Goal: Information Seeking & Learning: Find specific page/section

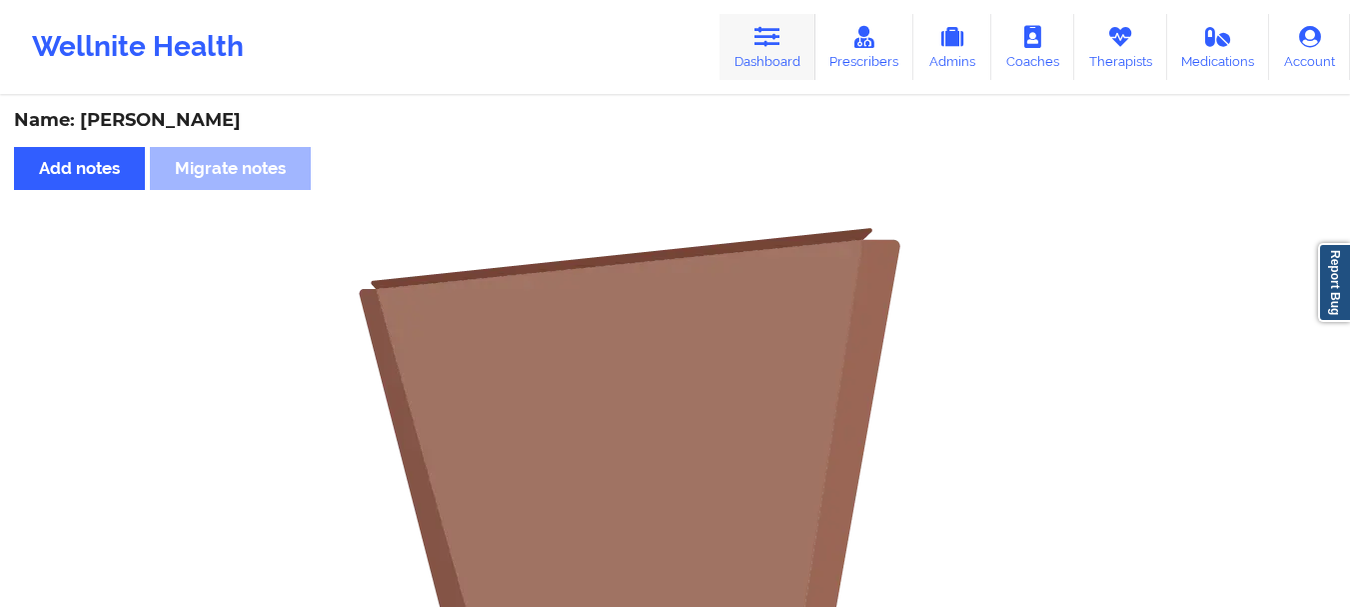
click at [787, 35] on link "Dashboard" at bounding box center [768, 47] width 96 height 66
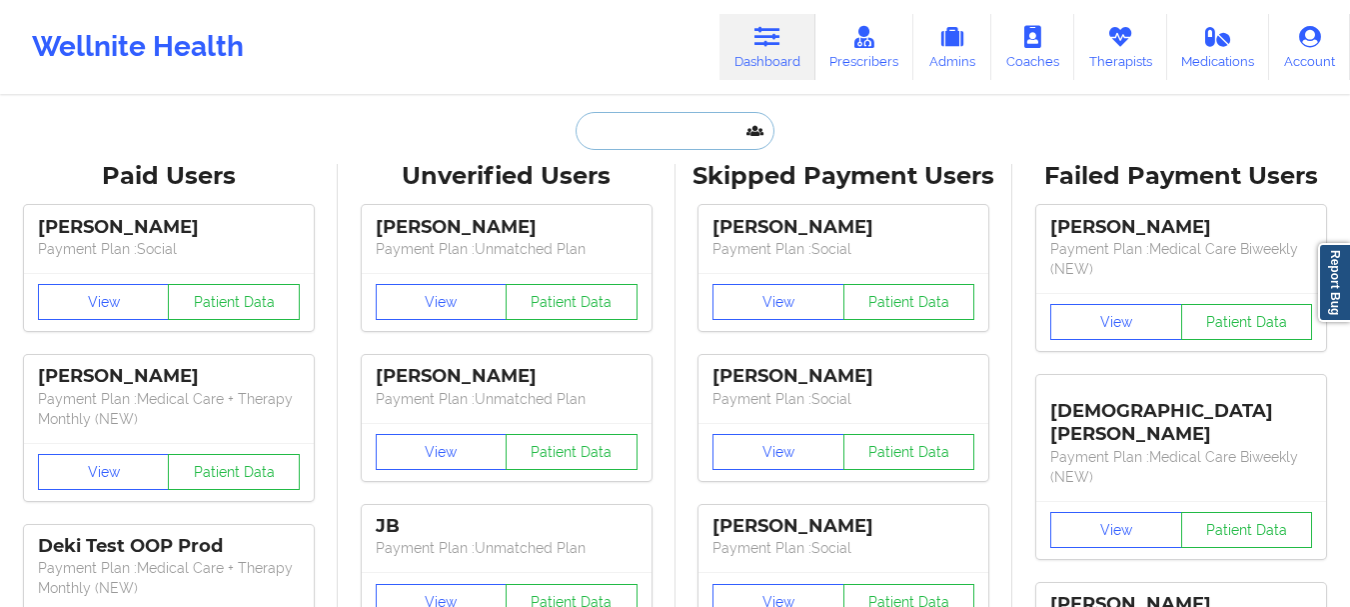
click at [704, 137] on input "text" at bounding box center [675, 131] width 198 height 38
paste input "[EMAIL_ADDRESS][DOMAIN_NAME]"
type input "[EMAIL_ADDRESS][DOMAIN_NAME]"
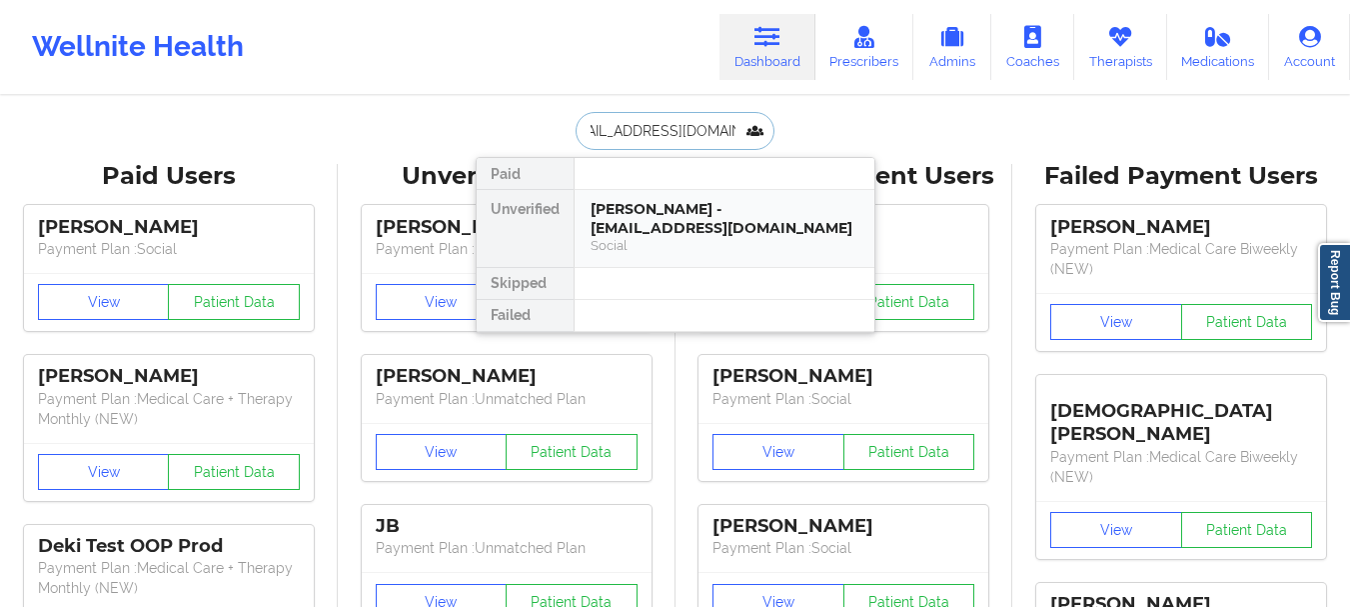
click at [672, 207] on div "[PERSON_NAME] - [EMAIL_ADDRESS][DOMAIN_NAME]" at bounding box center [725, 218] width 268 height 37
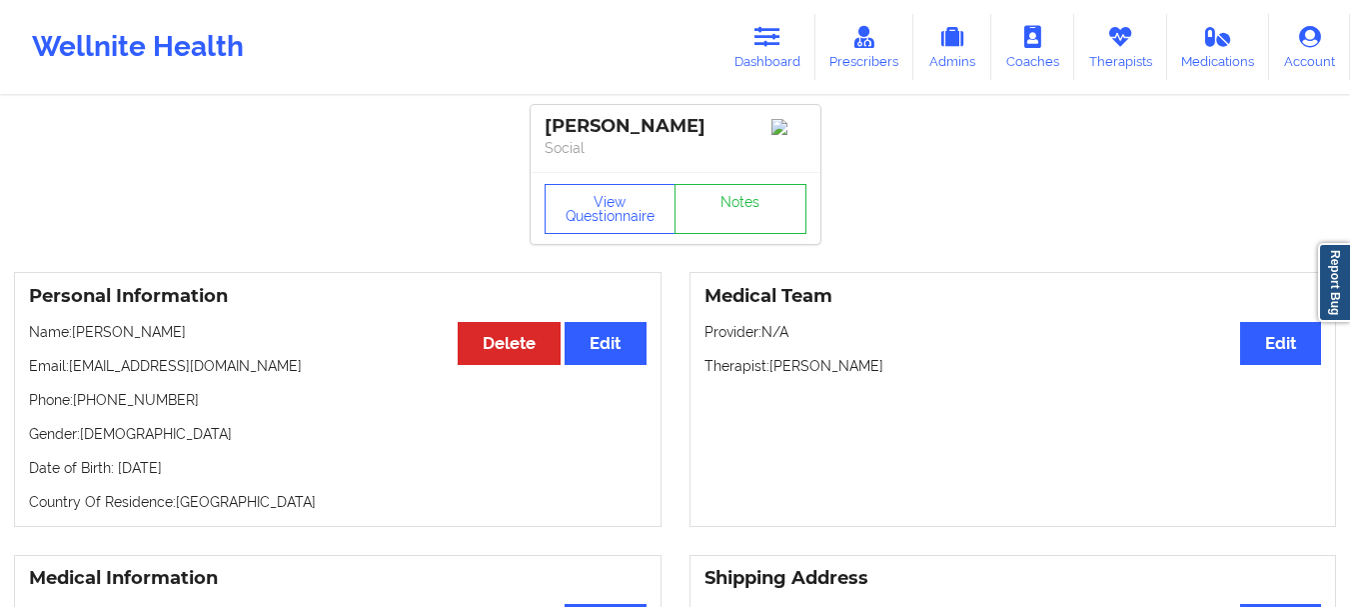
click at [722, 172] on div "[PERSON_NAME] Social" at bounding box center [676, 138] width 290 height 67
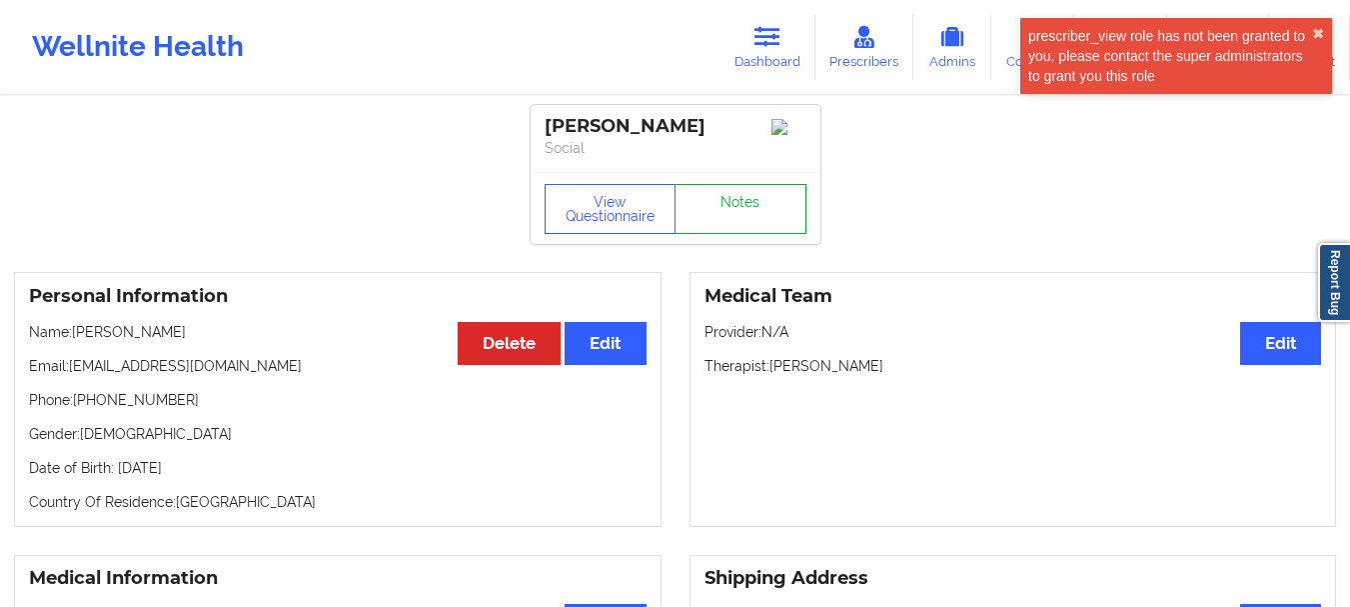
click at [763, 230] on link "Notes" at bounding box center [741, 209] width 132 height 50
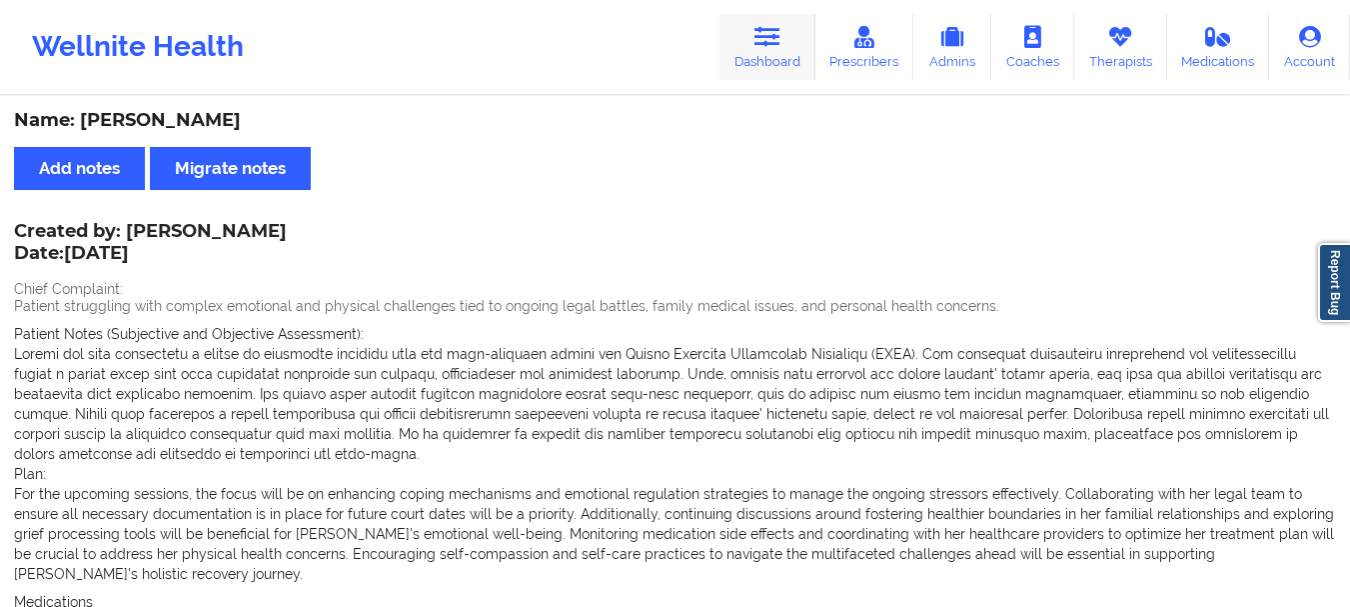
click at [778, 54] on link "Dashboard" at bounding box center [768, 47] width 96 height 66
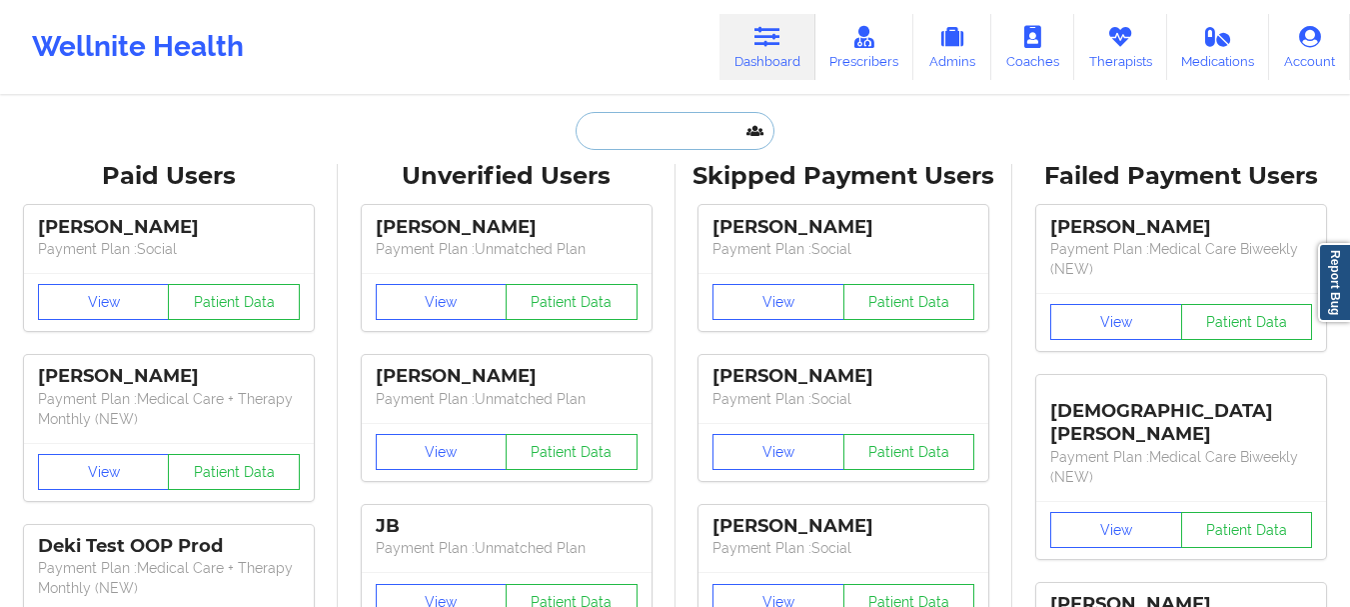
click at [742, 137] on input "text" at bounding box center [675, 131] width 198 height 38
paste input "[PERSON_NAME][EMAIL_ADDRESS][PERSON_NAME][DOMAIN_NAME]"
type input "[PERSON_NAME][EMAIL_ADDRESS][PERSON_NAME][DOMAIN_NAME]"
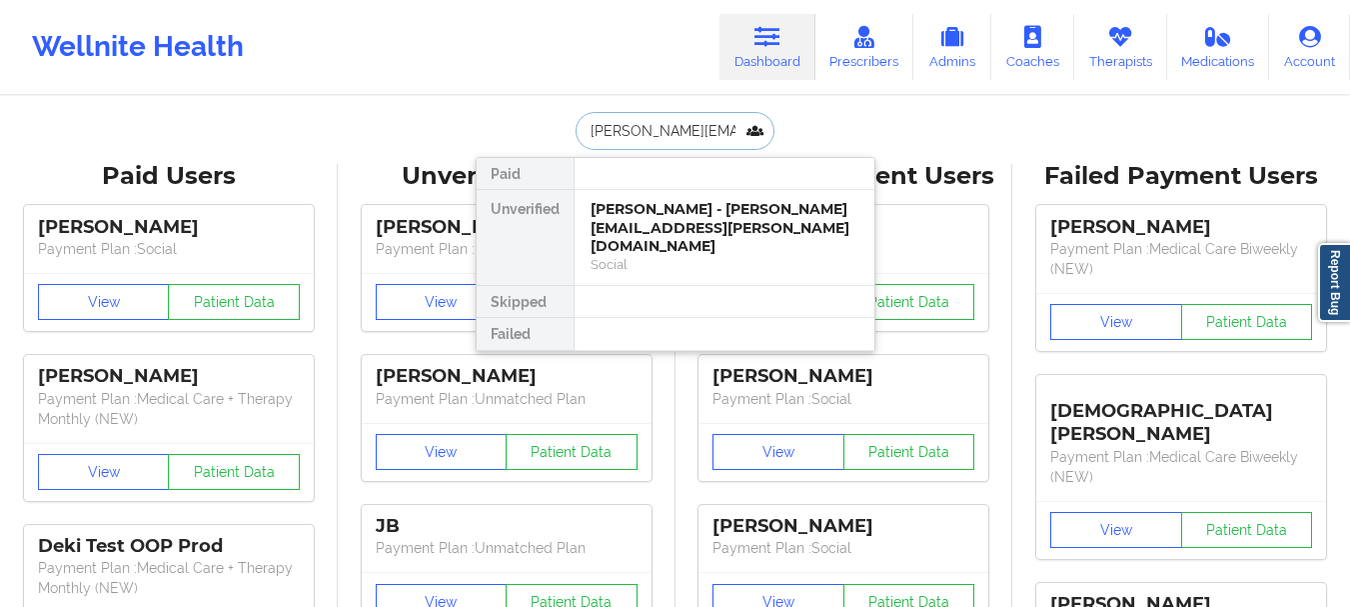
click at [681, 214] on div "[PERSON_NAME] - [PERSON_NAME][EMAIL_ADDRESS][PERSON_NAME][DOMAIN_NAME]" at bounding box center [725, 228] width 268 height 56
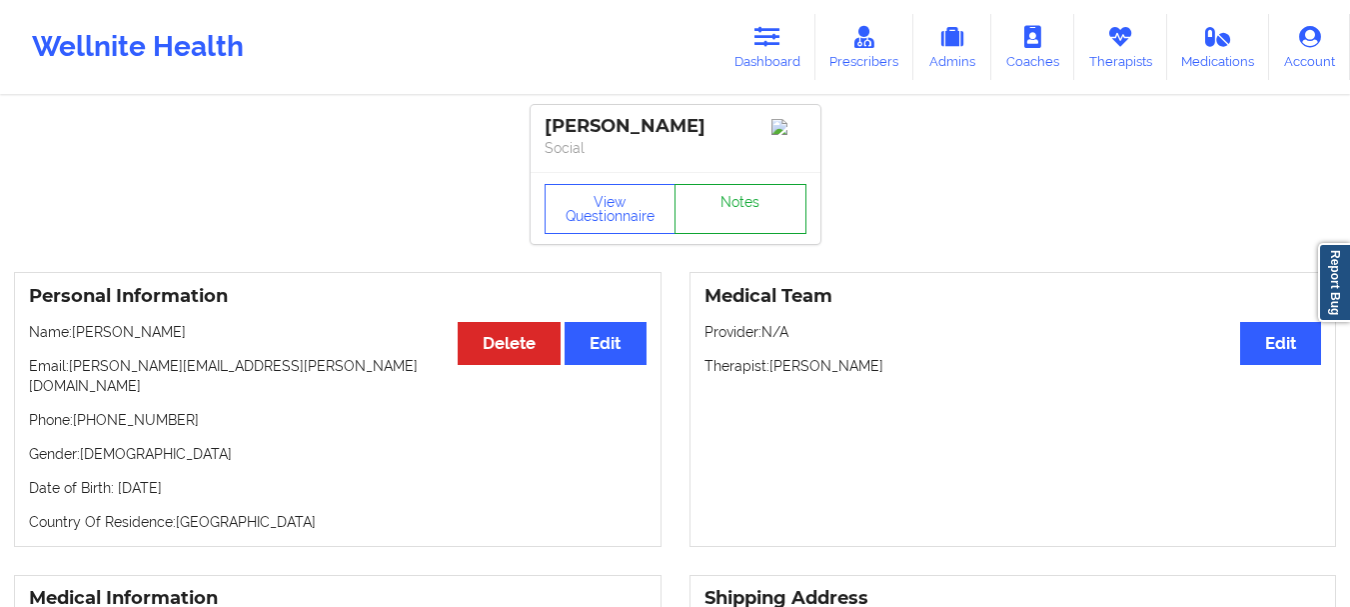
click at [716, 201] on link "Notes" at bounding box center [741, 209] width 132 height 50
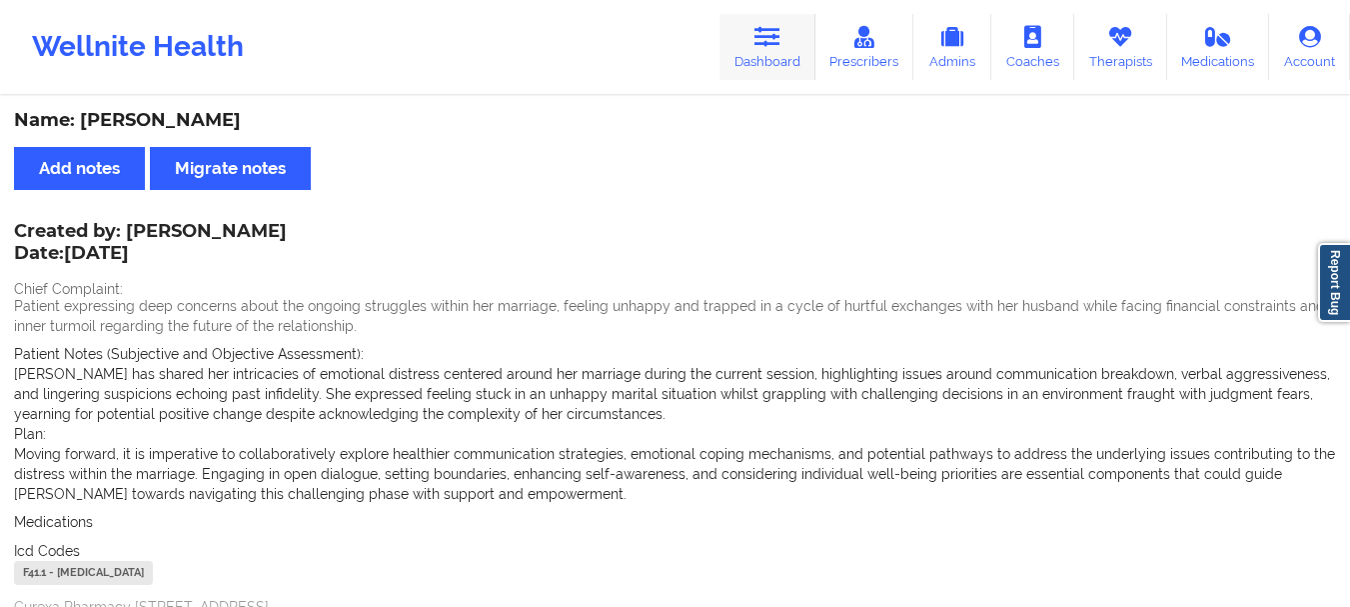
click at [770, 79] on link "Dashboard" at bounding box center [768, 47] width 96 height 66
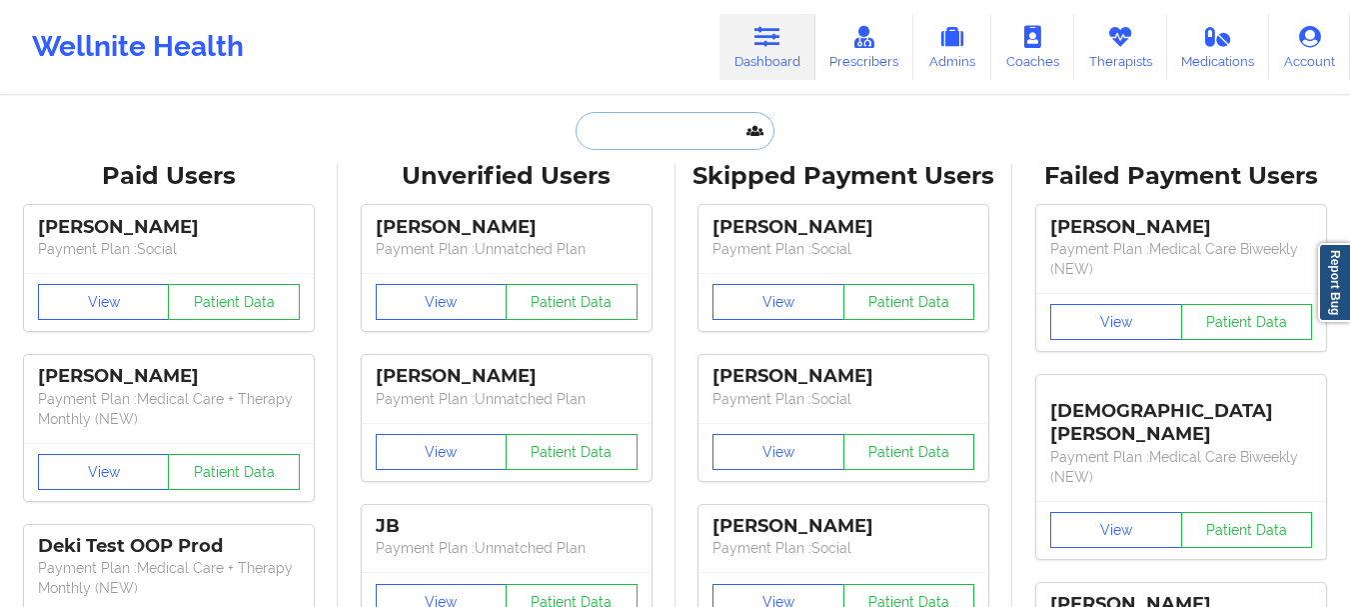
click at [672, 136] on input "text" at bounding box center [675, 131] width 198 height 38
paste input "[EMAIL_ADDRESS][DOMAIN_NAME]"
type input "[EMAIL_ADDRESS][DOMAIN_NAME]"
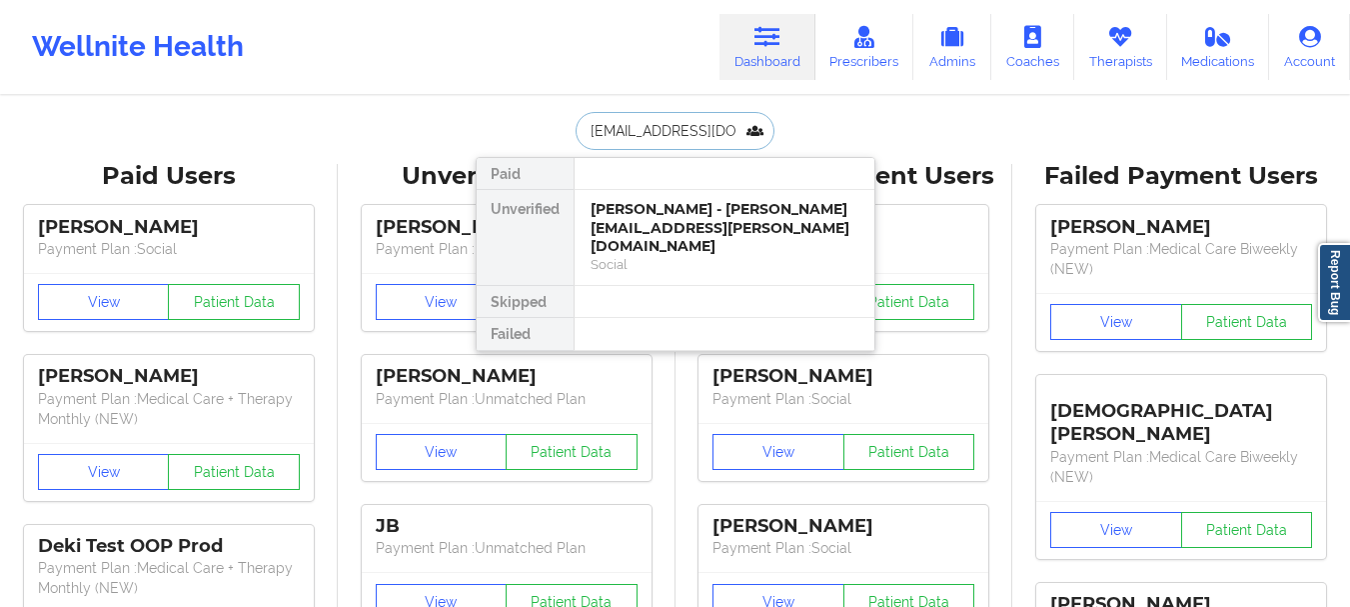
scroll to position [0, 9]
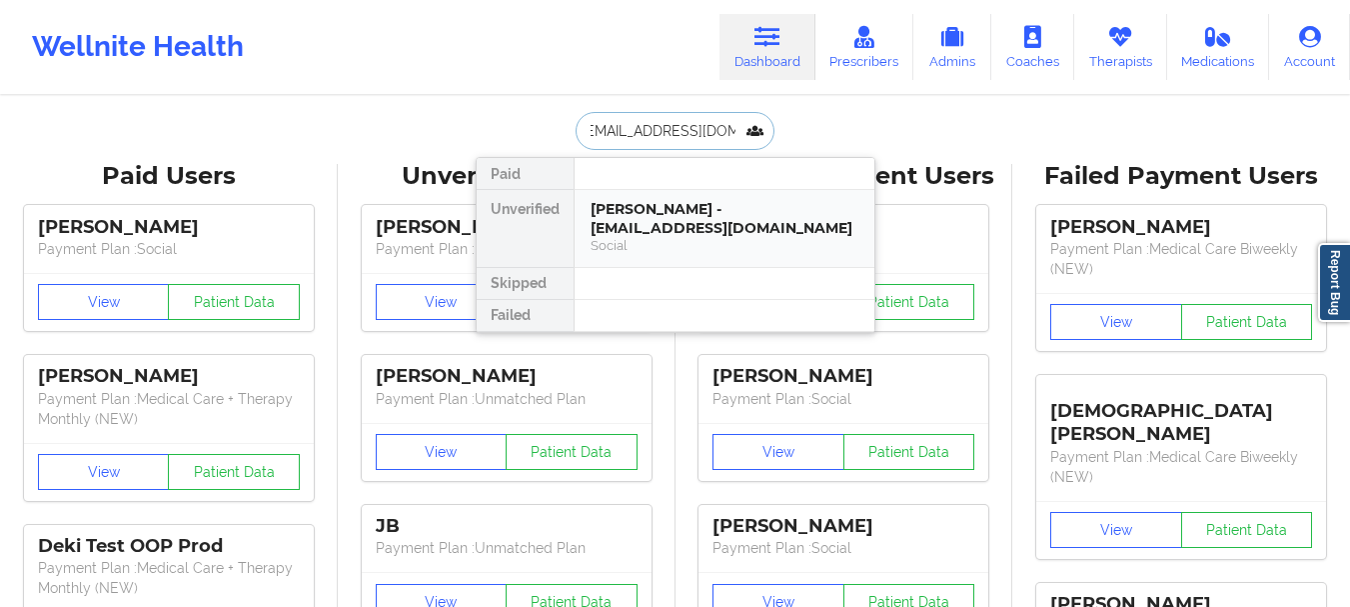
click at [745, 220] on div "[PERSON_NAME] - [EMAIL_ADDRESS][DOMAIN_NAME]" at bounding box center [725, 218] width 268 height 37
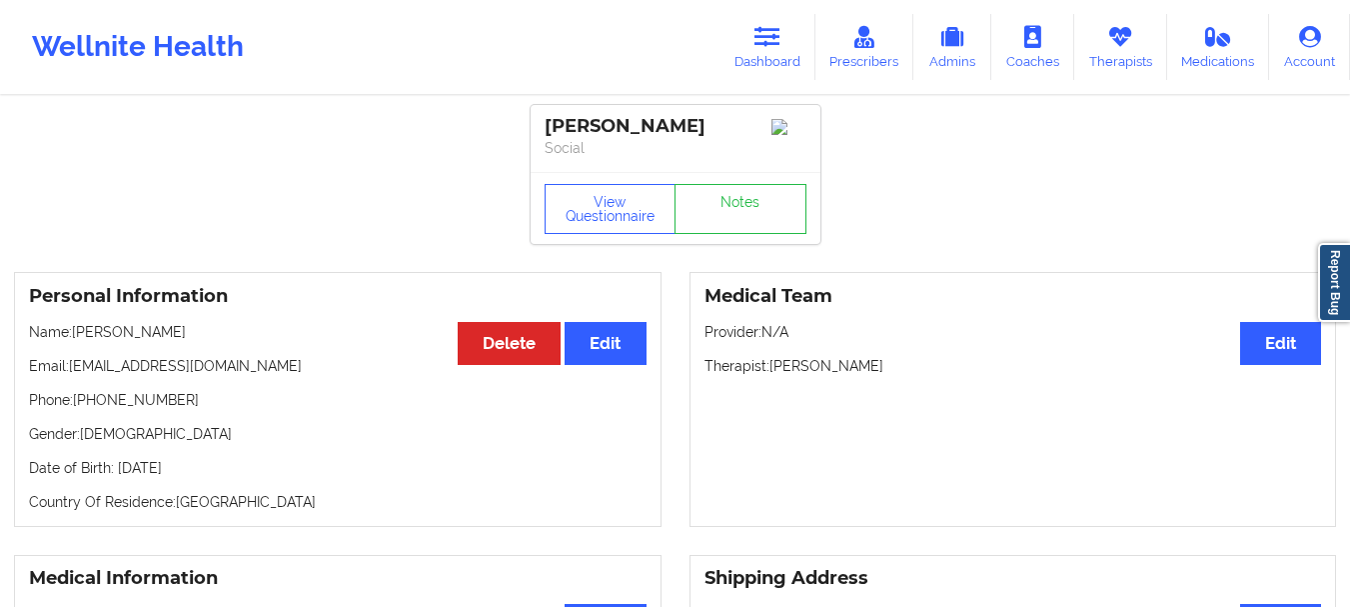
click at [682, 185] on div "View Questionnaire Notes" at bounding box center [676, 208] width 290 height 72
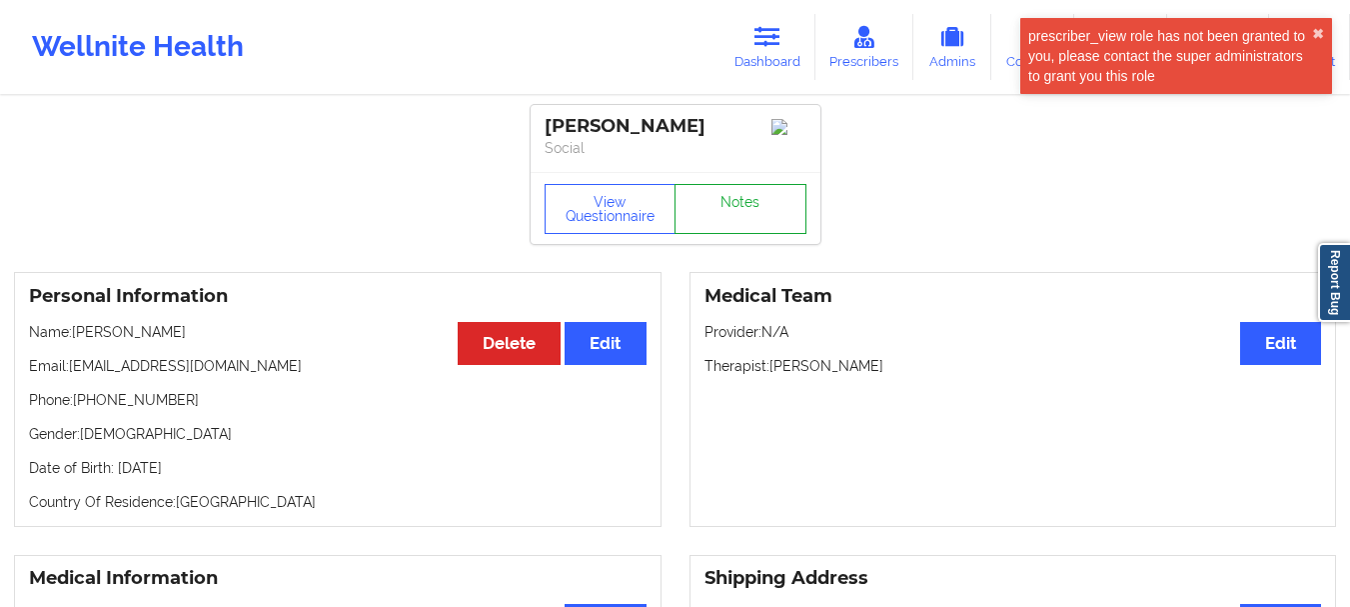
click at [709, 204] on link "Notes" at bounding box center [741, 209] width 132 height 50
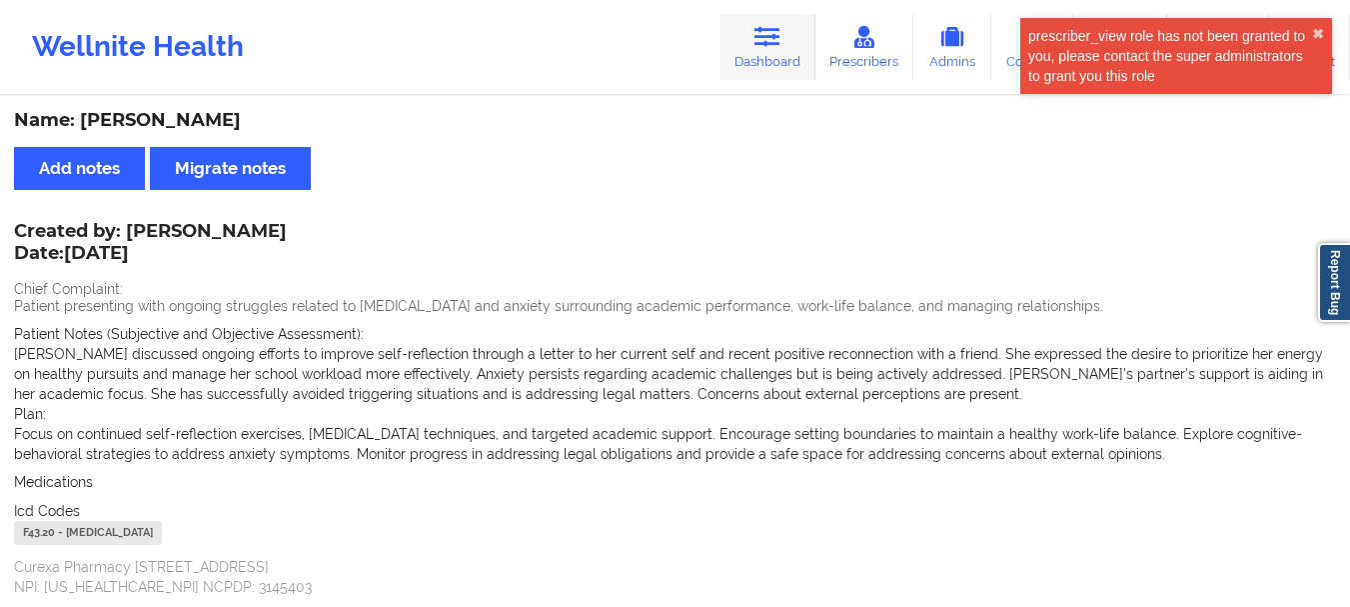
click at [779, 67] on link "Dashboard" at bounding box center [768, 47] width 96 height 66
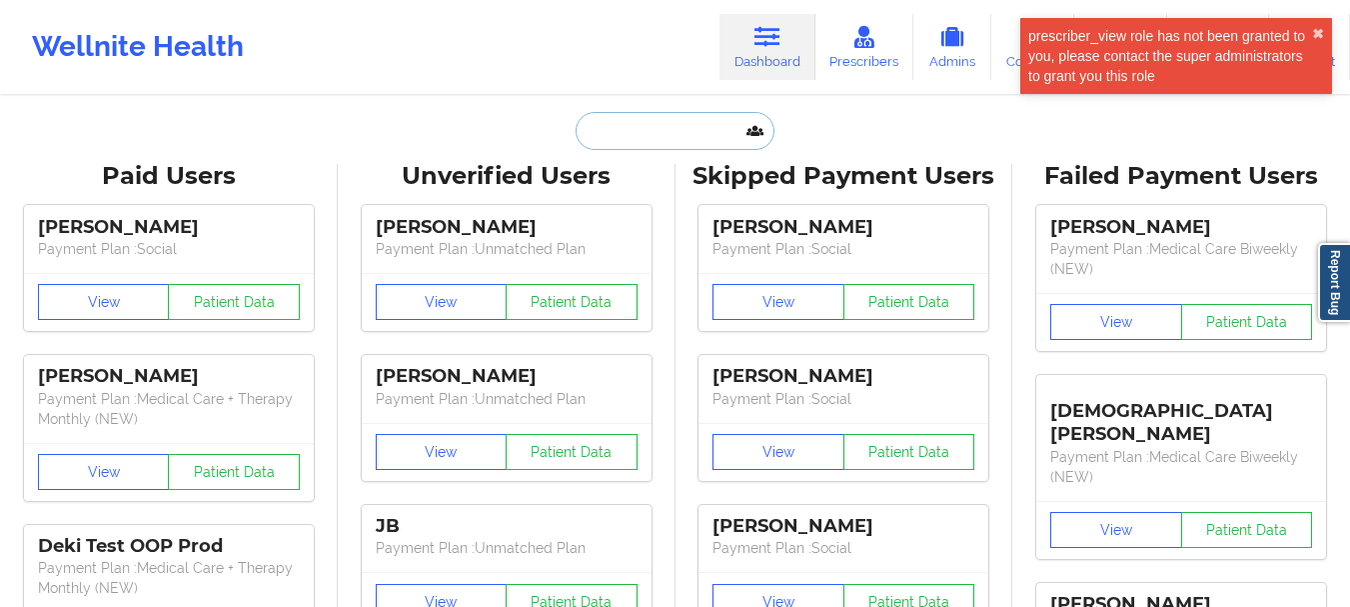
click at [654, 147] on input "text" at bounding box center [675, 131] width 198 height 38
paste input "[EMAIL_ADDRESS][DOMAIN_NAME]"
type input "[EMAIL_ADDRESS][DOMAIN_NAME]"
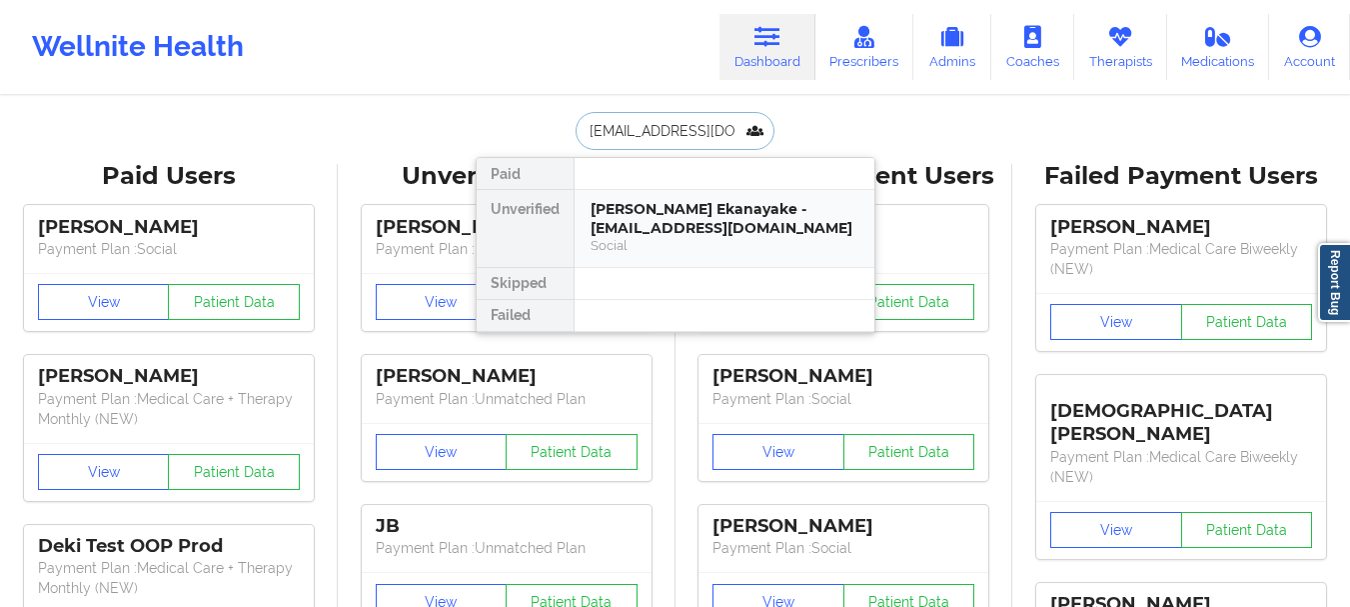
click at [699, 209] on div "[PERSON_NAME] Ekanayake - [EMAIL_ADDRESS][DOMAIN_NAME]" at bounding box center [725, 218] width 268 height 37
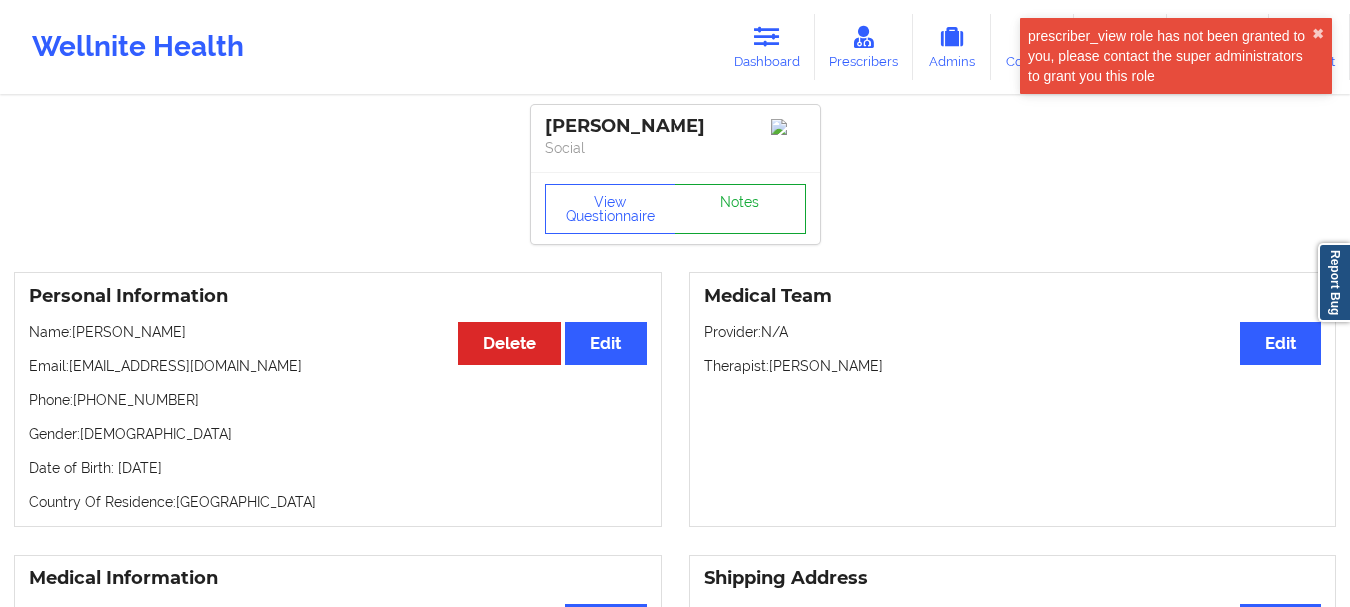
click at [739, 224] on link "Notes" at bounding box center [741, 209] width 132 height 50
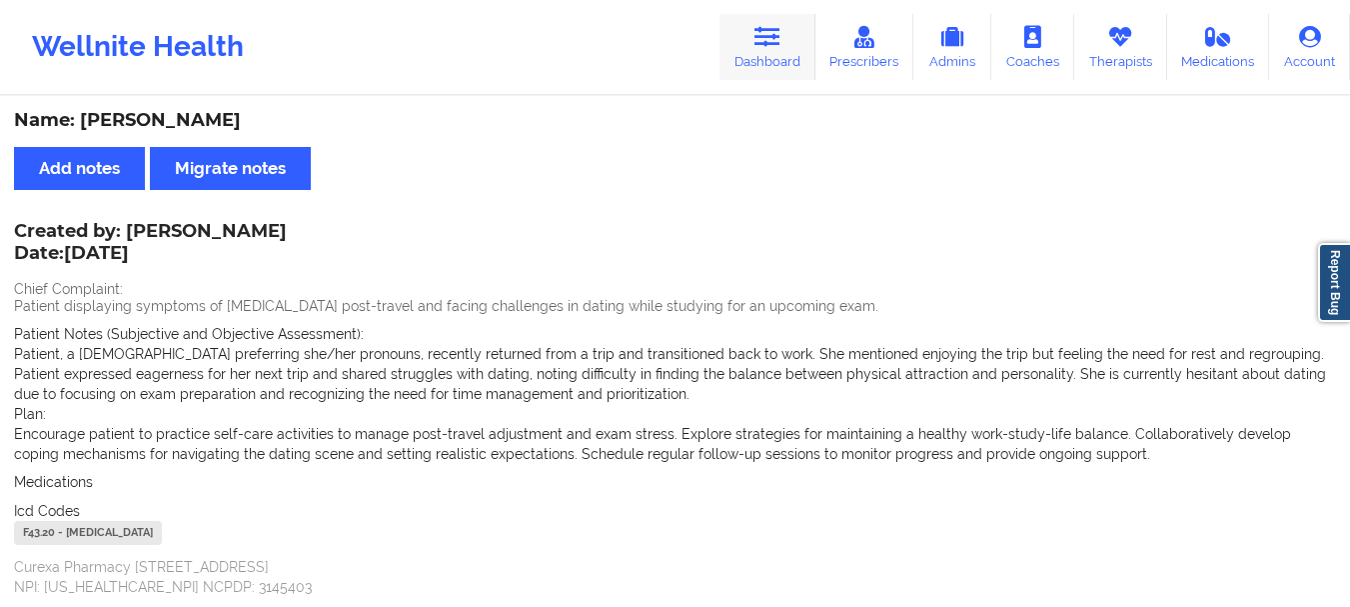
click at [794, 59] on link "Dashboard" at bounding box center [768, 47] width 96 height 66
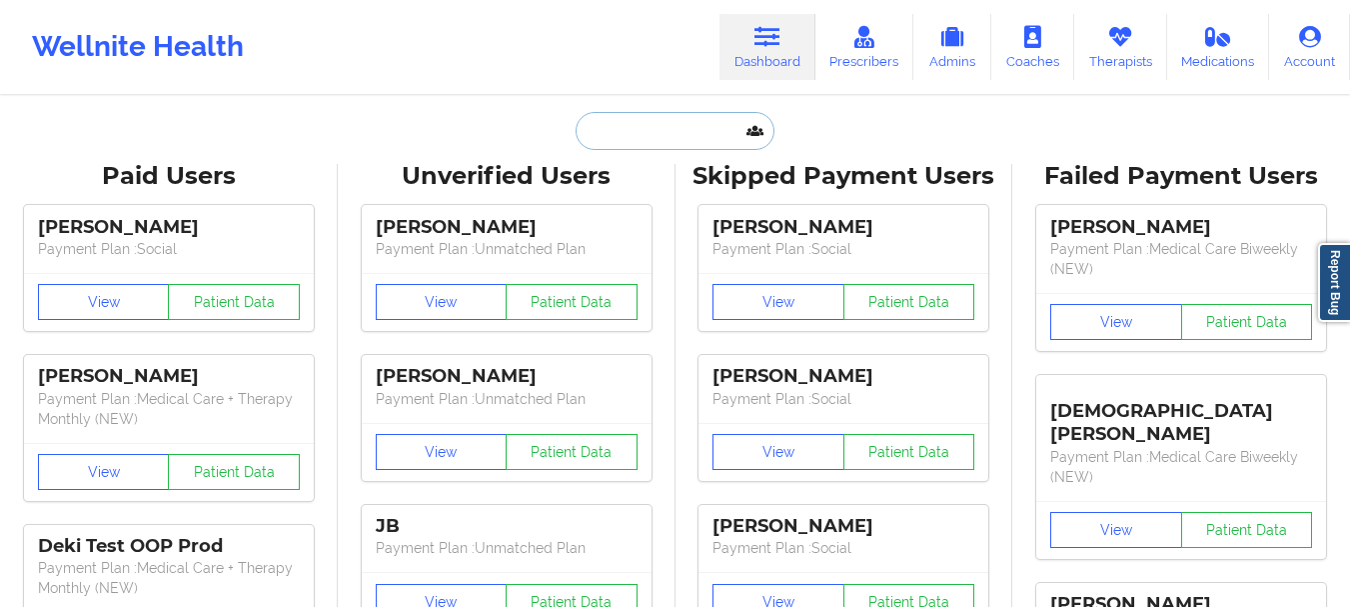
click at [699, 132] on input "text" at bounding box center [675, 131] width 198 height 38
paste input "[EMAIL_ADDRESS][DOMAIN_NAME]"
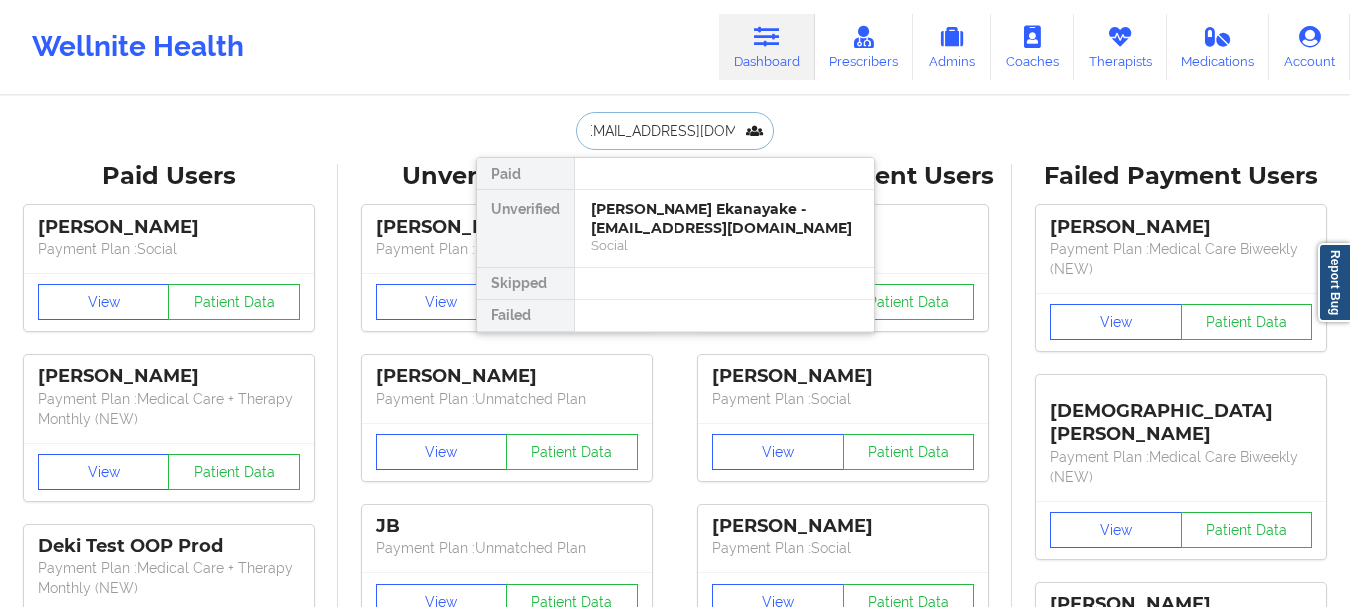
type input "[EMAIL_ADDRESS][DOMAIN_NAME]"
click at [698, 226] on div "Dyleyia Abram - [EMAIL_ADDRESS][DOMAIN_NAME]" at bounding box center [725, 218] width 268 height 37
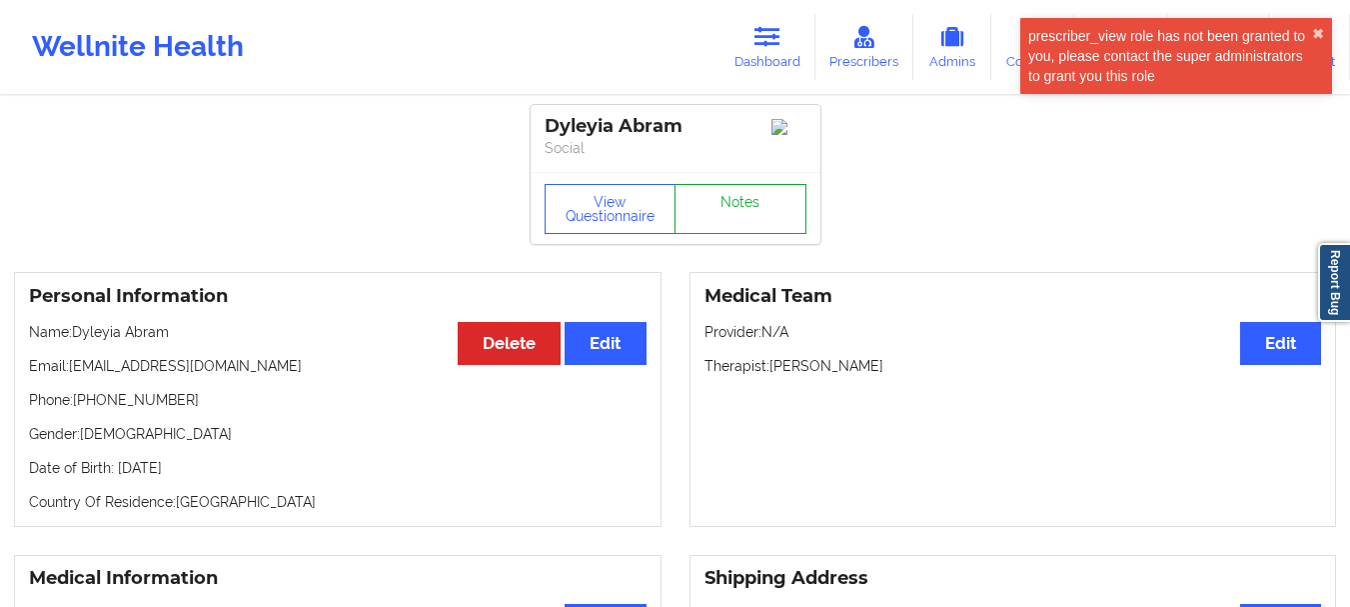
click at [745, 220] on link "Notes" at bounding box center [741, 209] width 132 height 50
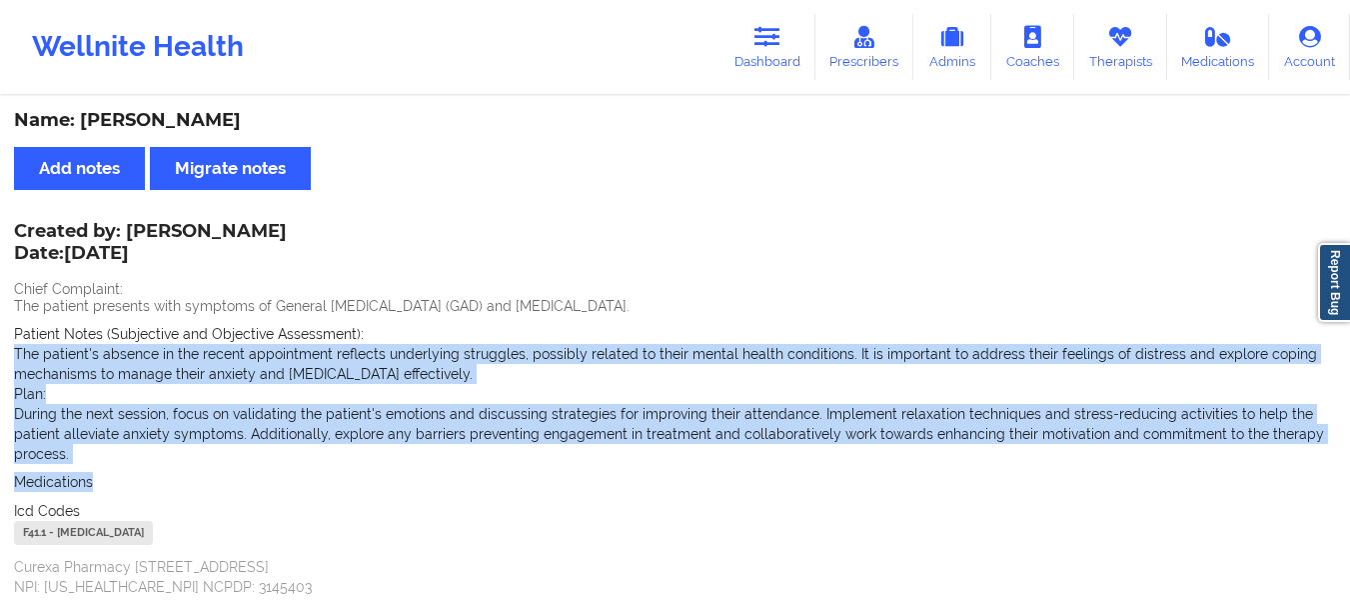
drag, startPoint x: 535, startPoint y: 350, endPoint x: 599, endPoint y: 482, distance: 146.6
click at [599, 482] on div "Created by: [PERSON_NAME] Date: [DATE] Chief Complaint: The patient presents wi…" at bounding box center [675, 411] width 1322 height 372
click at [599, 482] on div "Medications" at bounding box center [675, 482] width 1322 height 20
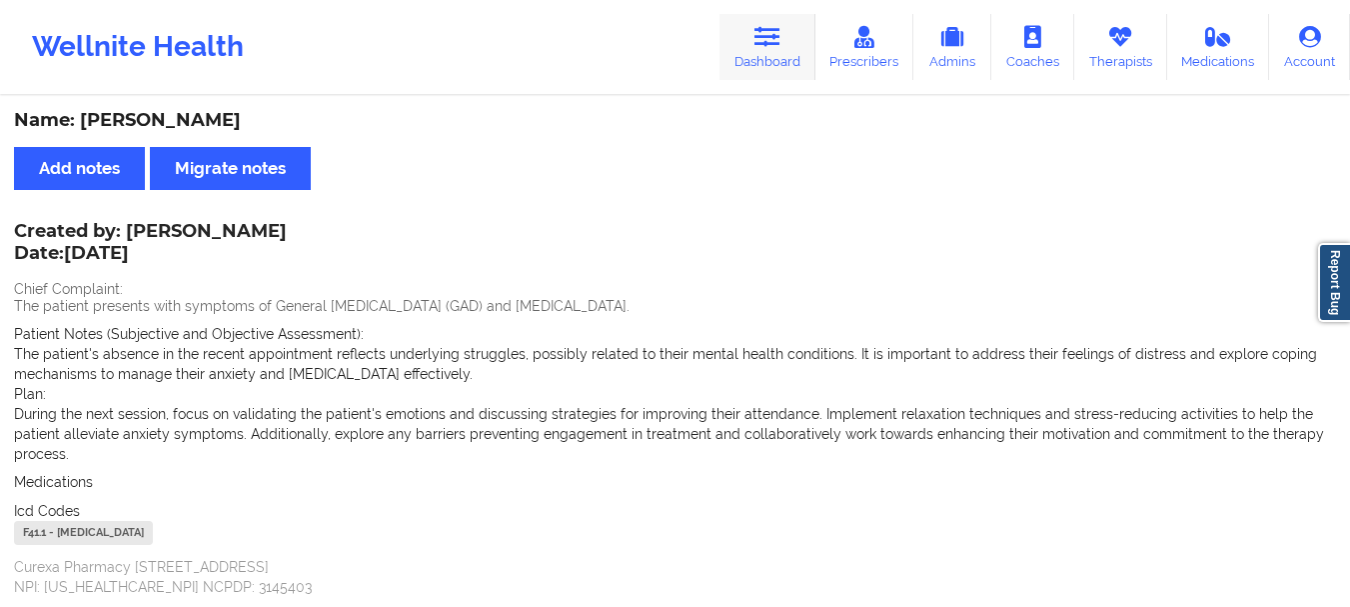
click at [784, 56] on link "Dashboard" at bounding box center [768, 47] width 96 height 66
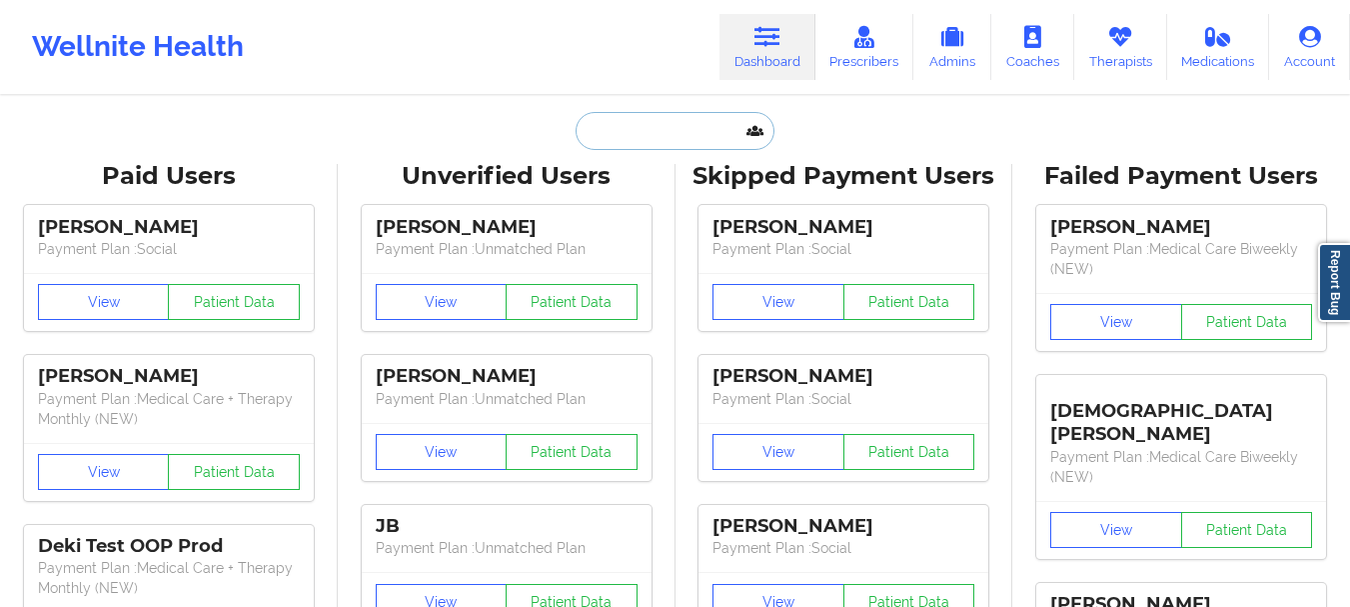
click at [664, 120] on input "text" at bounding box center [675, 131] width 198 height 38
paste input "[EMAIL_ADDRESS][DOMAIN_NAME]"
type input "[EMAIL_ADDRESS][DOMAIN_NAME]"
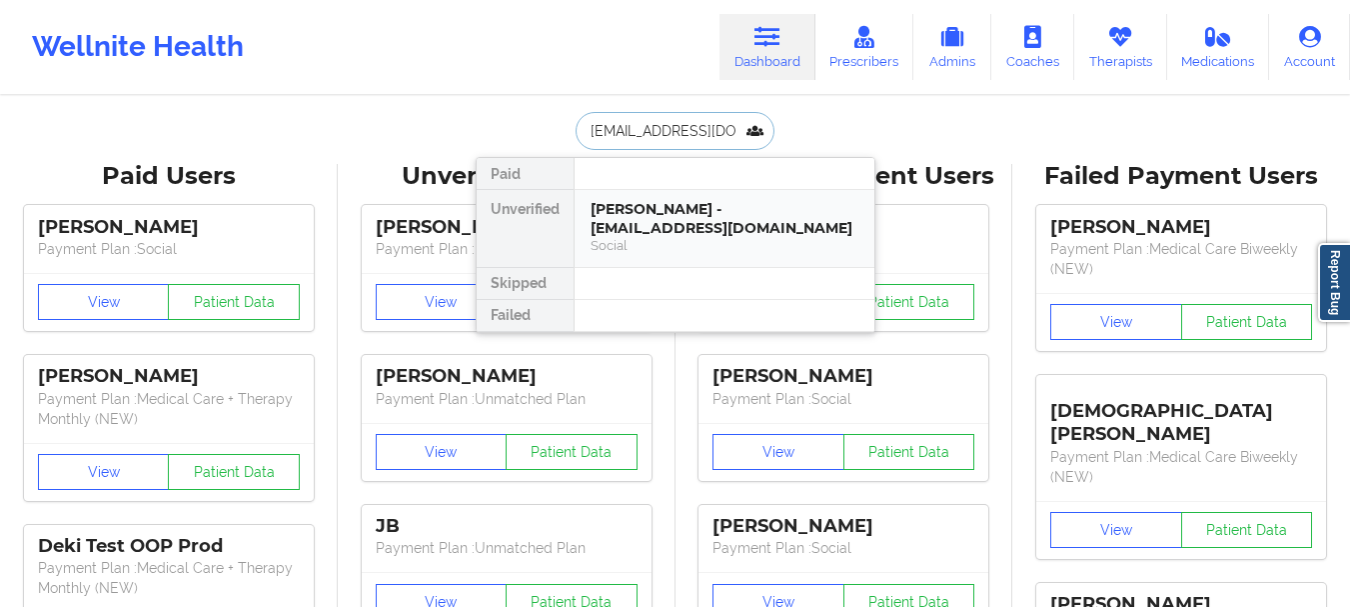
click at [682, 237] on div "Social" at bounding box center [725, 245] width 268 height 17
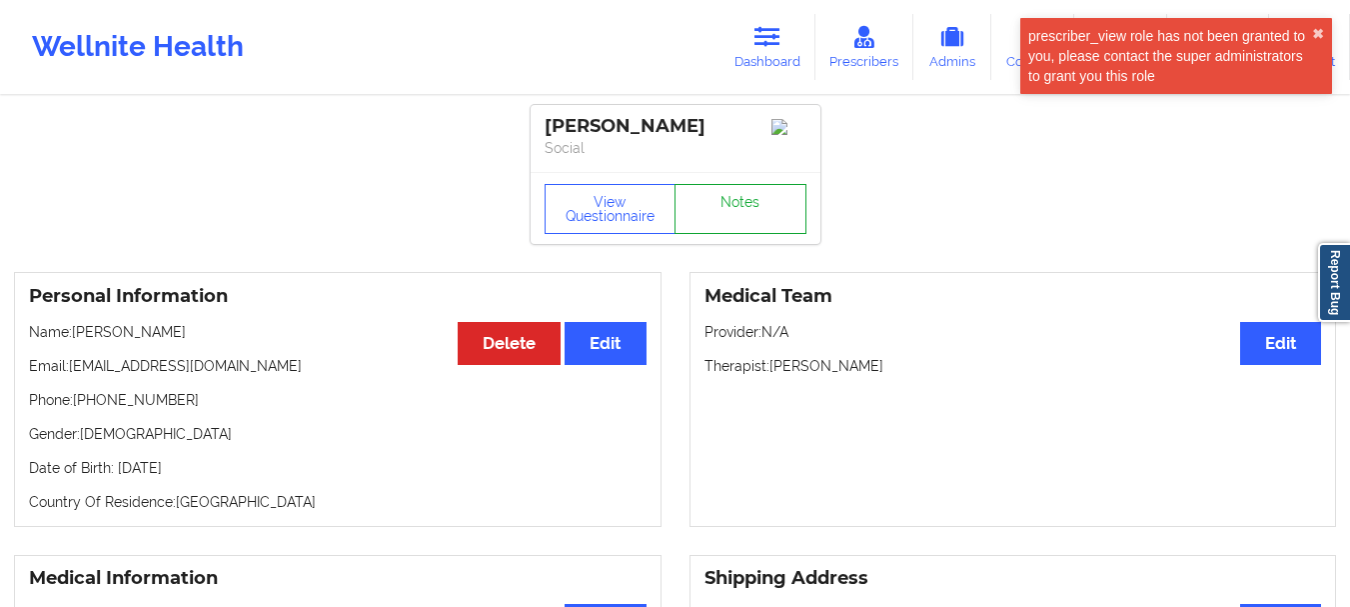
click at [771, 190] on link "Notes" at bounding box center [741, 209] width 132 height 50
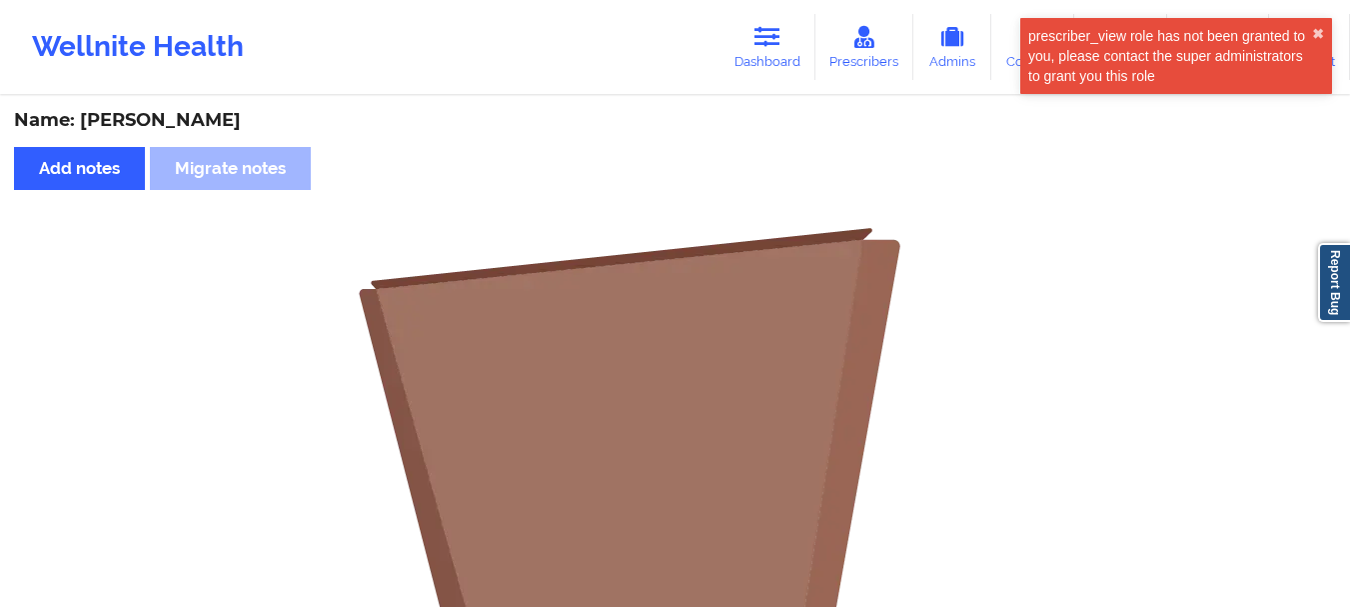
drag, startPoint x: 762, startPoint y: 41, endPoint x: 753, endPoint y: 81, distance: 41.0
click at [763, 41] on icon at bounding box center [768, 37] width 26 height 22
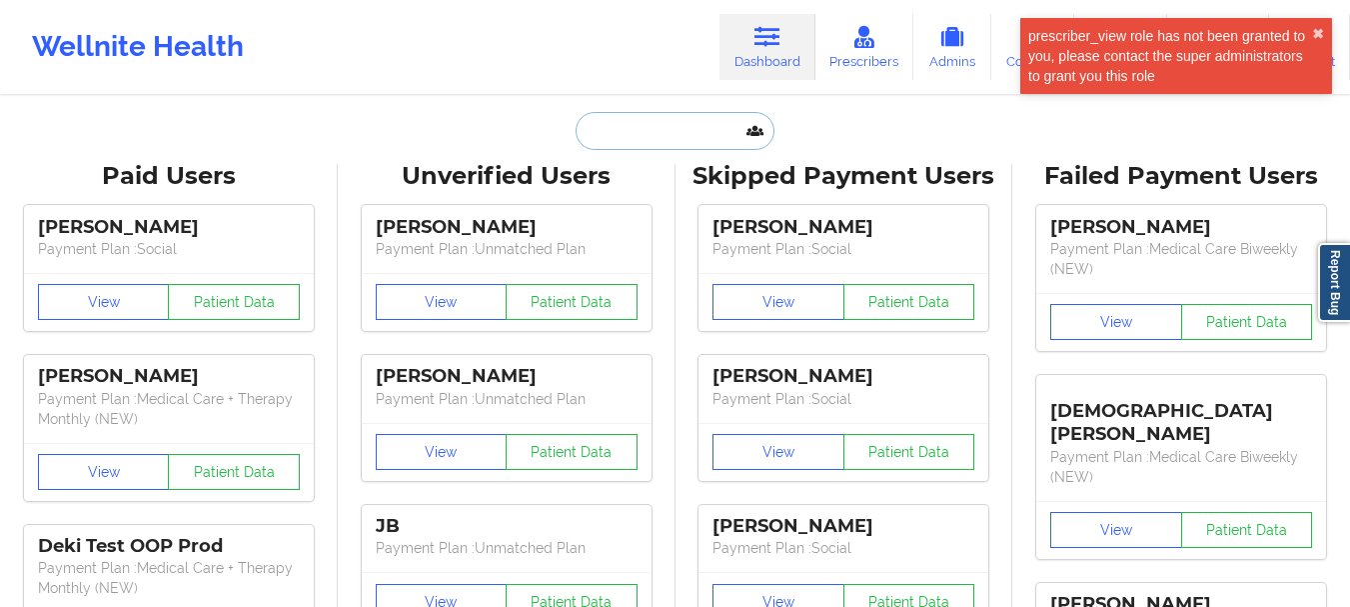
click at [717, 125] on input "text" at bounding box center [675, 131] width 198 height 38
paste input "[EMAIL_ADDRESS][DOMAIN_NAME]"
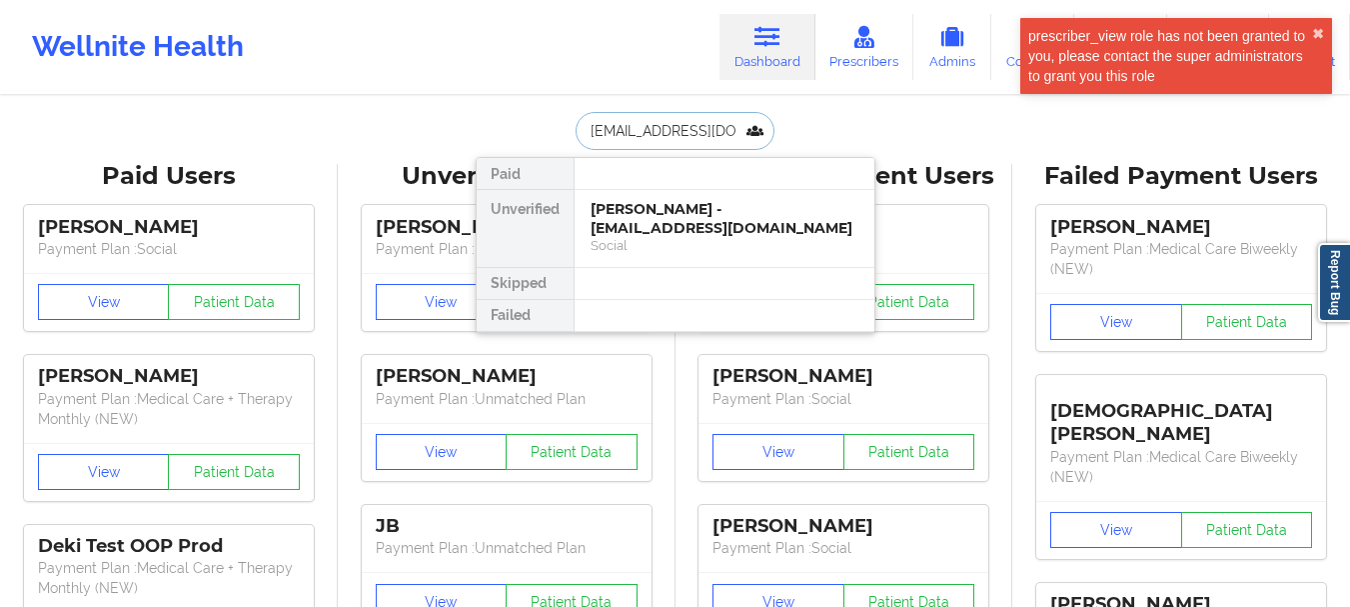
scroll to position [0, 2]
type input "[EMAIL_ADDRESS][DOMAIN_NAME]"
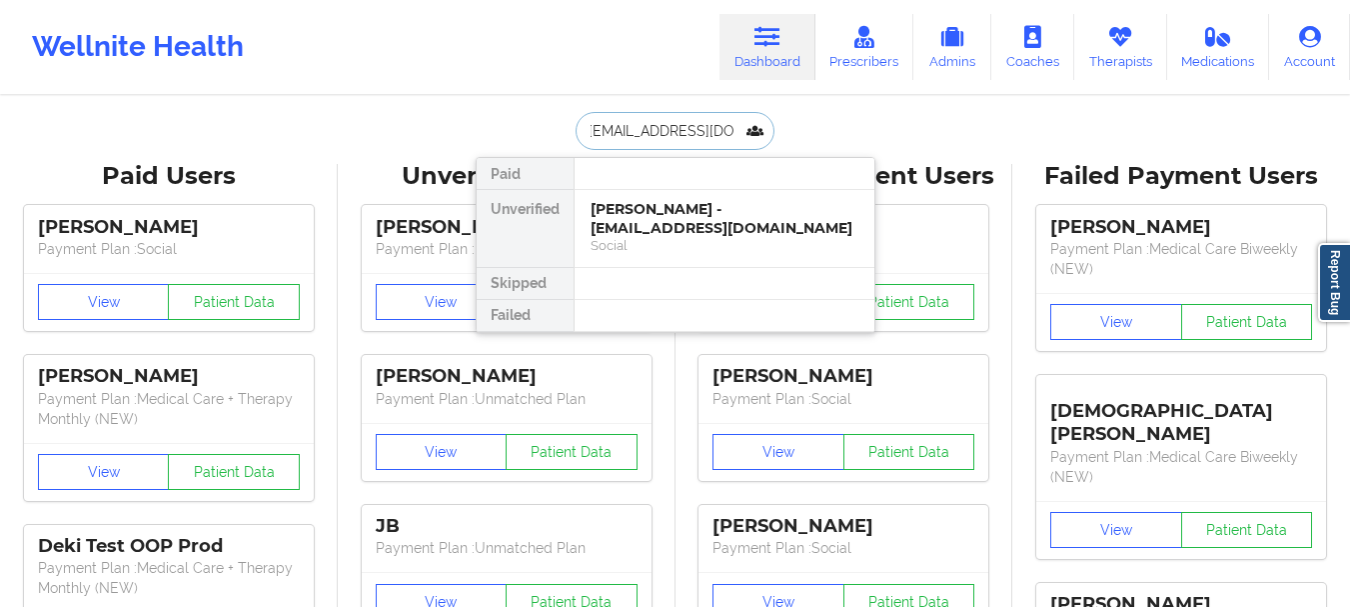
click at [693, 218] on div "[PERSON_NAME] - [EMAIL_ADDRESS][DOMAIN_NAME]" at bounding box center [725, 218] width 268 height 37
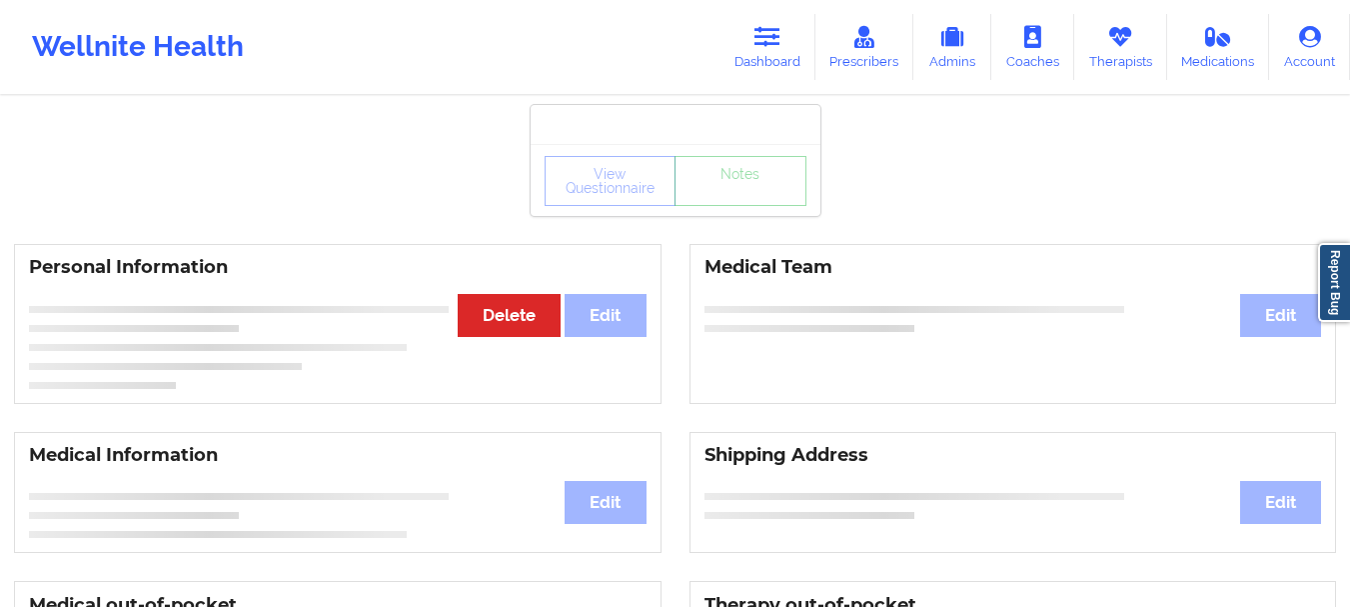
click at [753, 200] on div "View Questionnaire Notes" at bounding box center [676, 181] width 262 height 50
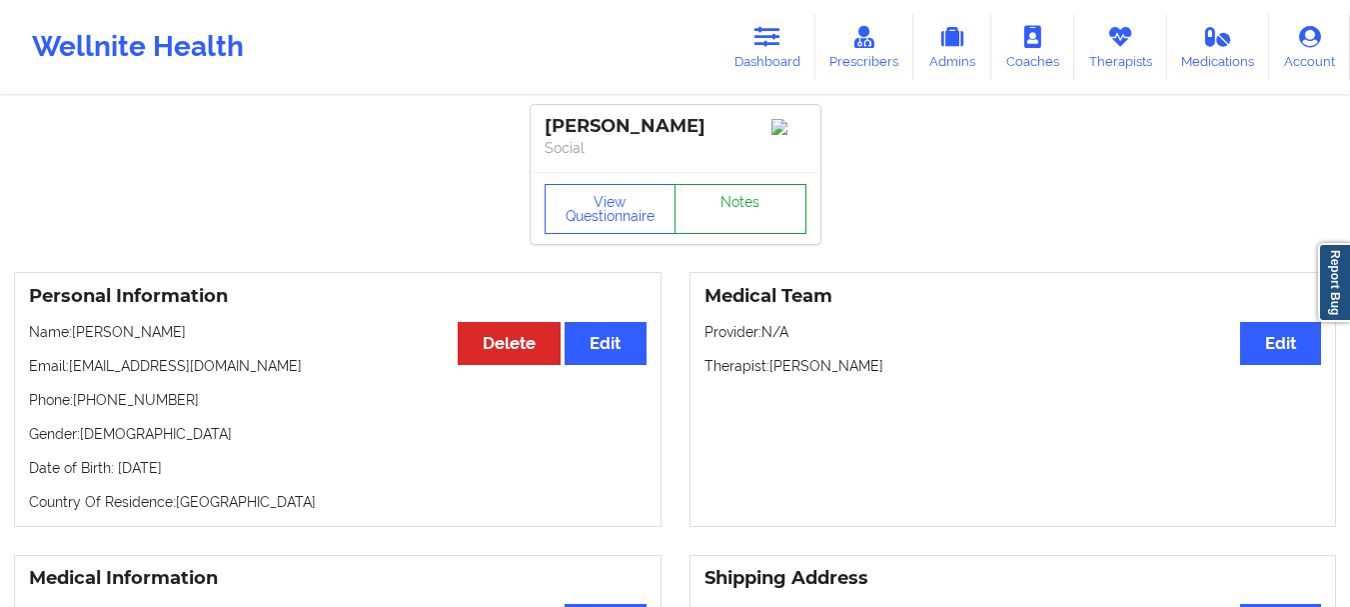
click at [790, 234] on link "Notes" at bounding box center [741, 209] width 132 height 50
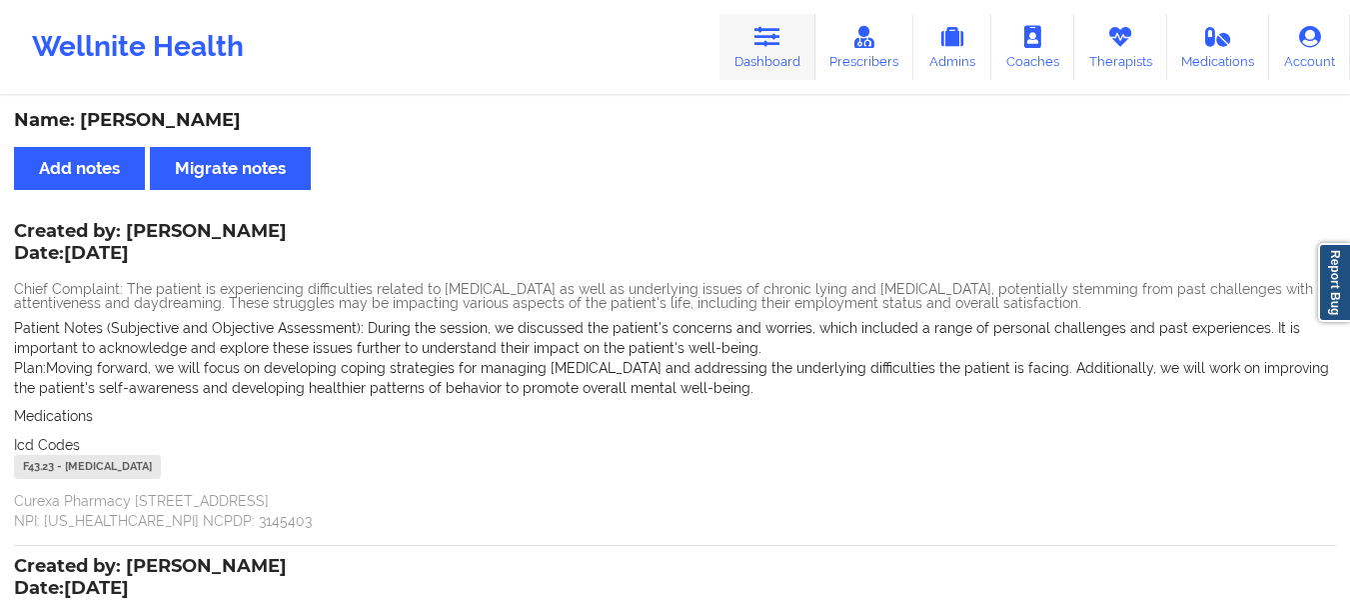
click at [762, 18] on link "Dashboard" at bounding box center [768, 47] width 96 height 66
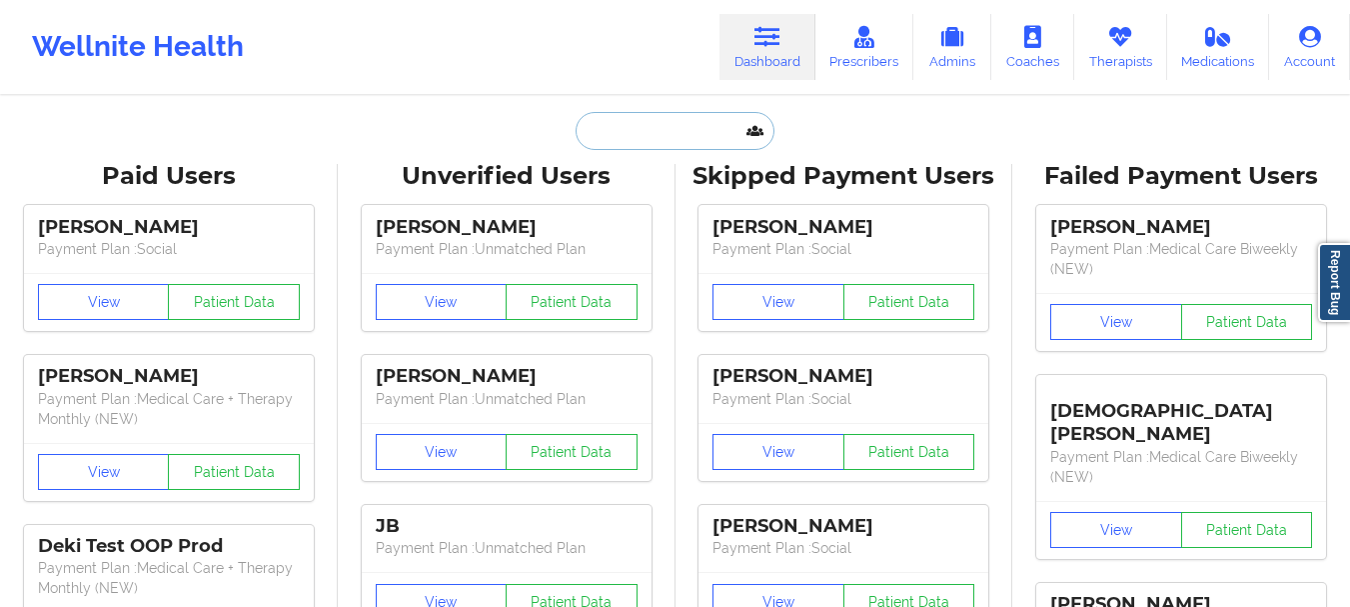
click at [643, 140] on input "text" at bounding box center [675, 131] width 198 height 38
paste input "[EMAIL_ADDRESS][DOMAIN_NAME]"
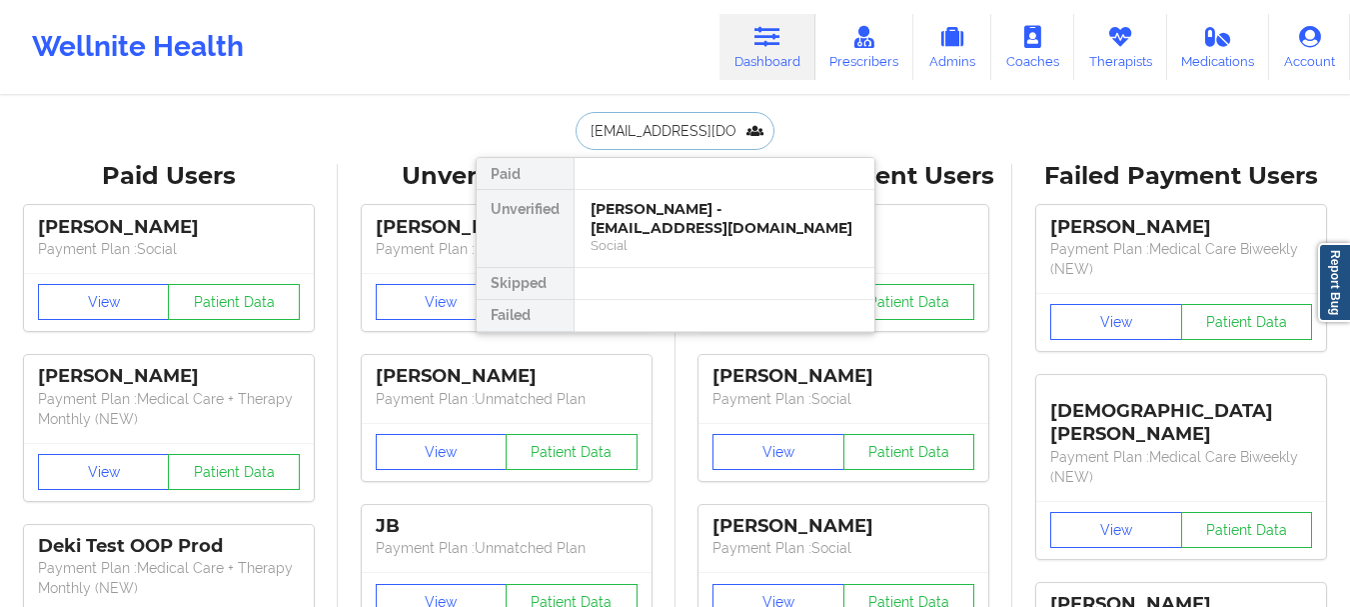
scroll to position [0, 46]
type input "[EMAIL_ADDRESS][DOMAIN_NAME]"
click at [747, 210] on div "[PERSON_NAME] greenwich - [EMAIL_ADDRESS][DOMAIN_NAME]" at bounding box center [725, 218] width 268 height 37
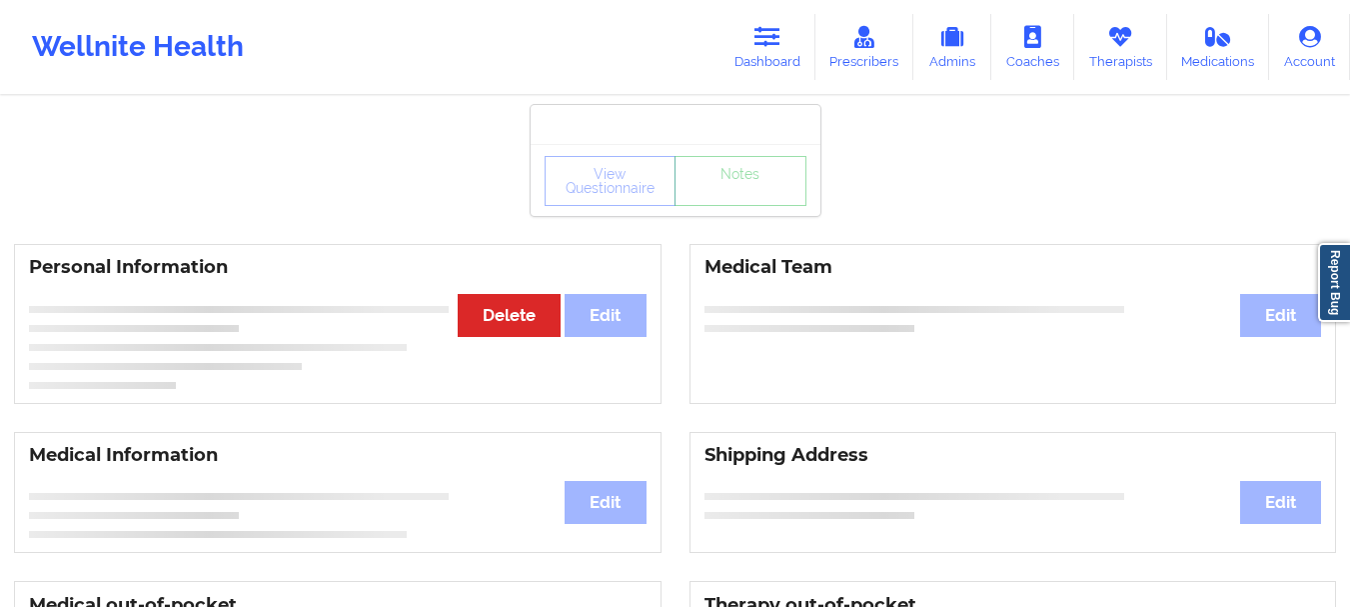
click at [748, 194] on div "View Questionnaire Notes" at bounding box center [676, 181] width 262 height 50
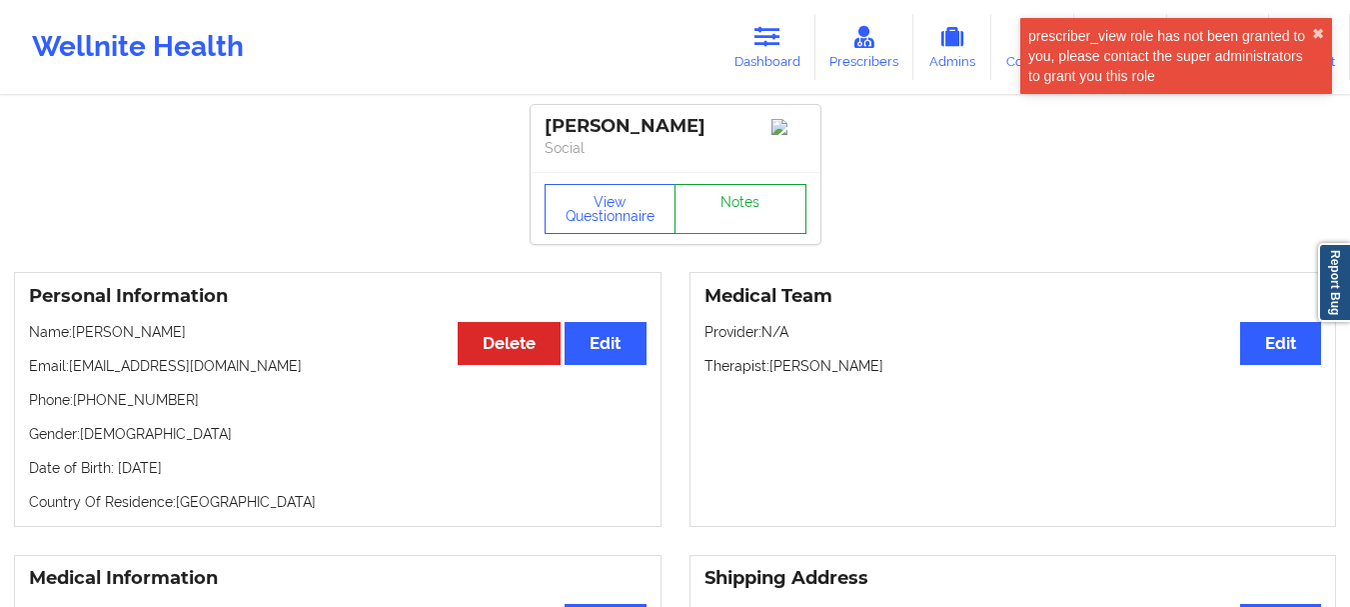
click at [788, 205] on link "Notes" at bounding box center [741, 209] width 132 height 50
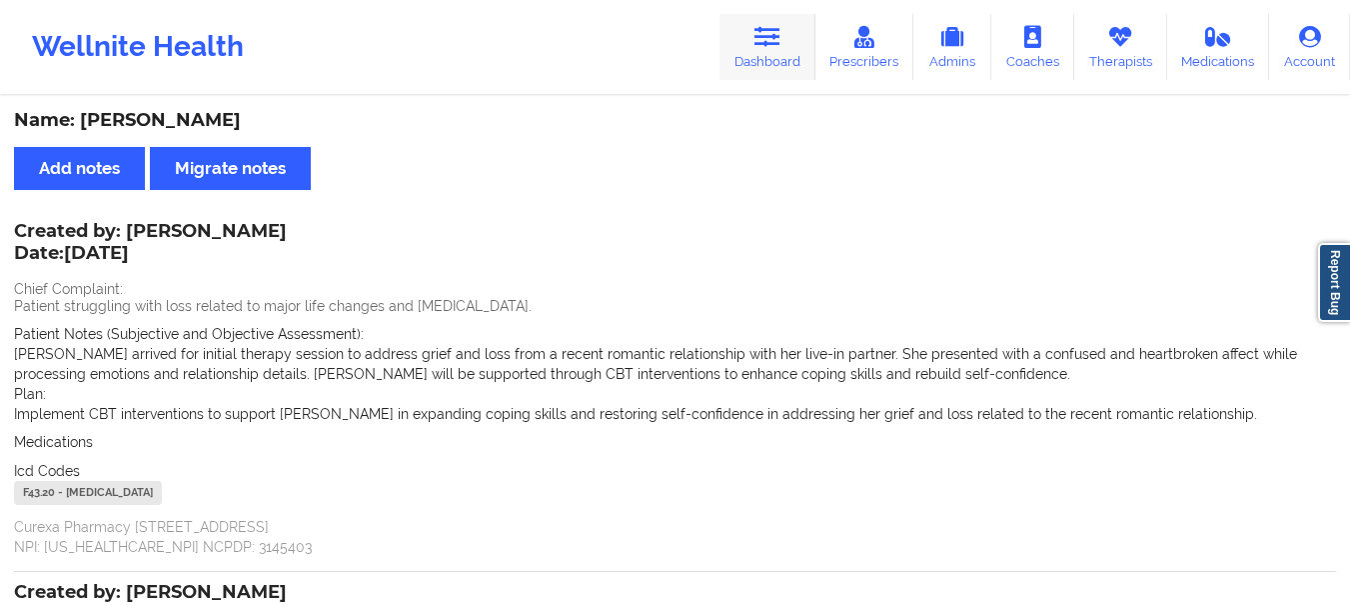
click at [750, 41] on link "Dashboard" at bounding box center [768, 47] width 96 height 66
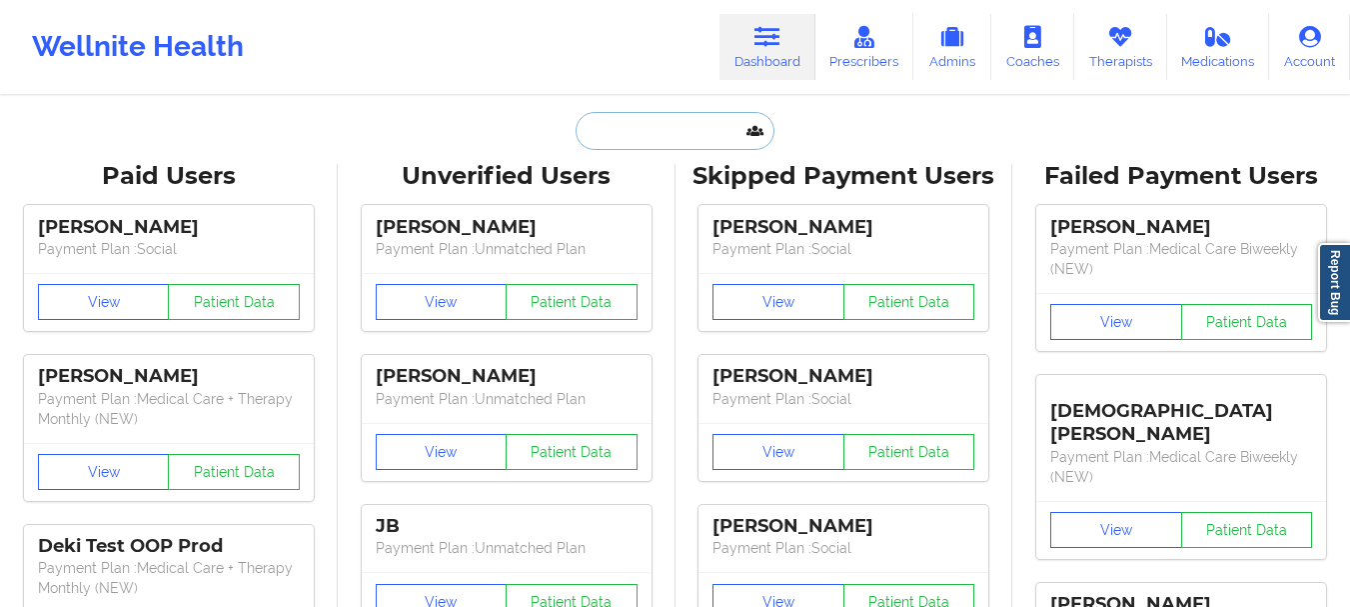
click at [672, 118] on input "text" at bounding box center [675, 131] width 198 height 38
paste input "[EMAIL_ADDRESS][DOMAIN_NAME]"
type input "[EMAIL_ADDRESS][DOMAIN_NAME]"
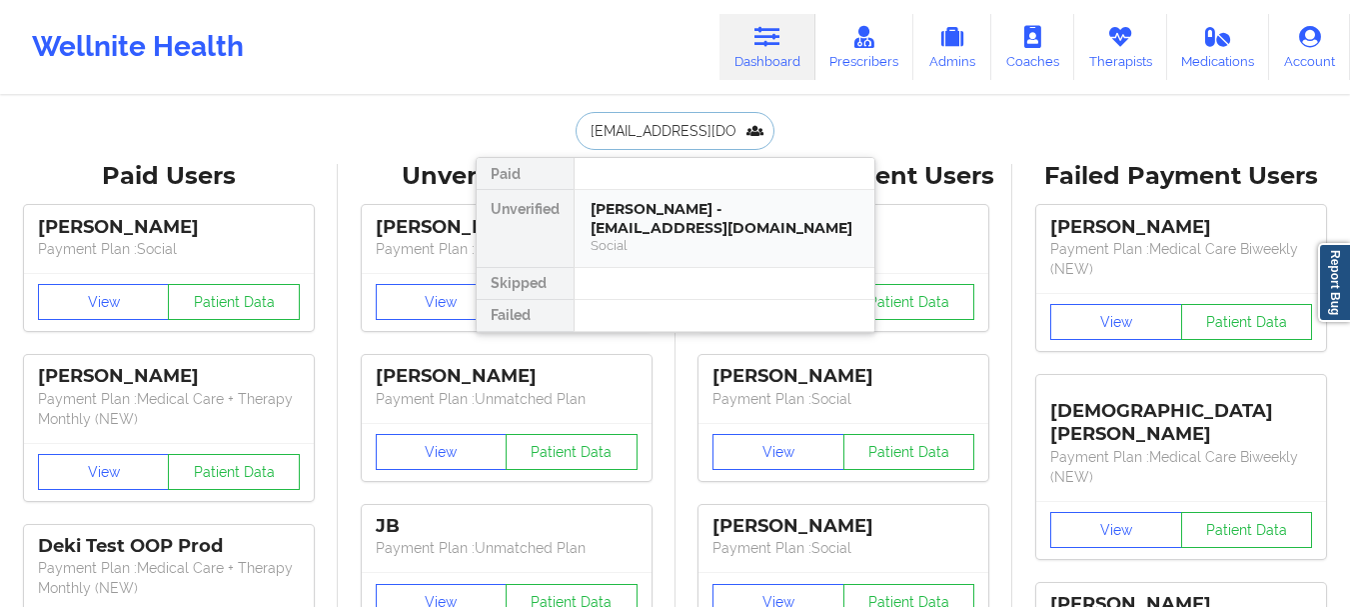
click at [742, 217] on div "[PERSON_NAME] - [EMAIL_ADDRESS][DOMAIN_NAME]" at bounding box center [725, 218] width 268 height 37
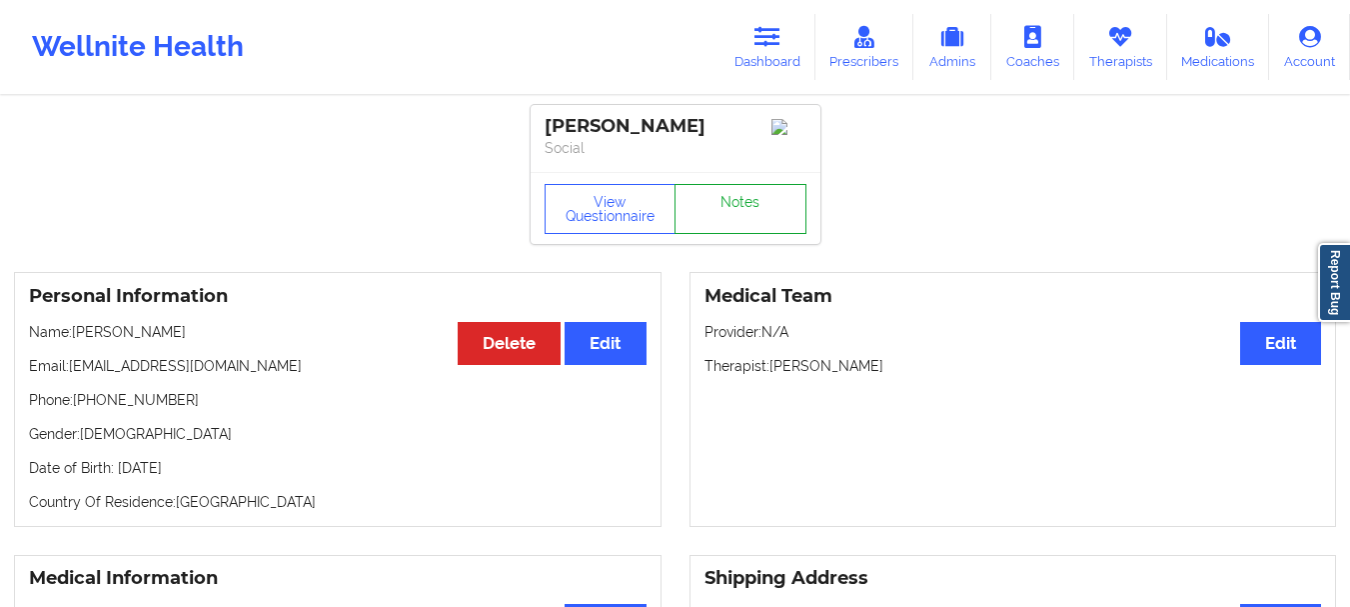
click at [773, 198] on link "Notes" at bounding box center [741, 209] width 132 height 50
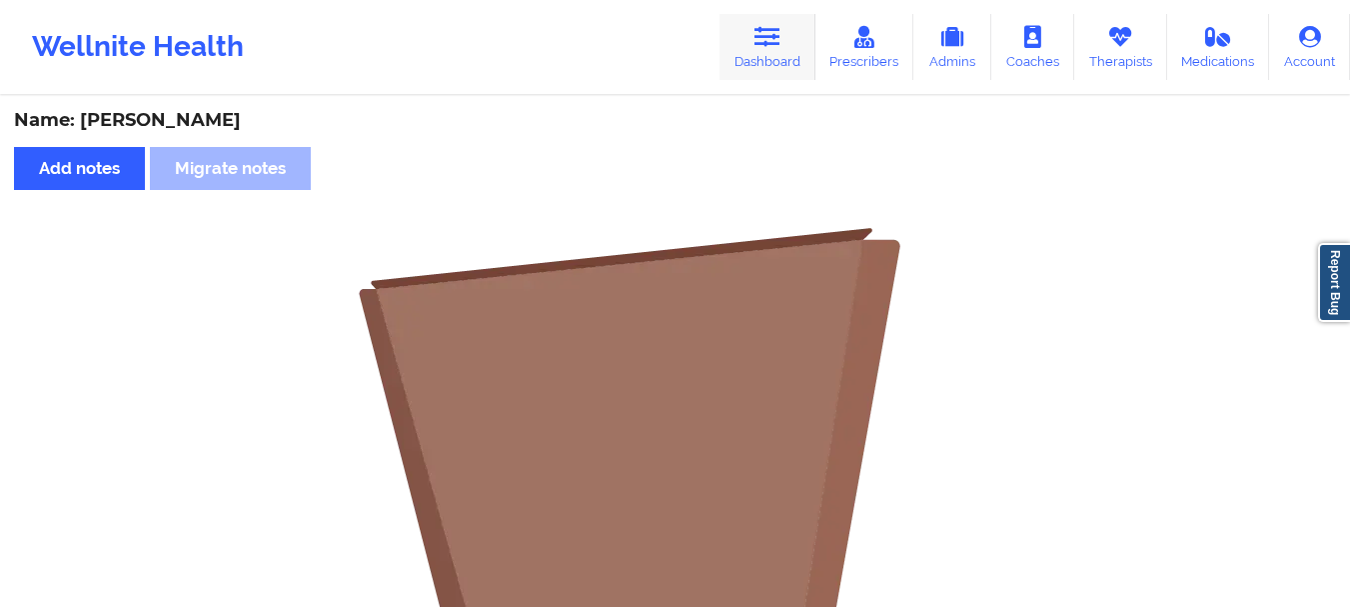
click at [808, 50] on link "Dashboard" at bounding box center [768, 47] width 96 height 66
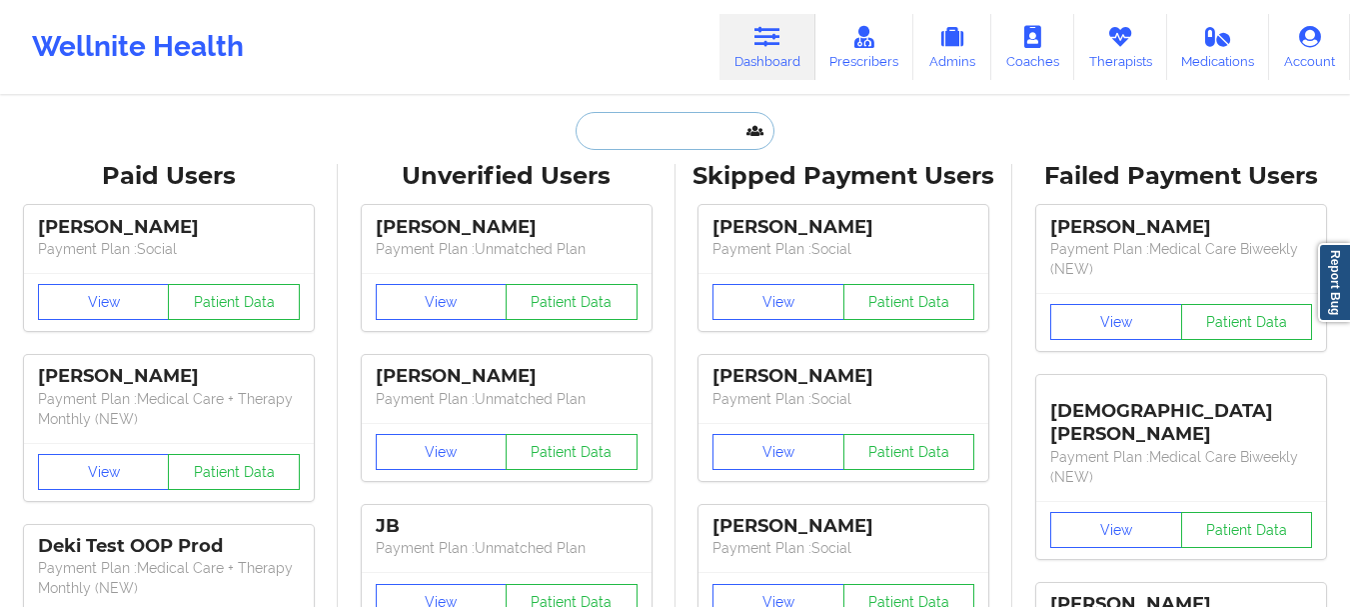
click at [693, 137] on input "text" at bounding box center [675, 131] width 198 height 38
paste input "[PERSON_NAME][EMAIL_ADDRESS][PERSON_NAME][DOMAIN_NAME]"
type input "[PERSON_NAME][EMAIL_ADDRESS][PERSON_NAME][DOMAIN_NAME]"
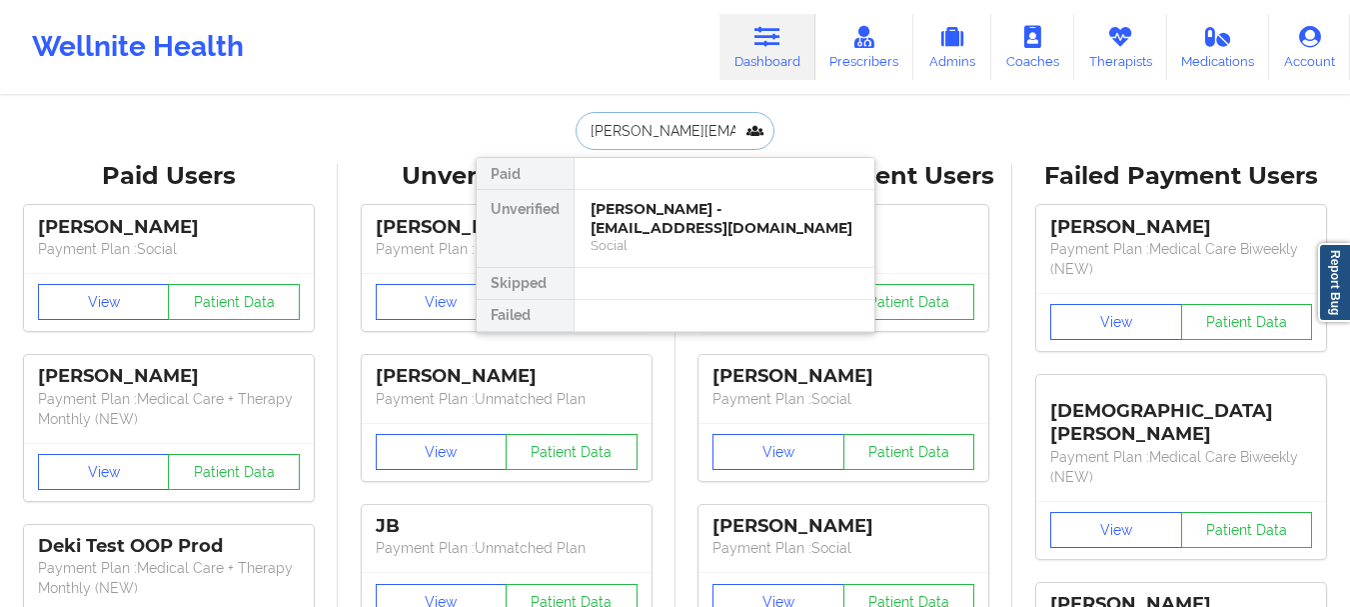
scroll to position [0, 11]
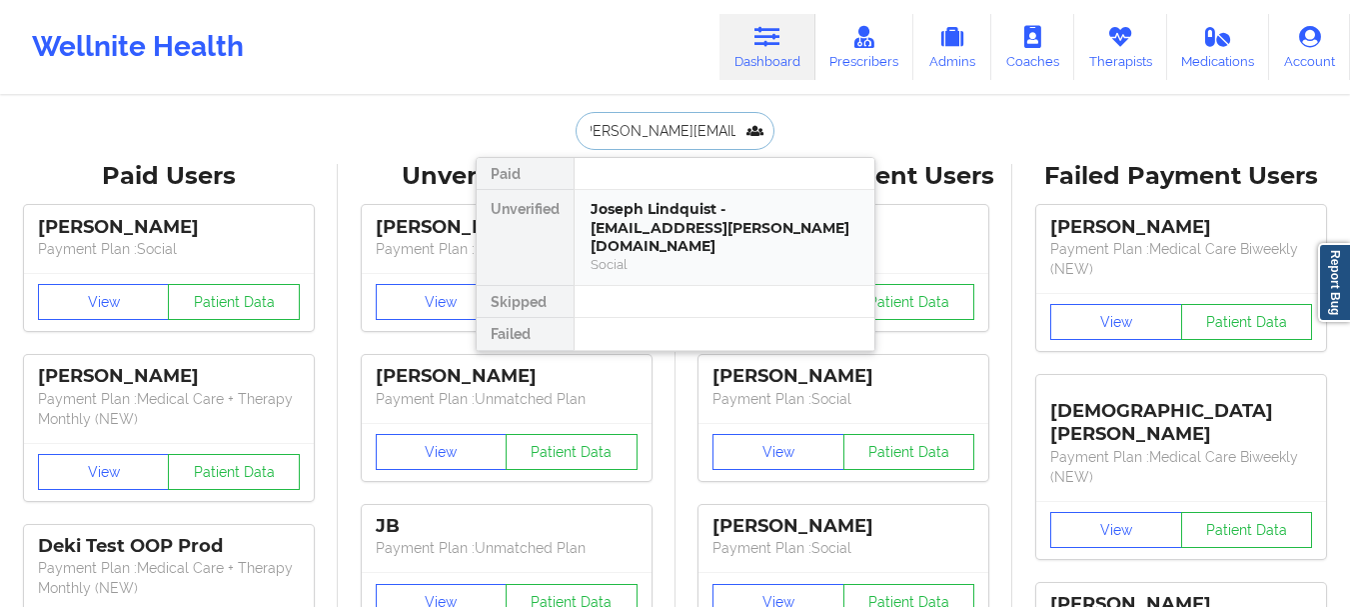
click at [661, 224] on div "Joseph Lindquist - [EMAIL_ADDRESS][PERSON_NAME][DOMAIN_NAME]" at bounding box center [725, 228] width 268 height 56
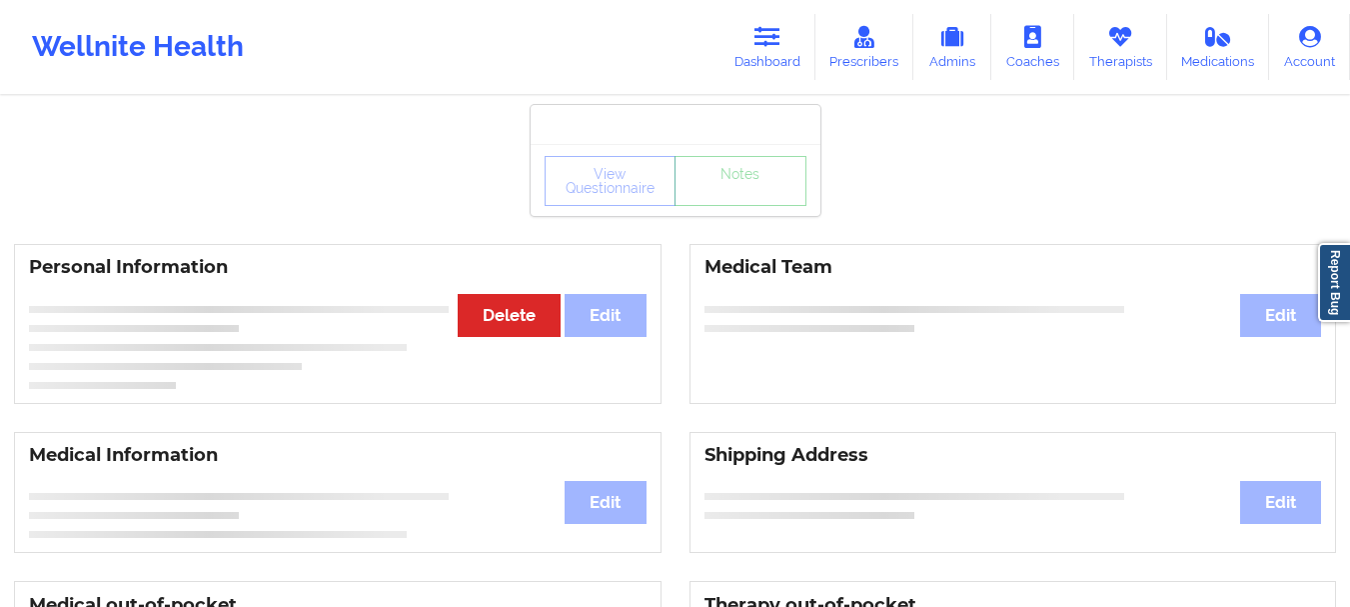
click at [759, 201] on div "View Questionnaire Notes" at bounding box center [676, 181] width 262 height 50
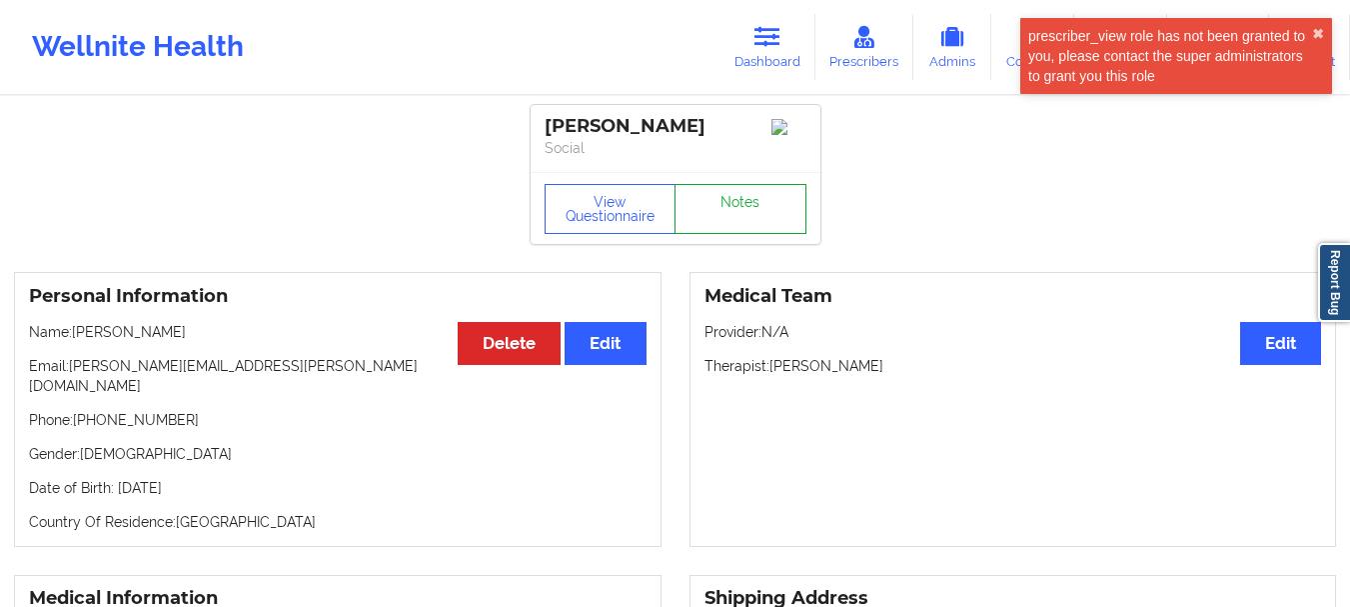
click at [762, 196] on link "Notes" at bounding box center [741, 209] width 132 height 50
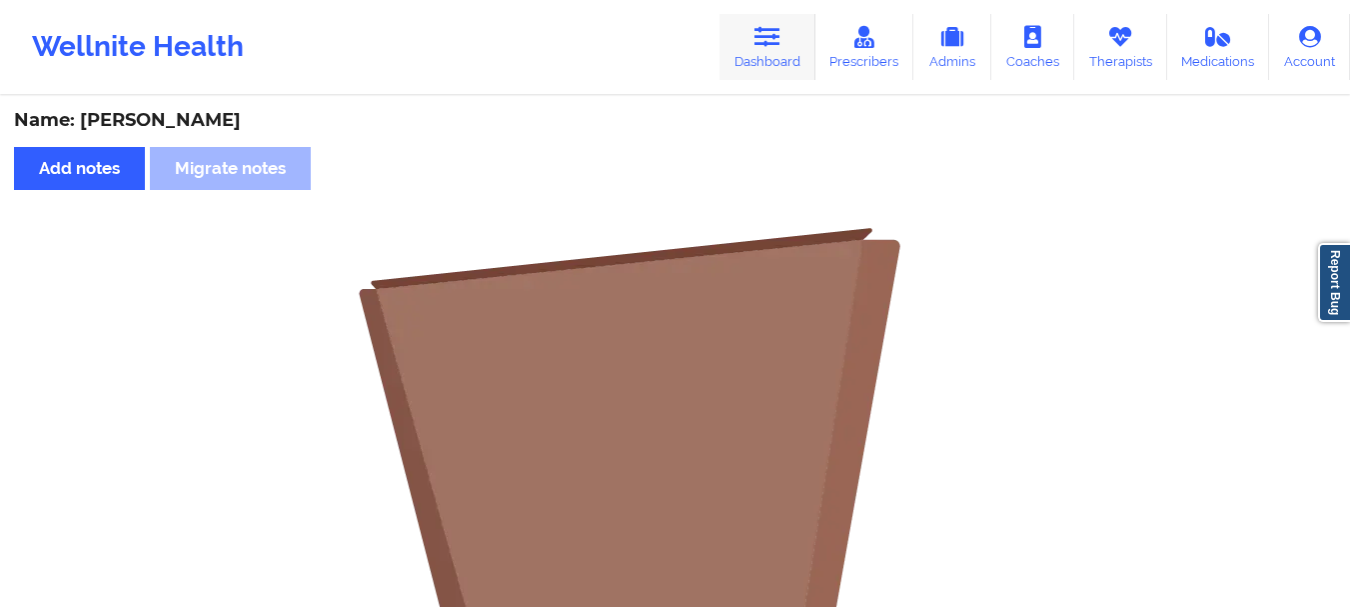
click at [800, 25] on link "Dashboard" at bounding box center [768, 47] width 96 height 66
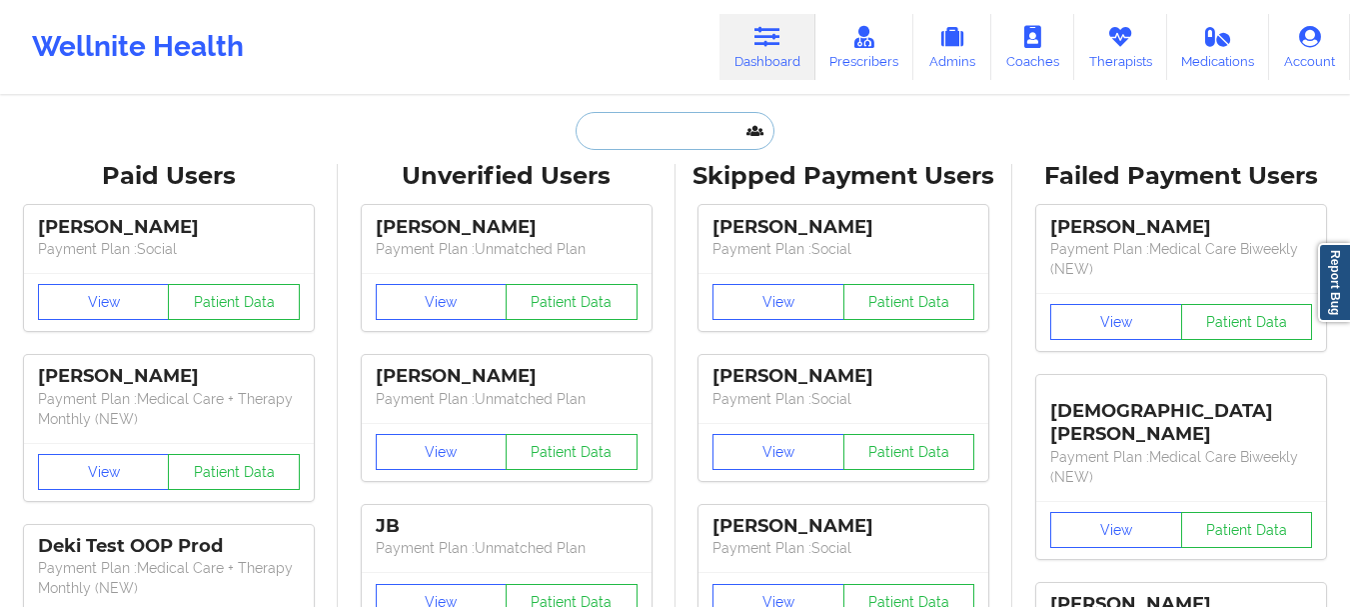
click at [627, 136] on input "text" at bounding box center [675, 131] width 198 height 38
paste input "[EMAIL_ADDRESS][DOMAIN_NAME]"
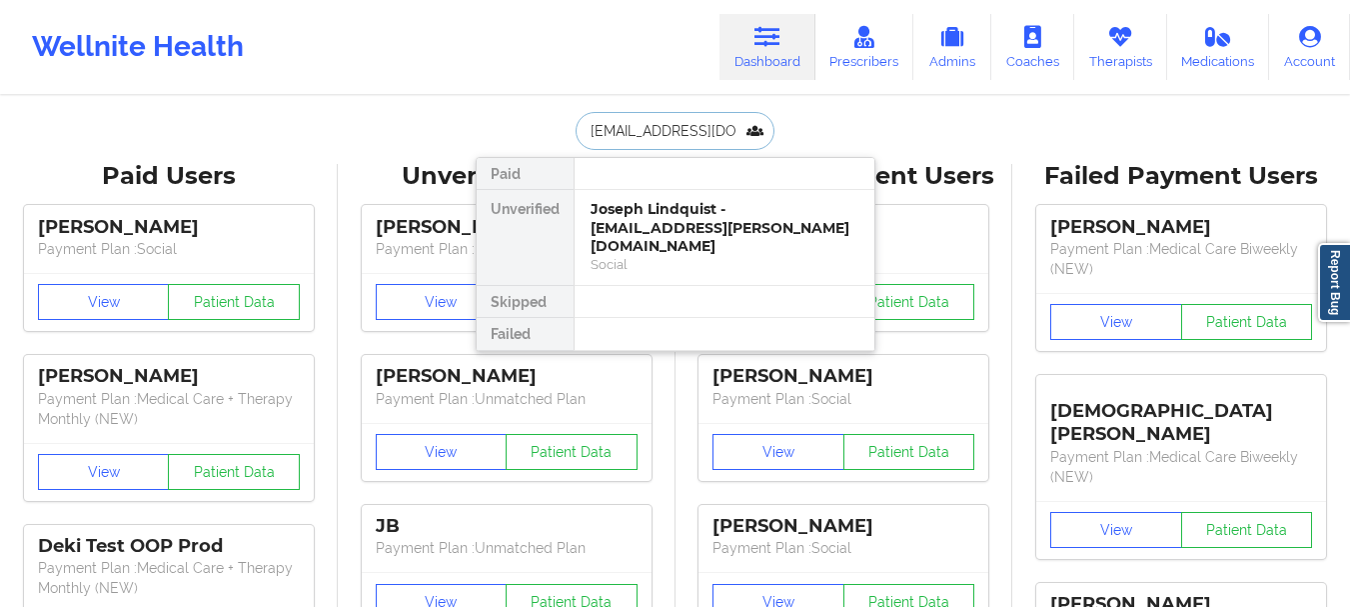
scroll to position [0, 23]
type input "[EMAIL_ADDRESS][DOMAIN_NAME]"
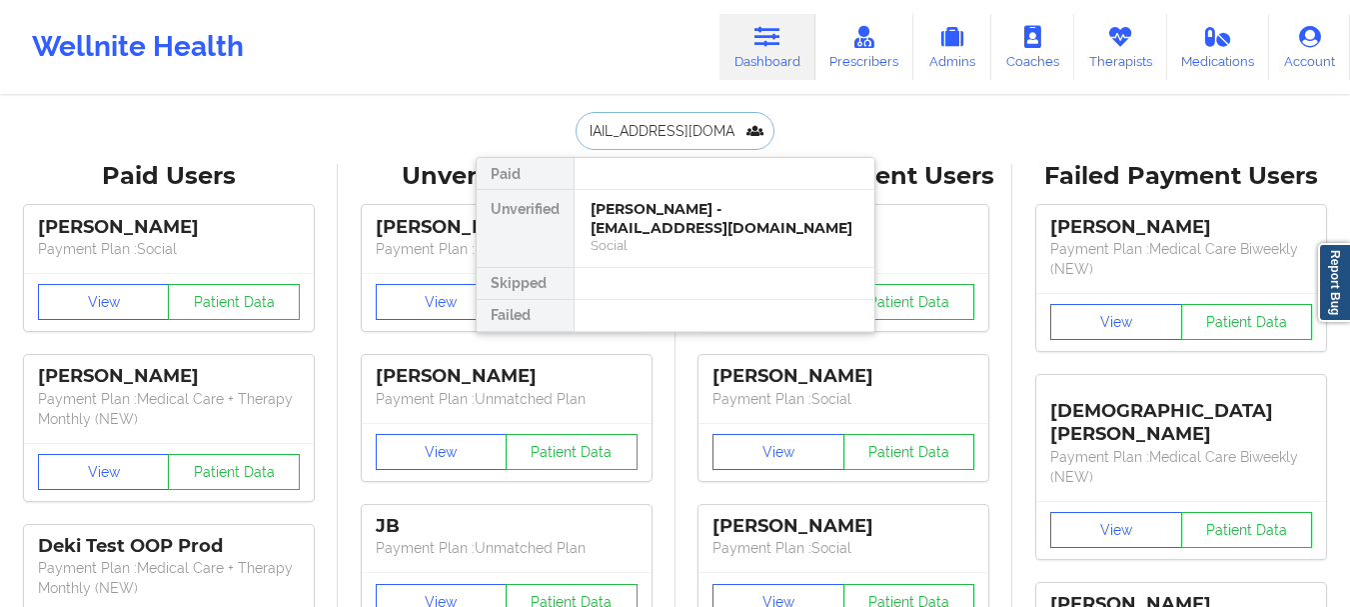
click at [694, 238] on div "Social" at bounding box center [725, 245] width 268 height 17
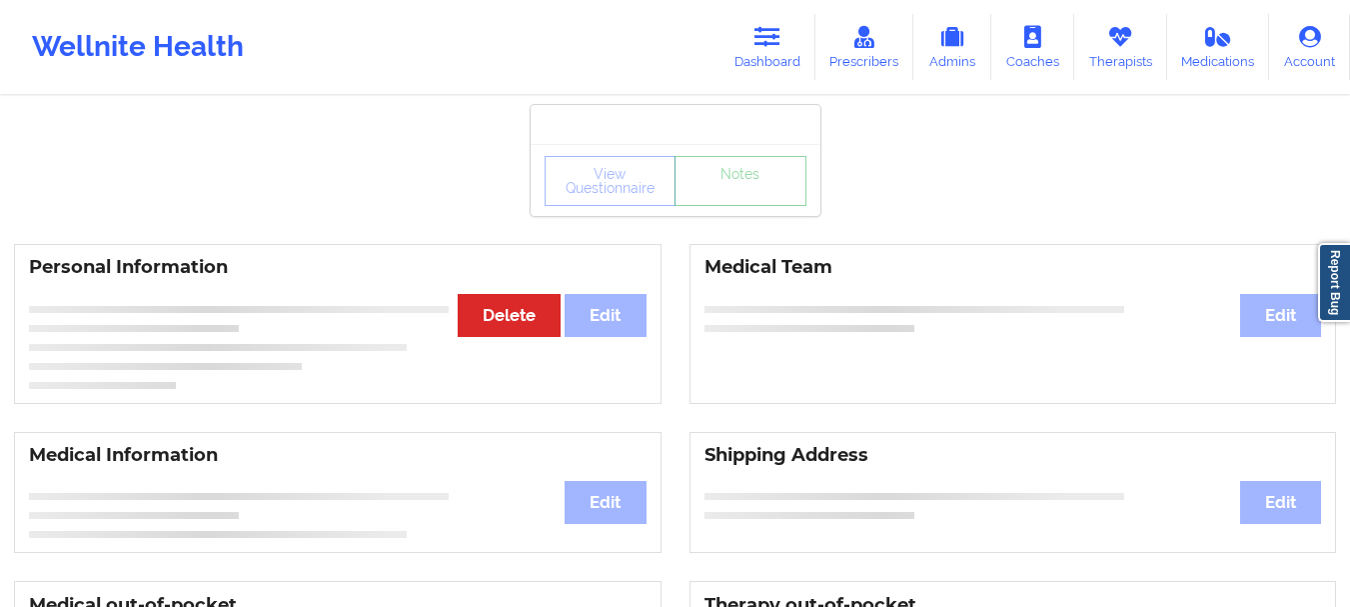
click at [739, 206] on link "Notes" at bounding box center [741, 181] width 132 height 50
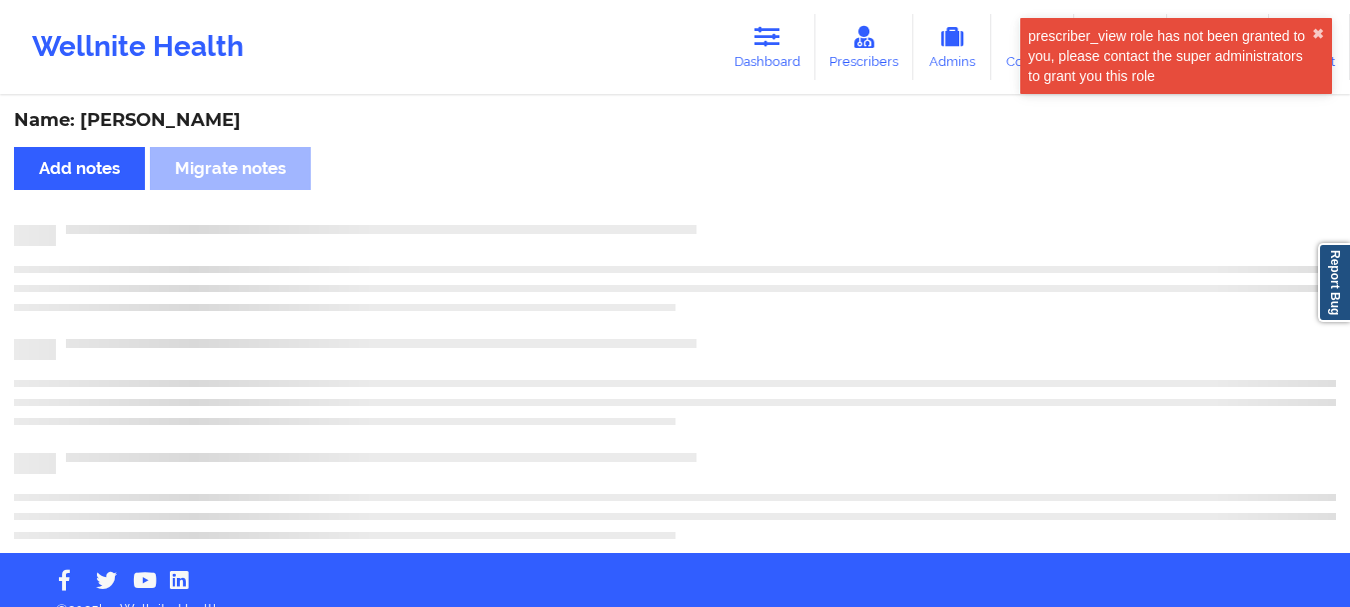
click at [754, 196] on div "Name: [PERSON_NAME] Add notes Migrate notes" at bounding box center [675, 325] width 1350 height 455
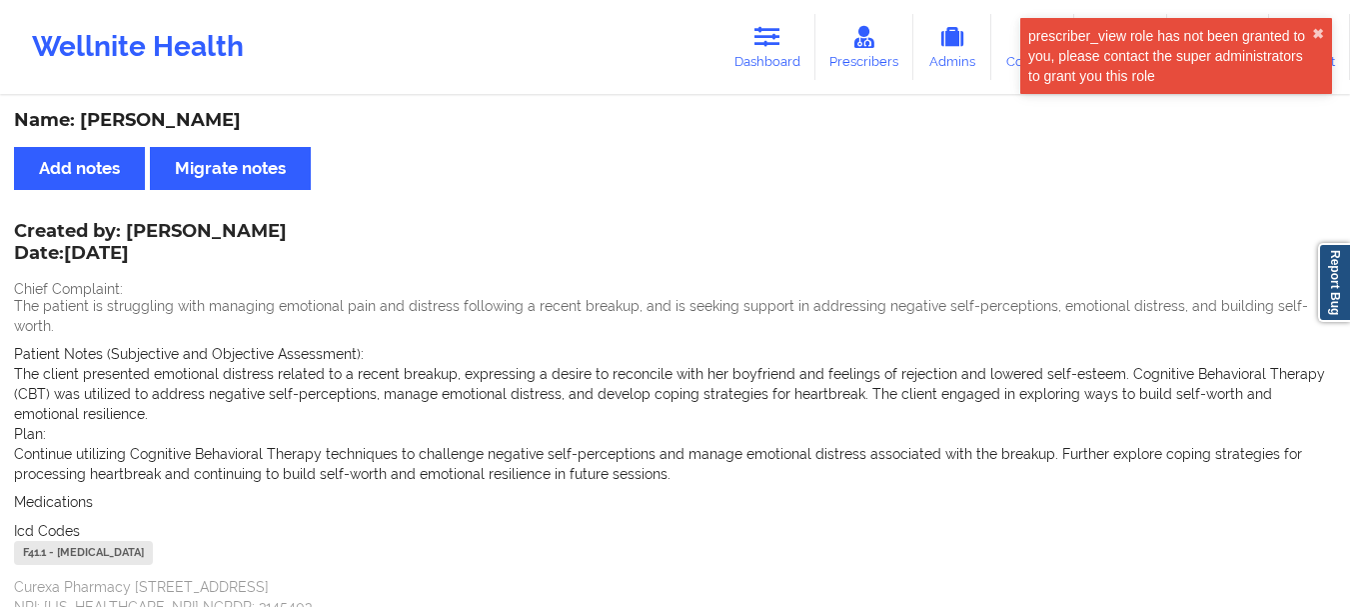
click at [723, 42] on div "Wellnite Health Dashboard Prescribers Admins Coaches Therapists Medications Acc…" at bounding box center [675, 47] width 1350 height 80
click at [762, 51] on link "Dashboard" at bounding box center [768, 47] width 96 height 66
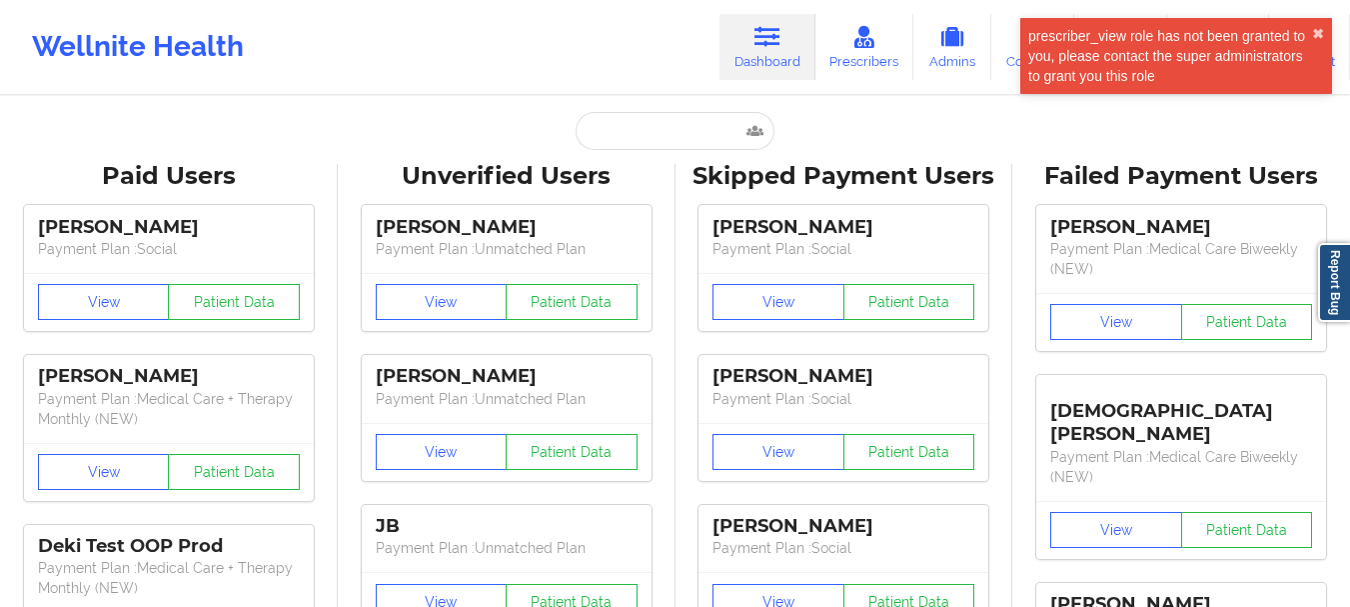
drag, startPoint x: 668, startPoint y: 96, endPoint x: 649, endPoint y: 129, distance: 38.1
click at [649, 129] on input "text" at bounding box center [675, 131] width 198 height 38
paste input "[EMAIL_ADDRESS][DOMAIN_NAME]"
type input "[EMAIL_ADDRESS][DOMAIN_NAME]"
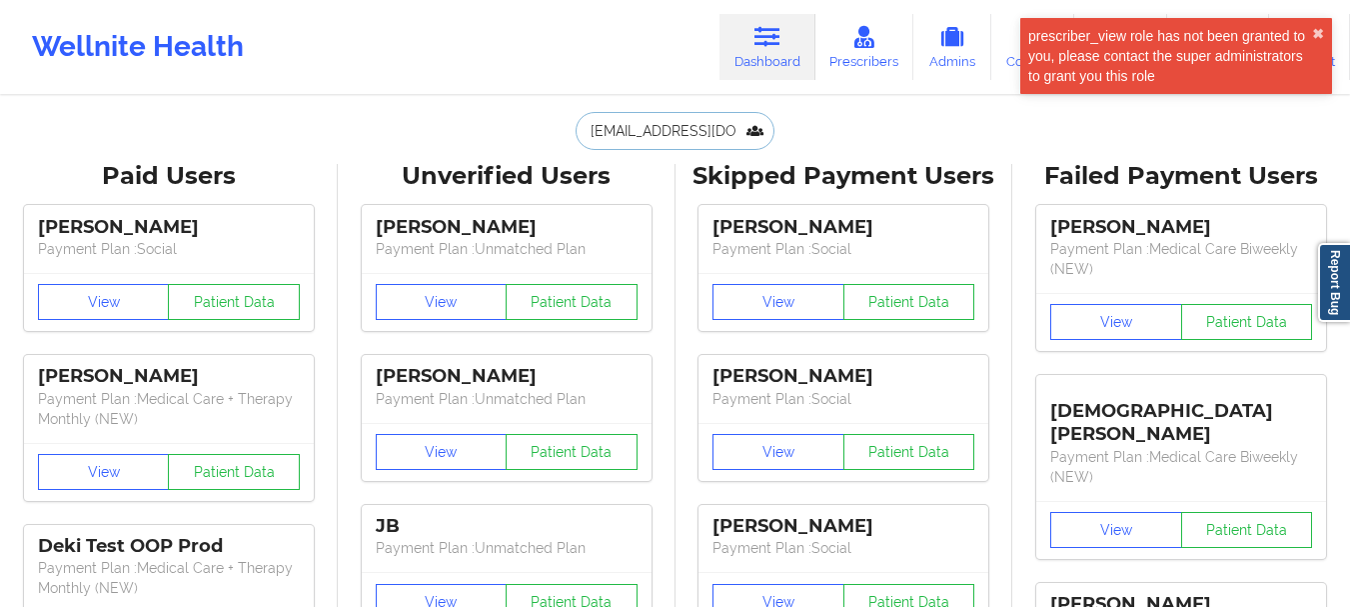
scroll to position [0, 23]
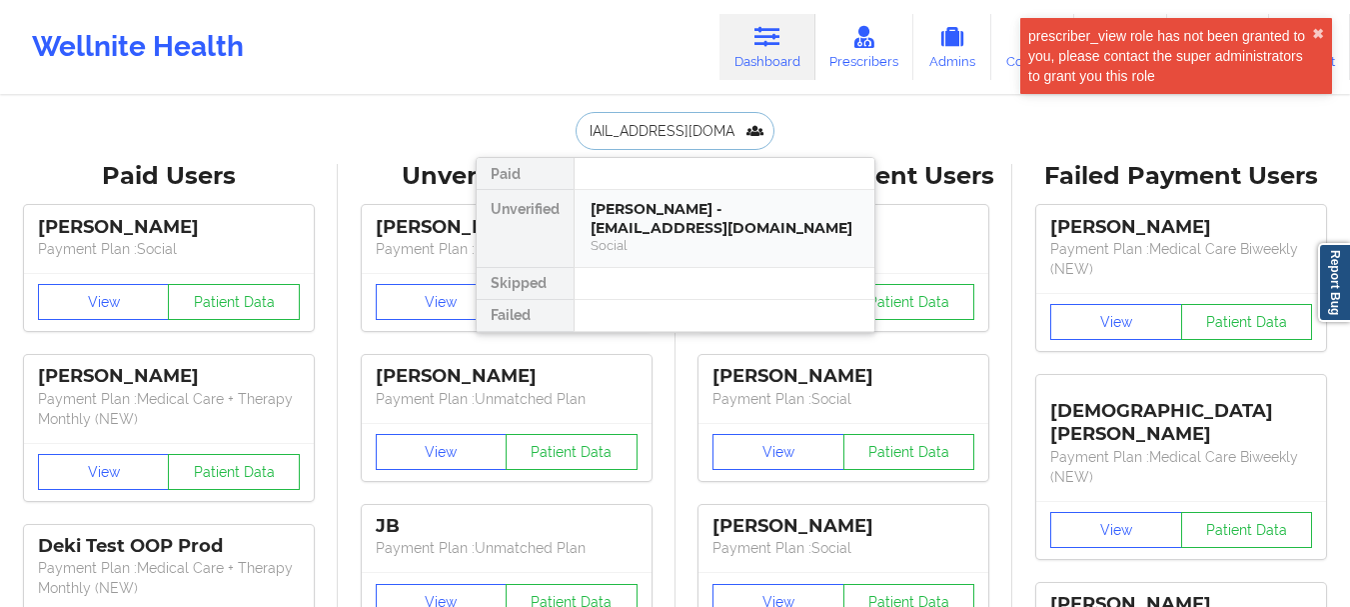
click at [724, 213] on div "[PERSON_NAME] - [EMAIL_ADDRESS][DOMAIN_NAME]" at bounding box center [725, 218] width 268 height 37
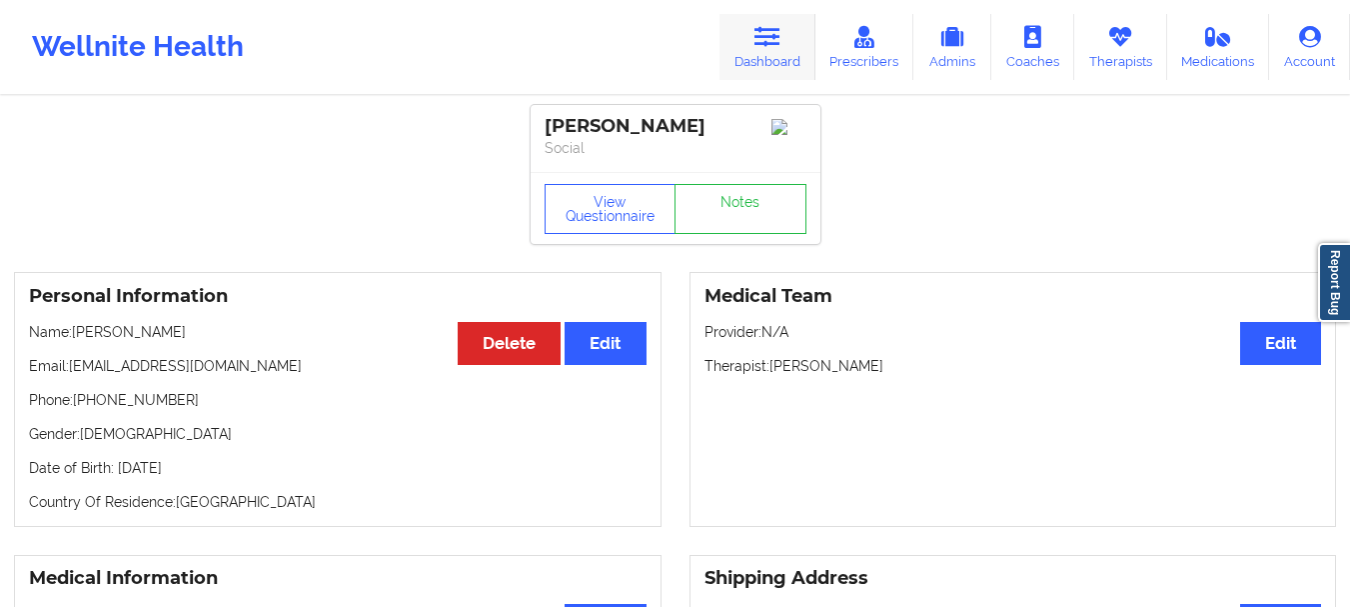
click at [780, 54] on link "Dashboard" at bounding box center [768, 47] width 96 height 66
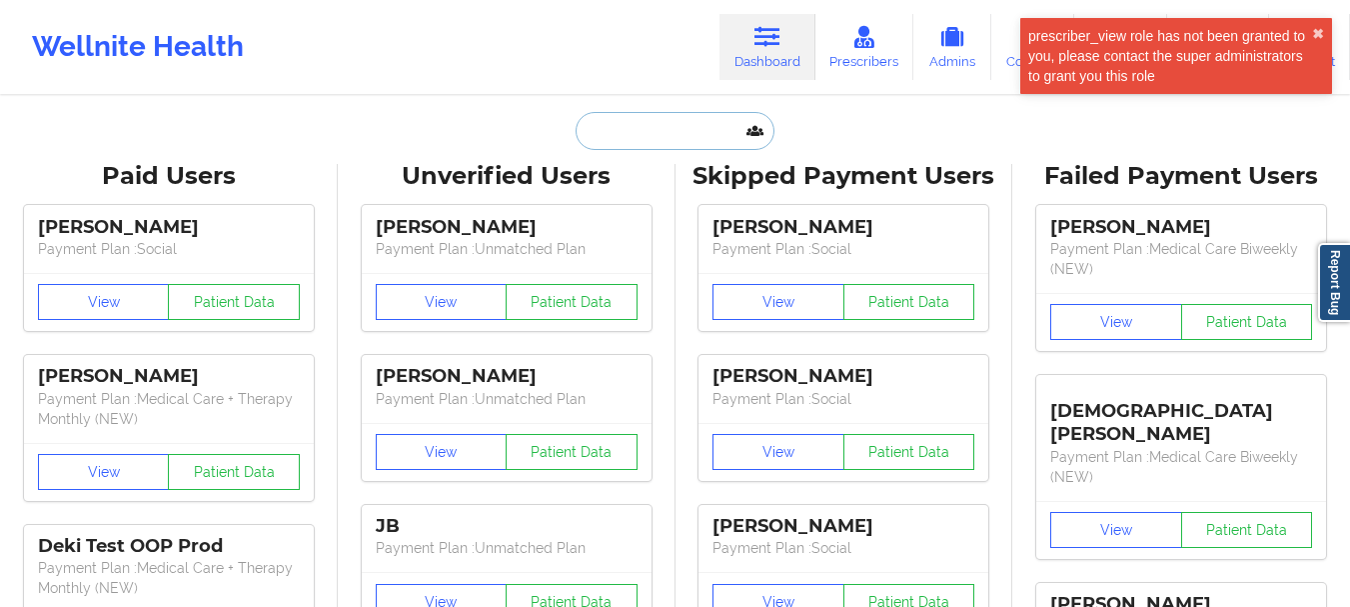
click at [667, 140] on input "text" at bounding box center [675, 131] width 198 height 38
paste input "[EMAIL_ADDRESS][DOMAIN_NAME]"
type input "[EMAIL_ADDRESS][DOMAIN_NAME]"
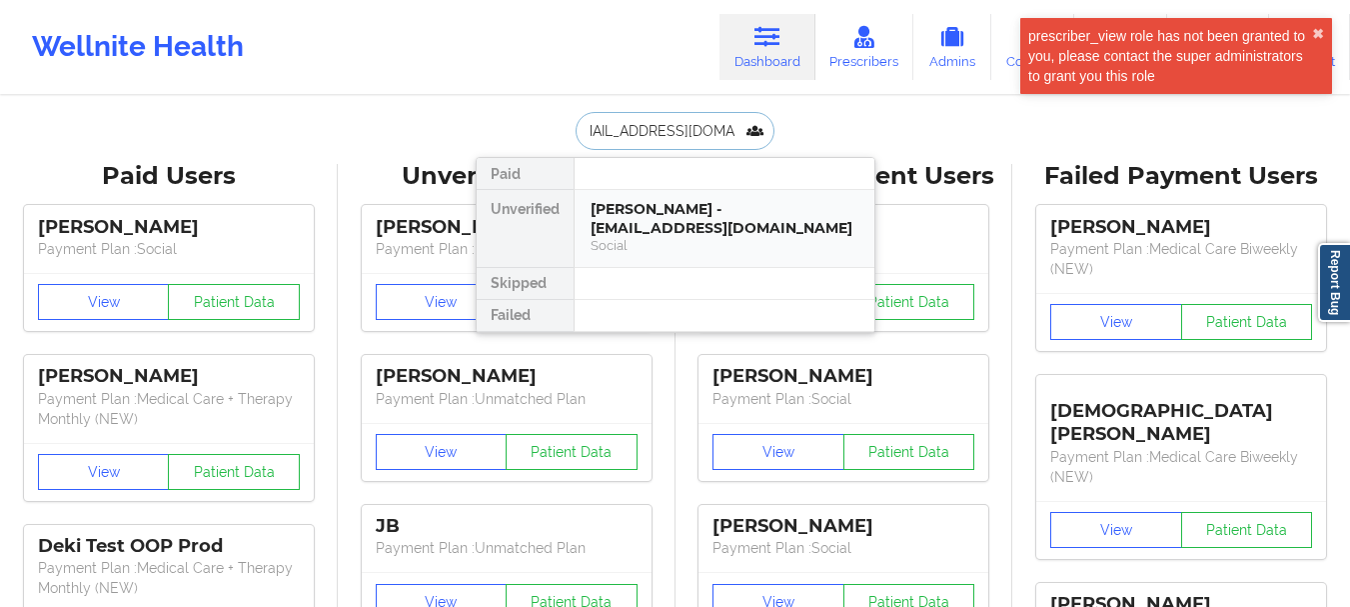
click at [774, 206] on div "[PERSON_NAME] - [EMAIL_ADDRESS][DOMAIN_NAME]" at bounding box center [725, 218] width 268 height 37
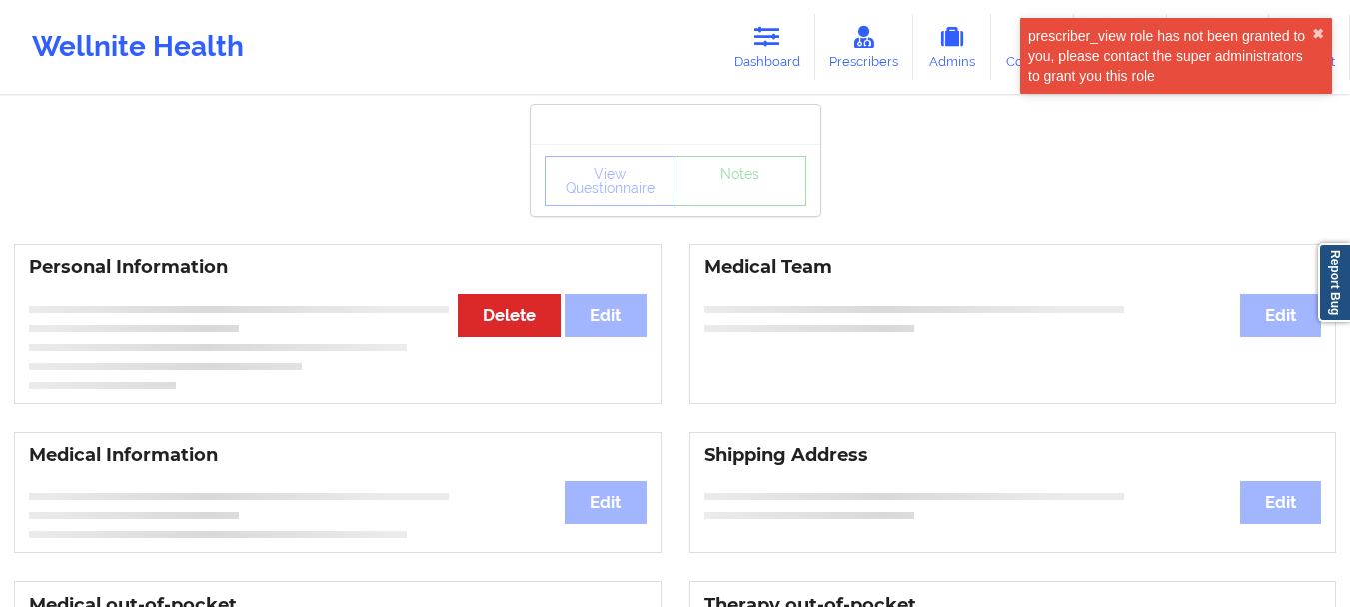
click at [736, 179] on div "View Questionnaire Notes" at bounding box center [676, 181] width 262 height 50
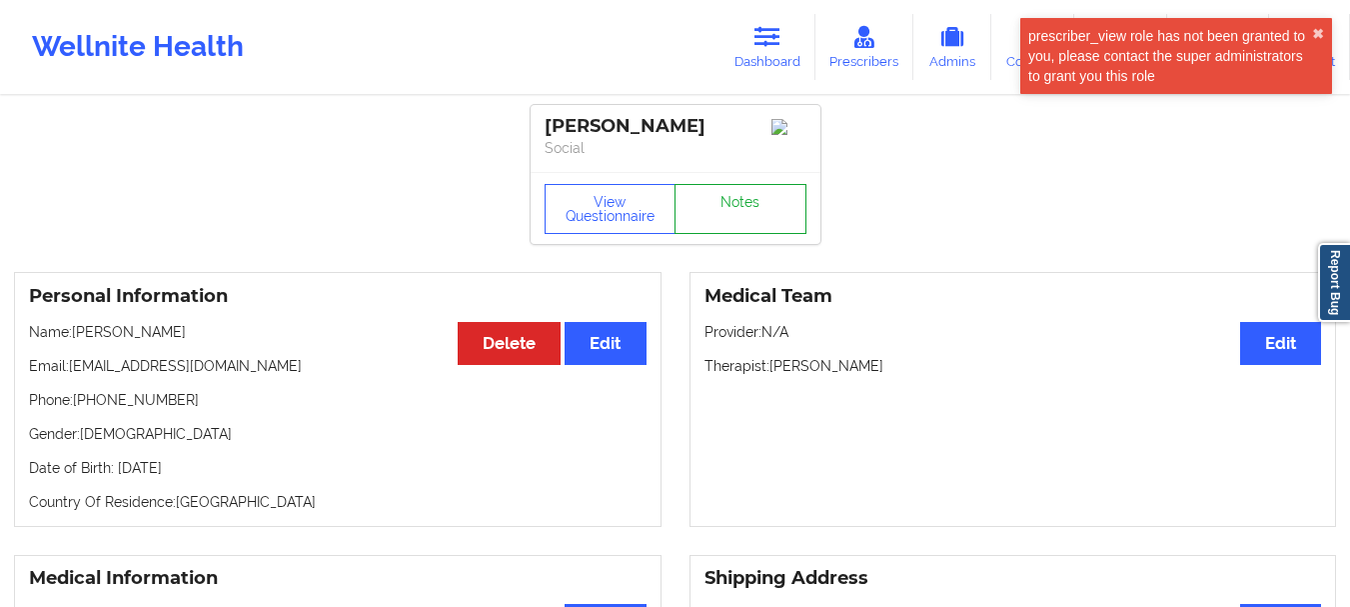
click at [724, 213] on link "Notes" at bounding box center [741, 209] width 132 height 50
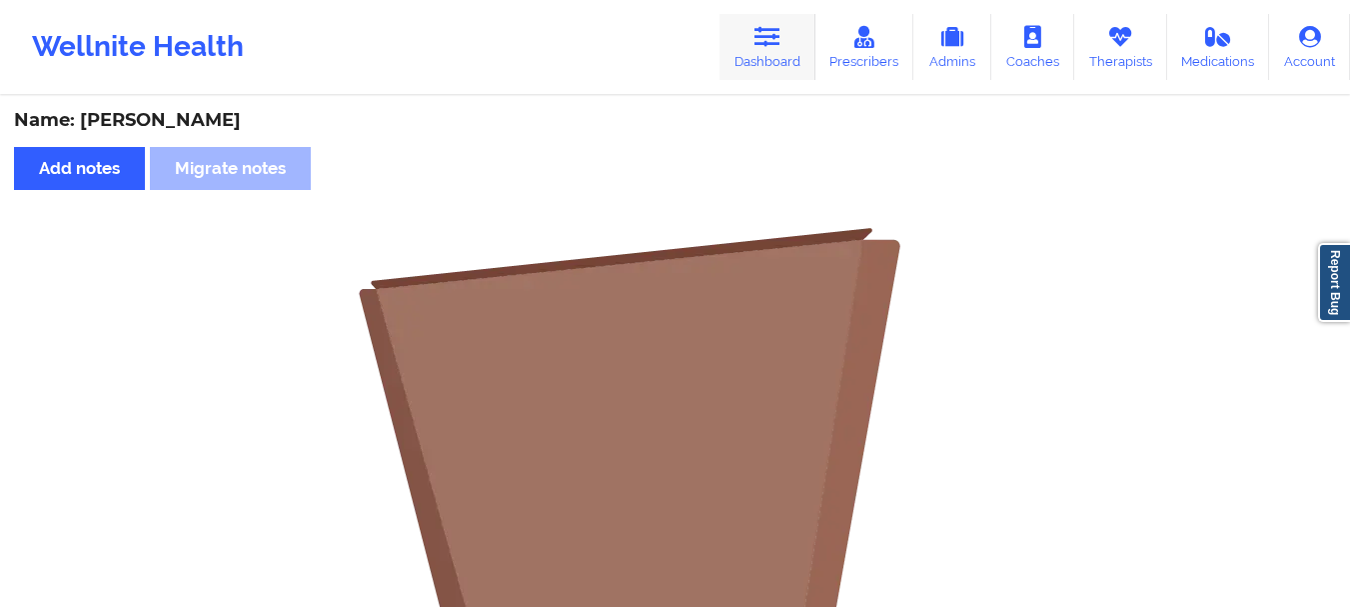
click at [781, 48] on icon at bounding box center [768, 37] width 26 height 22
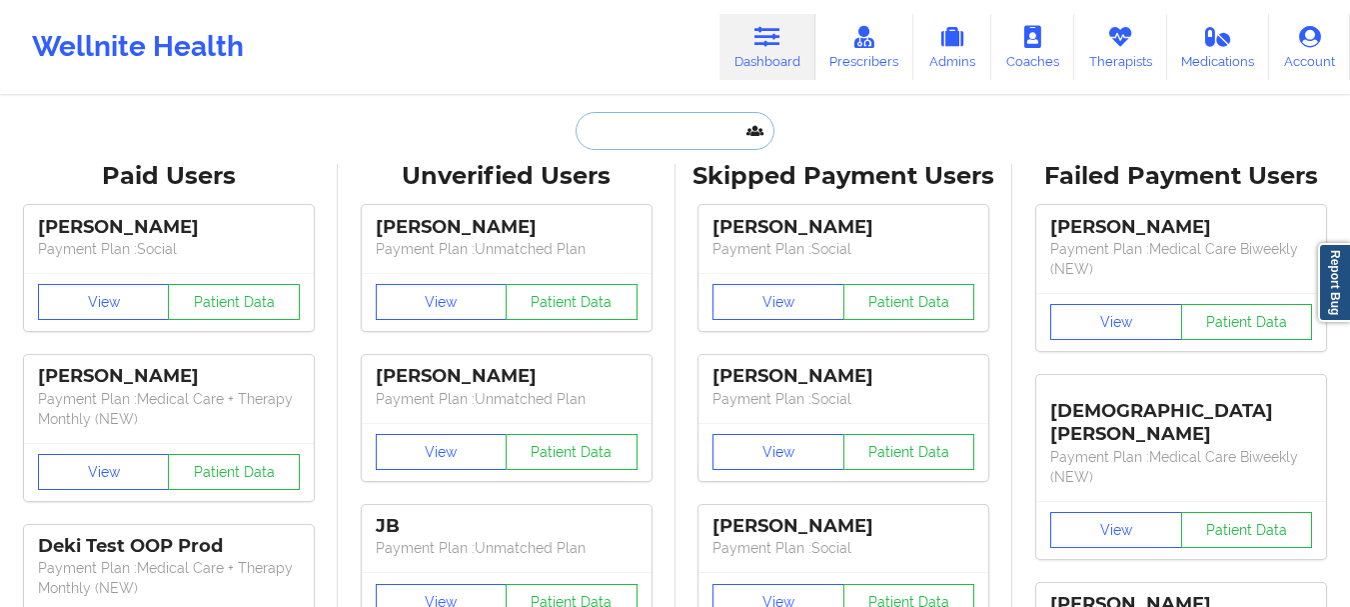
click at [621, 141] on input "text" at bounding box center [675, 131] width 198 height 38
paste input "[EMAIL_ADDRESS][DOMAIN_NAME]"
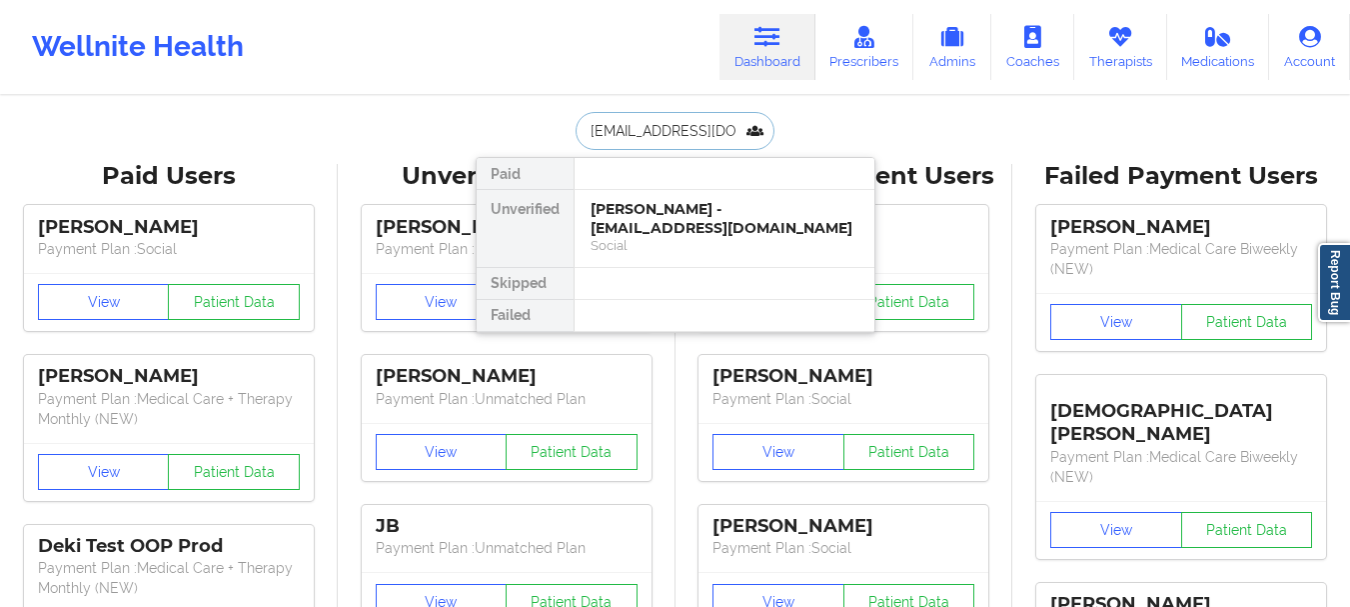
scroll to position [0, 67]
type input "[EMAIL_ADDRESS][DOMAIN_NAME]"
click at [786, 218] on div "[PERSON_NAME] - [PERSON_NAME][EMAIL_ADDRESS][DOMAIN_NAME]" at bounding box center [725, 218] width 268 height 37
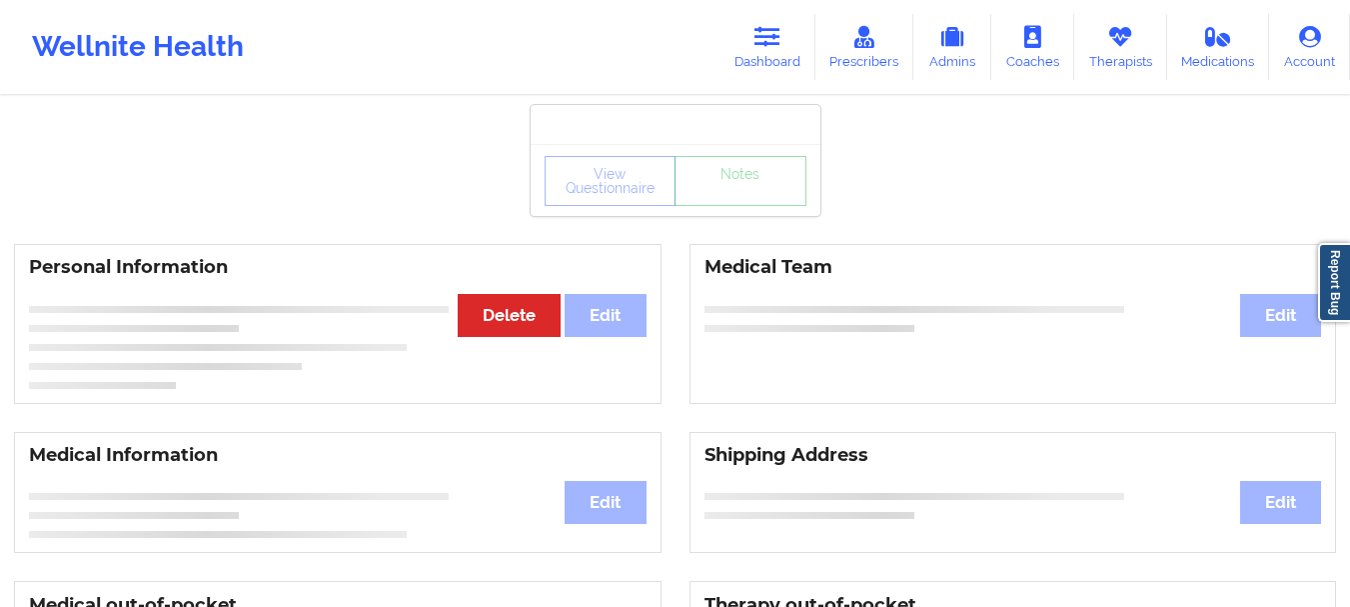
click at [730, 181] on div "View Questionnaire Notes" at bounding box center [676, 181] width 262 height 50
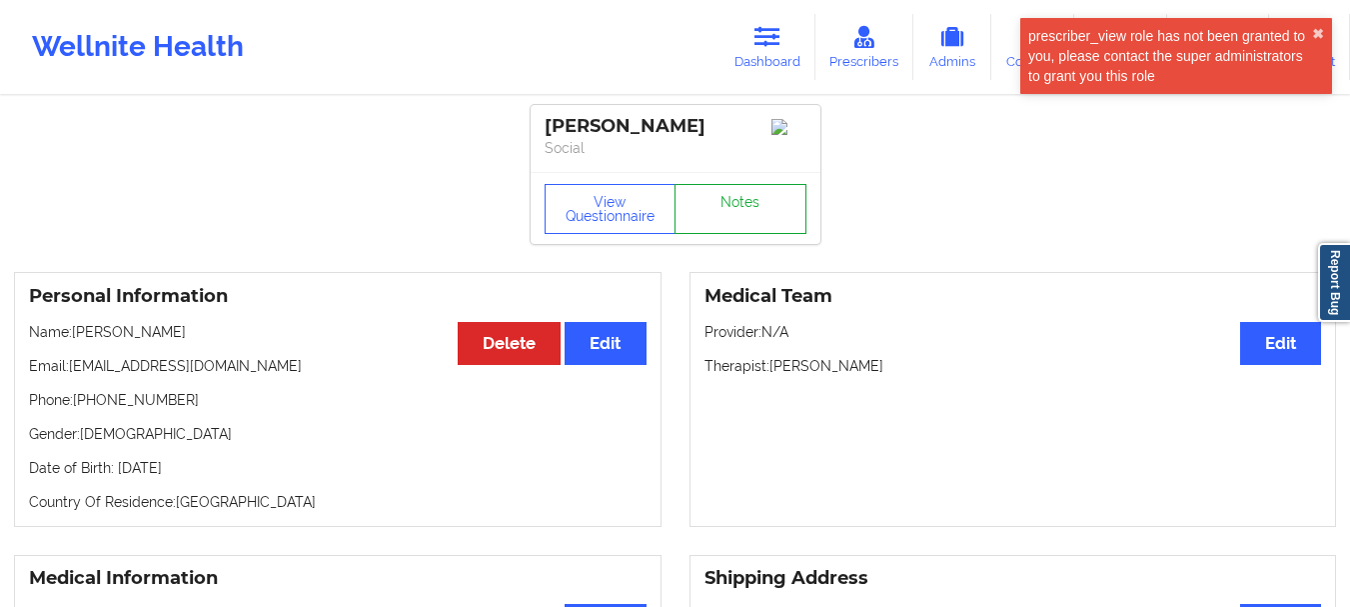
click at [774, 209] on link "Notes" at bounding box center [741, 209] width 132 height 50
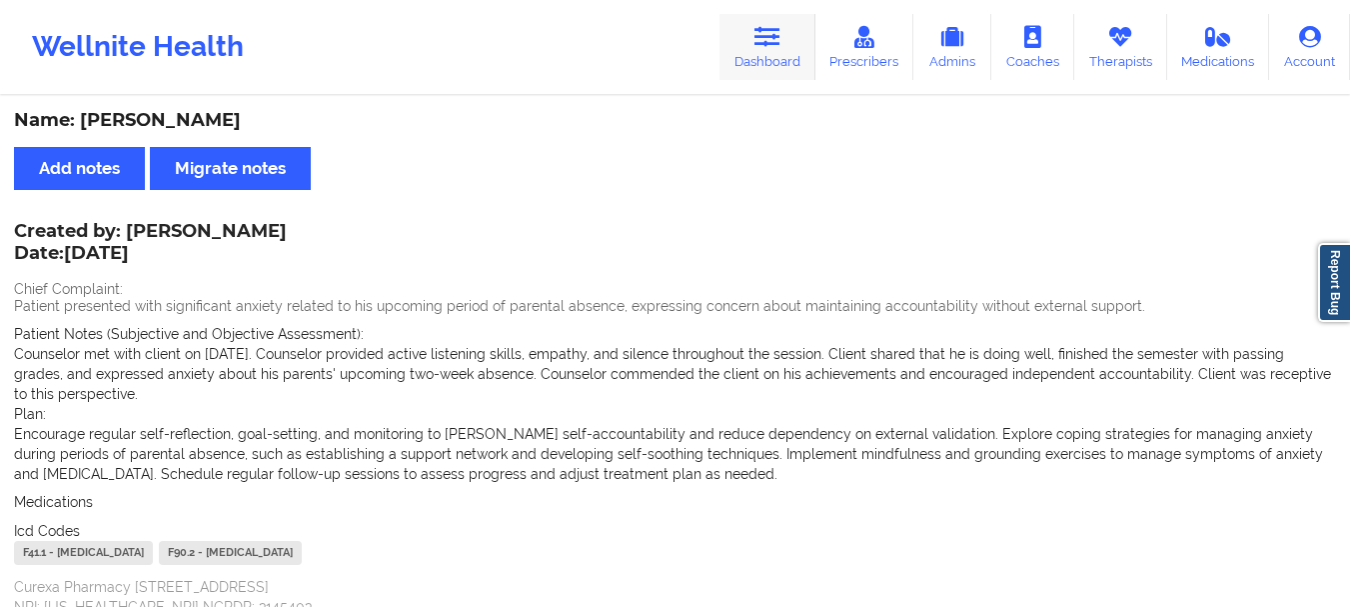
click at [806, 28] on link "Dashboard" at bounding box center [768, 47] width 96 height 66
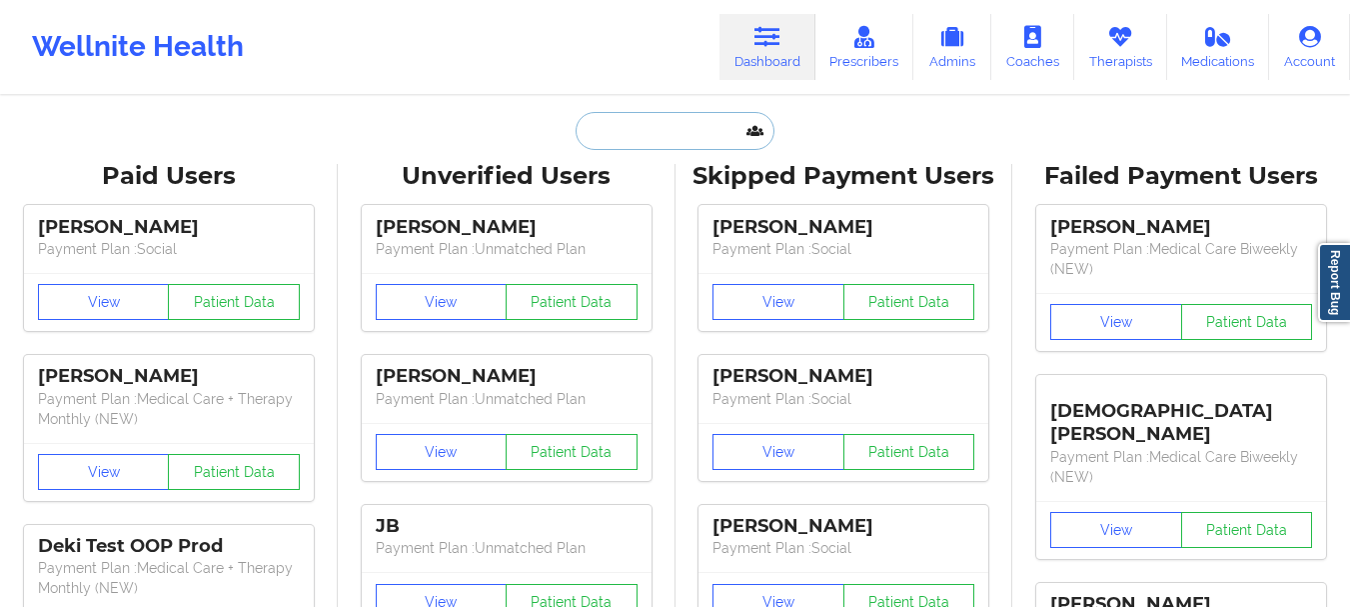
click at [707, 141] on input "text" at bounding box center [675, 131] width 198 height 38
paste input "[EMAIL_ADDRESS][DOMAIN_NAME]"
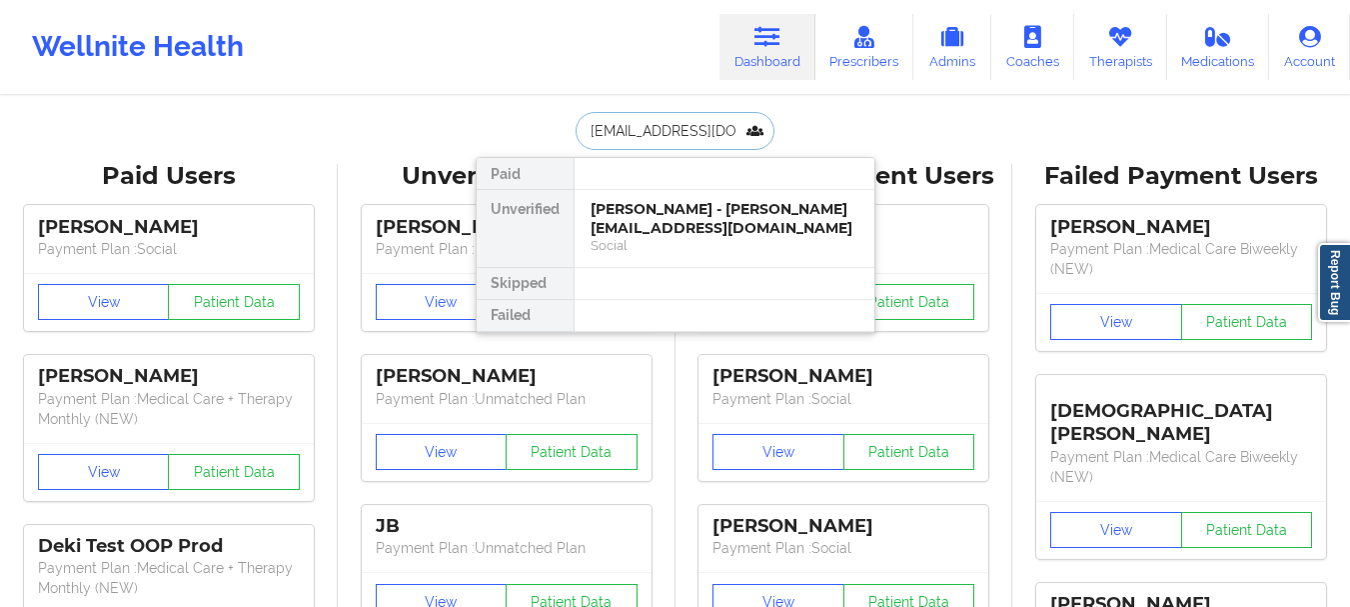
type input "[EMAIL_ADDRESS][DOMAIN_NAME]"
click at [672, 221] on div "[PERSON_NAME] - [EMAIL_ADDRESS][DOMAIN_NAME]" at bounding box center [725, 218] width 268 height 37
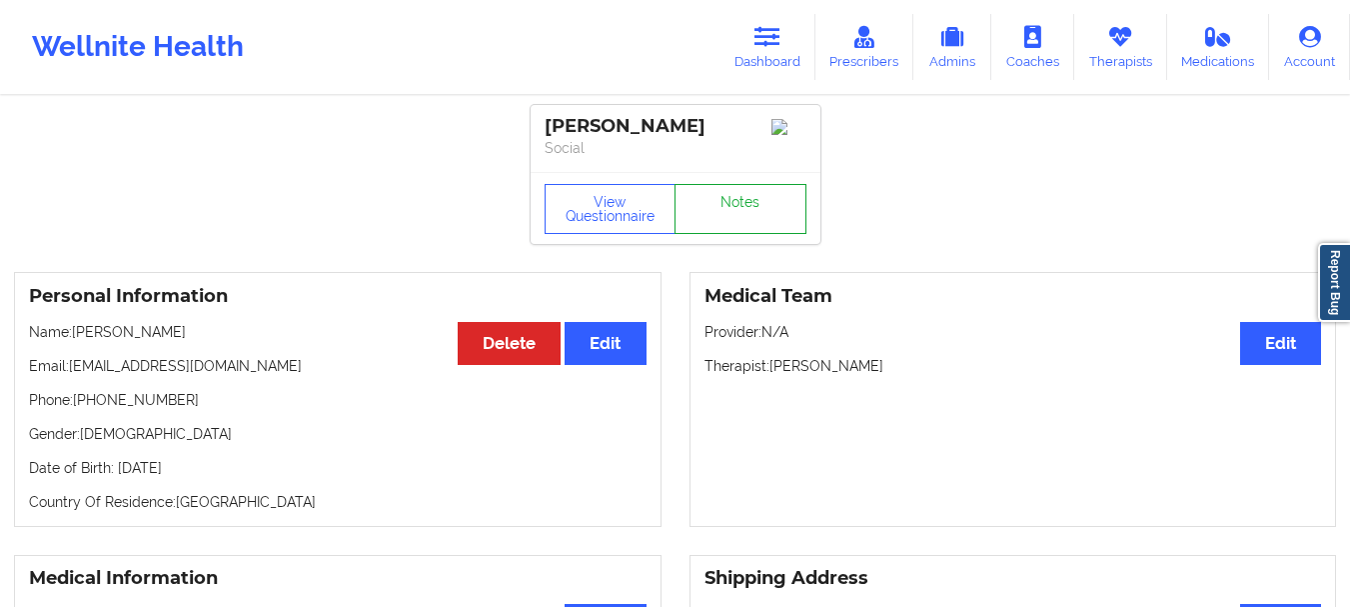
click at [710, 204] on link "Notes" at bounding box center [741, 209] width 132 height 50
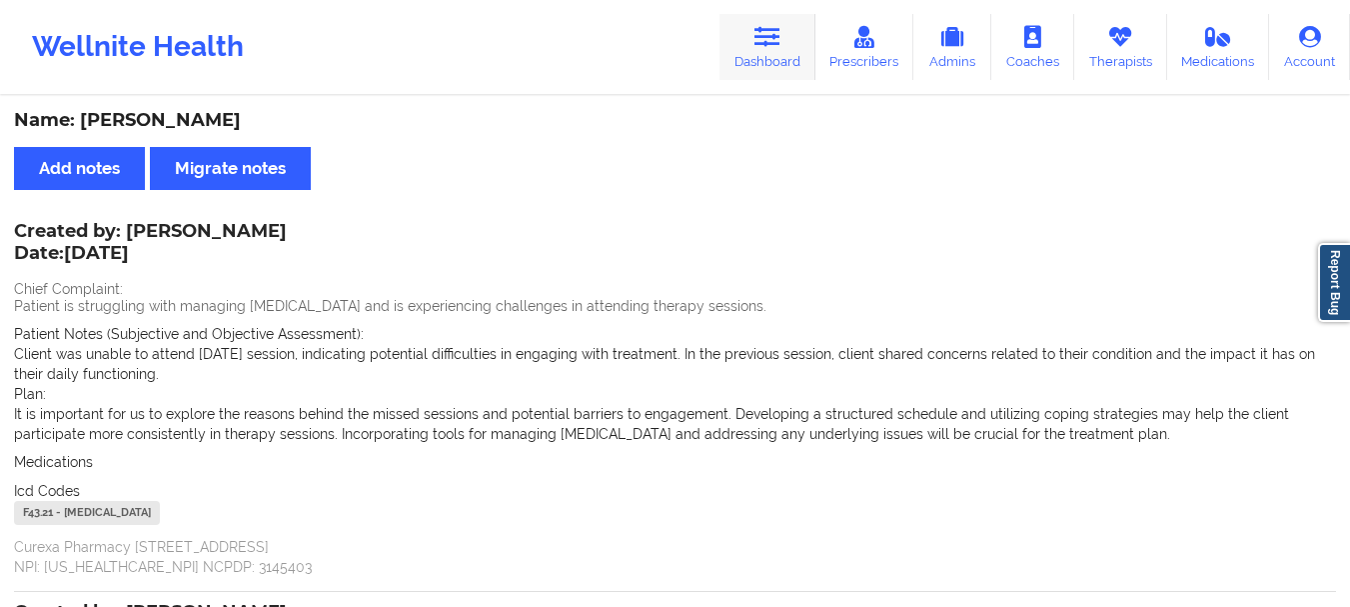
click at [787, 34] on link "Dashboard" at bounding box center [768, 47] width 96 height 66
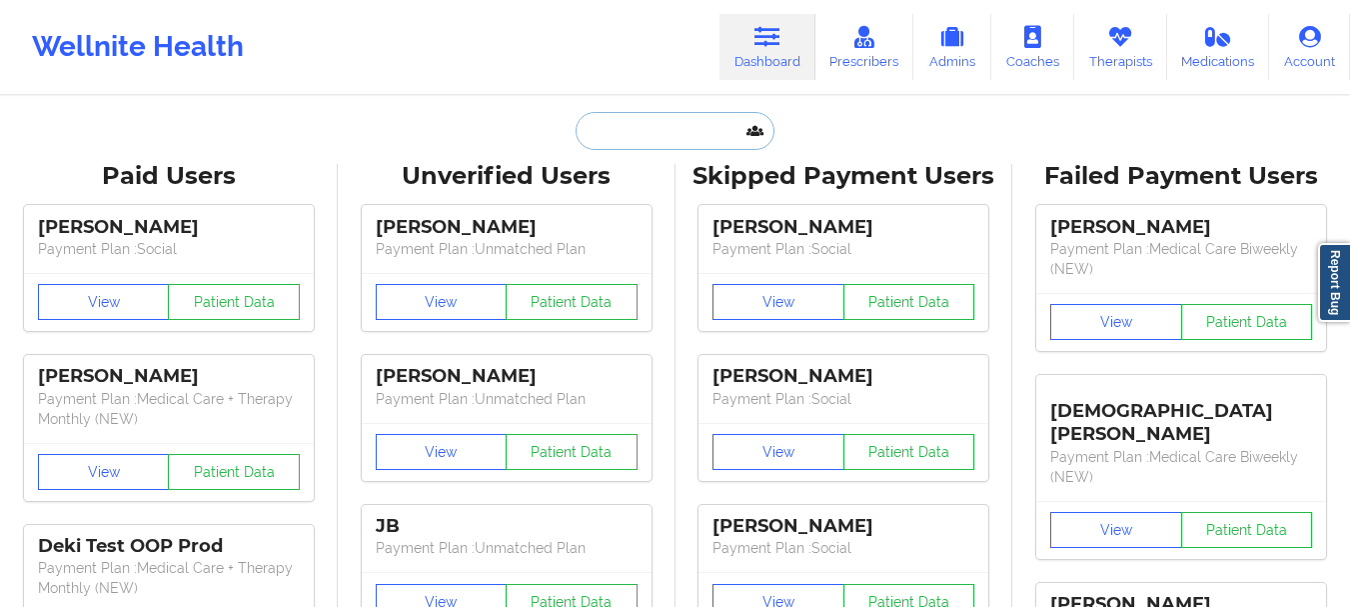
click at [639, 120] on input "text" at bounding box center [675, 131] width 198 height 38
paste input "[EMAIL_ADDRESS][DOMAIN_NAME]"
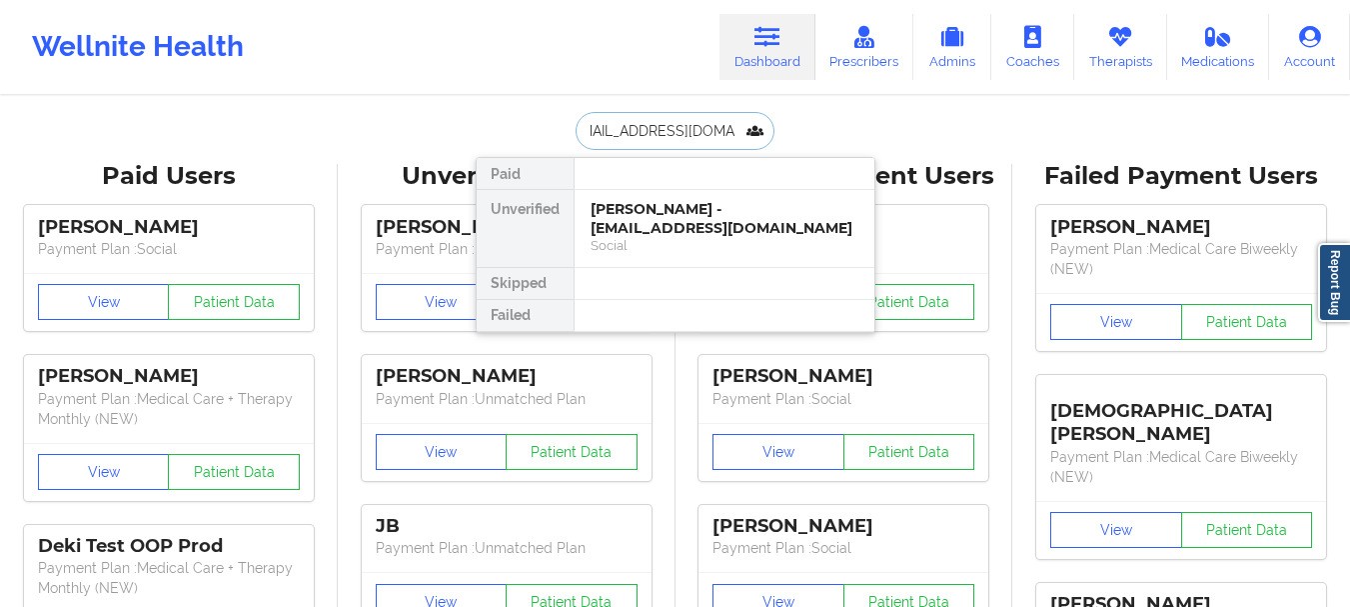
type input "[EMAIL_ADDRESS][DOMAIN_NAME]"
click at [722, 212] on div "[PERSON_NAME] - [EMAIL_ADDRESS][DOMAIN_NAME]" at bounding box center [725, 218] width 268 height 37
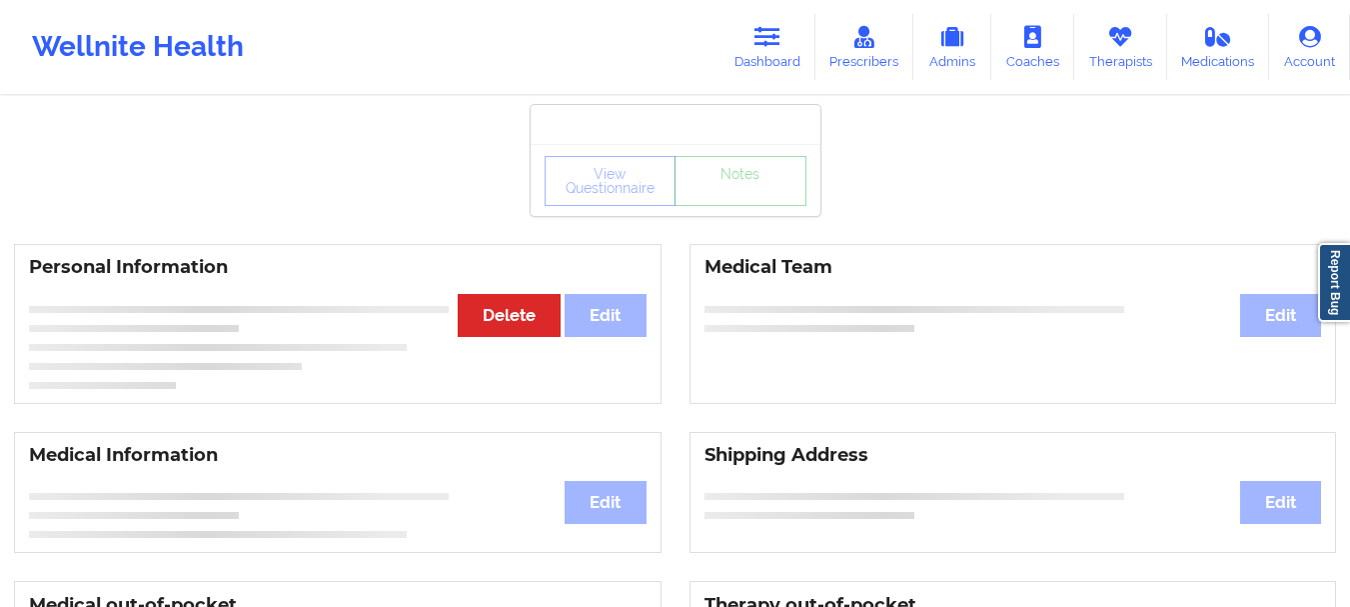
click at [751, 166] on div "View Questionnaire Notes" at bounding box center [676, 181] width 262 height 50
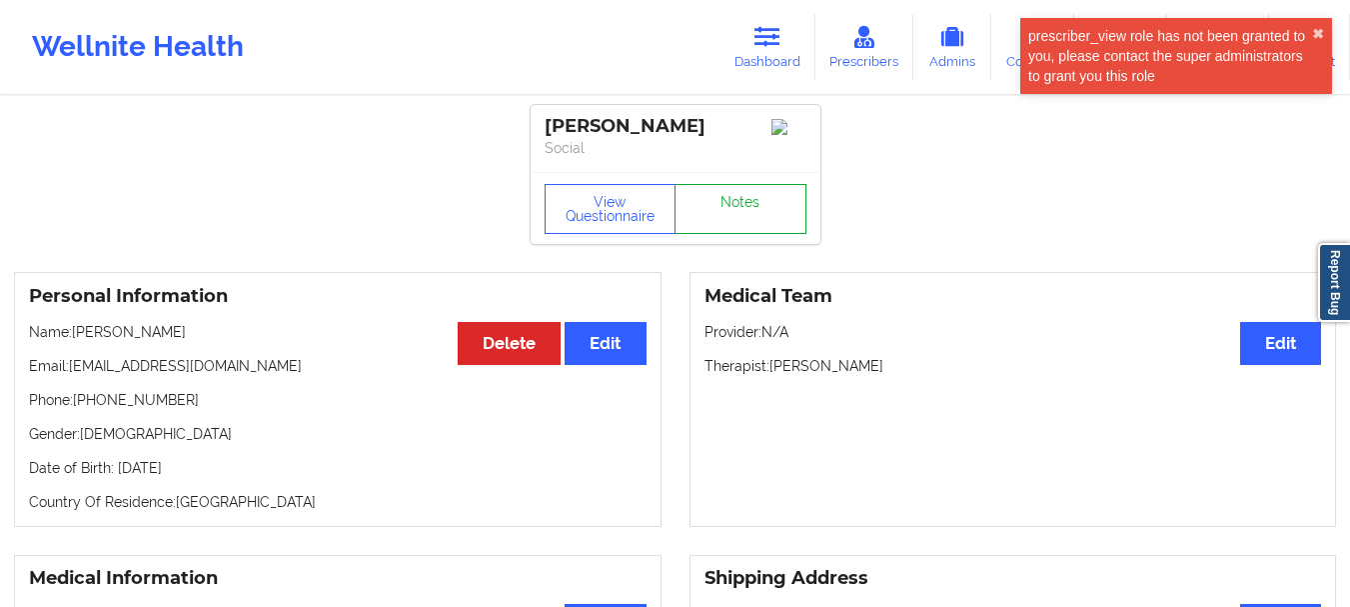
click at [739, 205] on link "Notes" at bounding box center [741, 209] width 132 height 50
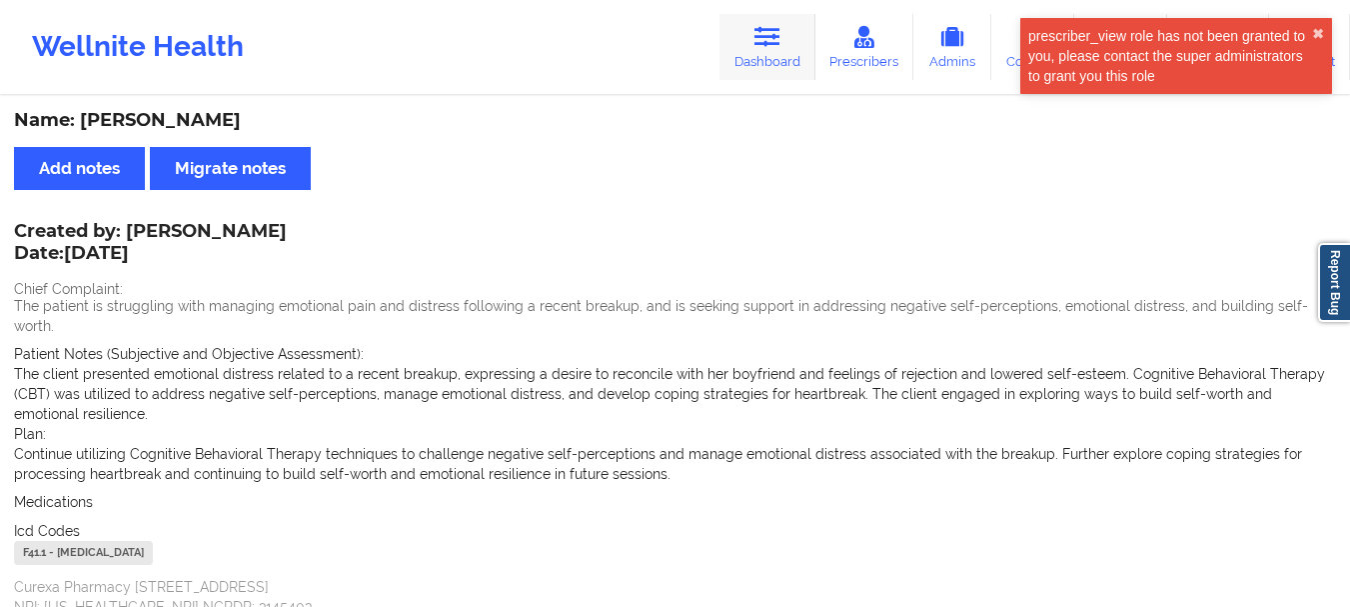
click at [777, 41] on icon at bounding box center [768, 37] width 26 height 22
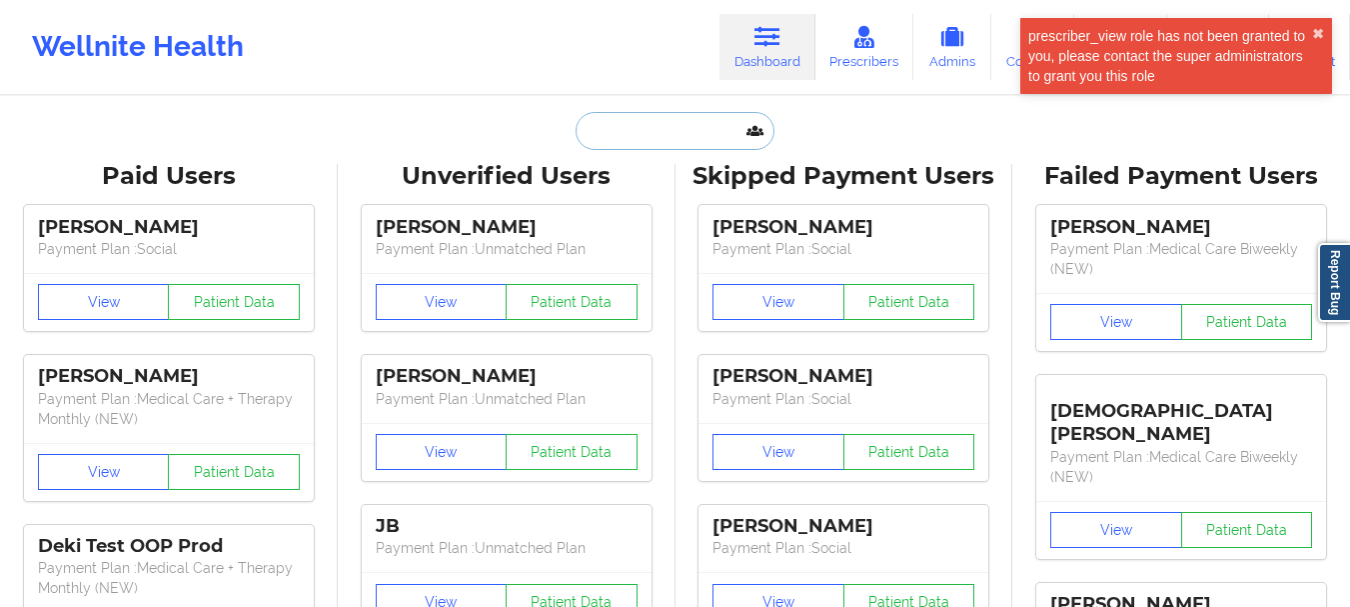
click at [710, 127] on input "text" at bounding box center [675, 131] width 198 height 38
paste input "[EMAIL_ADDRESS][DOMAIN_NAME]"
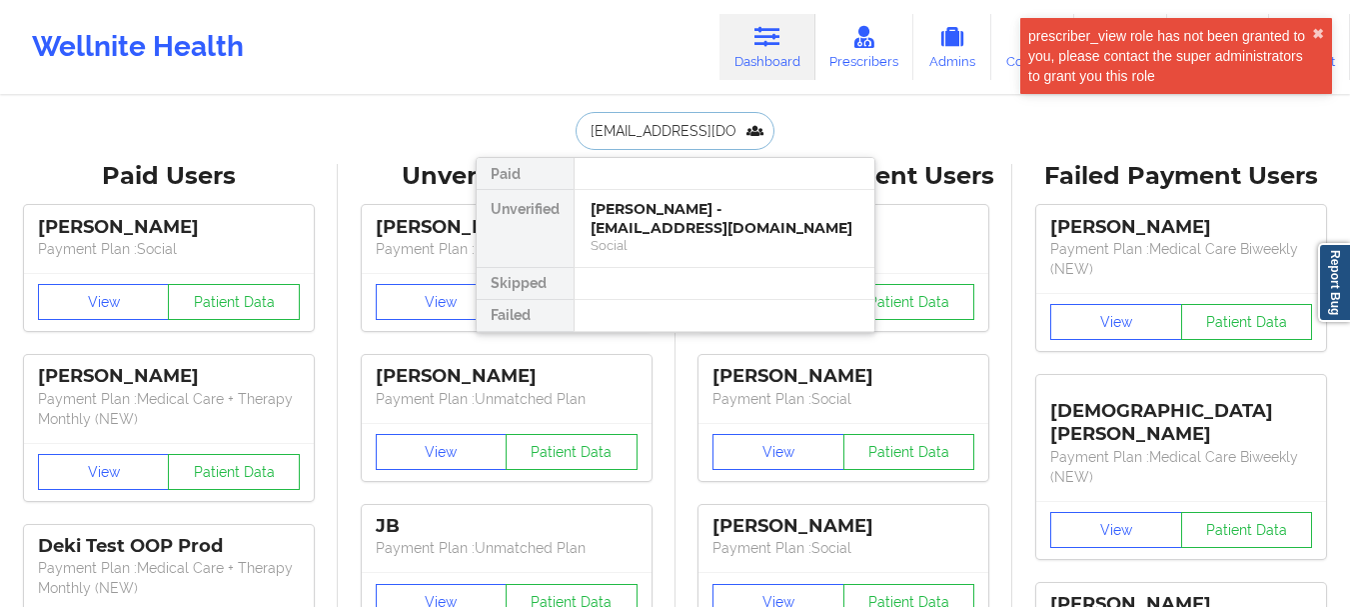
type input "[EMAIL_ADDRESS][DOMAIN_NAME]"
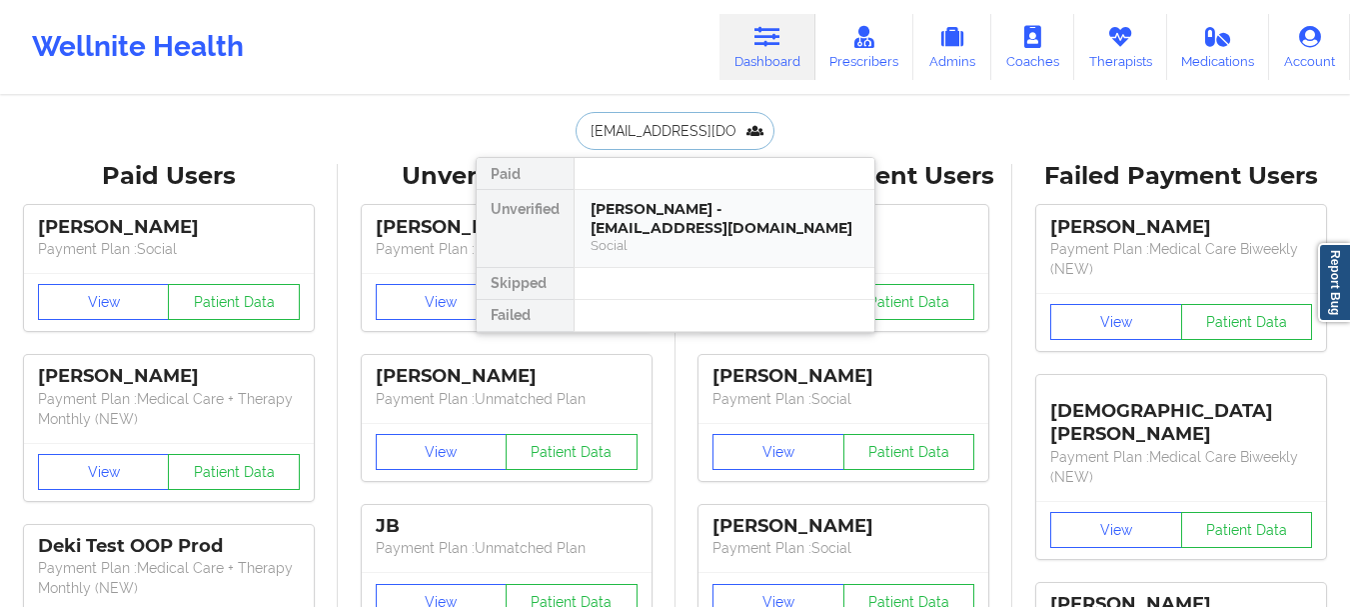
click at [668, 218] on div "[PERSON_NAME] - [EMAIL_ADDRESS][DOMAIN_NAME]" at bounding box center [725, 218] width 268 height 37
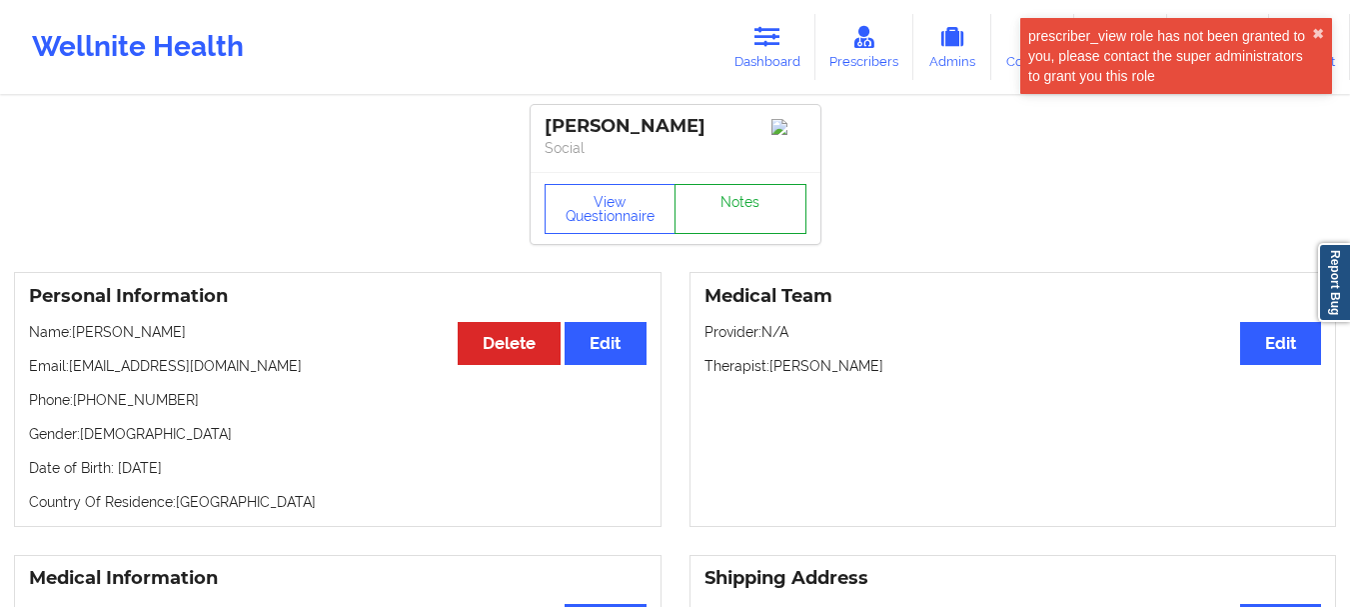
click at [723, 207] on link "Notes" at bounding box center [741, 209] width 132 height 50
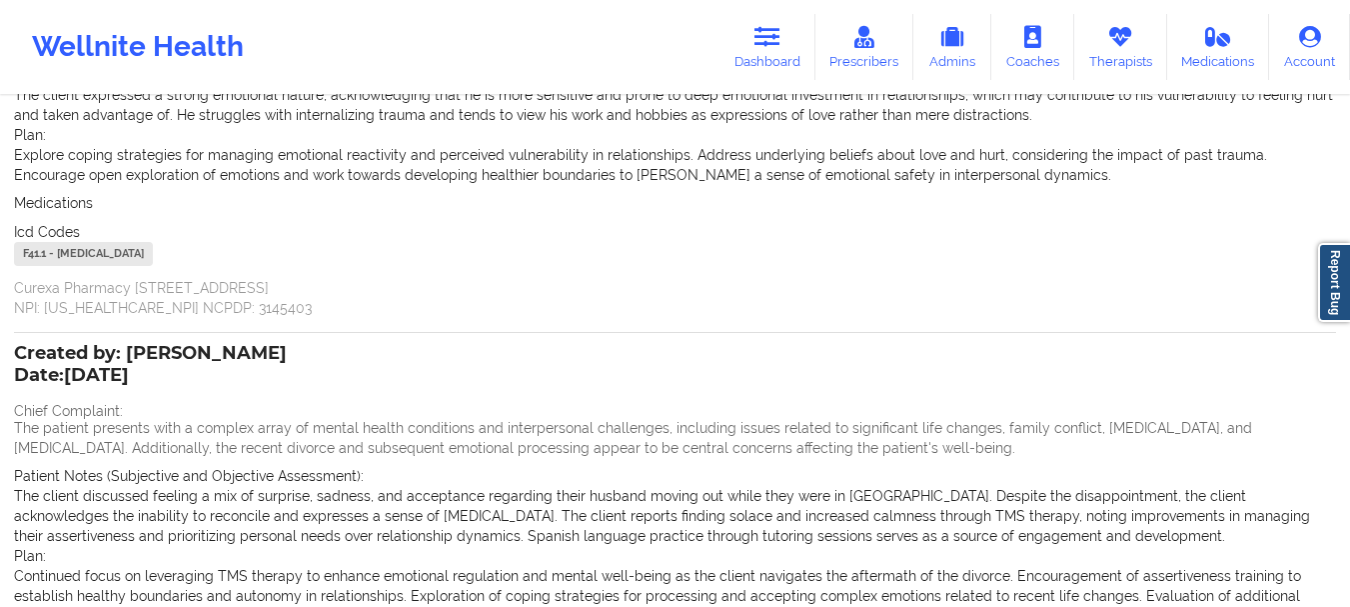
scroll to position [300, 0]
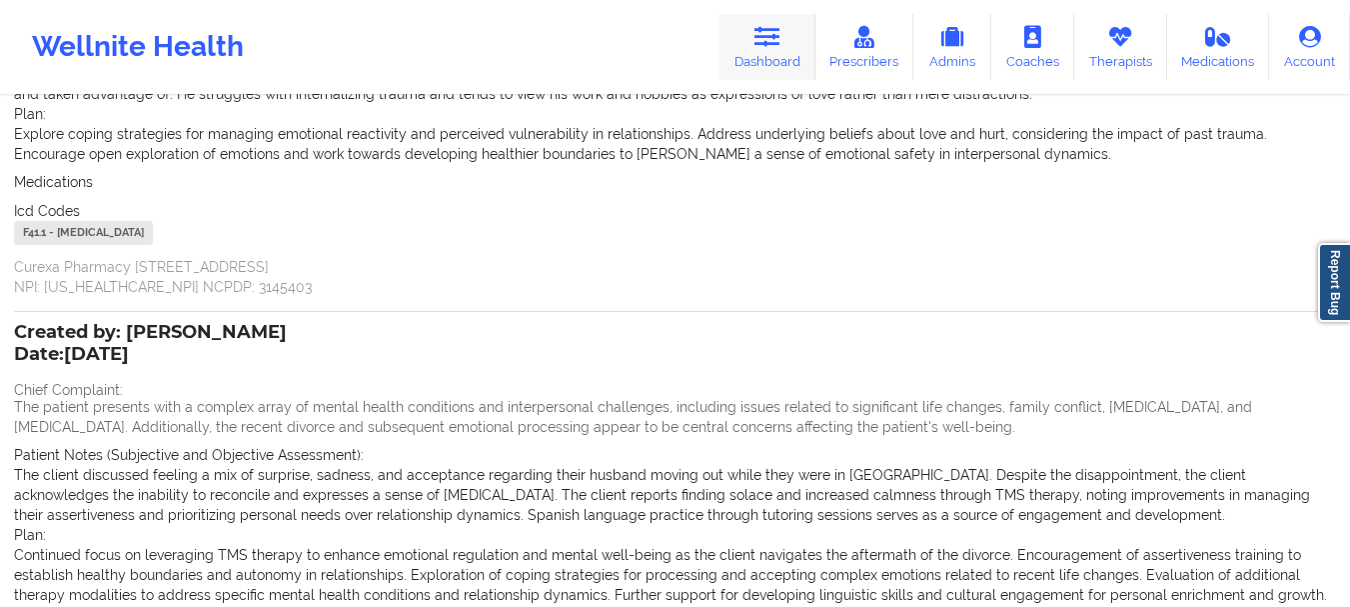
click at [778, 46] on icon at bounding box center [768, 37] width 26 height 22
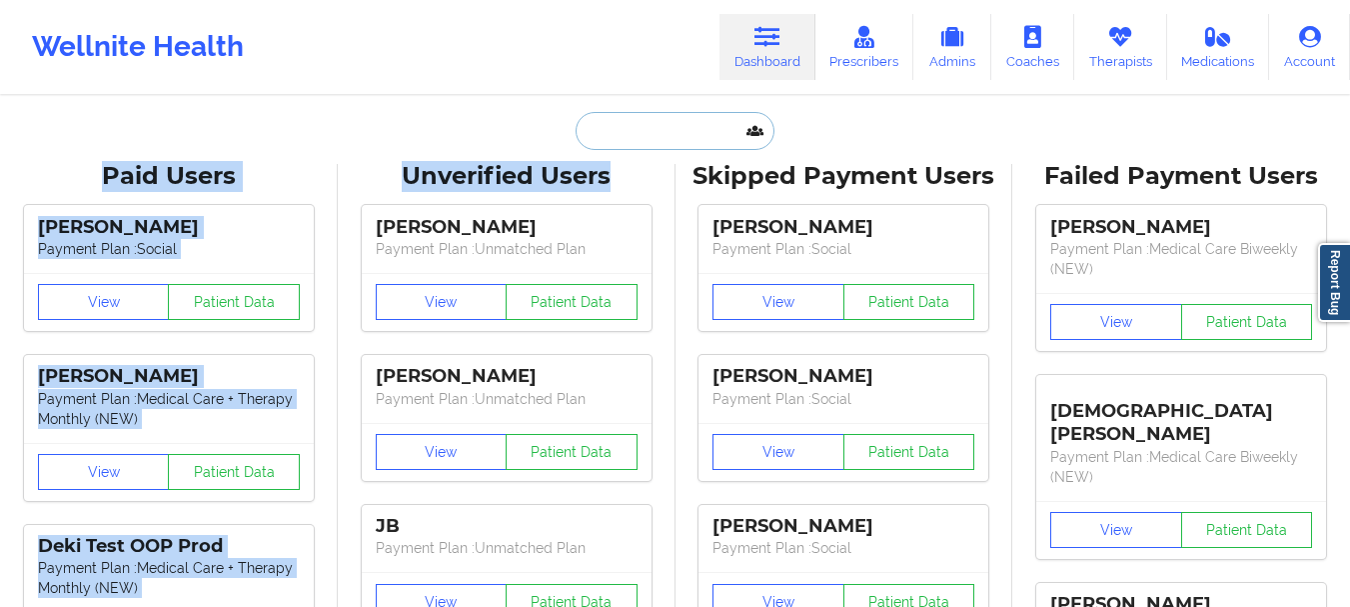
click at [667, 143] on input "text" at bounding box center [675, 131] width 198 height 38
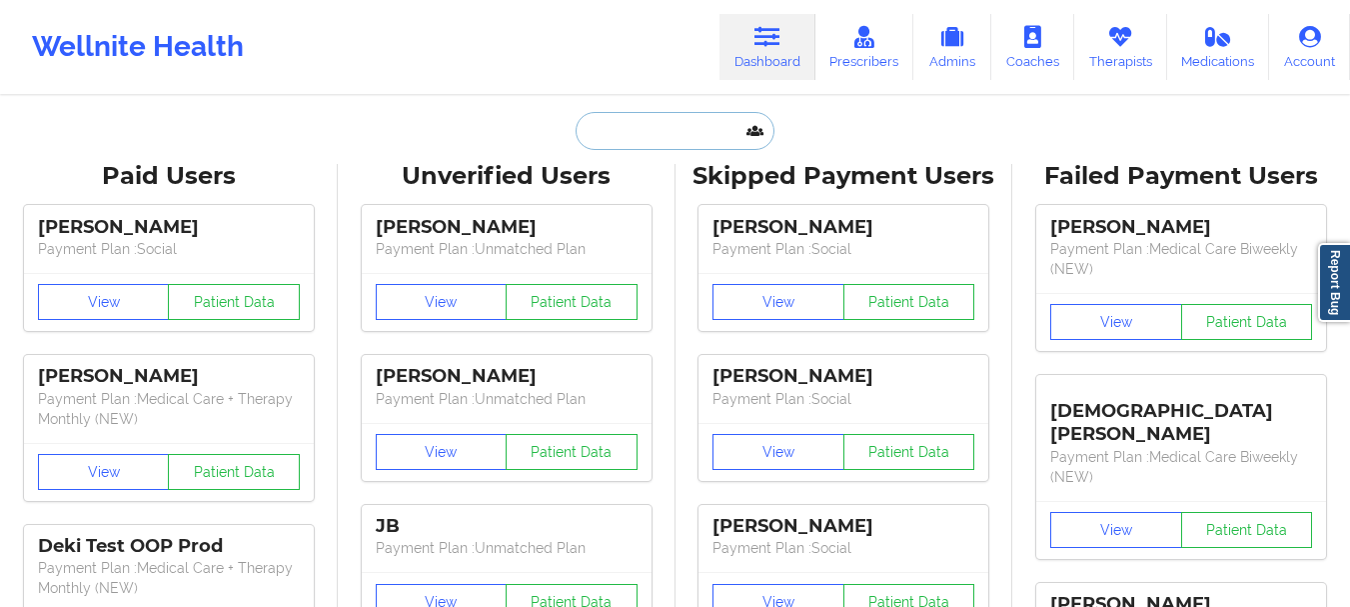
paste input "[EMAIL_ADDRESS][DOMAIN_NAME]"
type input "[EMAIL_ADDRESS][DOMAIN_NAME]"
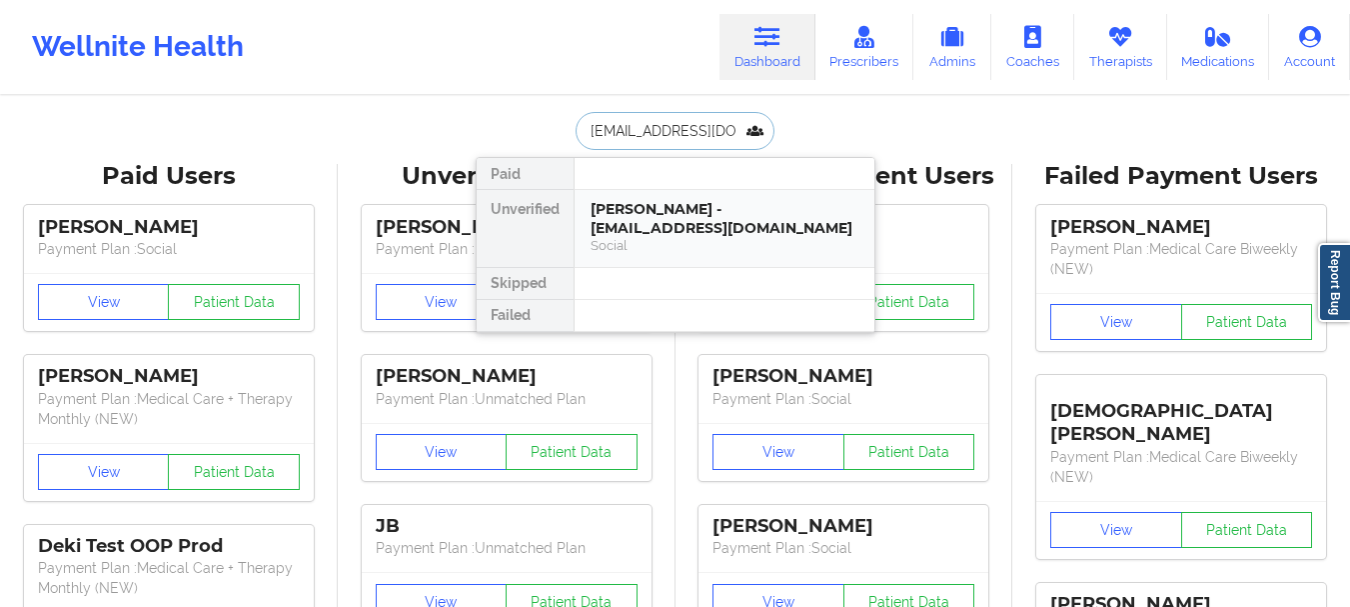
click at [740, 230] on div "[PERSON_NAME] - [EMAIL_ADDRESS][DOMAIN_NAME]" at bounding box center [725, 218] width 268 height 37
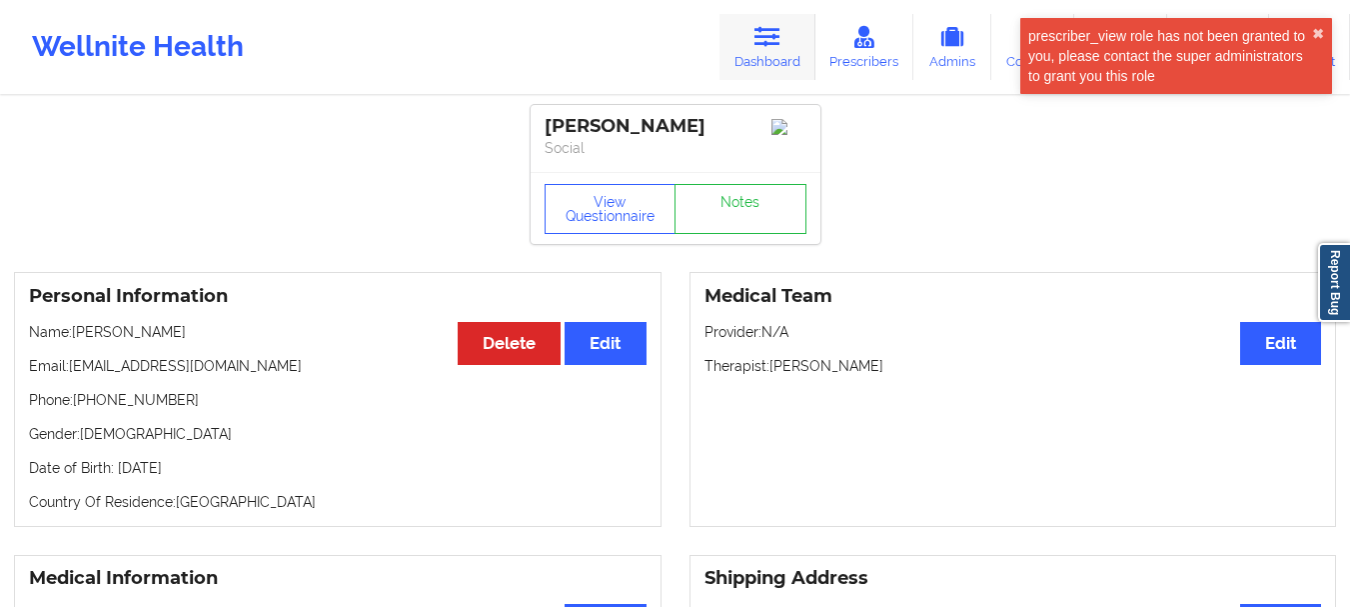
click at [758, 48] on icon at bounding box center [768, 37] width 26 height 22
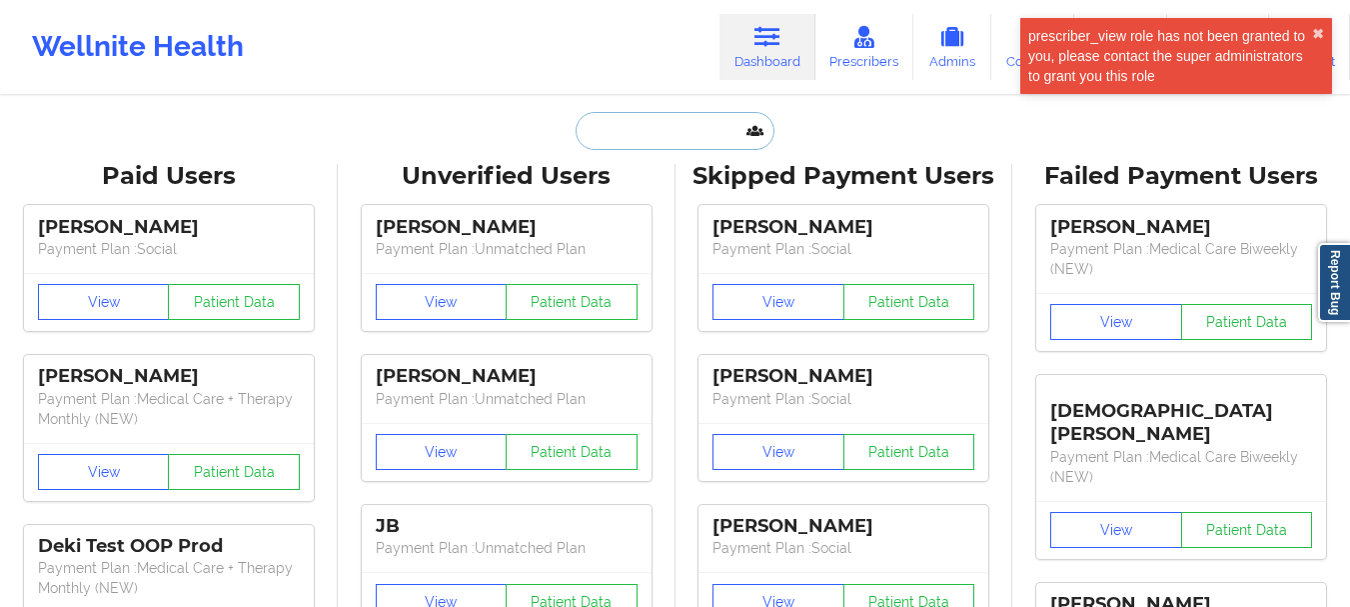
click at [656, 130] on input "text" at bounding box center [675, 131] width 198 height 38
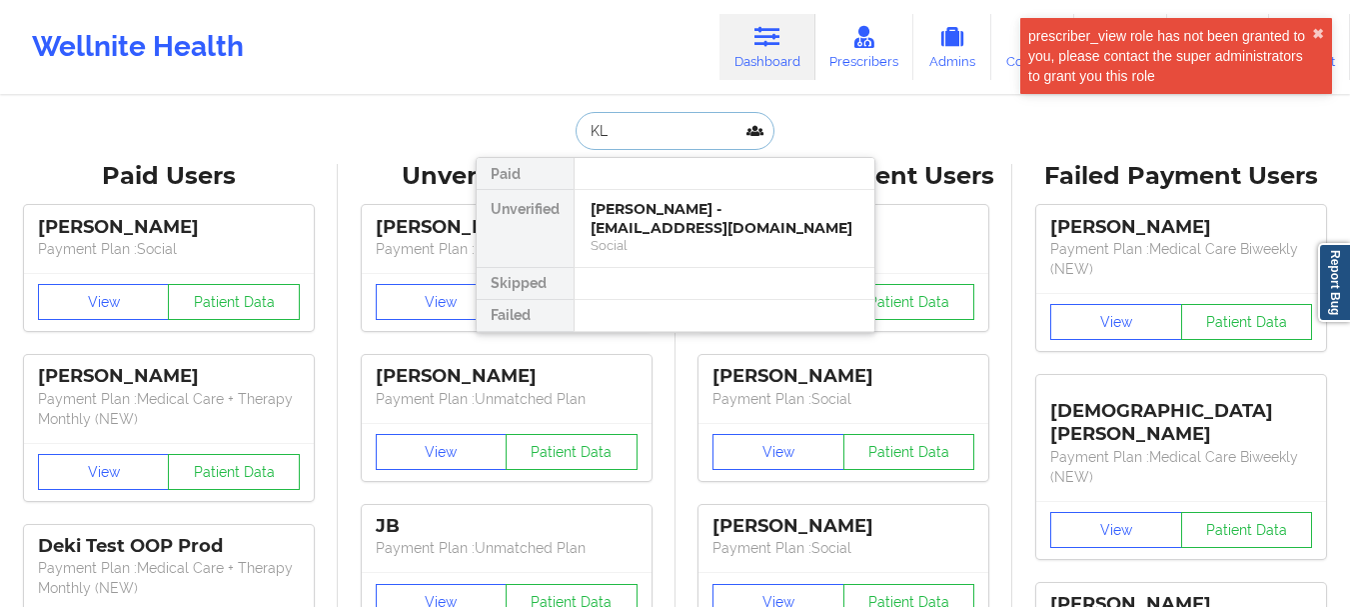
type input "K"
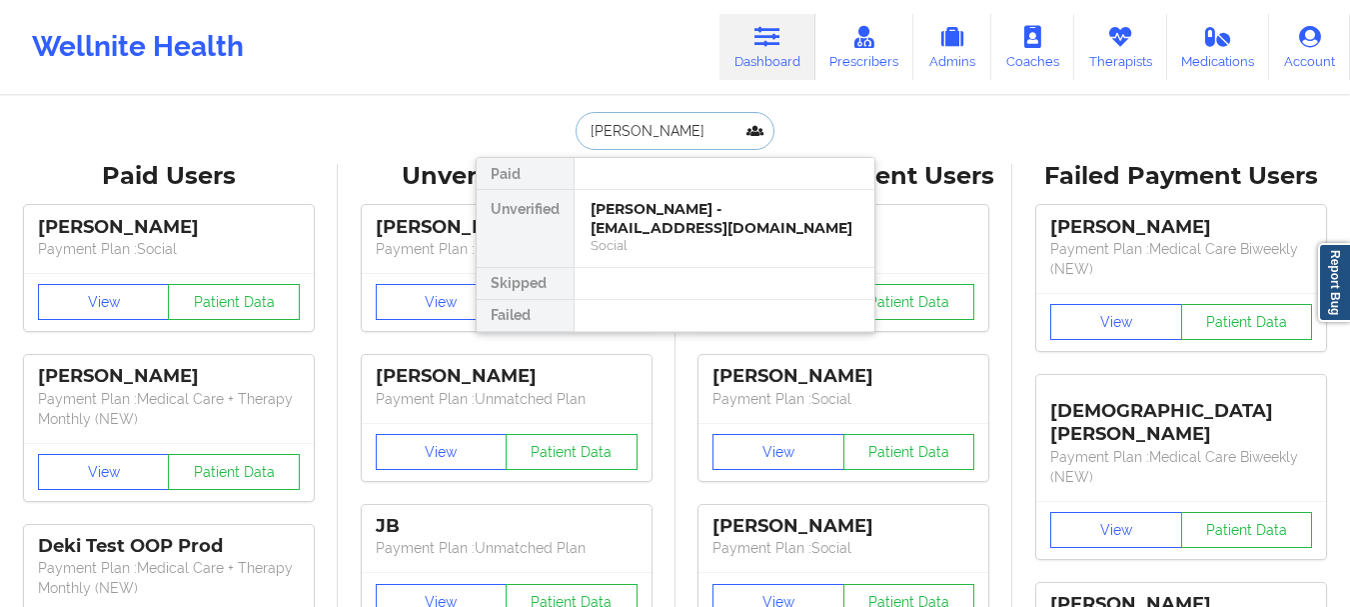
type input "[PERSON_NAME]"
click at [703, 219] on div "[PERSON_NAME] - [EMAIL_ADDRESS][DOMAIN_NAME]" at bounding box center [725, 218] width 268 height 37
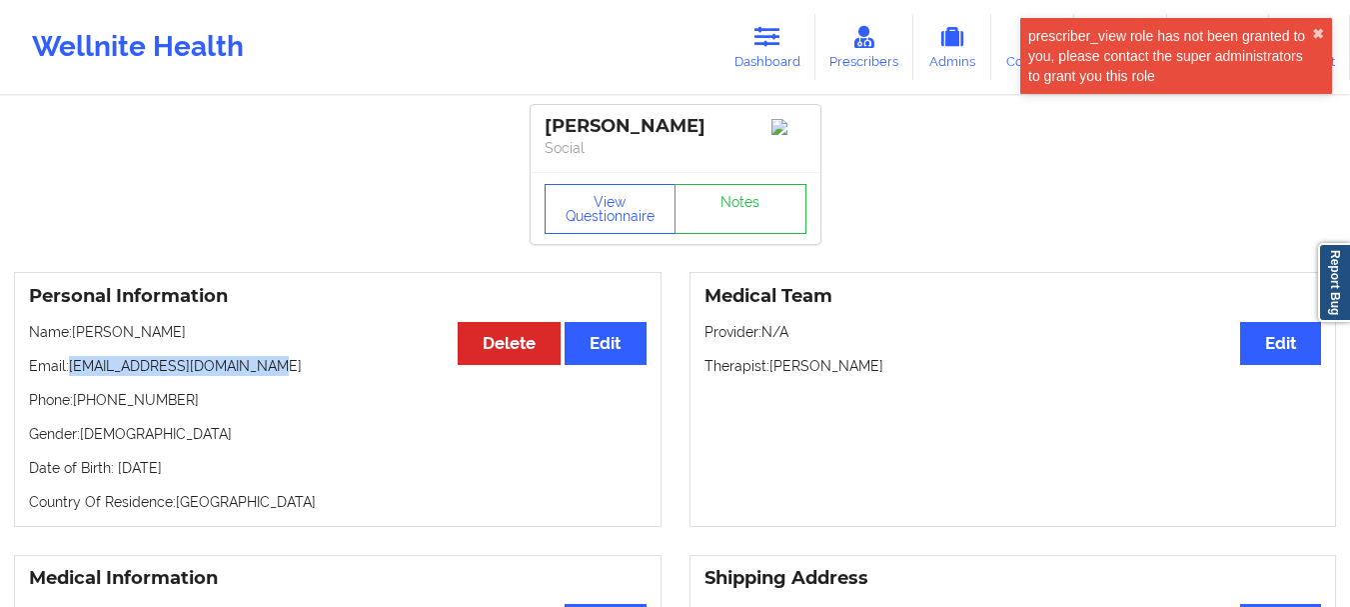
drag, startPoint x: 248, startPoint y: 370, endPoint x: 72, endPoint y: 373, distance: 175.9
click at [72, 373] on p "Email: [EMAIL_ADDRESS][DOMAIN_NAME]" at bounding box center [338, 366] width 618 height 20
copy p "[EMAIL_ADDRESS][DOMAIN_NAME]"
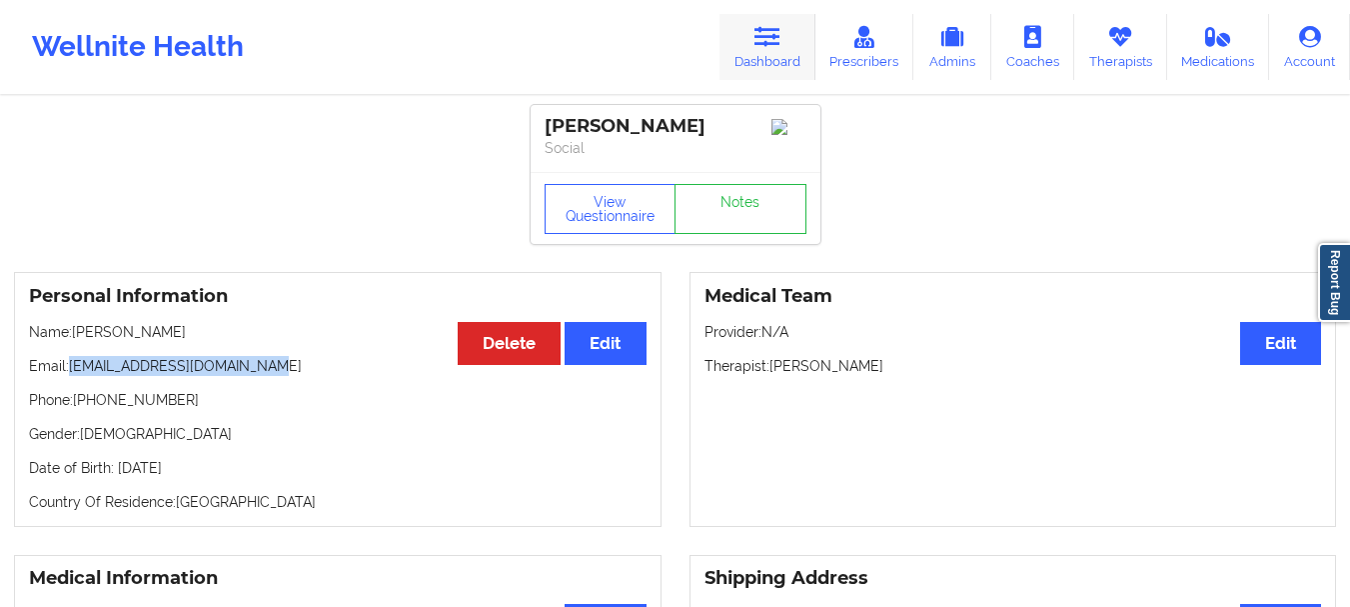
click at [800, 32] on link "Dashboard" at bounding box center [768, 47] width 96 height 66
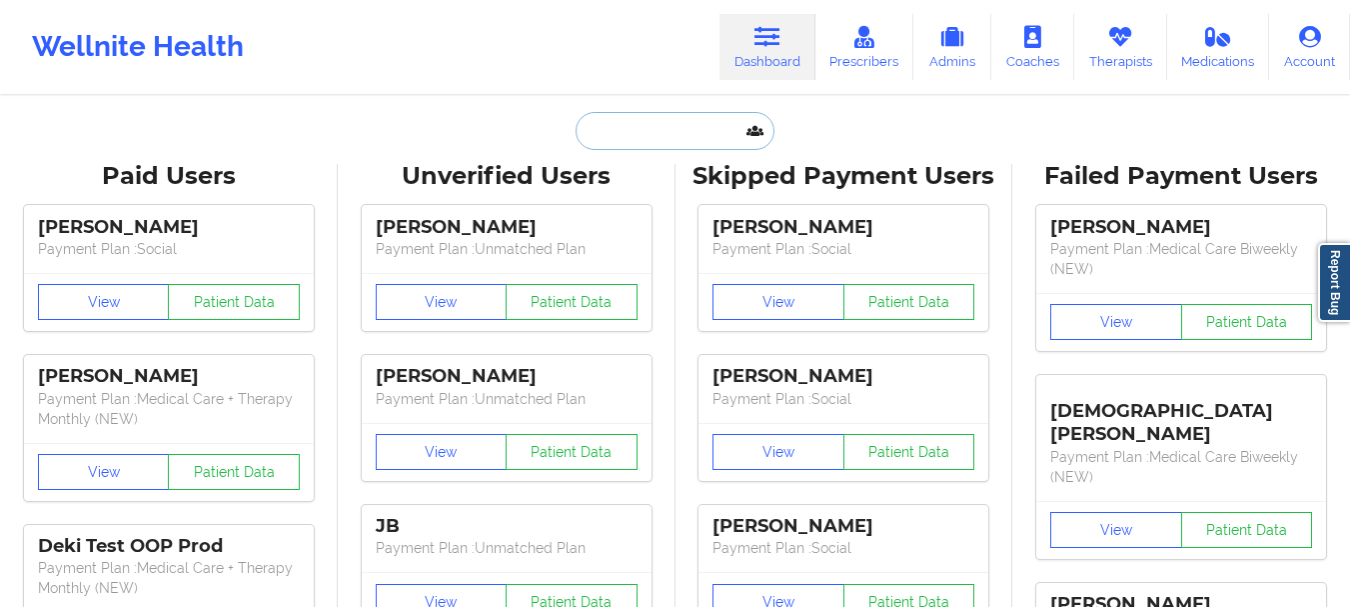
drag, startPoint x: 649, startPoint y: 142, endPoint x: 659, endPoint y: 137, distance: 11.2
click at [649, 141] on input "text" at bounding box center [675, 131] width 198 height 38
paste input "[EMAIL_ADDRESS][DOMAIN_NAME]"
type input "[EMAIL_ADDRESS][DOMAIN_NAME]"
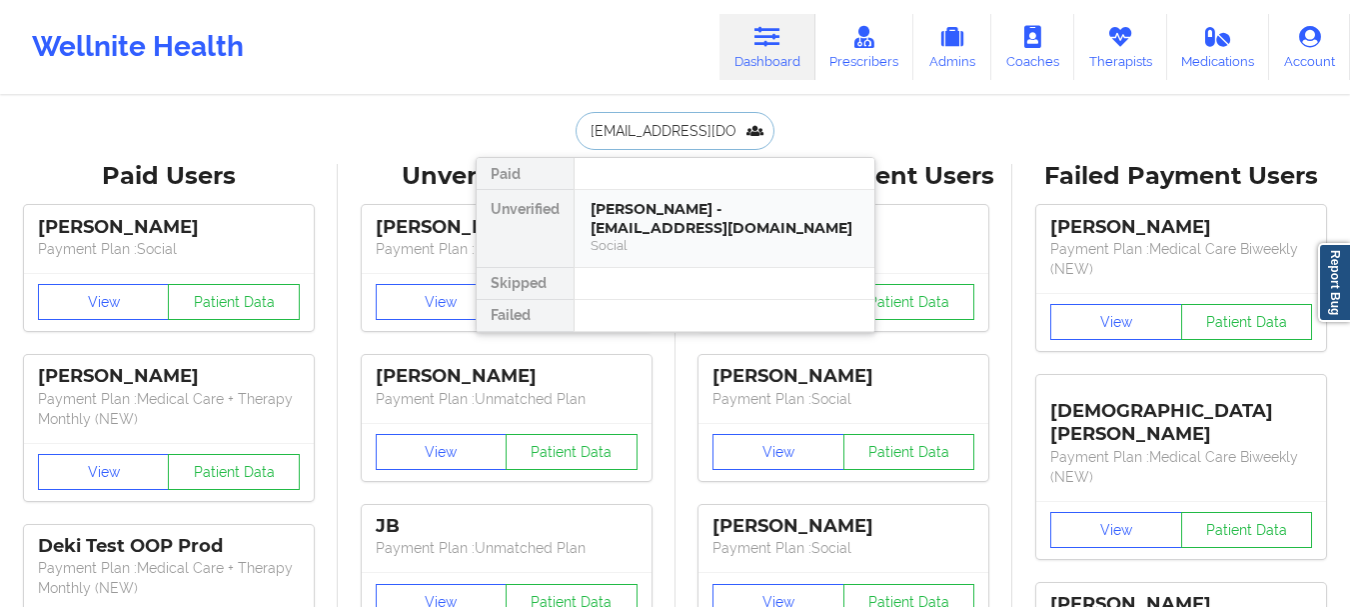
click at [713, 227] on div "[PERSON_NAME] - [EMAIL_ADDRESS][DOMAIN_NAME]" at bounding box center [725, 218] width 268 height 37
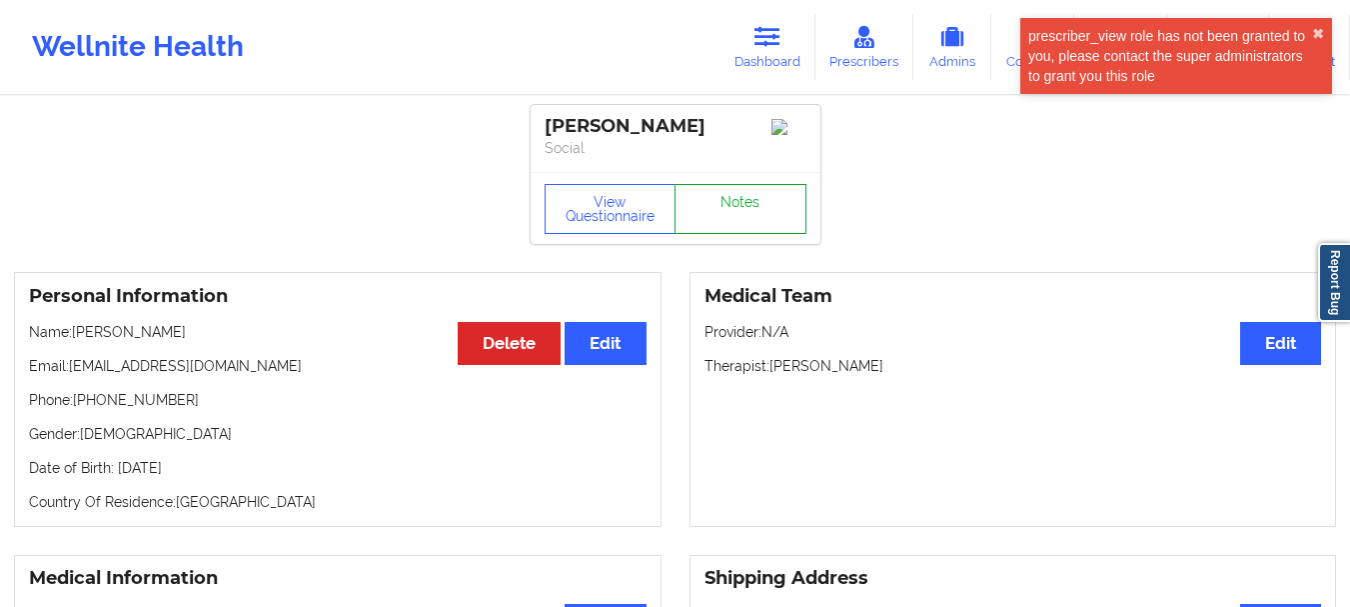
click at [760, 198] on link "Notes" at bounding box center [741, 209] width 132 height 50
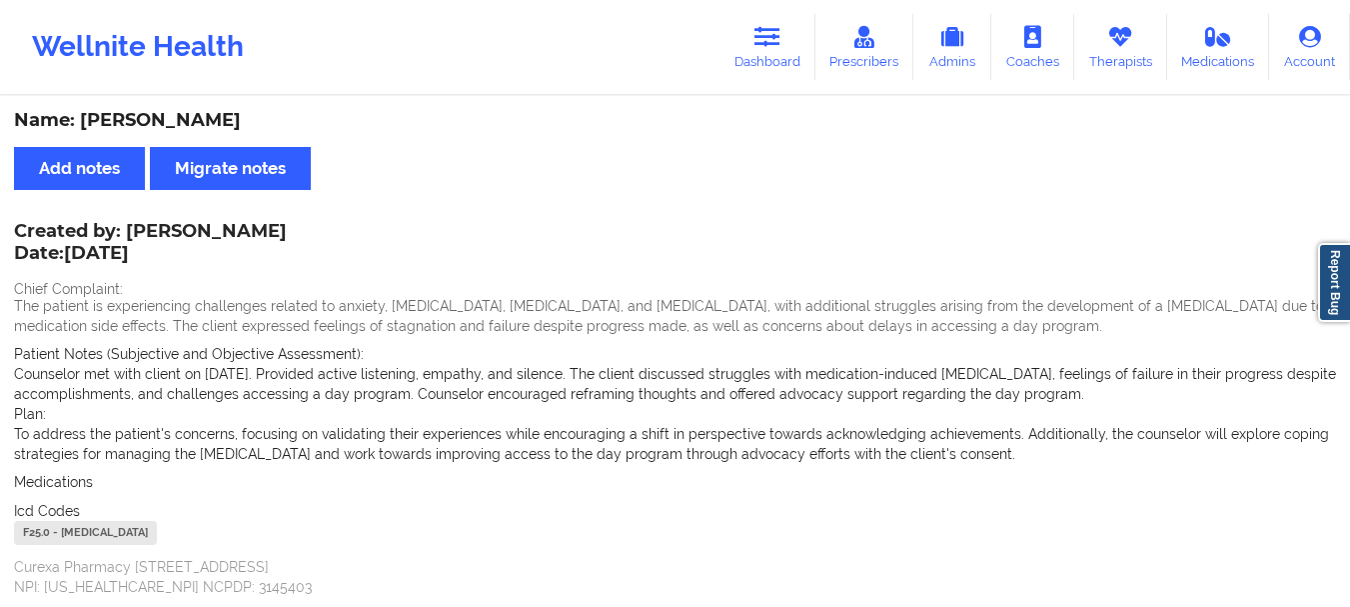
click at [781, 60] on link "Dashboard" at bounding box center [768, 47] width 96 height 66
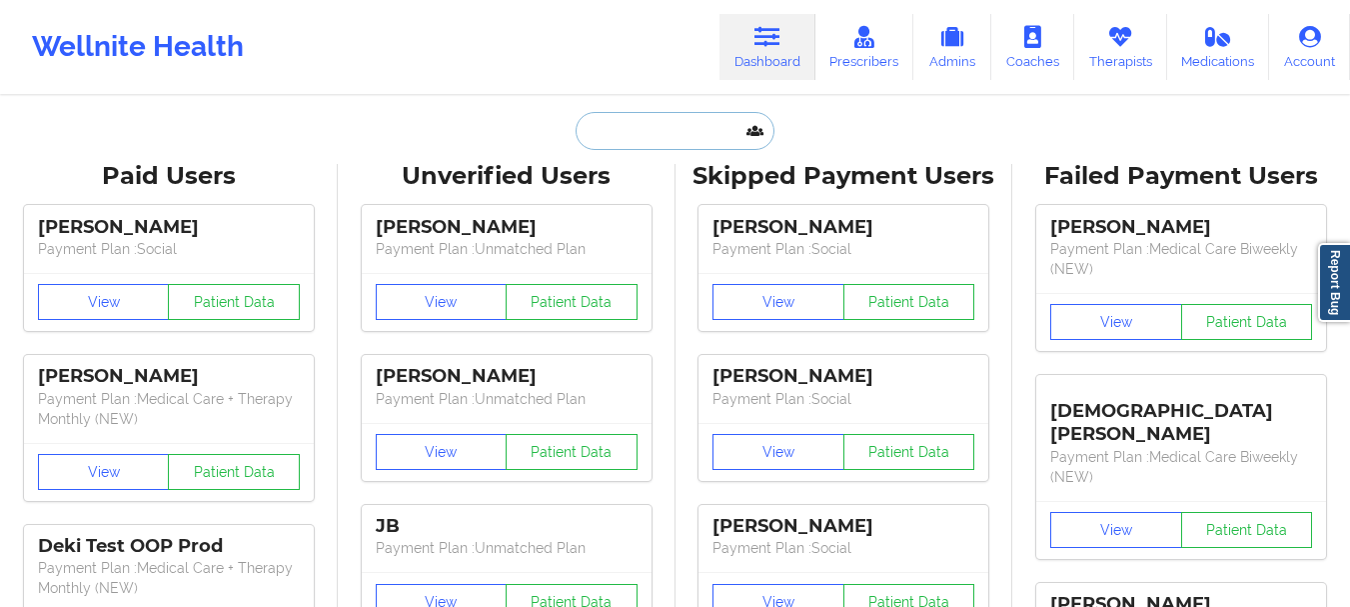
click at [629, 132] on input "text" at bounding box center [675, 131] width 198 height 38
paste input "[EMAIL_ADDRESS][DOMAIN_NAME]"
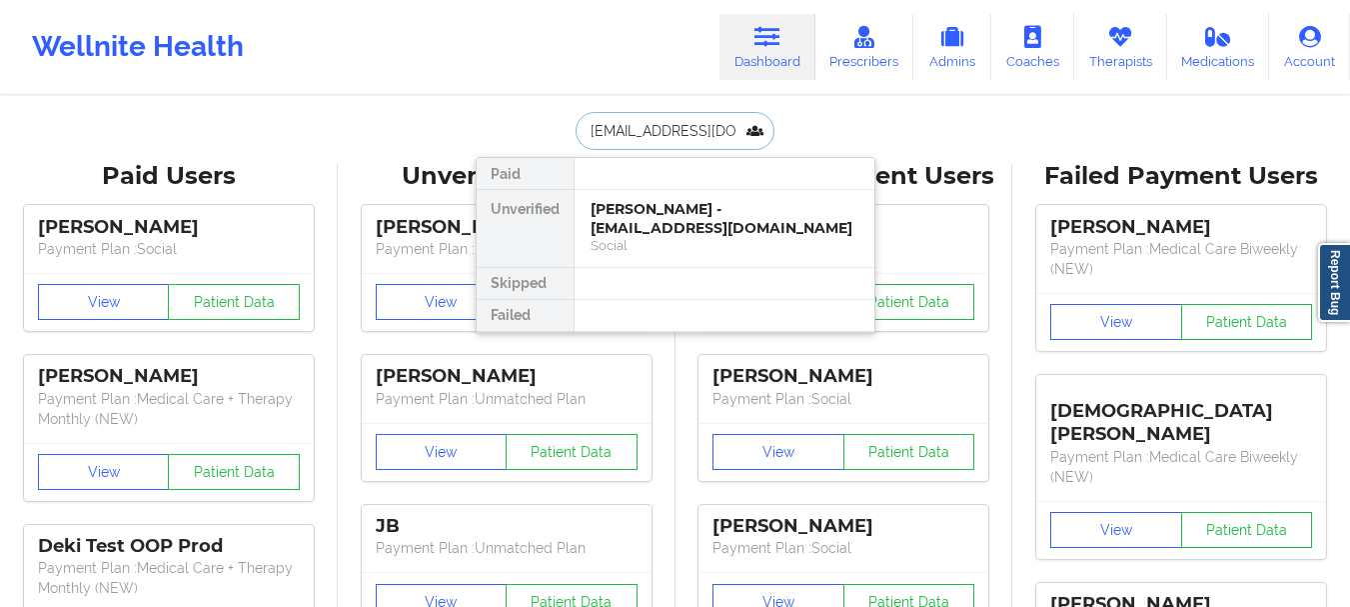
scroll to position [0, 42]
type input "[EMAIL_ADDRESS][DOMAIN_NAME]"
click at [771, 231] on div "[PERSON_NAME] - [EMAIL_ADDRESS][DOMAIN_NAME]" at bounding box center [725, 218] width 268 height 37
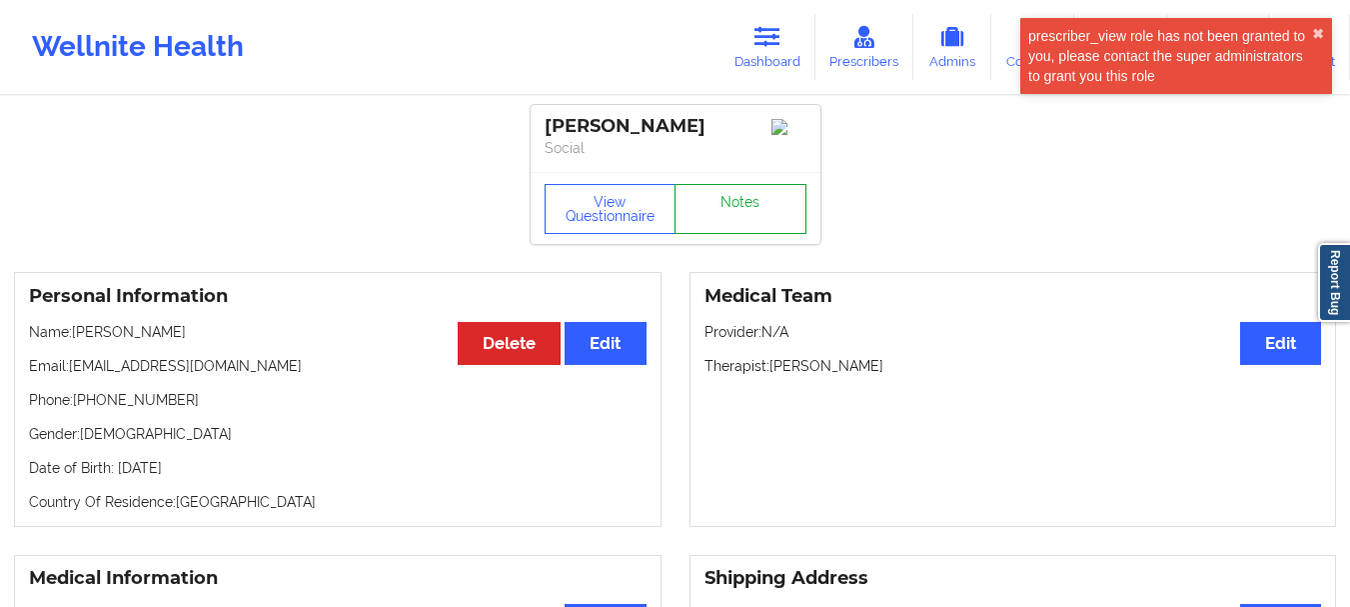
click at [749, 218] on link "Notes" at bounding box center [741, 209] width 132 height 50
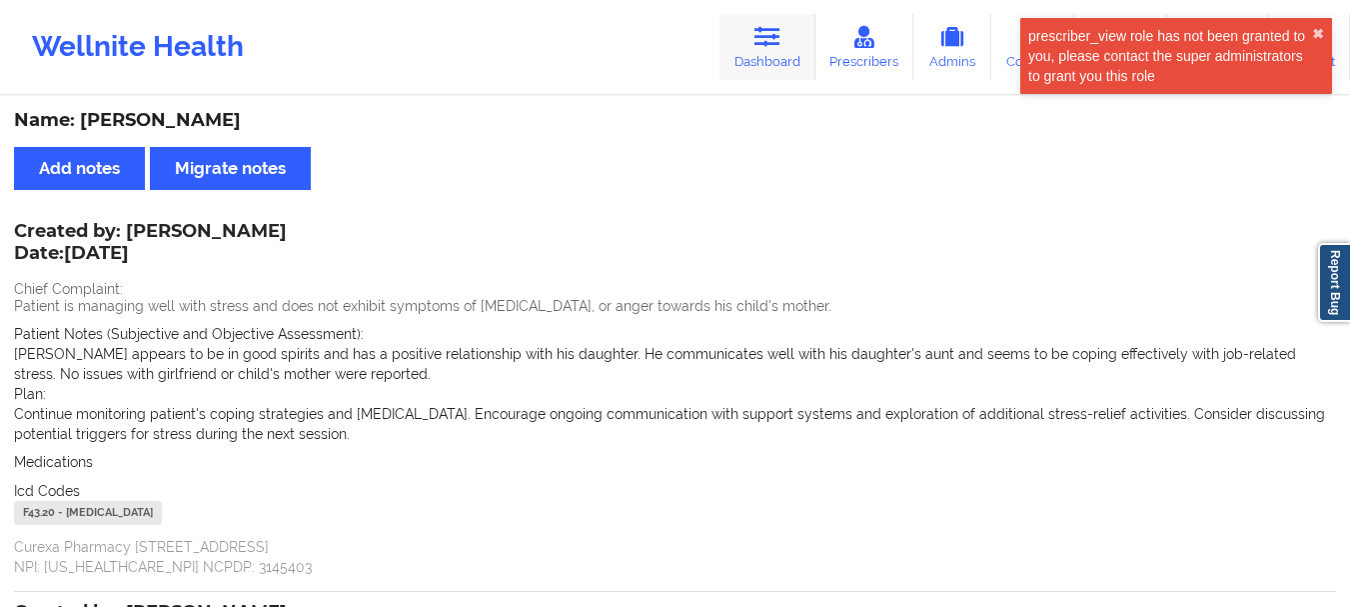
click at [814, 49] on link "Dashboard" at bounding box center [768, 47] width 96 height 66
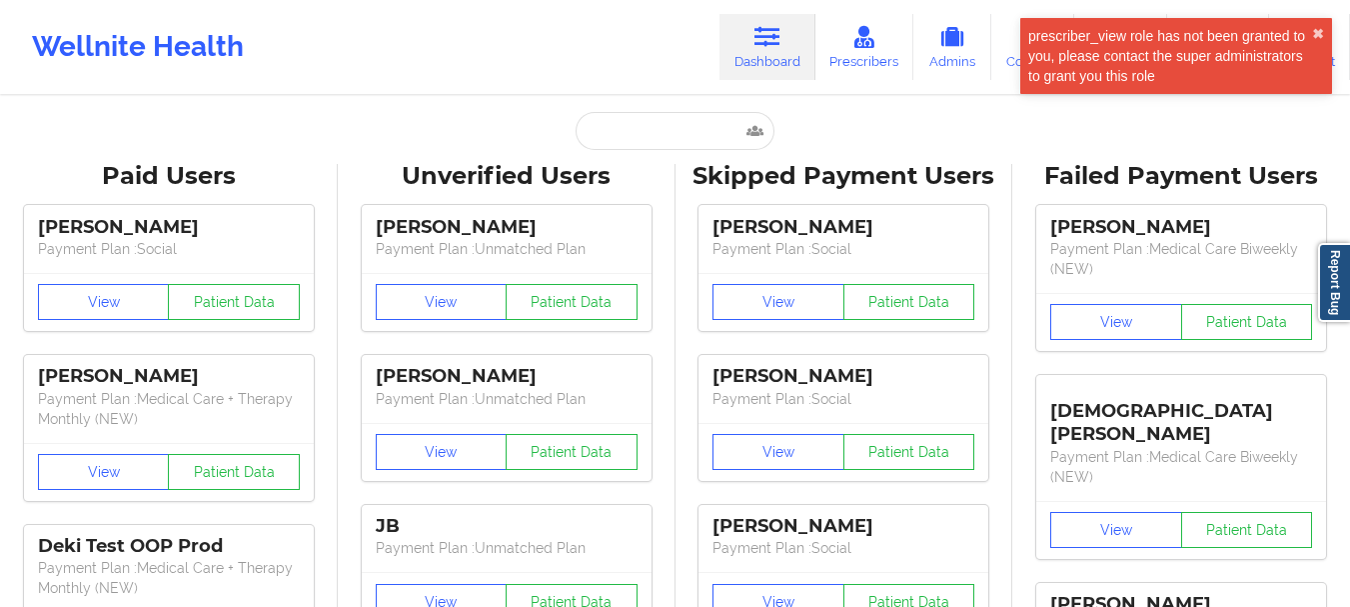
click at [697, 133] on input "text" at bounding box center [675, 131] width 198 height 38
paste input "[EMAIL_ADDRESS][DOMAIN_NAME]"
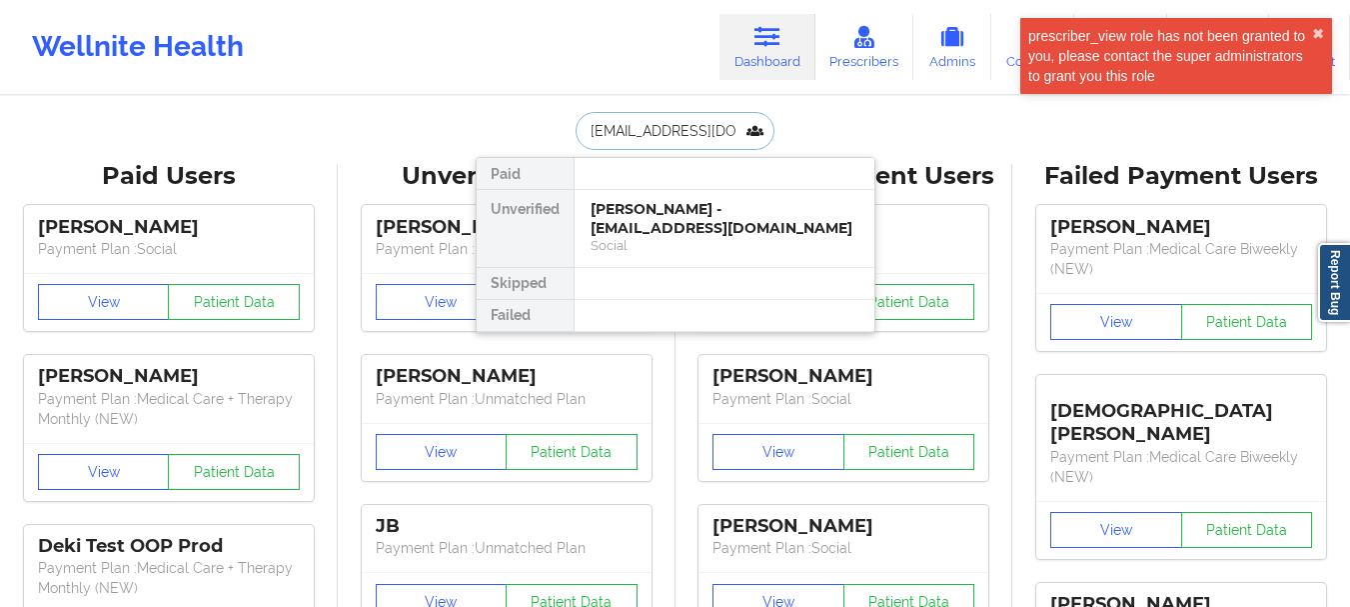
type input "[EMAIL_ADDRESS][DOMAIN_NAME]"
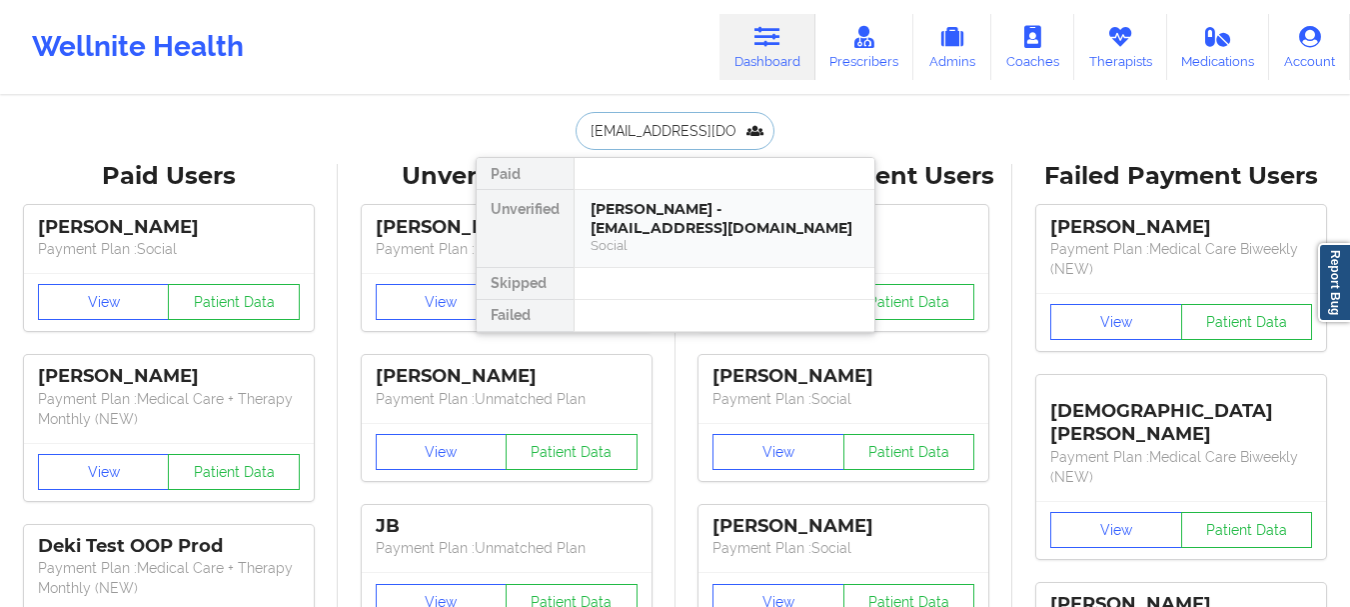
click at [710, 222] on div "[PERSON_NAME] - [EMAIL_ADDRESS][DOMAIN_NAME]" at bounding box center [725, 218] width 268 height 37
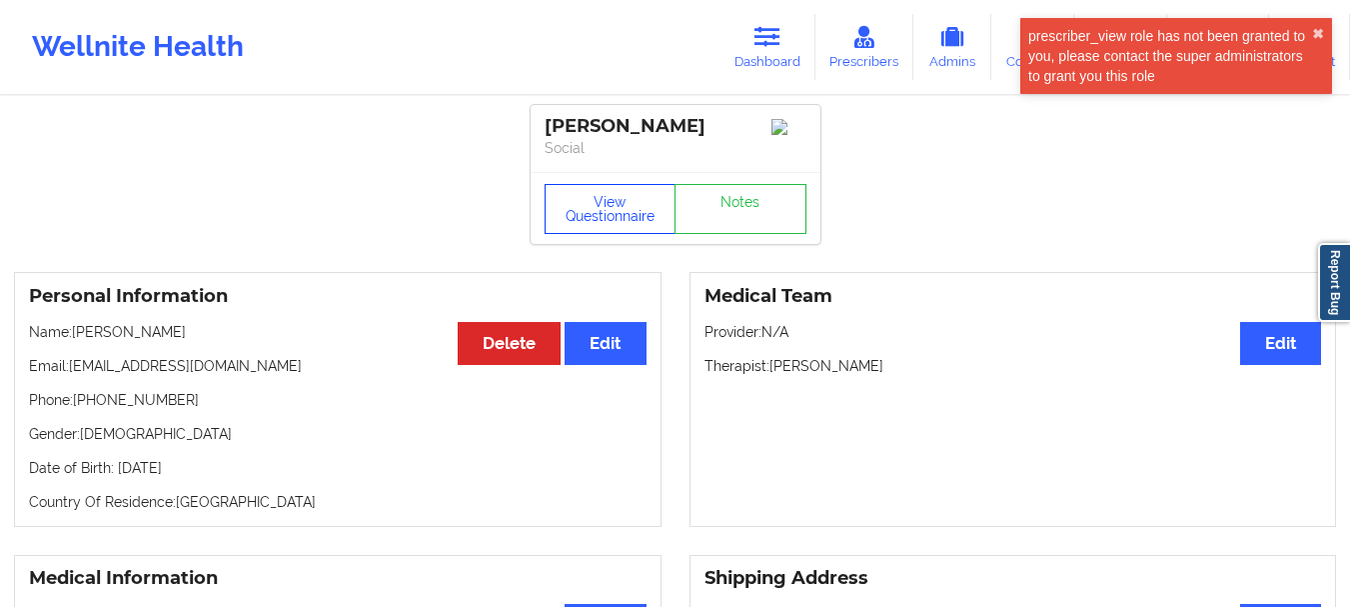
click at [581, 217] on button "View Questionnaire" at bounding box center [611, 209] width 132 height 50
click at [1313, 29] on button "✖︎" at bounding box center [1318, 34] width 12 height 16
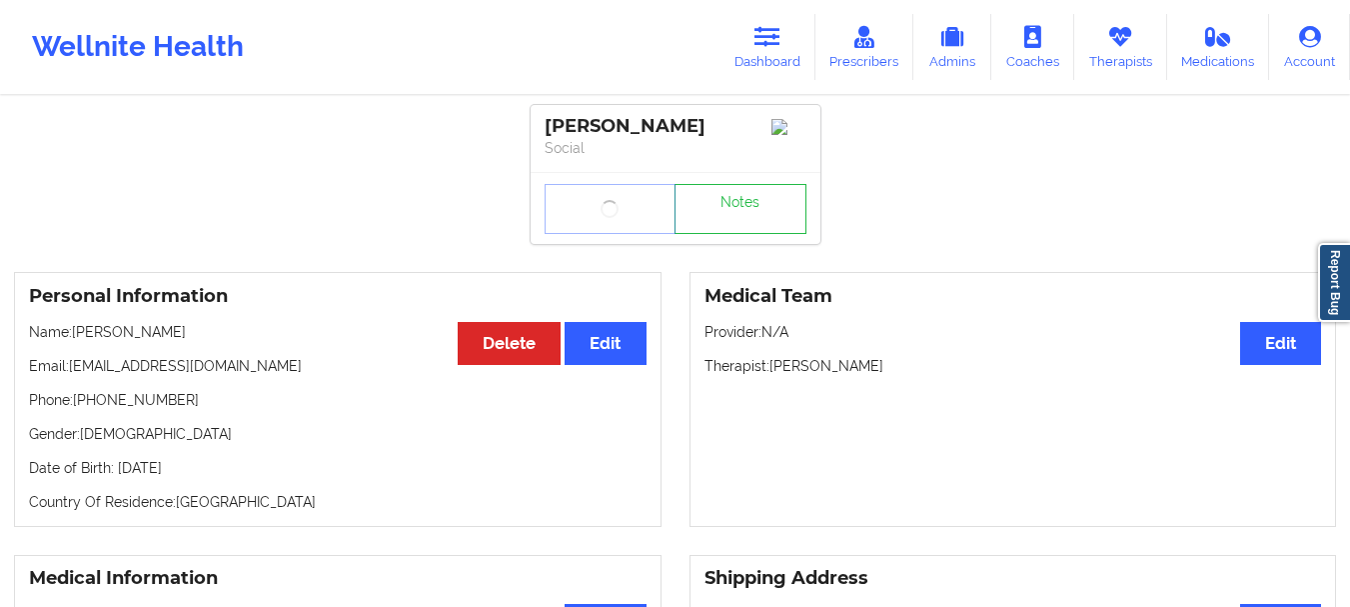
click at [714, 227] on link "Notes" at bounding box center [741, 209] width 132 height 50
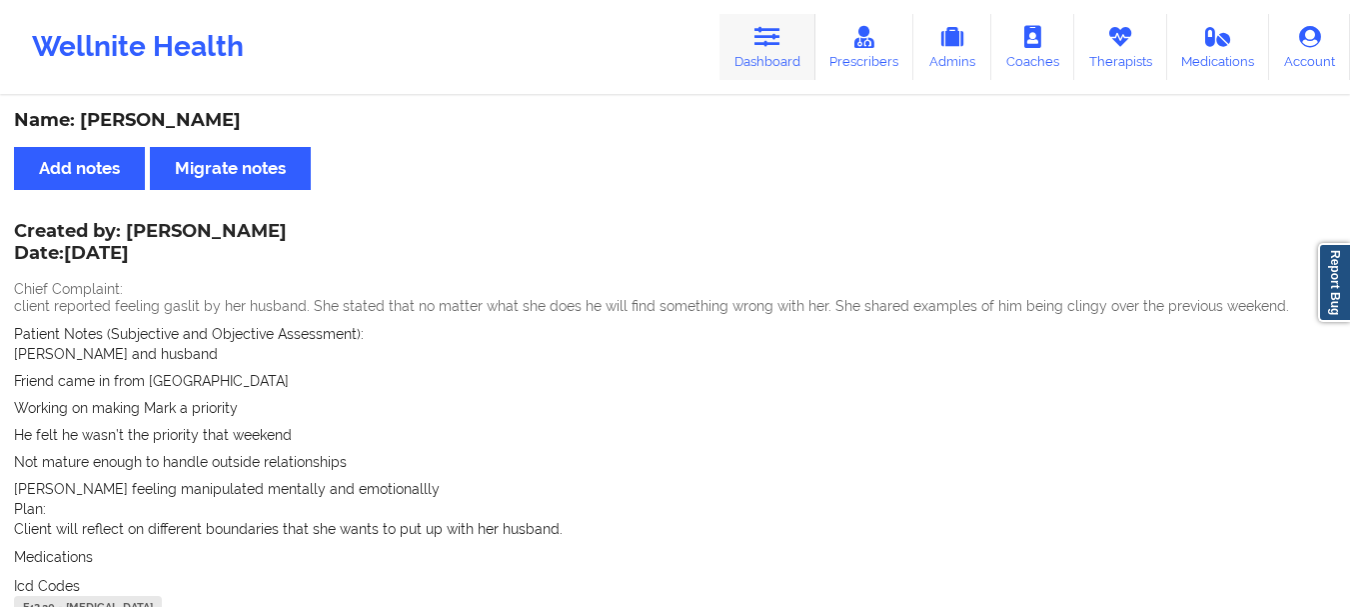
click at [800, 47] on link "Dashboard" at bounding box center [768, 47] width 96 height 66
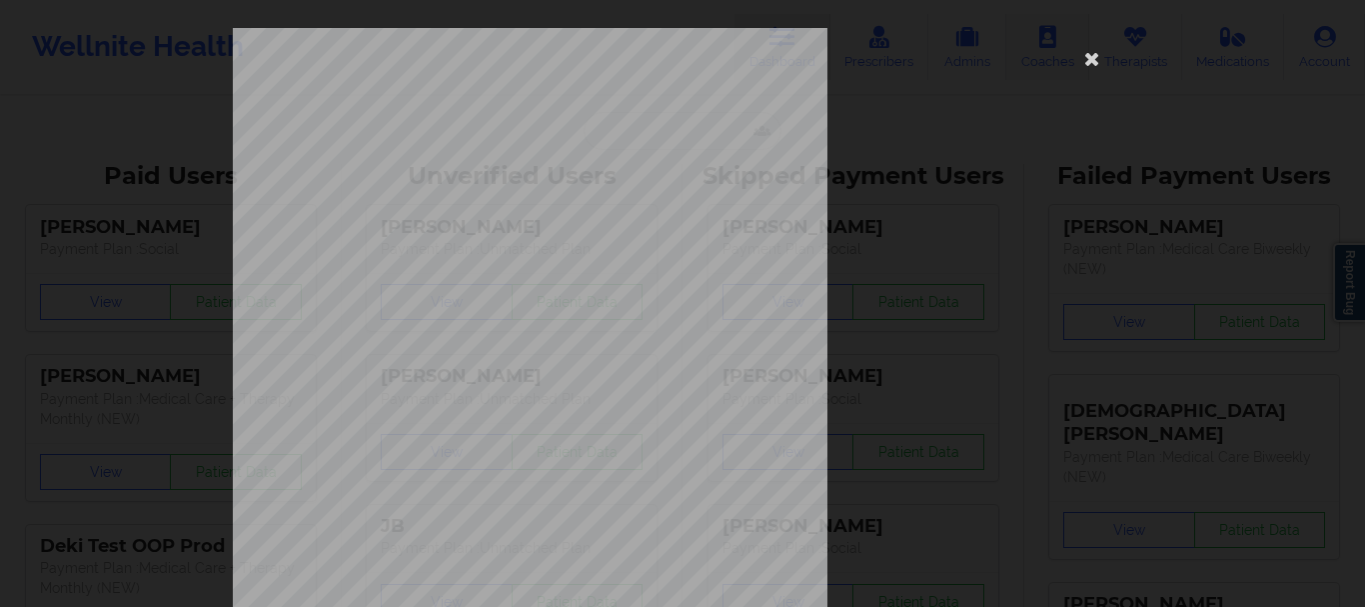
click at [1081, 52] on icon at bounding box center [1092, 58] width 32 height 32
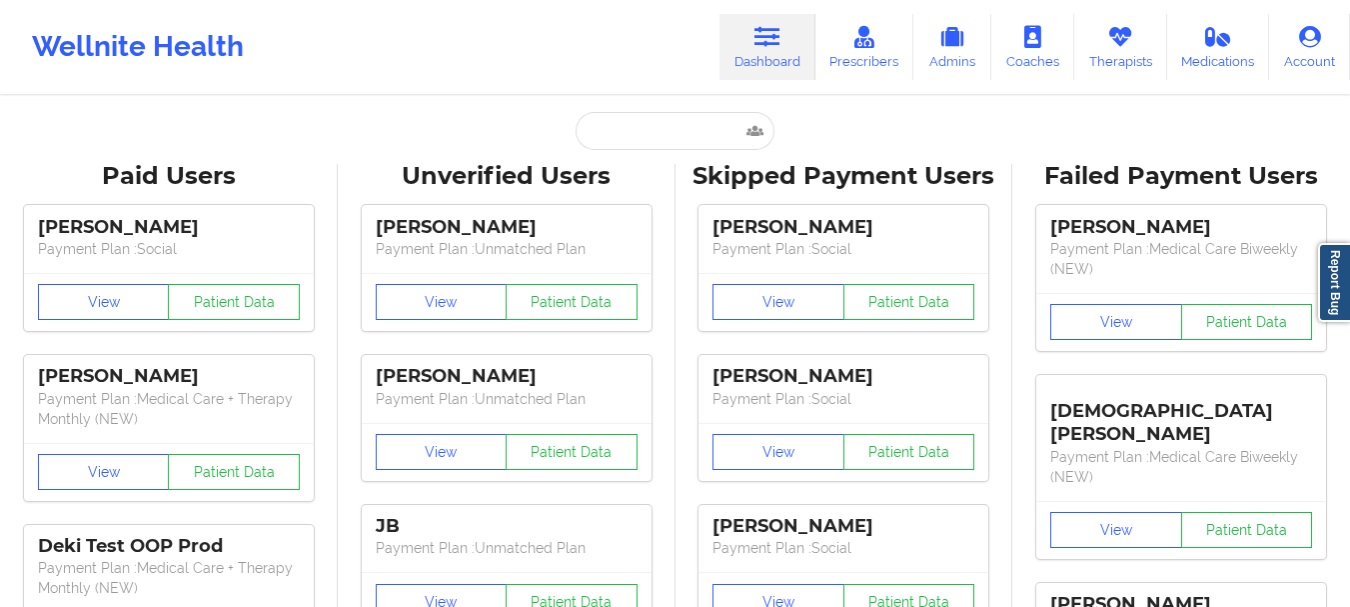
click at [781, 40] on icon at bounding box center [768, 37] width 26 height 22
click at [684, 139] on input "text" at bounding box center [675, 131] width 198 height 38
paste input "[EMAIL_ADDRESS][DOMAIN_NAME]"
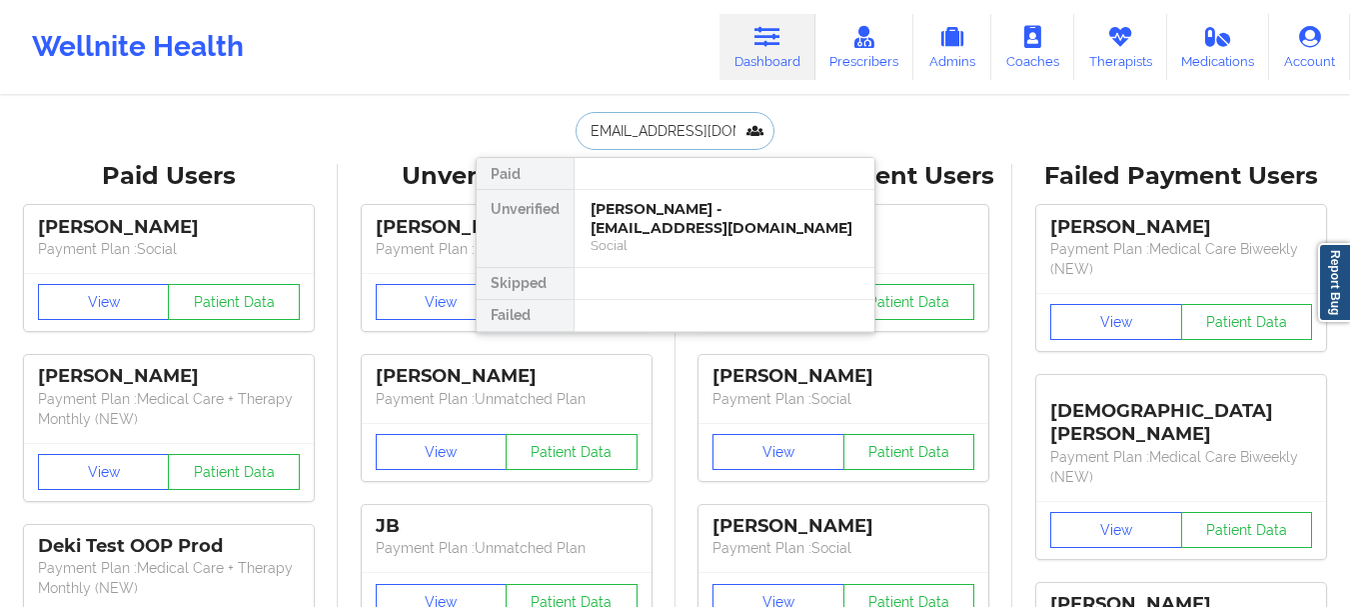
type input "[EMAIL_ADDRESS][DOMAIN_NAME]"
click at [747, 237] on div "[PERSON_NAME] - [EMAIL_ADDRESS][DOMAIN_NAME] Social" at bounding box center [725, 227] width 268 height 55
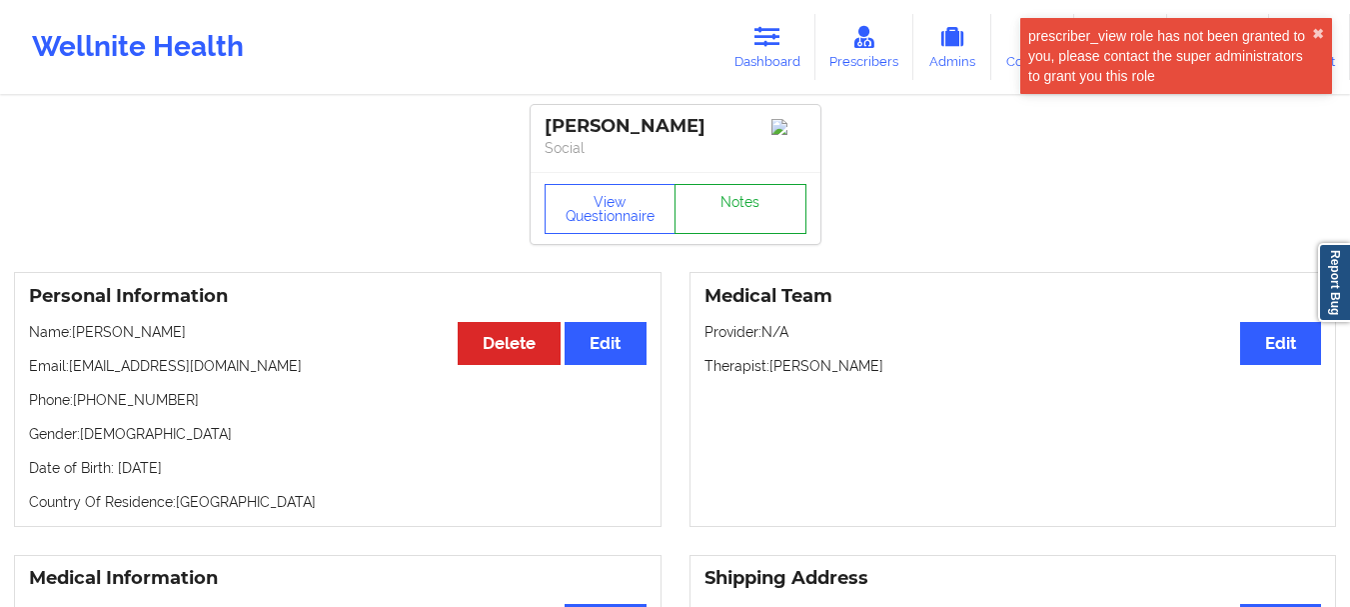
click at [740, 203] on link "Notes" at bounding box center [741, 209] width 132 height 50
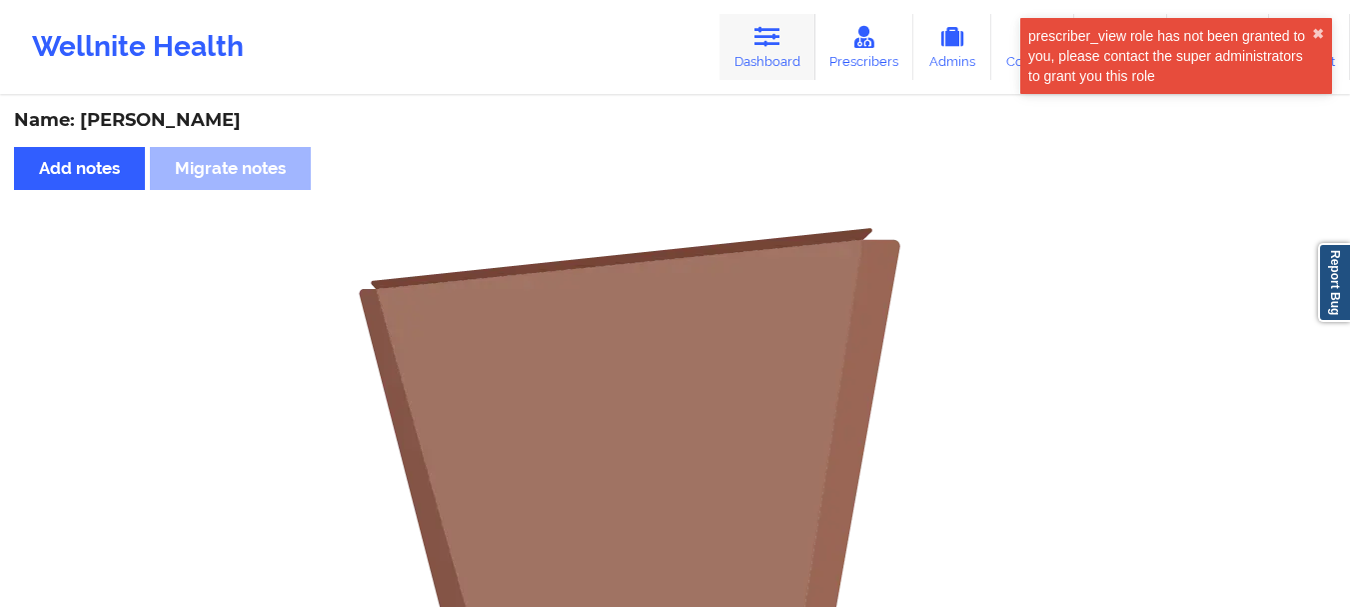
click at [743, 49] on link "Dashboard" at bounding box center [768, 47] width 96 height 66
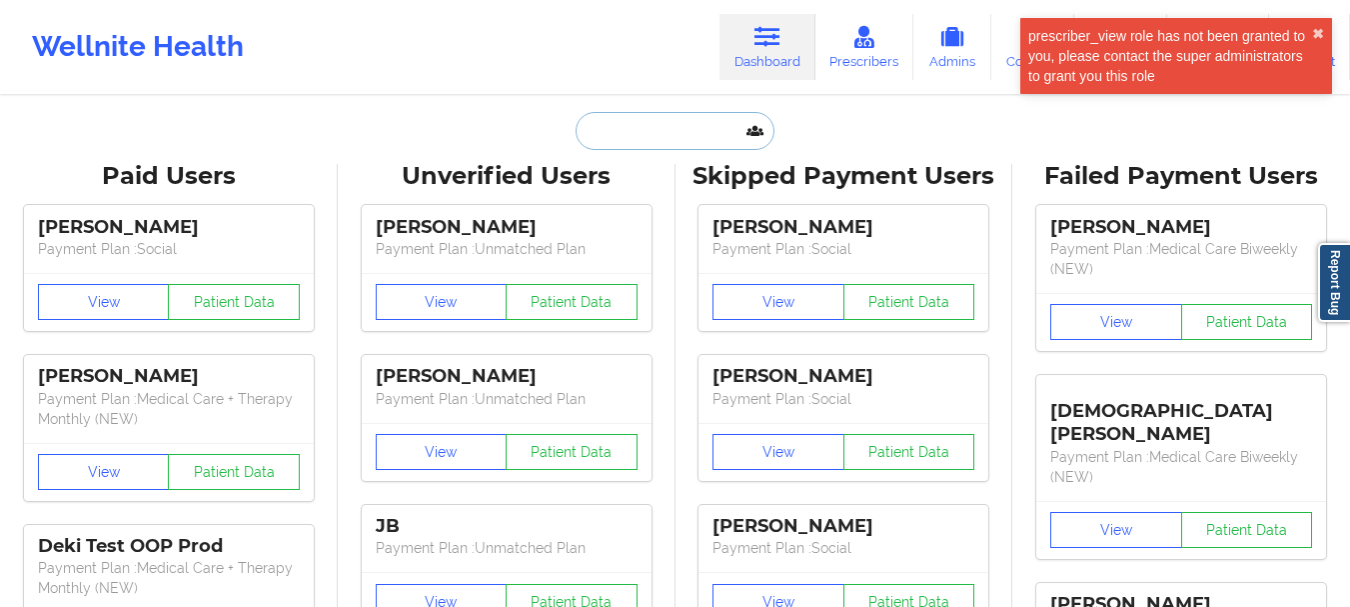
click at [632, 139] on input "text" at bounding box center [675, 131] width 198 height 38
paste input "[EMAIL_ADDRESS][DOMAIN_NAME]"
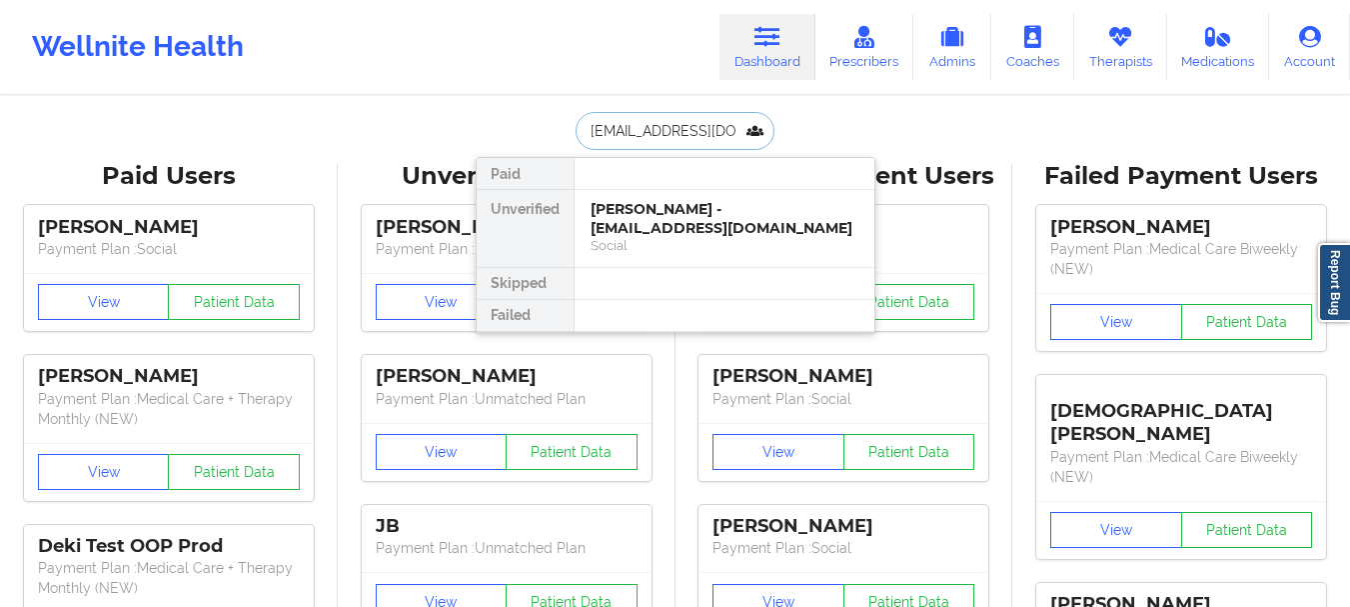
scroll to position [0, 6]
type input "[EMAIL_ADDRESS][DOMAIN_NAME]"
click at [671, 225] on div "[PERSON_NAME] - [EMAIL_ADDRESS][DOMAIN_NAME]" at bounding box center [725, 218] width 268 height 37
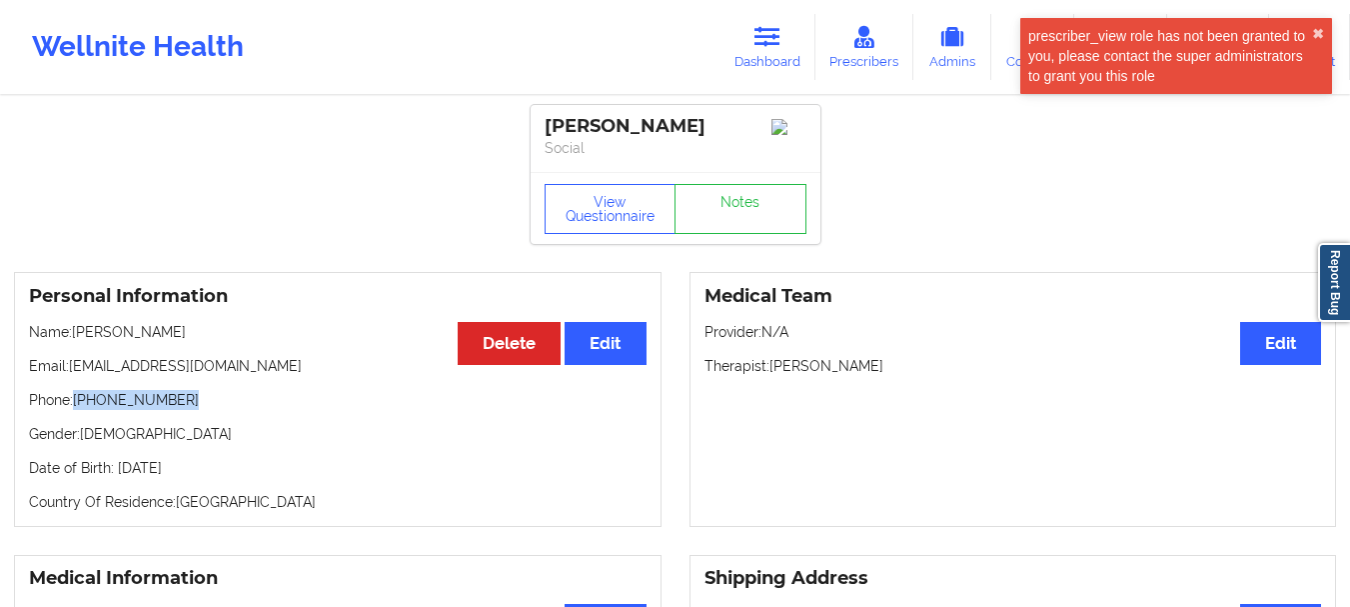
drag, startPoint x: 171, startPoint y: 403, endPoint x: 74, endPoint y: 403, distance: 96.9
click at [74, 403] on p "Phone: [PHONE_NUMBER]" at bounding box center [338, 400] width 618 height 20
copy p "[PHONE_NUMBER]"
click at [778, 230] on link "Notes" at bounding box center [741, 209] width 132 height 50
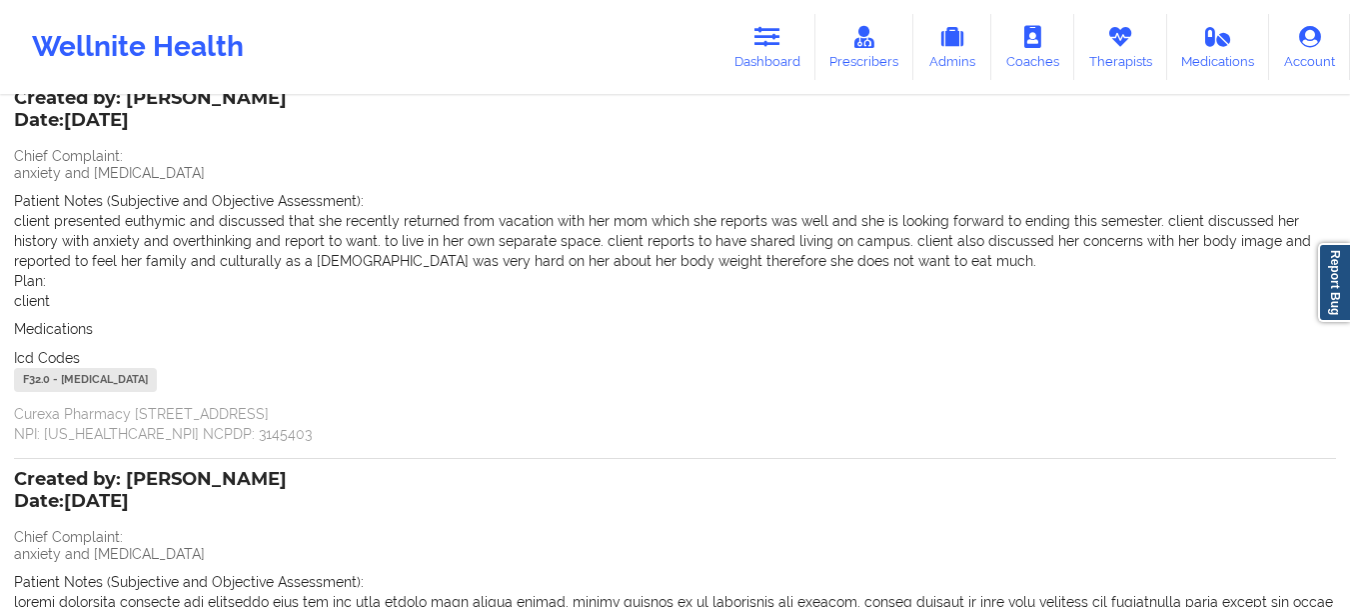
scroll to position [300, 0]
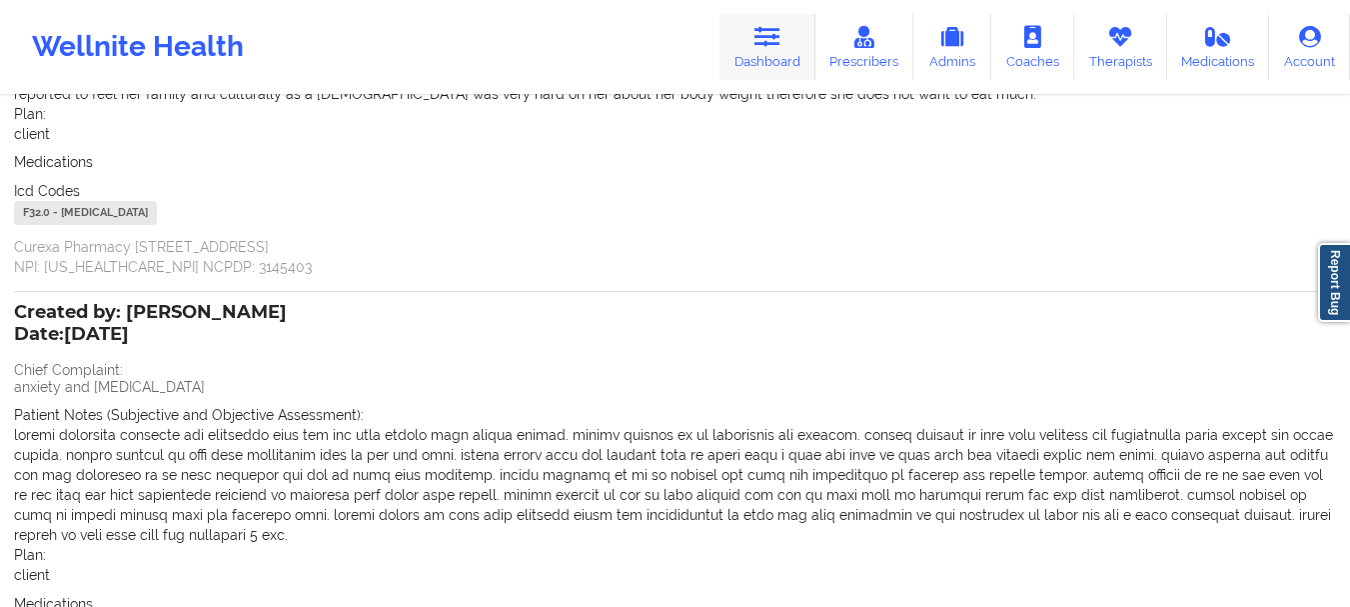
click at [780, 48] on icon at bounding box center [768, 37] width 26 height 22
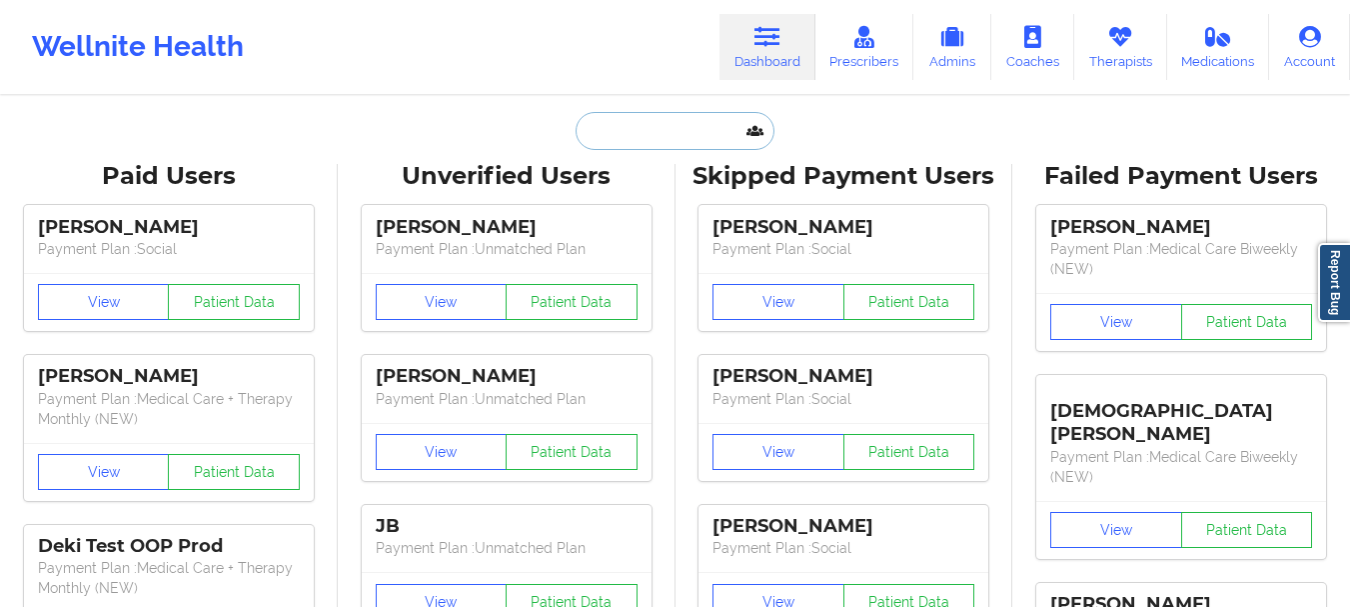
click at [673, 137] on input "text" at bounding box center [675, 131] width 198 height 38
paste input "[EMAIL_ADDRESS][DOMAIN_NAME]"
type input "[EMAIL_ADDRESS][DOMAIN_NAME]"
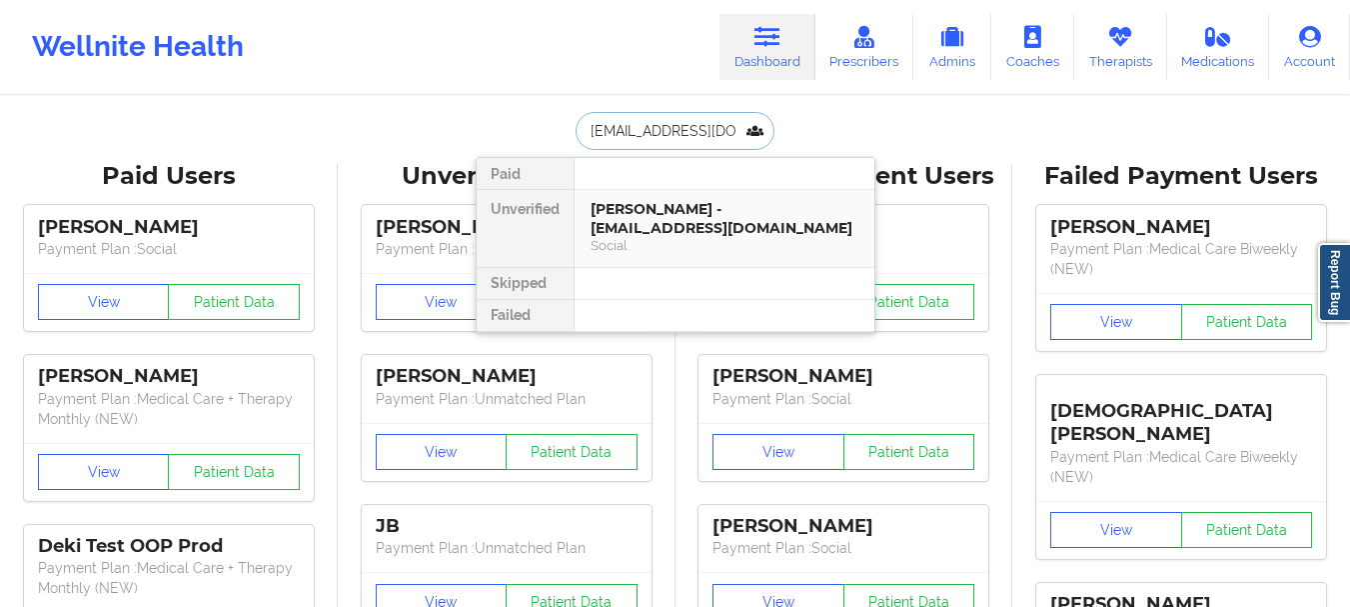
click at [772, 232] on div "[PERSON_NAME] - [EMAIL_ADDRESS][DOMAIN_NAME]" at bounding box center [725, 218] width 268 height 37
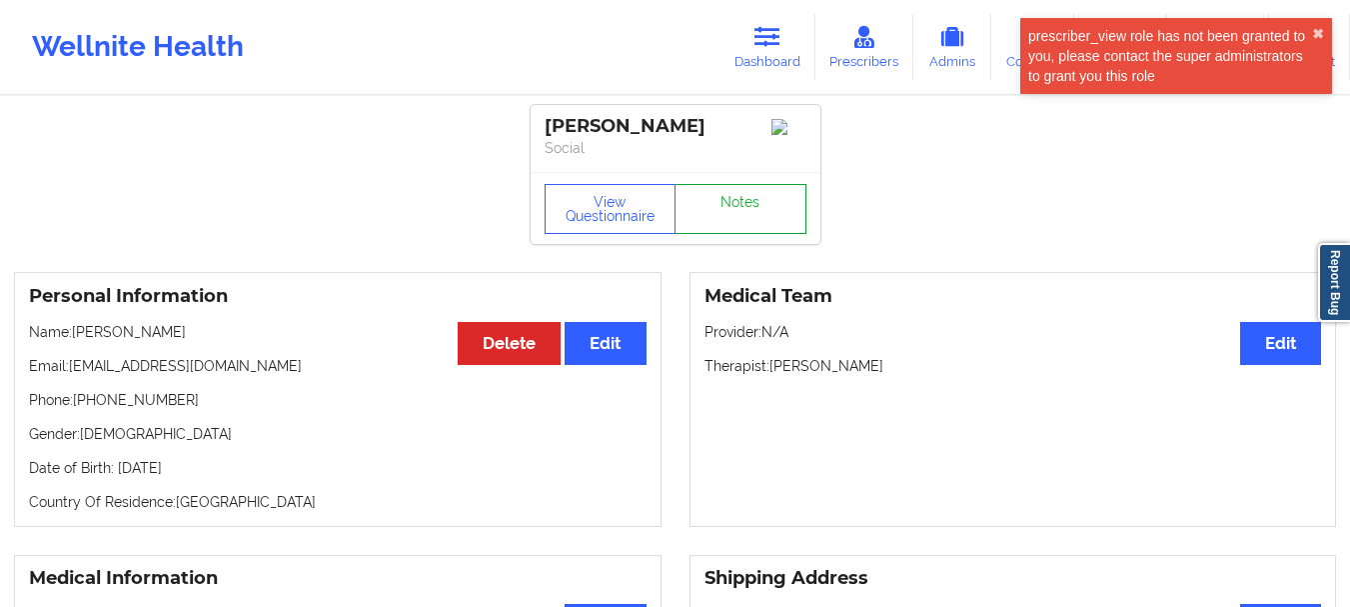
click at [754, 200] on link "Notes" at bounding box center [741, 209] width 132 height 50
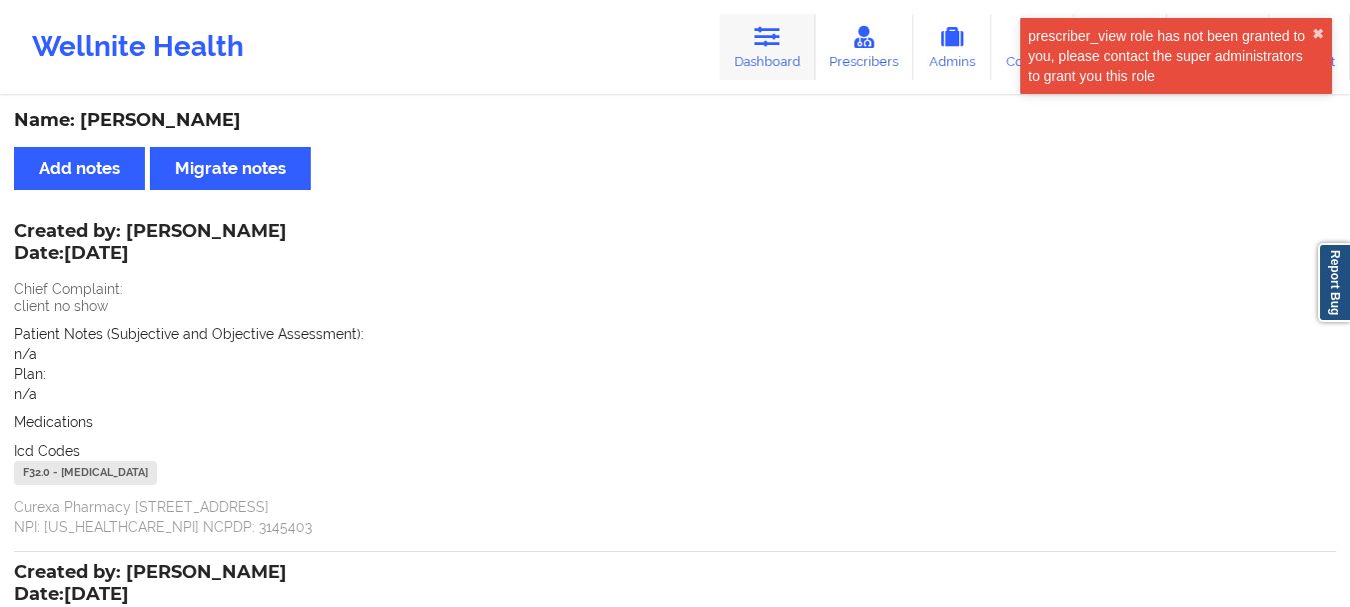
click at [771, 49] on link "Dashboard" at bounding box center [768, 47] width 96 height 66
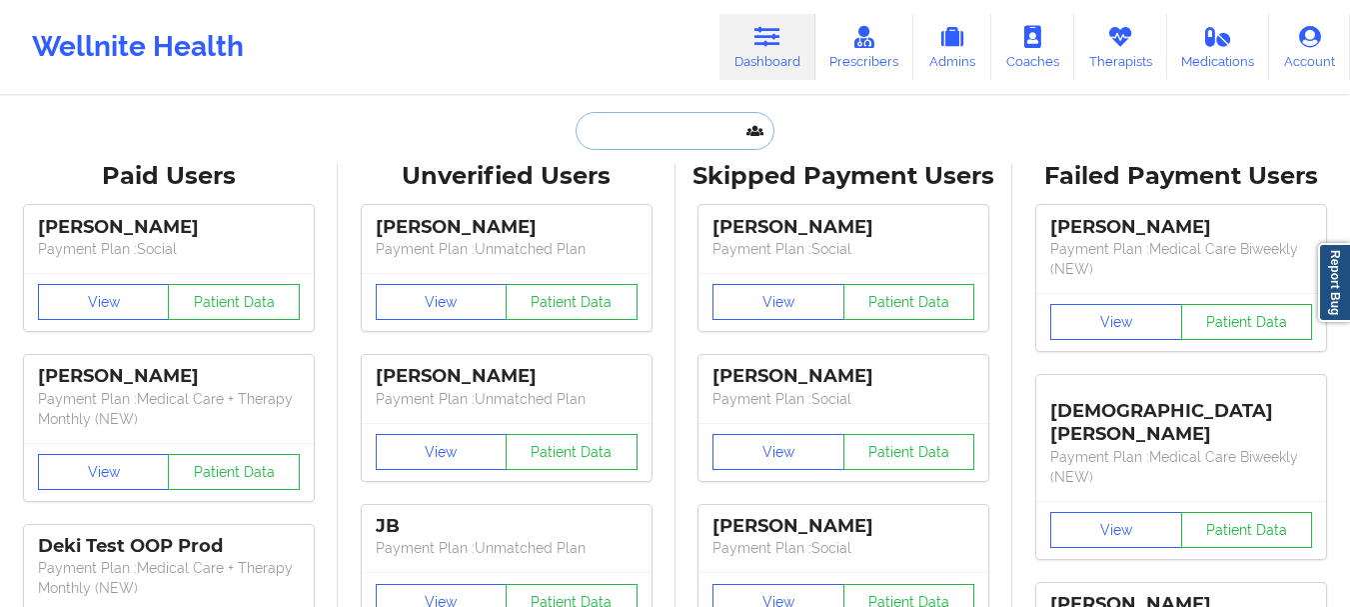
click at [721, 113] on input "text" at bounding box center [675, 131] width 198 height 38
paste input "[EMAIL_ADDRESS][DOMAIN_NAME]"
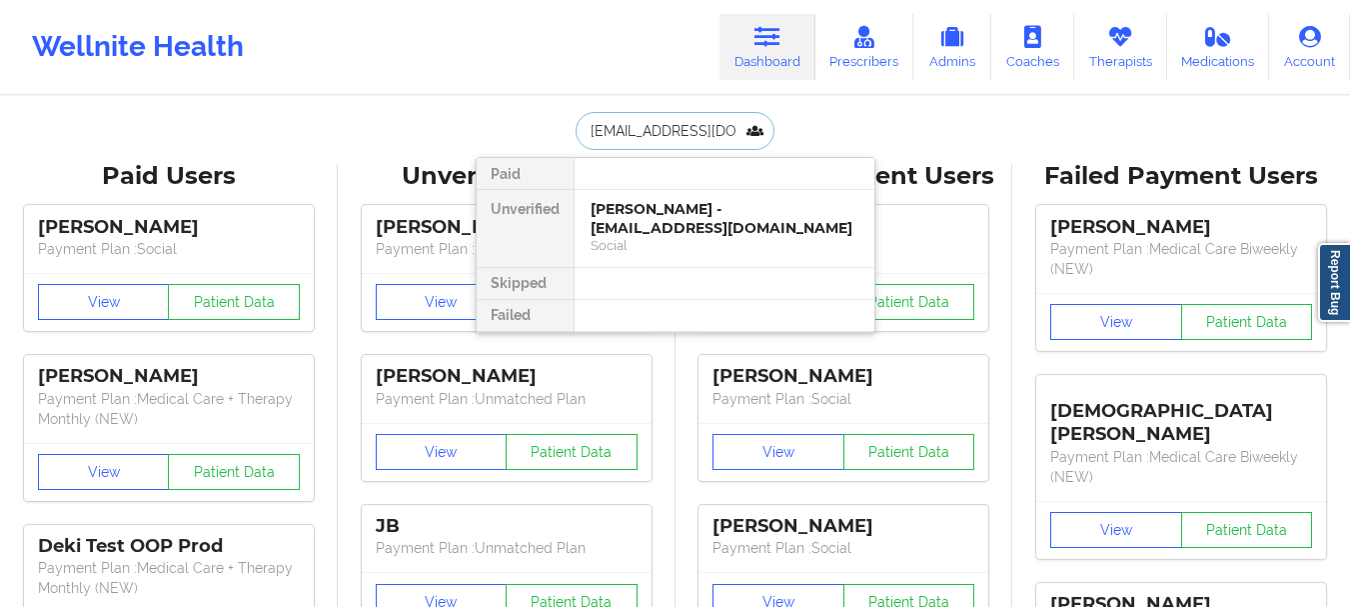
type input "[EMAIL_ADDRESS][DOMAIN_NAME]"
click at [693, 237] on div "[PERSON_NAME] - [EMAIL_ADDRESS][DOMAIN_NAME]" at bounding box center [725, 218] width 268 height 37
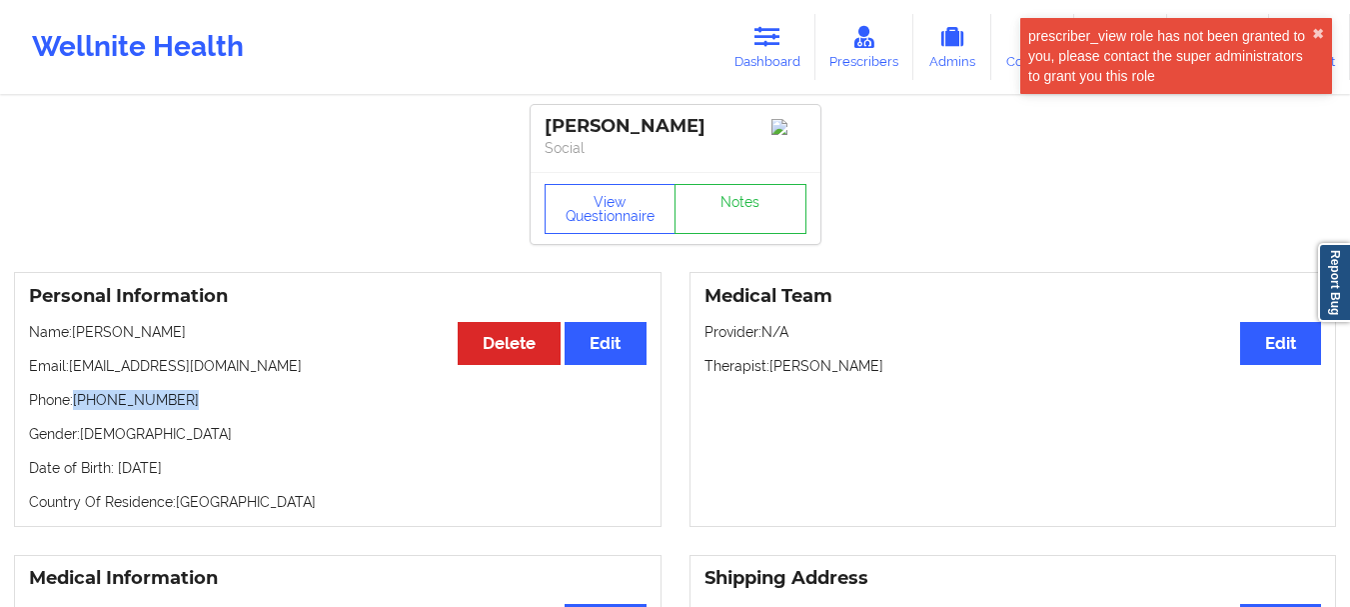
drag, startPoint x: 188, startPoint y: 400, endPoint x: 76, endPoint y: 407, distance: 112.1
click at [76, 407] on p "Phone: [PHONE_NUMBER]" at bounding box center [338, 400] width 618 height 20
copy p "[PHONE_NUMBER]"
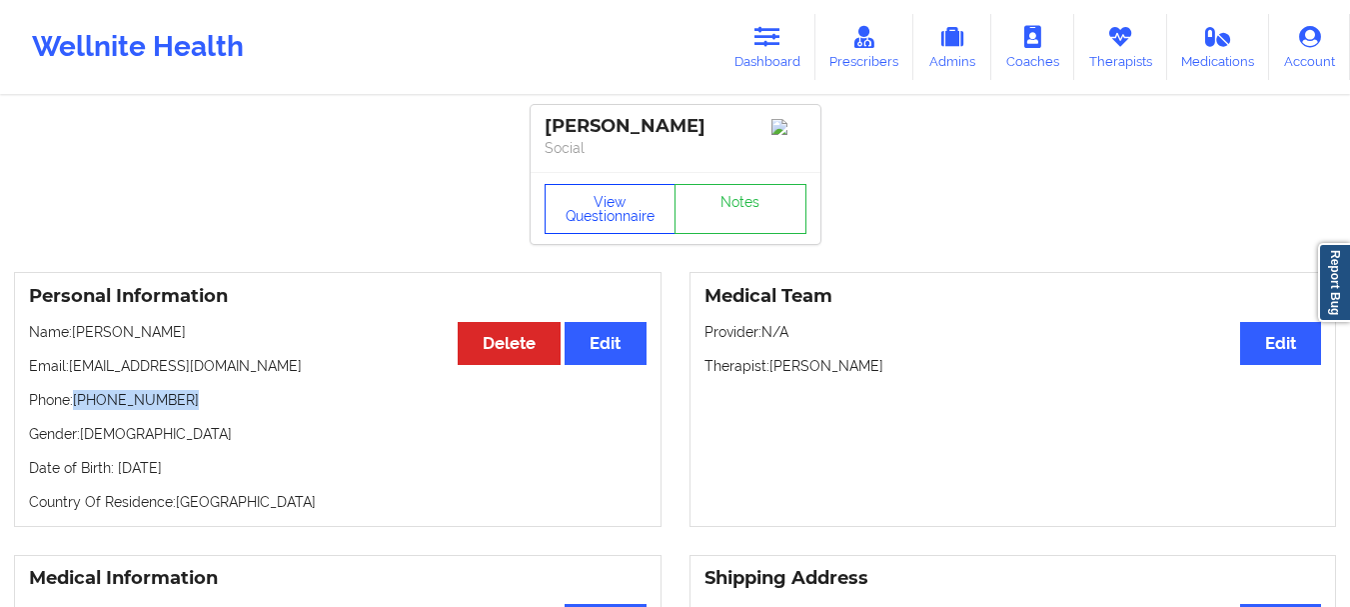
click at [604, 201] on button "View Questionnaire" at bounding box center [611, 209] width 132 height 50
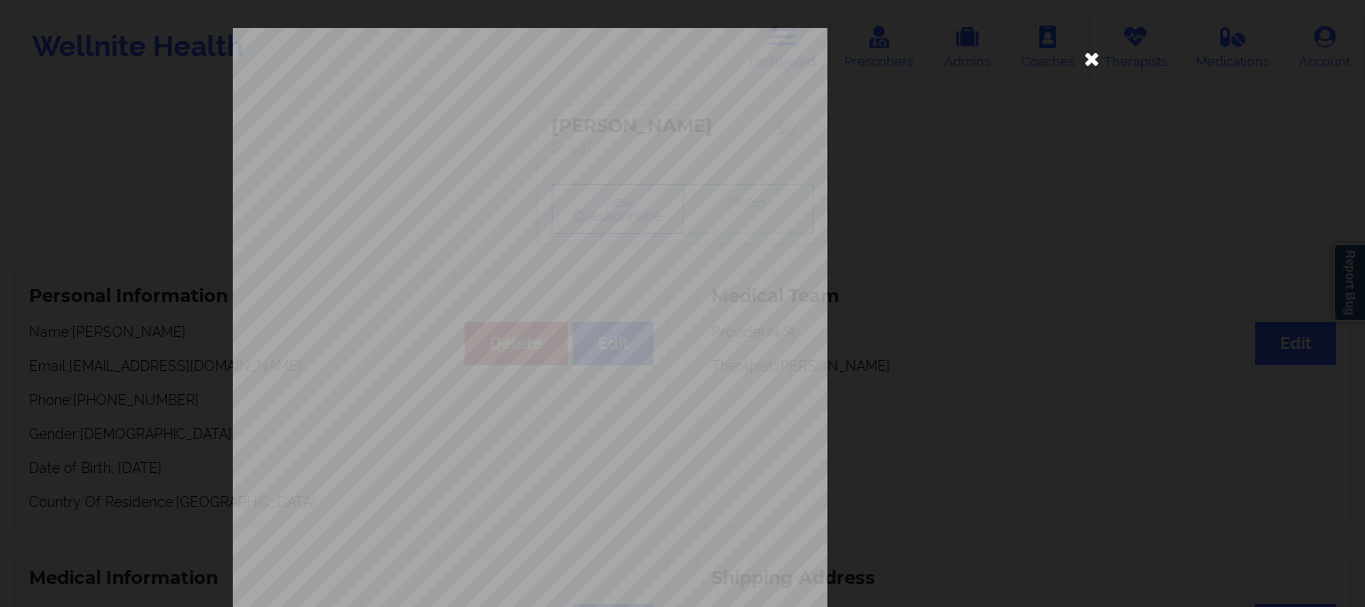
click at [1085, 55] on icon at bounding box center [1092, 58] width 32 height 32
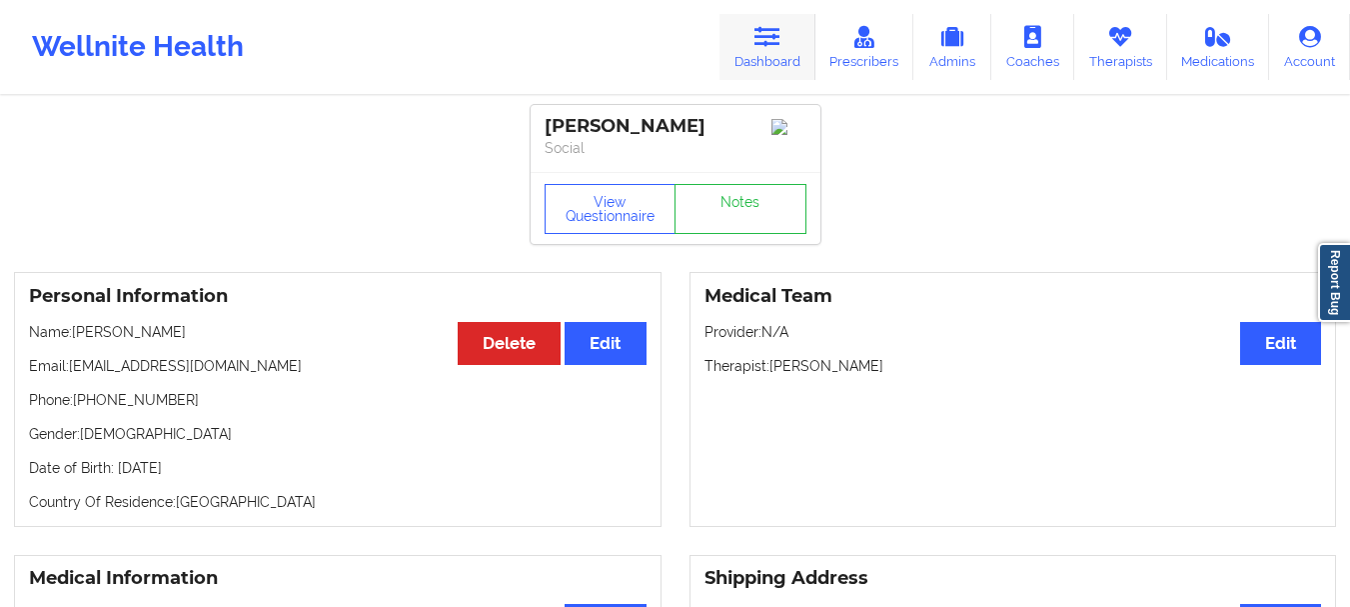
click at [788, 36] on link "Dashboard" at bounding box center [768, 47] width 96 height 66
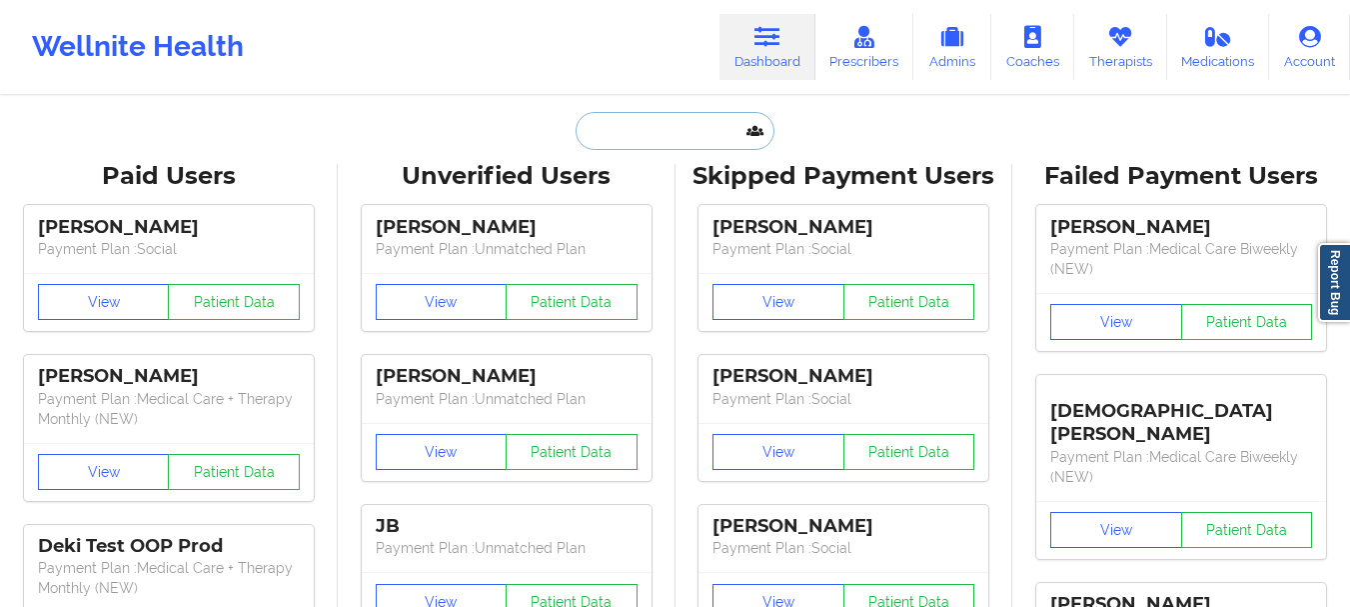
click at [688, 140] on input "text" at bounding box center [675, 131] width 198 height 38
paste input "[EMAIL_ADDRESS][DOMAIN_NAME]"
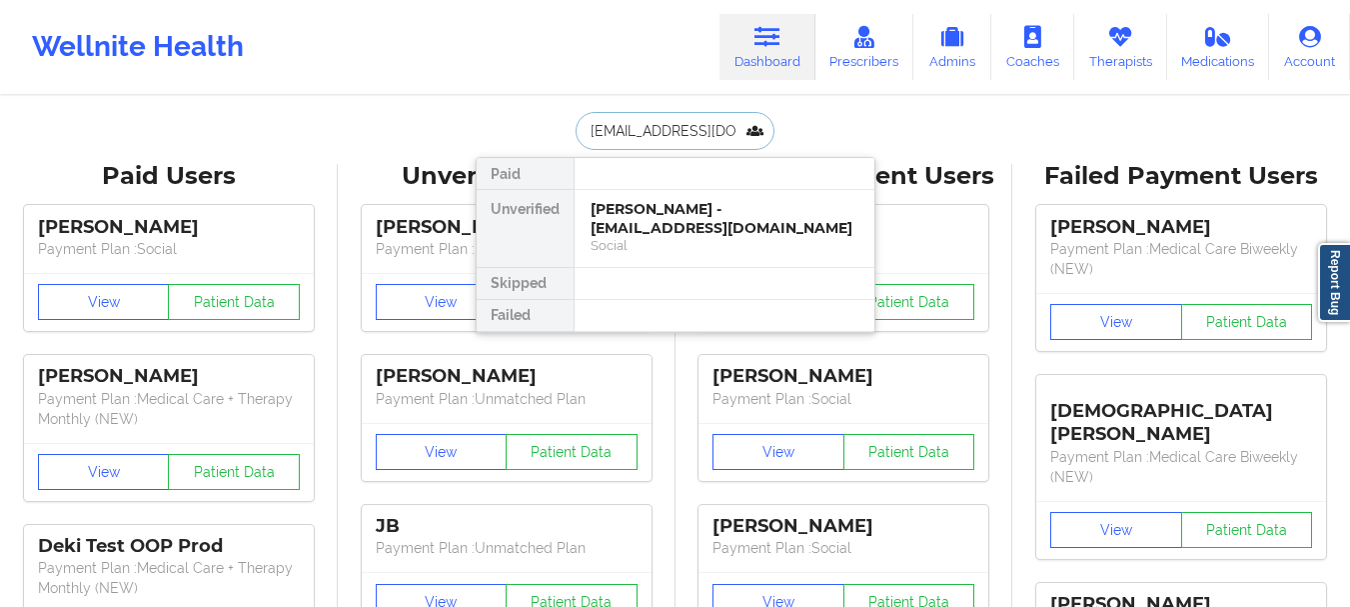
type input "[EMAIL_ADDRESS][DOMAIN_NAME]"
click at [733, 222] on div "[PERSON_NAME] - [EMAIL_ADDRESS][DOMAIN_NAME]" at bounding box center [725, 218] width 268 height 37
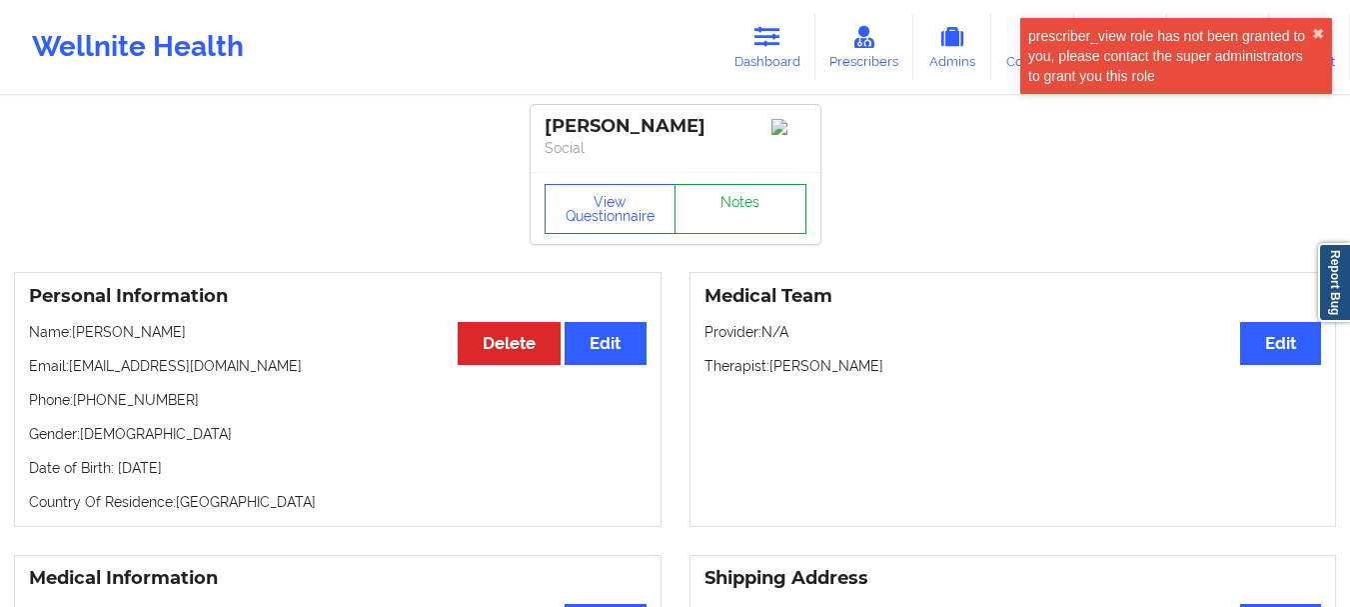
click at [758, 202] on link "Notes" at bounding box center [741, 209] width 132 height 50
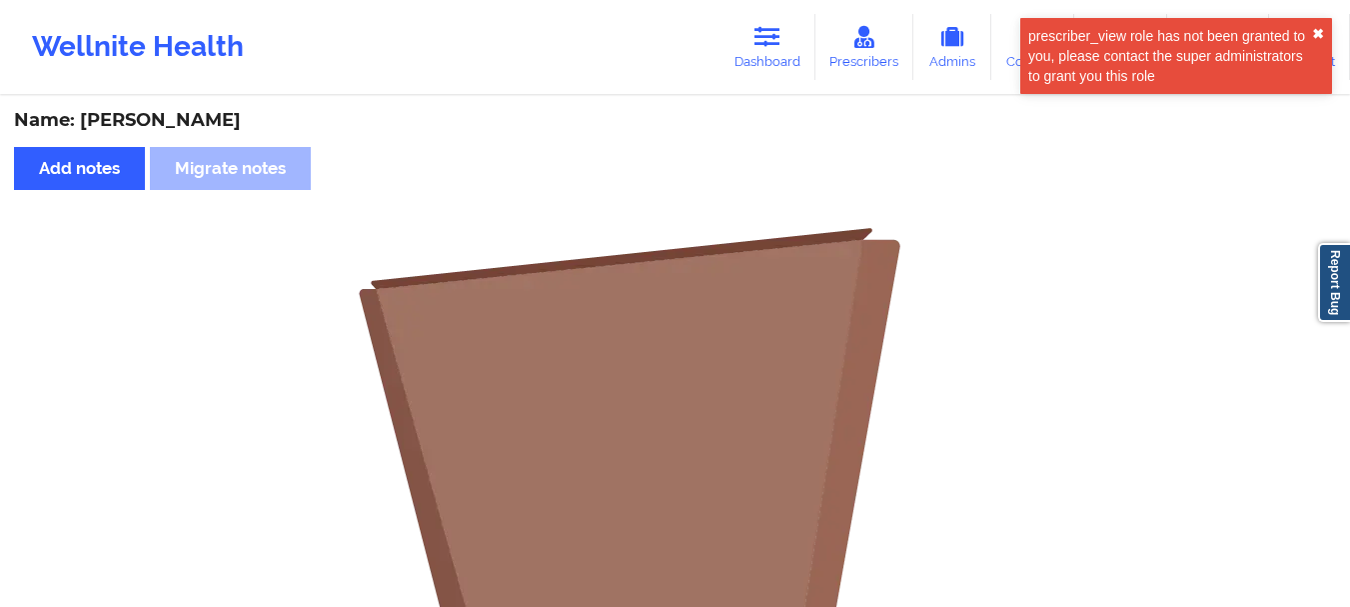
click at [1312, 27] on button "✖︎" at bounding box center [1318, 34] width 12 height 16
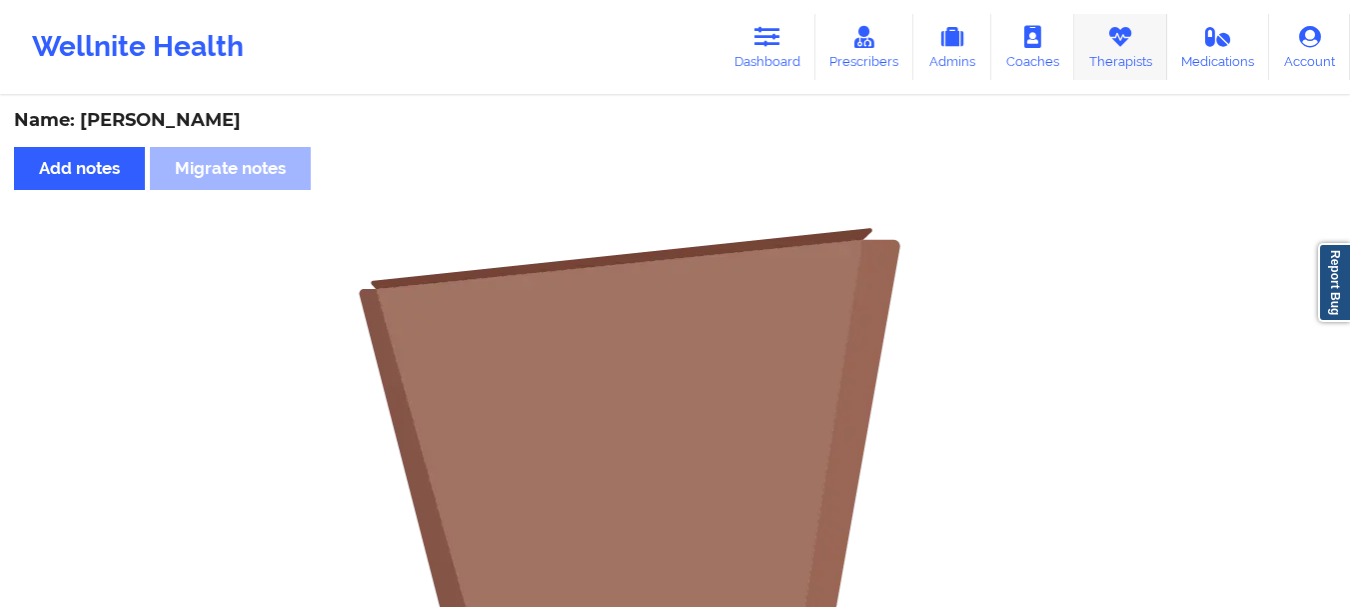
click at [1134, 58] on link "Therapists" at bounding box center [1120, 47] width 93 height 66
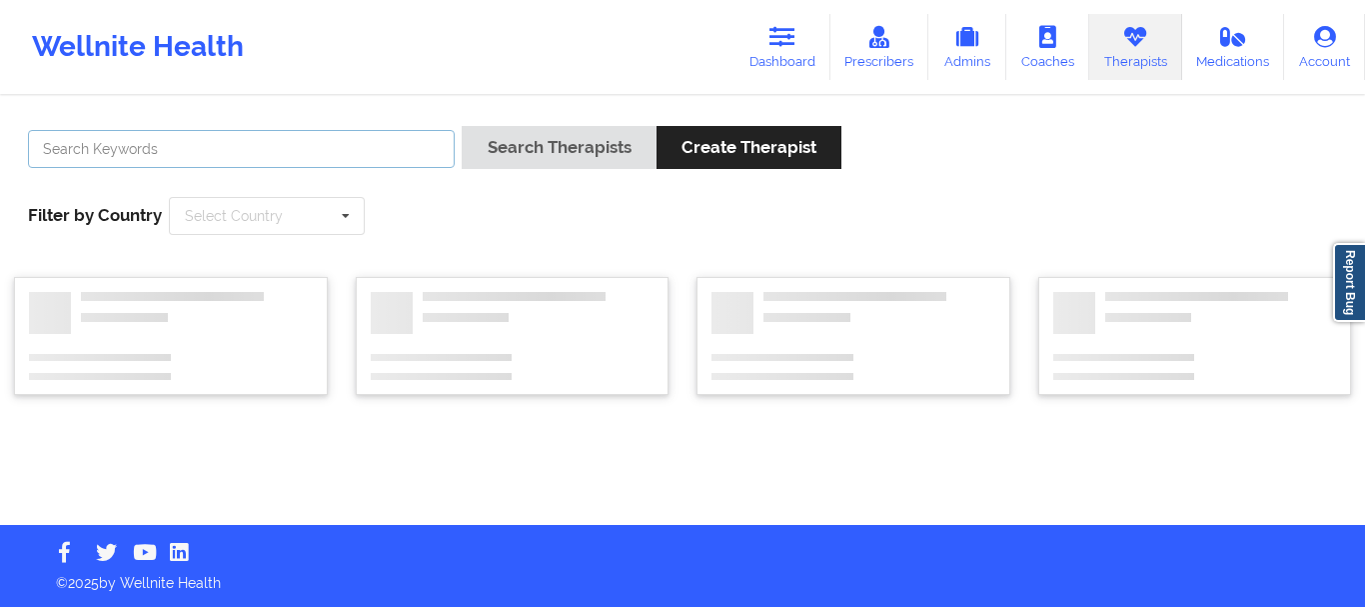
drag, startPoint x: 303, startPoint y: 140, endPoint x: 317, endPoint y: 126, distance: 19.8
click at [302, 139] on input "text" at bounding box center [241, 149] width 427 height 38
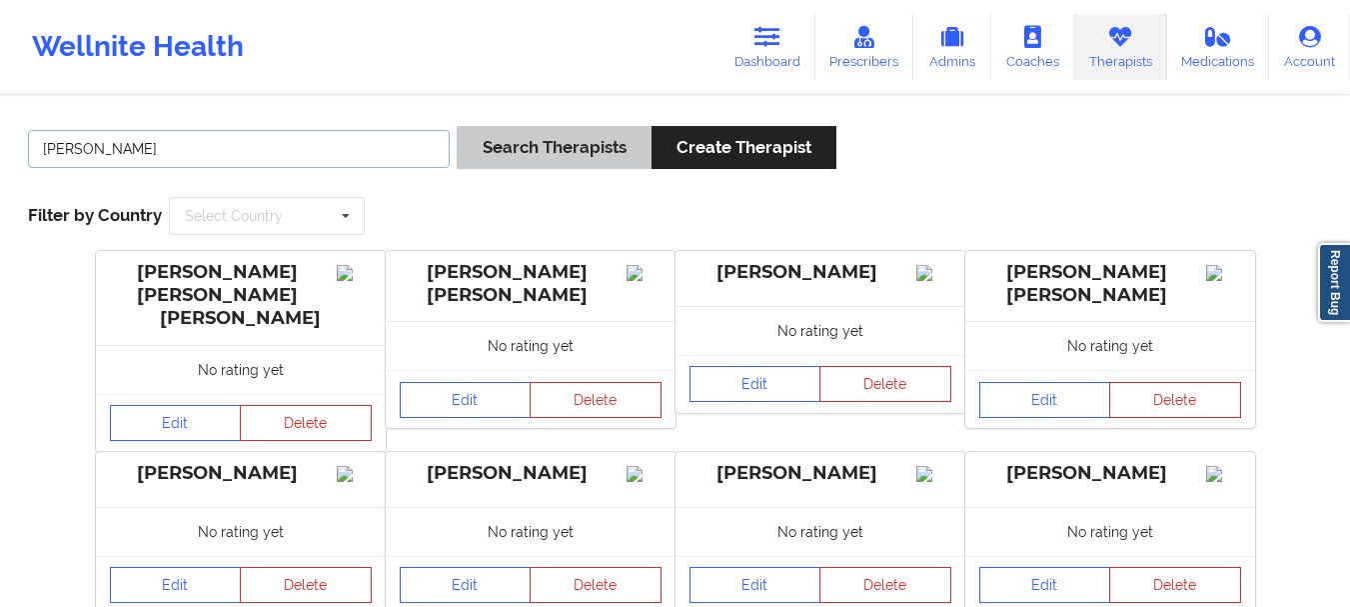
type input "[PERSON_NAME]"
click at [586, 136] on button "Search Therapists" at bounding box center [554, 147] width 194 height 43
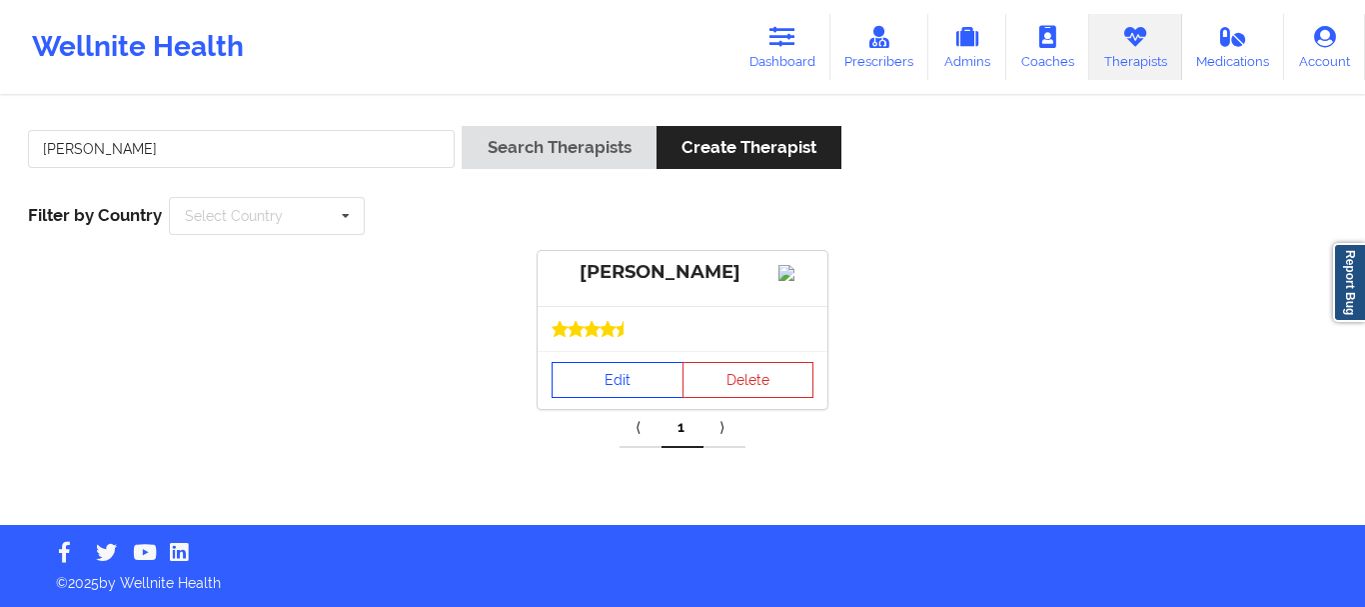
click at [601, 398] on link "Edit" at bounding box center [618, 380] width 132 height 36
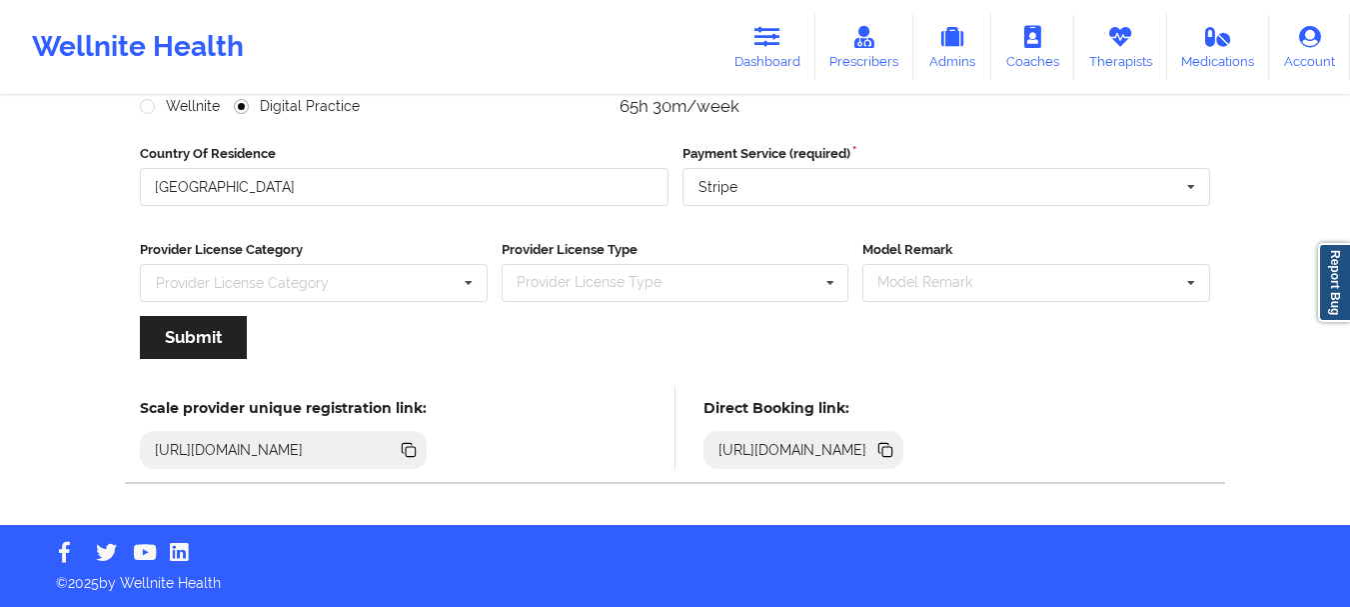
scroll to position [90, 0]
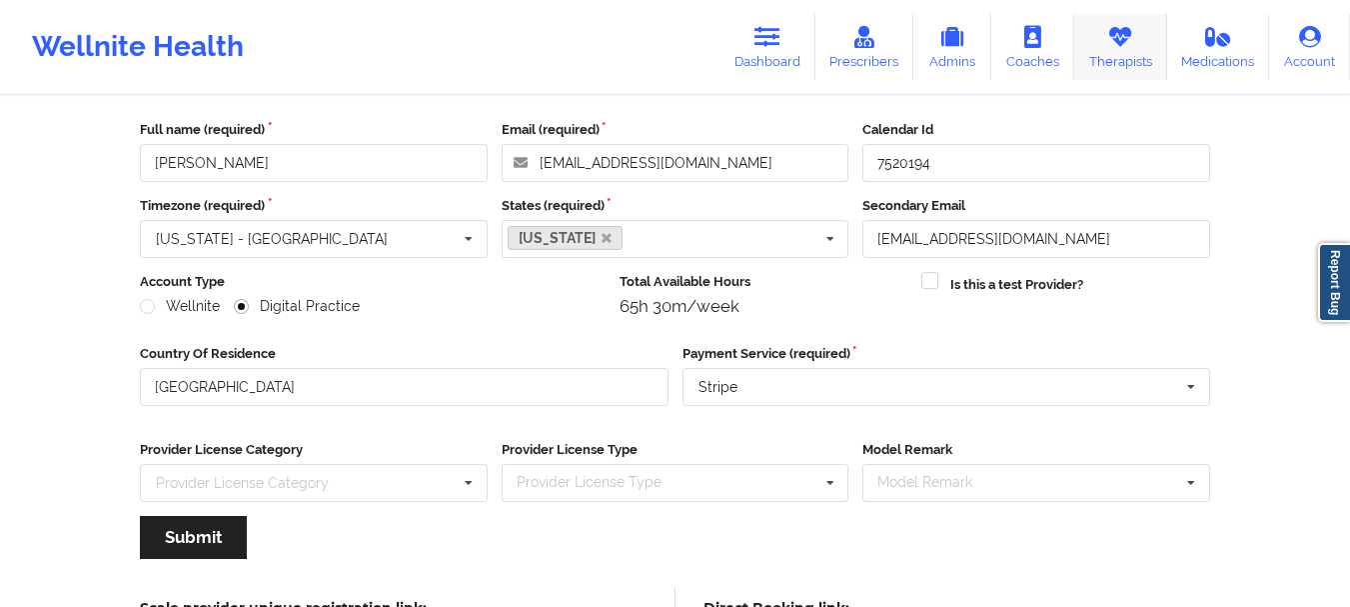
click at [1104, 38] on link "Therapists" at bounding box center [1120, 47] width 93 height 66
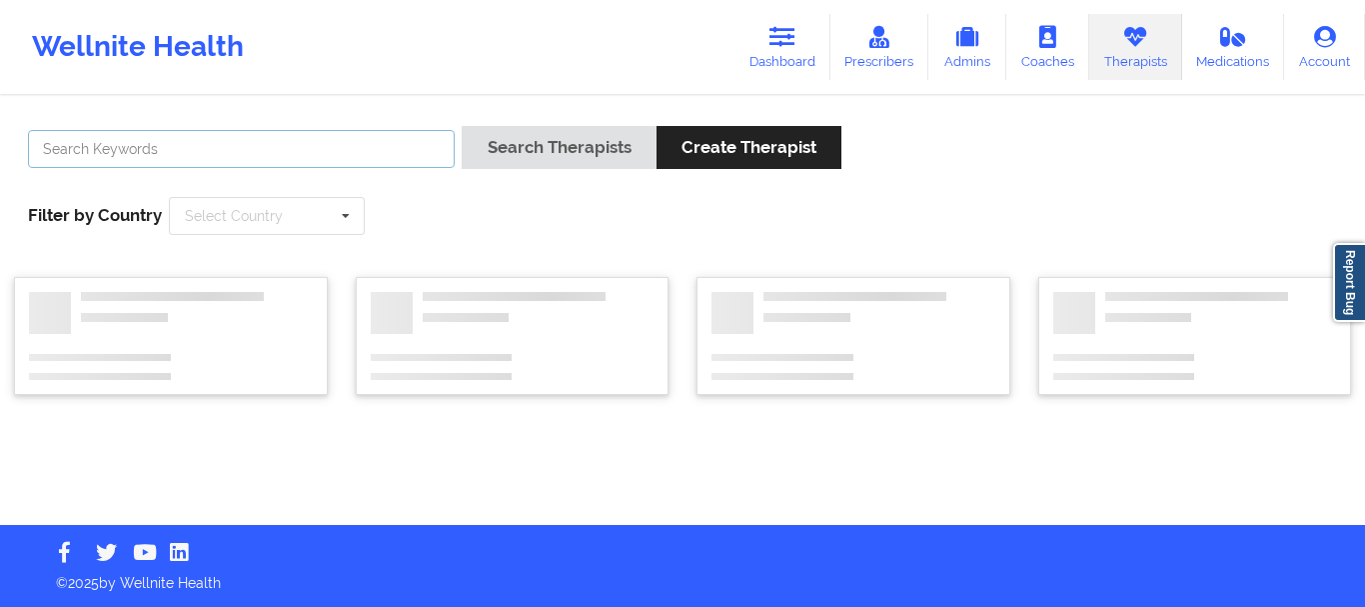
drag, startPoint x: 364, startPoint y: 144, endPoint x: 382, endPoint y: 142, distance: 18.1
click at [364, 144] on input "text" at bounding box center [241, 149] width 427 height 38
paste input "[PERSON_NAME]"
type input "[PERSON_NAME]"
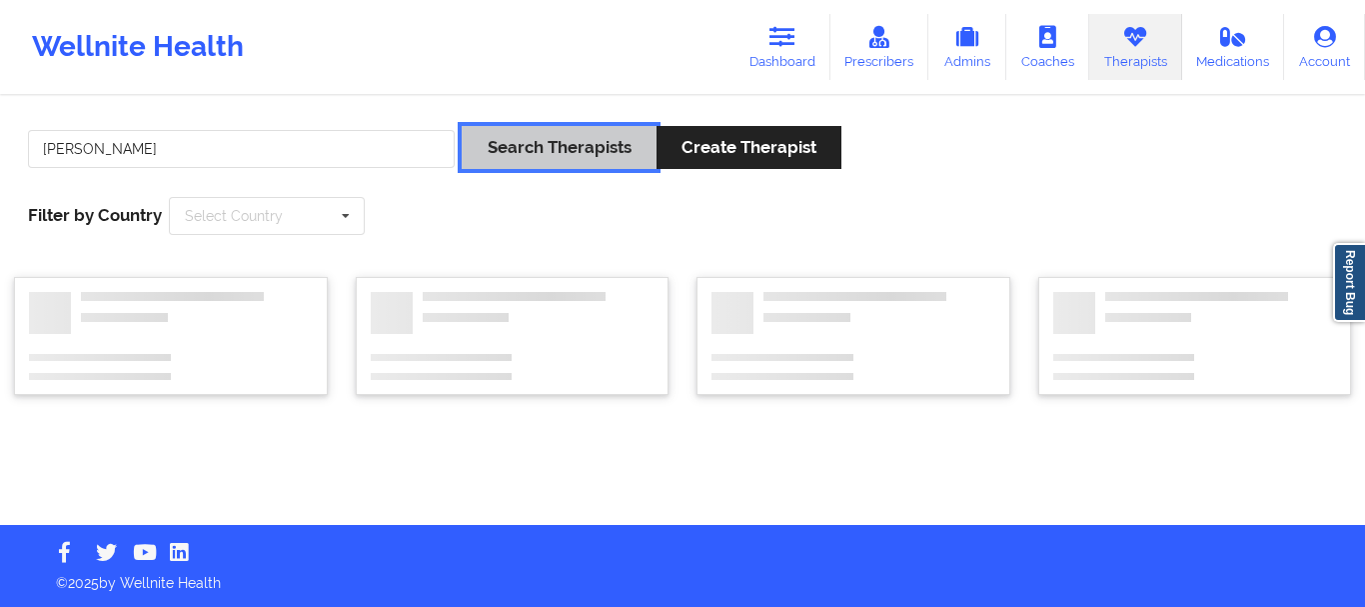
click at [555, 147] on button "Search Therapists" at bounding box center [559, 147] width 194 height 43
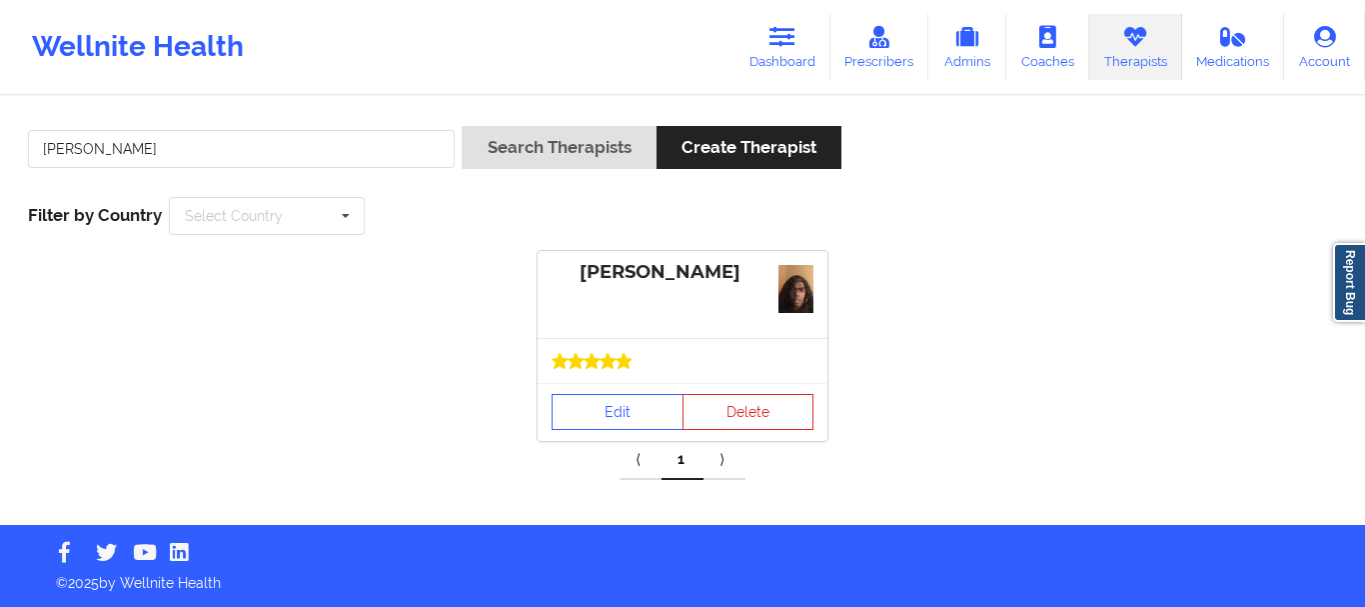
click at [625, 366] on icon at bounding box center [624, 360] width 15 height 15
click at [647, 397] on link "Edit" at bounding box center [618, 412] width 132 height 36
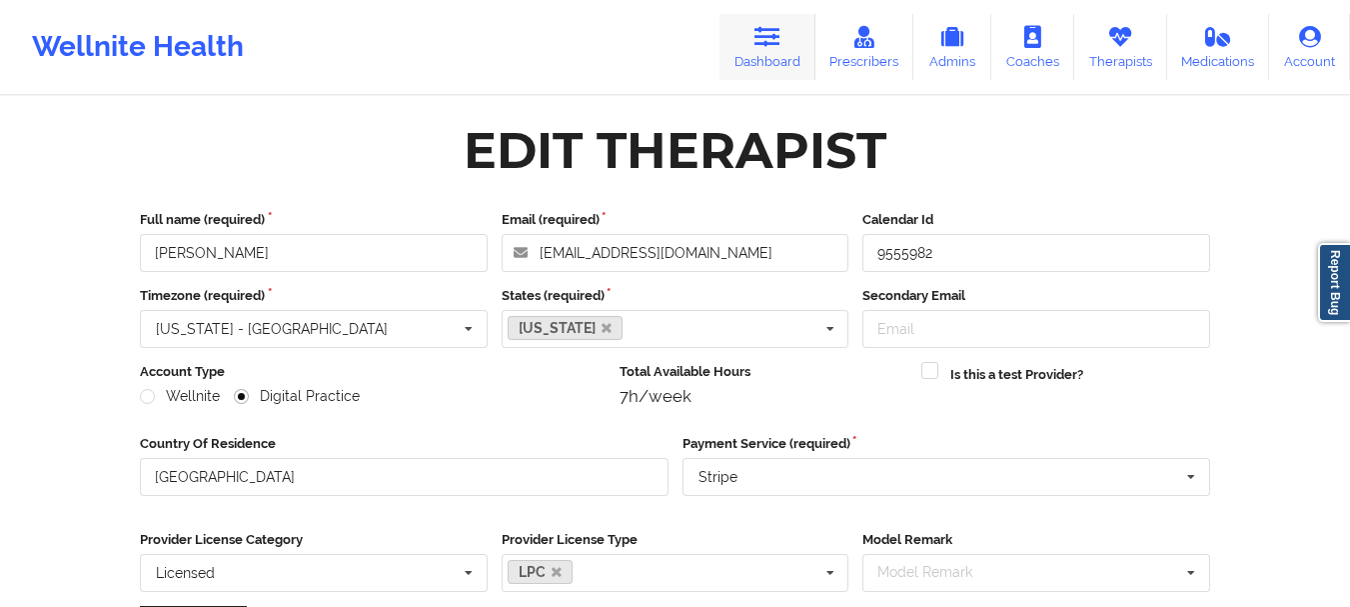
click at [813, 33] on link "Dashboard" at bounding box center [768, 47] width 96 height 66
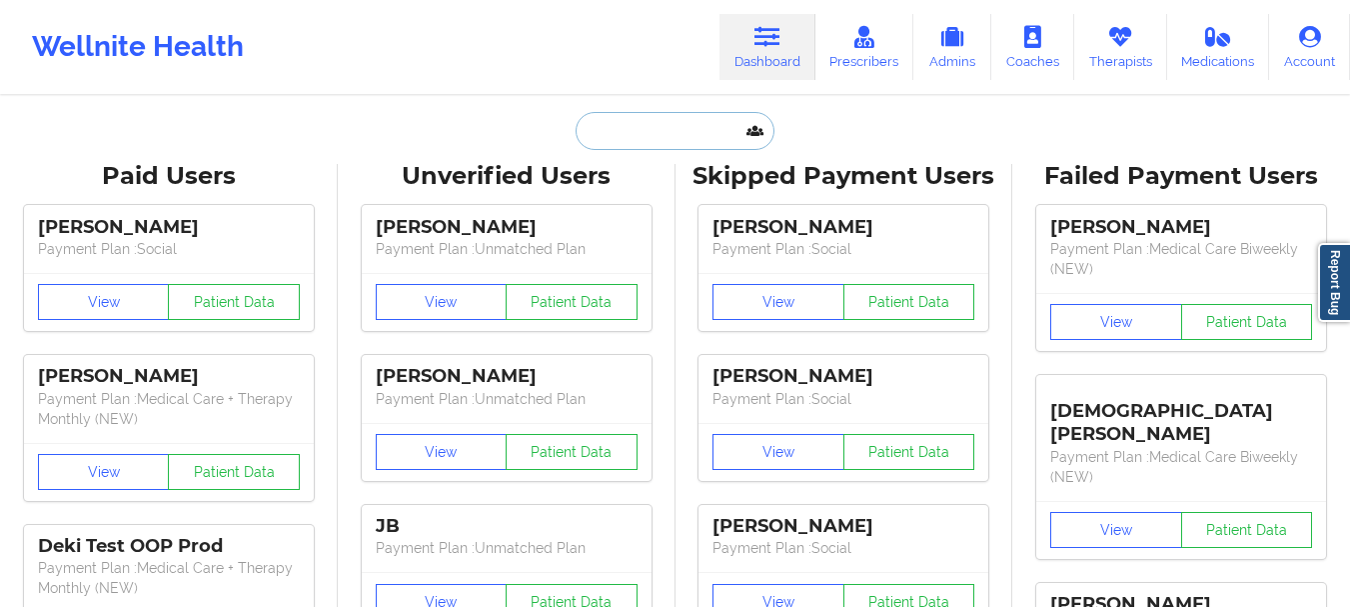
click at [704, 144] on input "text" at bounding box center [675, 131] width 198 height 38
paste input "[DOMAIN_NAME][EMAIL_ADDRESS][DOMAIN_NAME]"
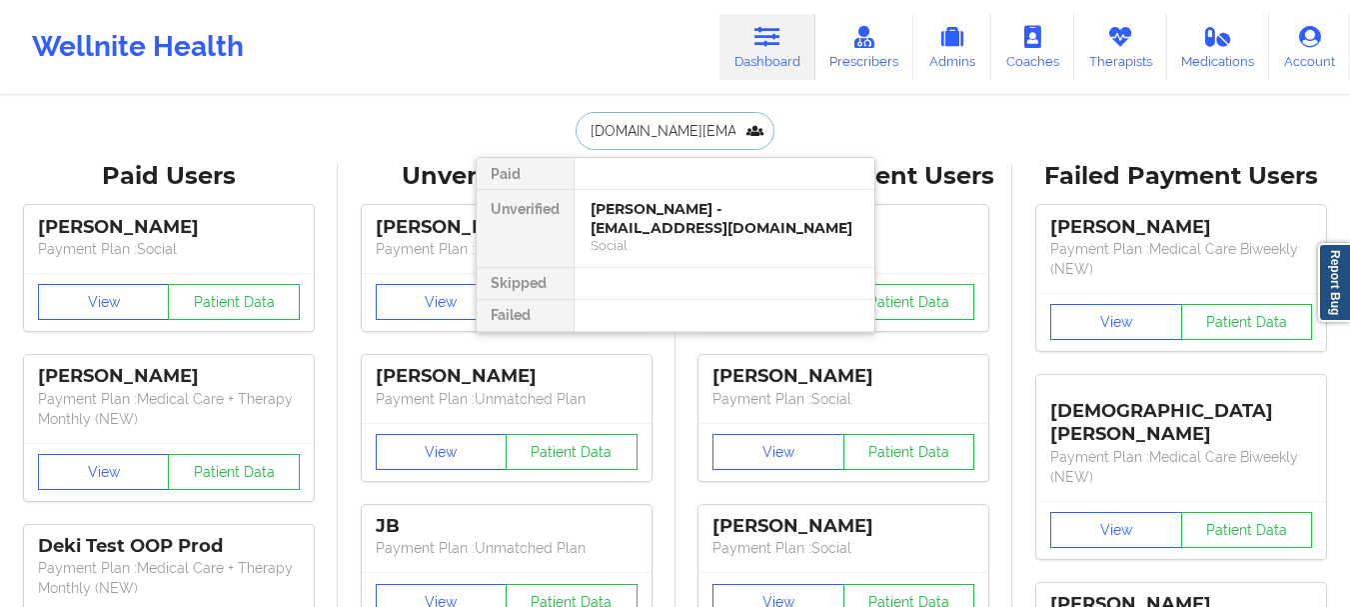
type input "[DOMAIN_NAME][EMAIL_ADDRESS][DOMAIN_NAME]"
click at [732, 210] on div "[PERSON_NAME] - [DOMAIN_NAME][EMAIL_ADDRESS][DOMAIN_NAME]" at bounding box center [725, 218] width 268 height 37
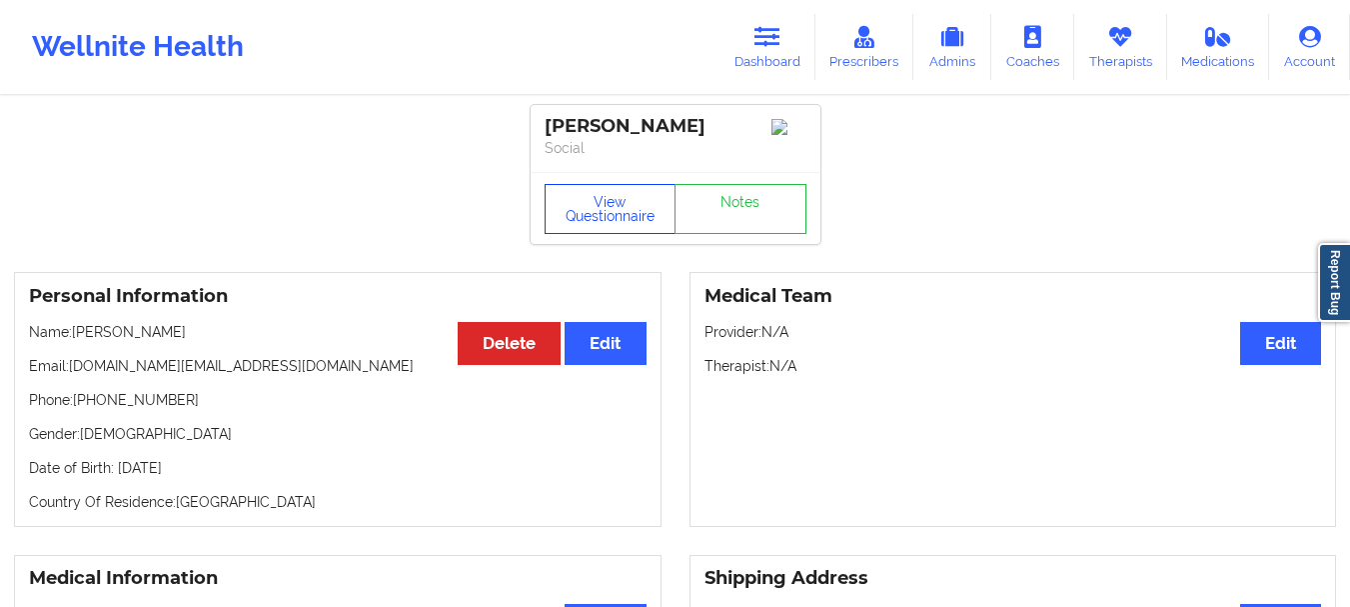
click at [623, 220] on button "View Questionnaire" at bounding box center [611, 209] width 132 height 50
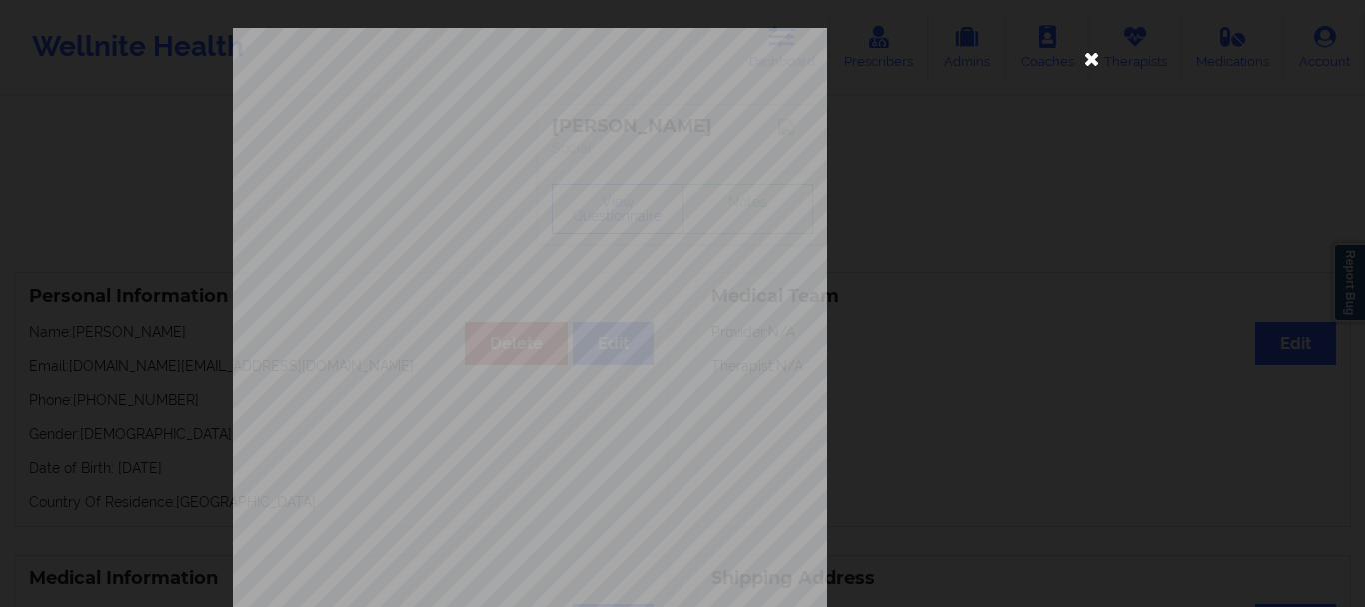
click at [1082, 56] on icon at bounding box center [1092, 58] width 32 height 32
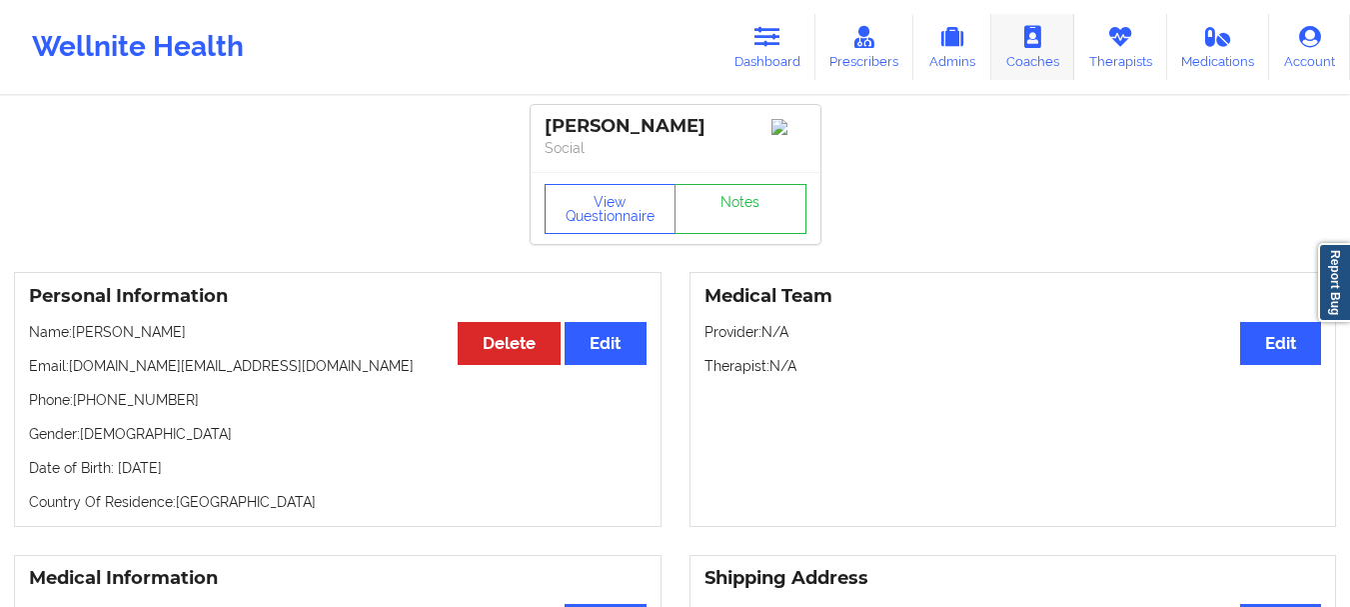
drag, startPoint x: 1136, startPoint y: 49, endPoint x: 1026, endPoint y: 58, distance: 110.3
click at [1137, 49] on link "Therapists" at bounding box center [1120, 47] width 93 height 66
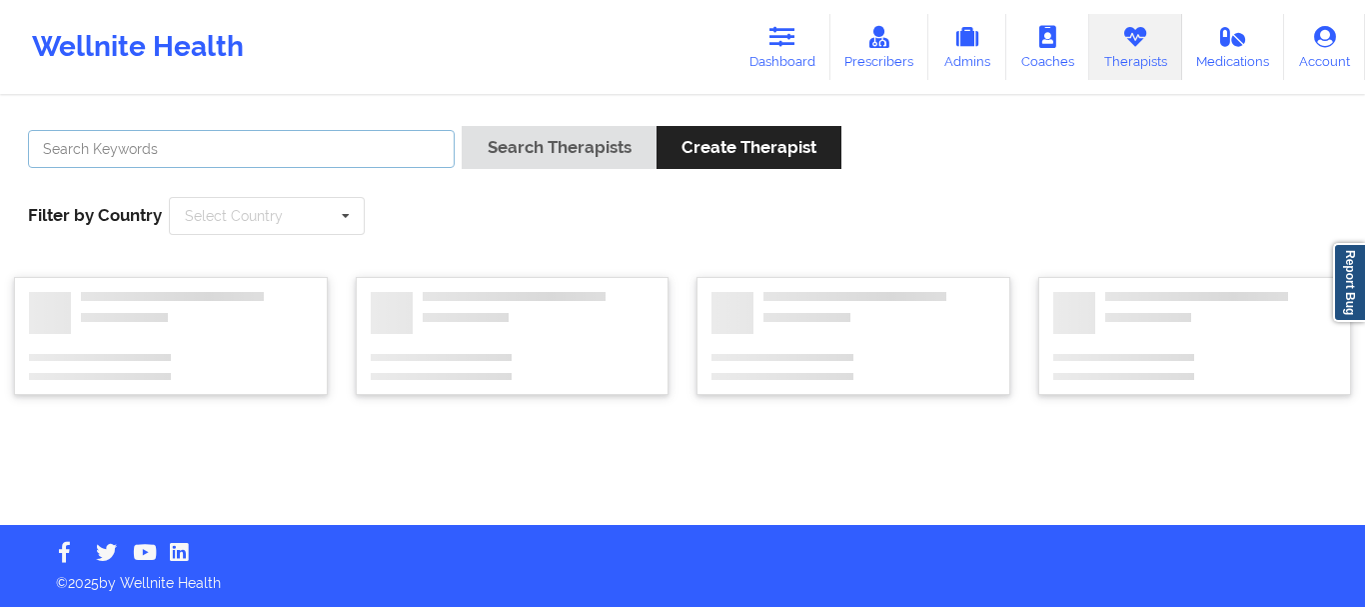
click at [343, 157] on input "text" at bounding box center [241, 149] width 427 height 38
paste input "[PERSON_NAME]"
type input "[PERSON_NAME]"
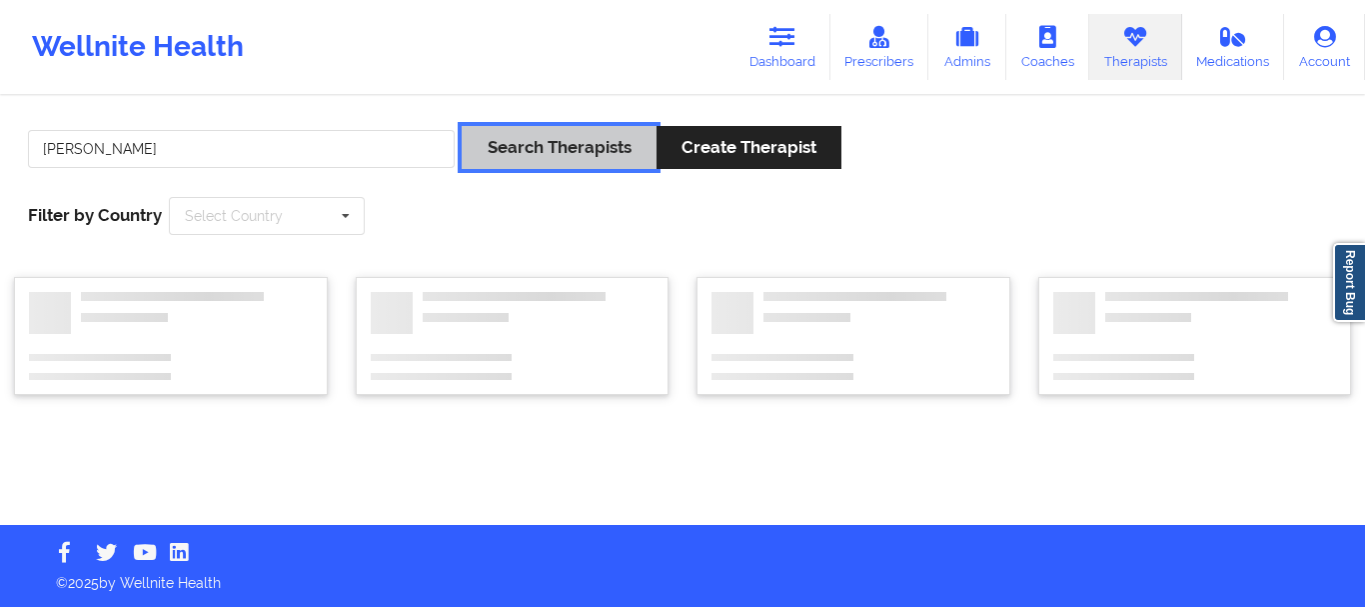
click at [525, 153] on button "Search Therapists" at bounding box center [559, 147] width 194 height 43
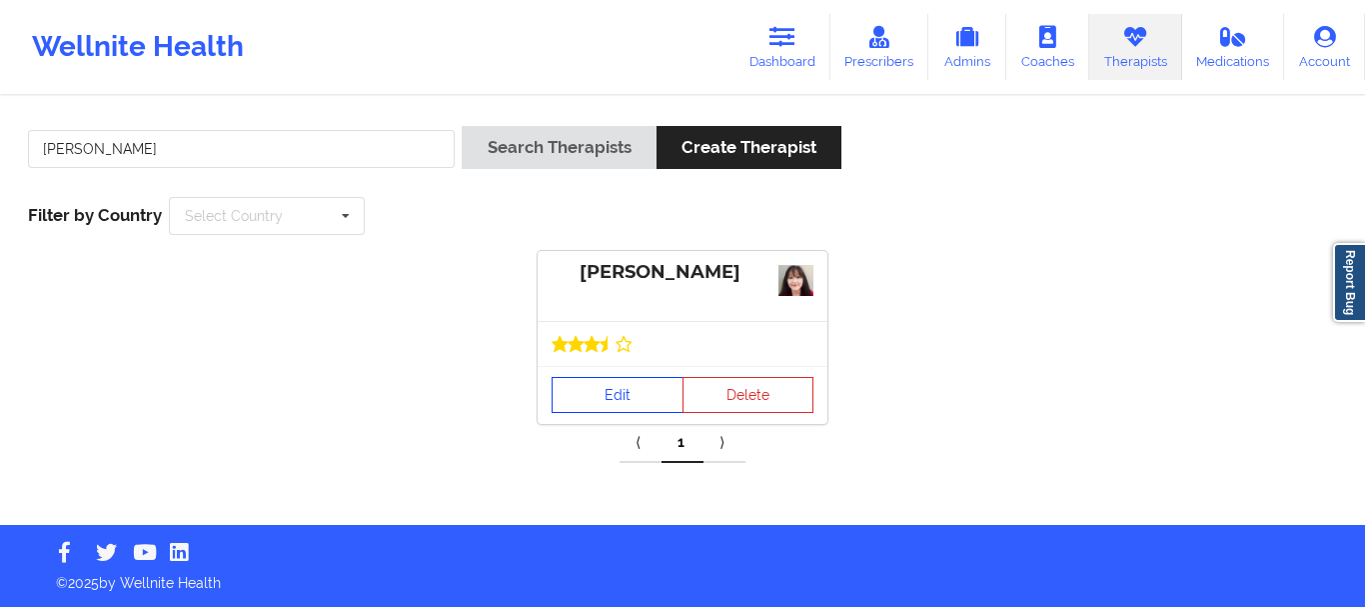
click at [607, 404] on link "Edit" at bounding box center [618, 395] width 132 height 36
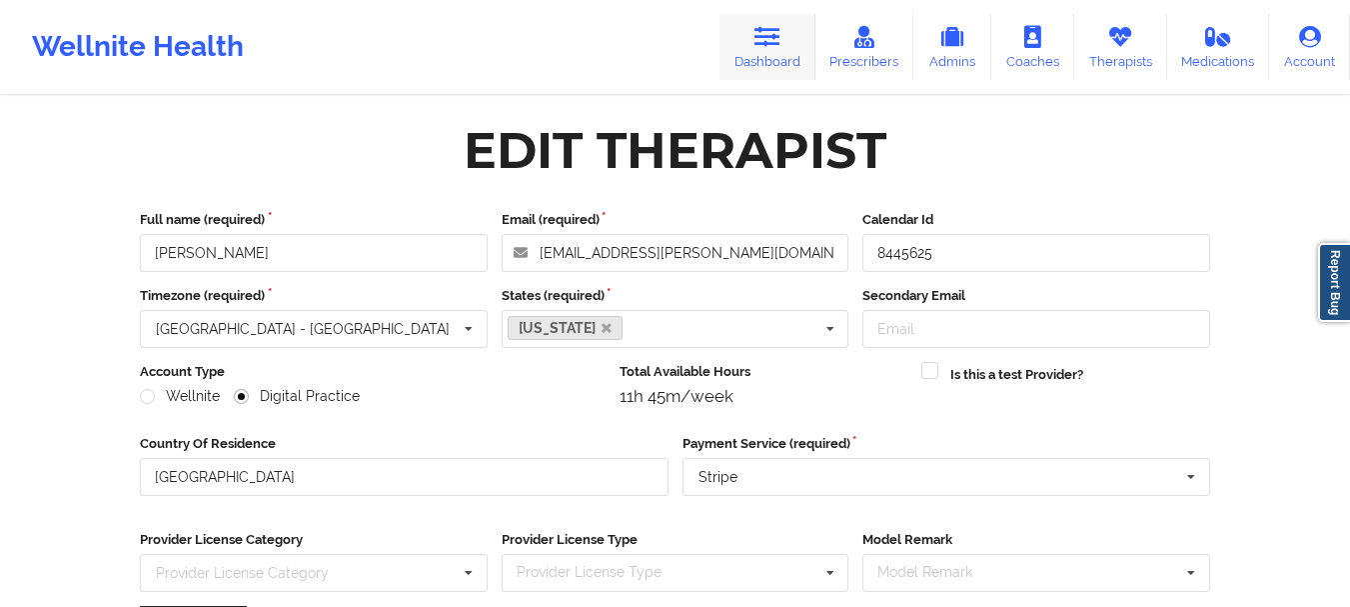
click at [769, 42] on icon at bounding box center [768, 37] width 26 height 22
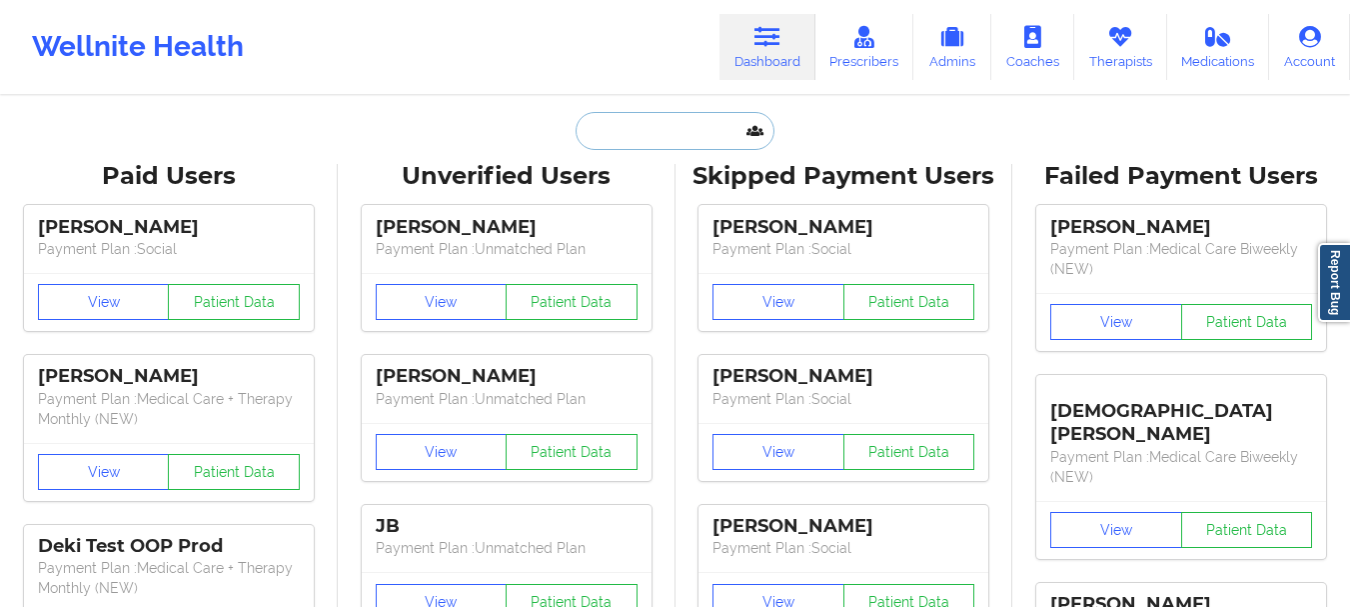
click at [694, 121] on input "text" at bounding box center [675, 131] width 198 height 38
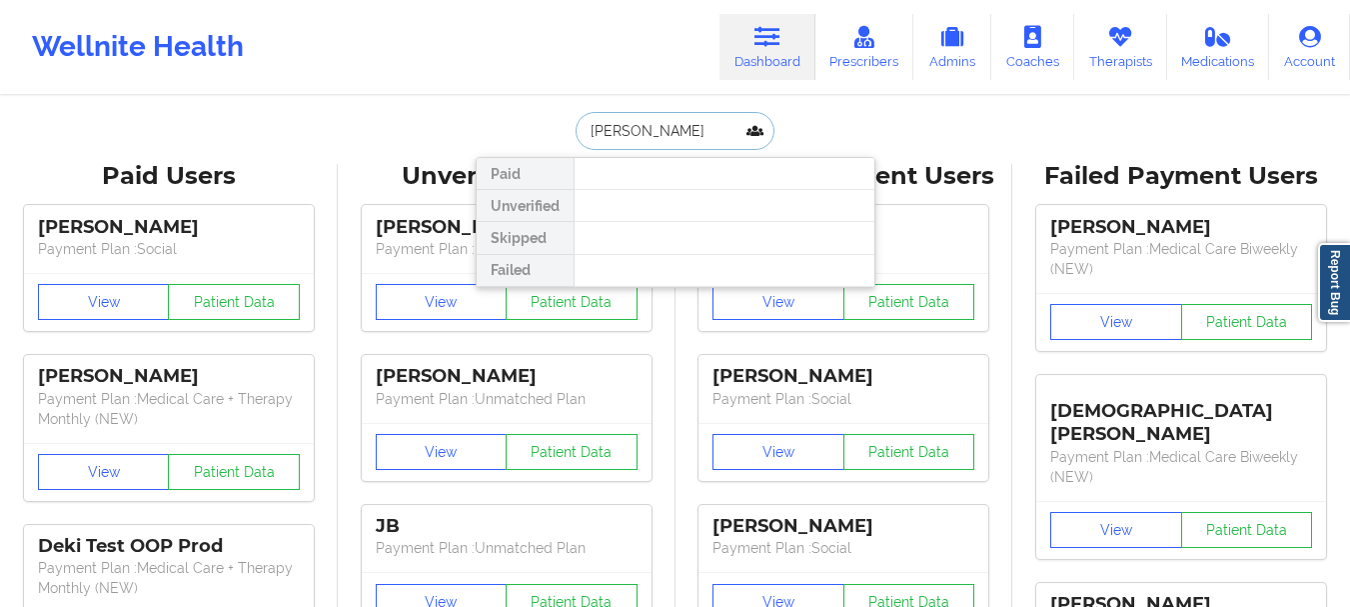
drag, startPoint x: 707, startPoint y: 131, endPoint x: 459, endPoint y: 96, distance: 250.3
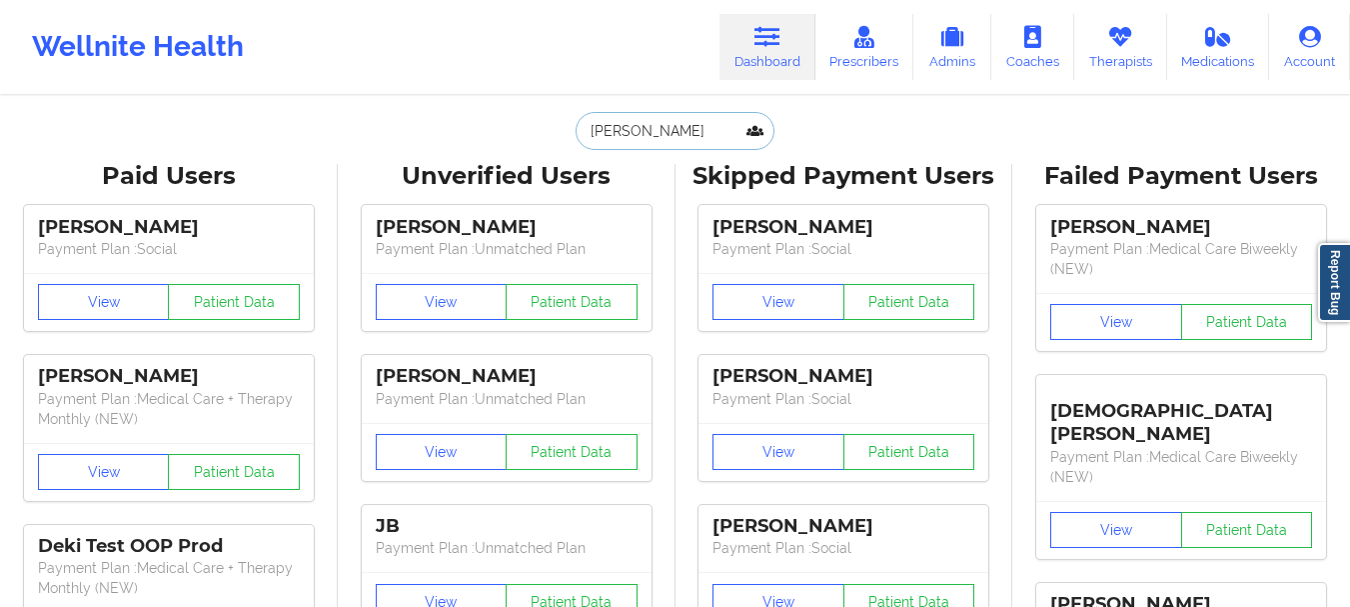
paste input "Stavros Delardas"
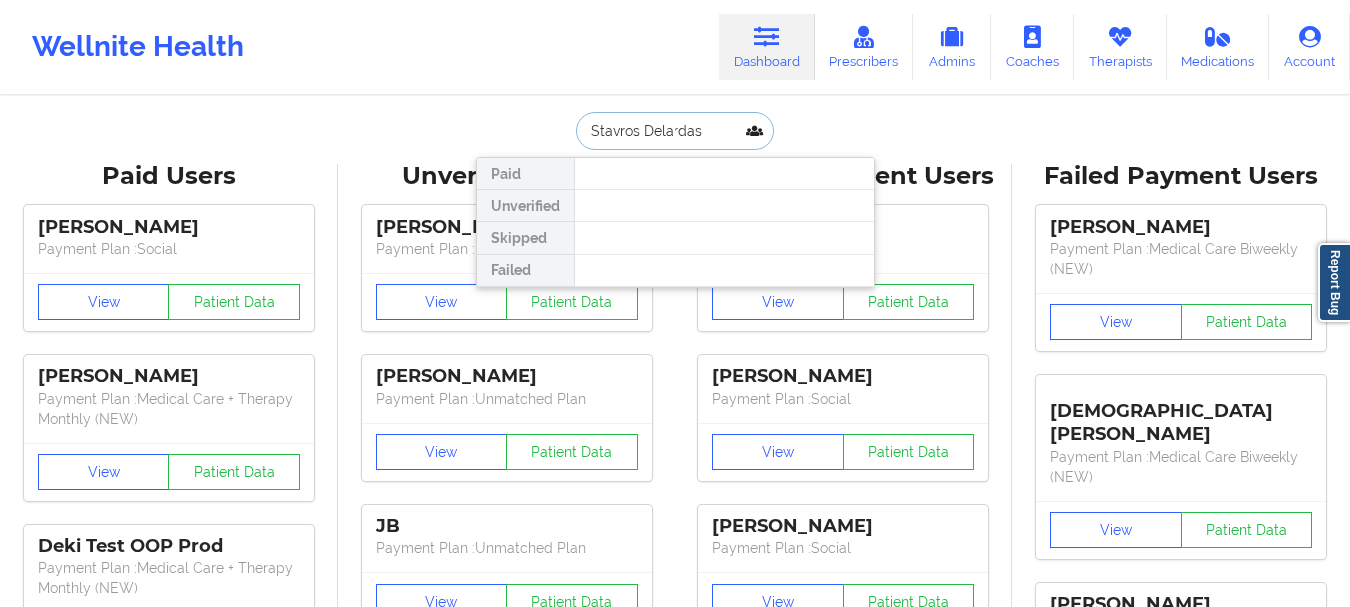
drag, startPoint x: 708, startPoint y: 140, endPoint x: 593, endPoint y: 112, distance: 118.3
click at [594, 112] on input "Stavros Delardas" at bounding box center [675, 131] width 198 height 38
paste input "[EMAIL_ADDRESS][DOMAIN_NAME]"
type input "[EMAIL_ADDRESS][DOMAIN_NAME]"
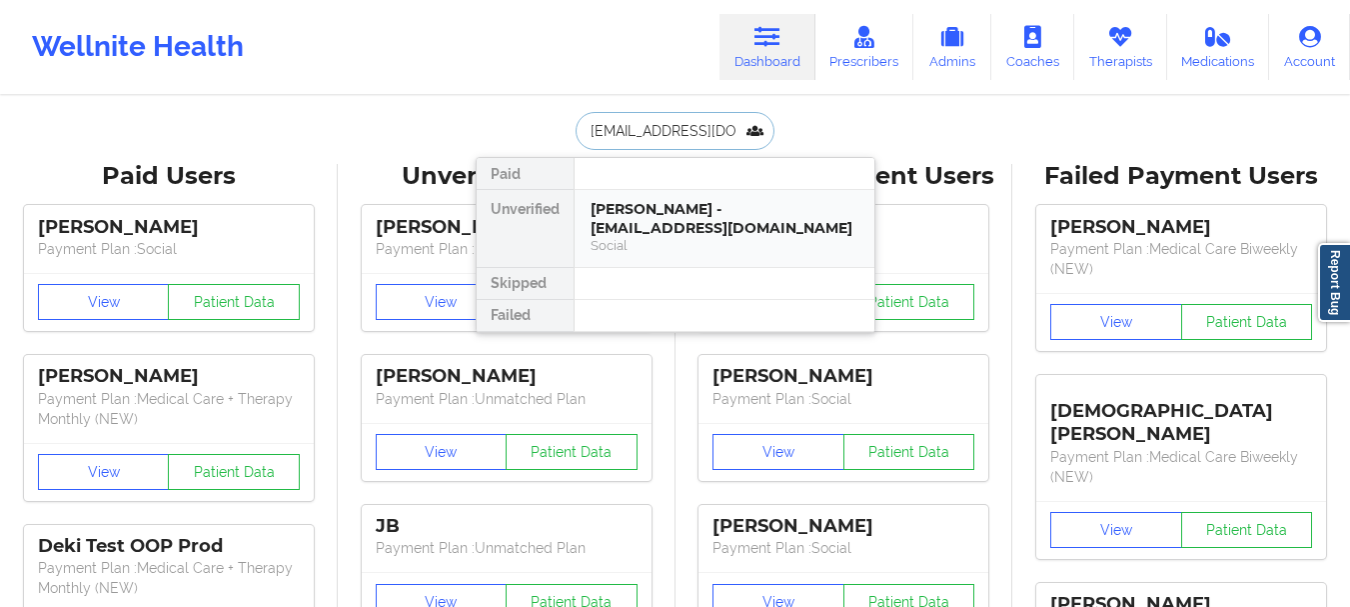
click at [686, 211] on div "[PERSON_NAME] - [EMAIL_ADDRESS][DOMAIN_NAME]" at bounding box center [725, 218] width 268 height 37
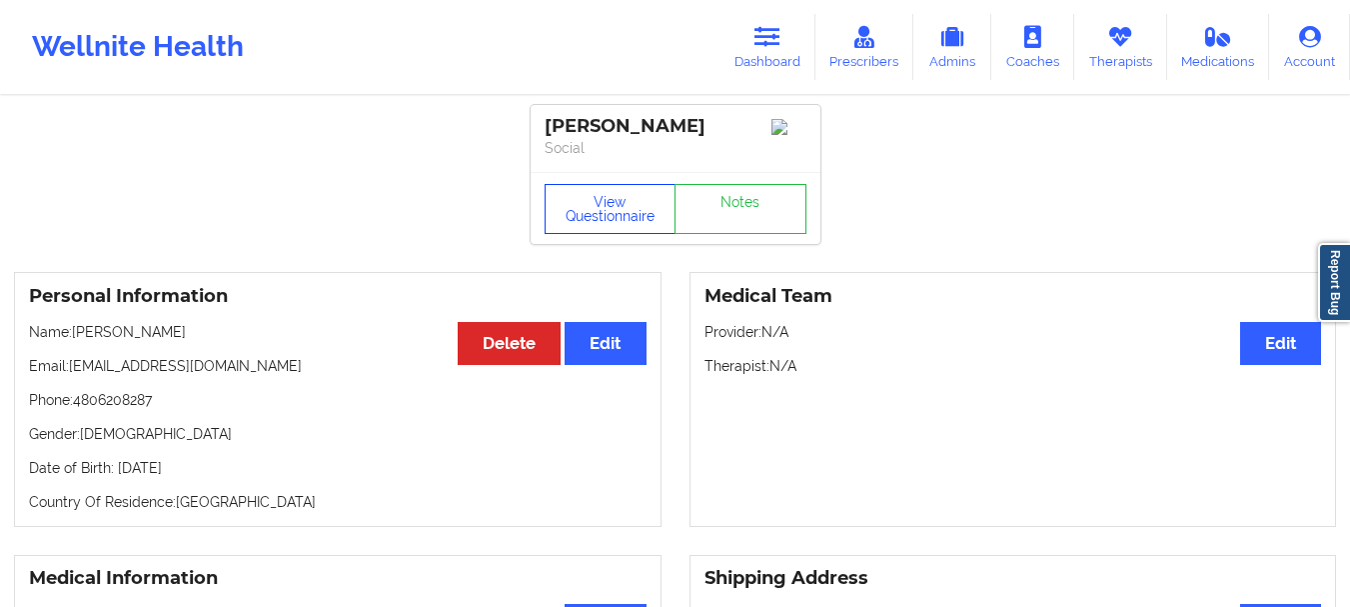
click at [590, 229] on button "View Questionnaire" at bounding box center [611, 209] width 132 height 50
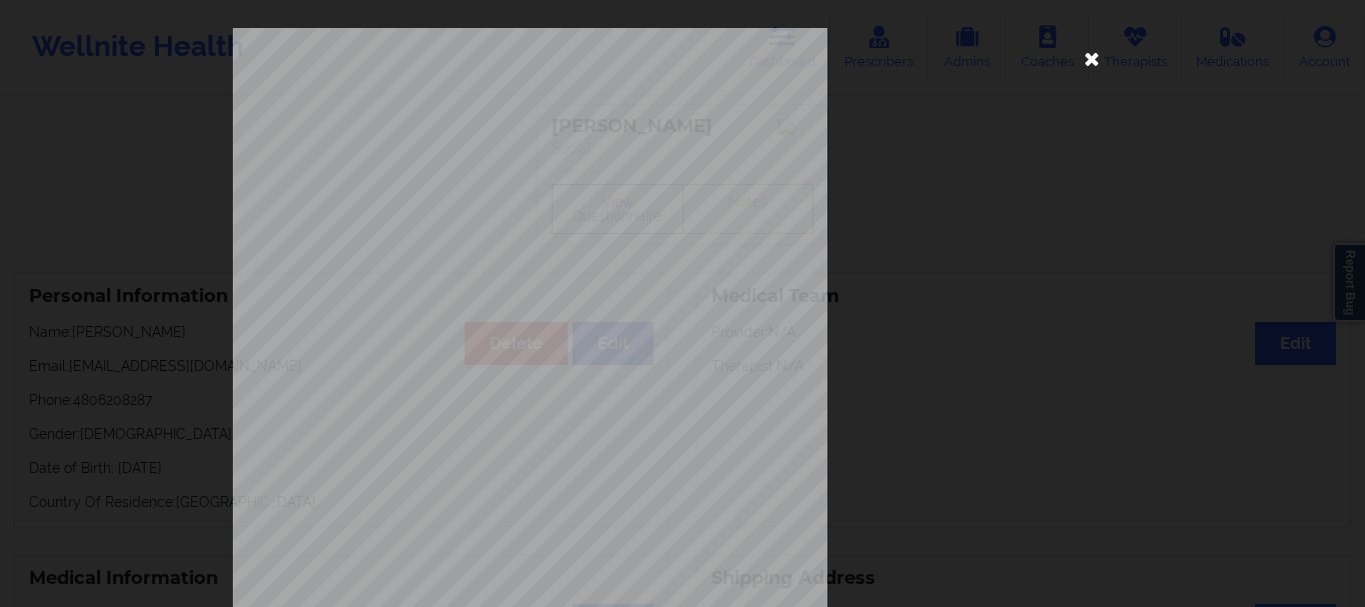
click at [1090, 56] on icon at bounding box center [1092, 58] width 32 height 32
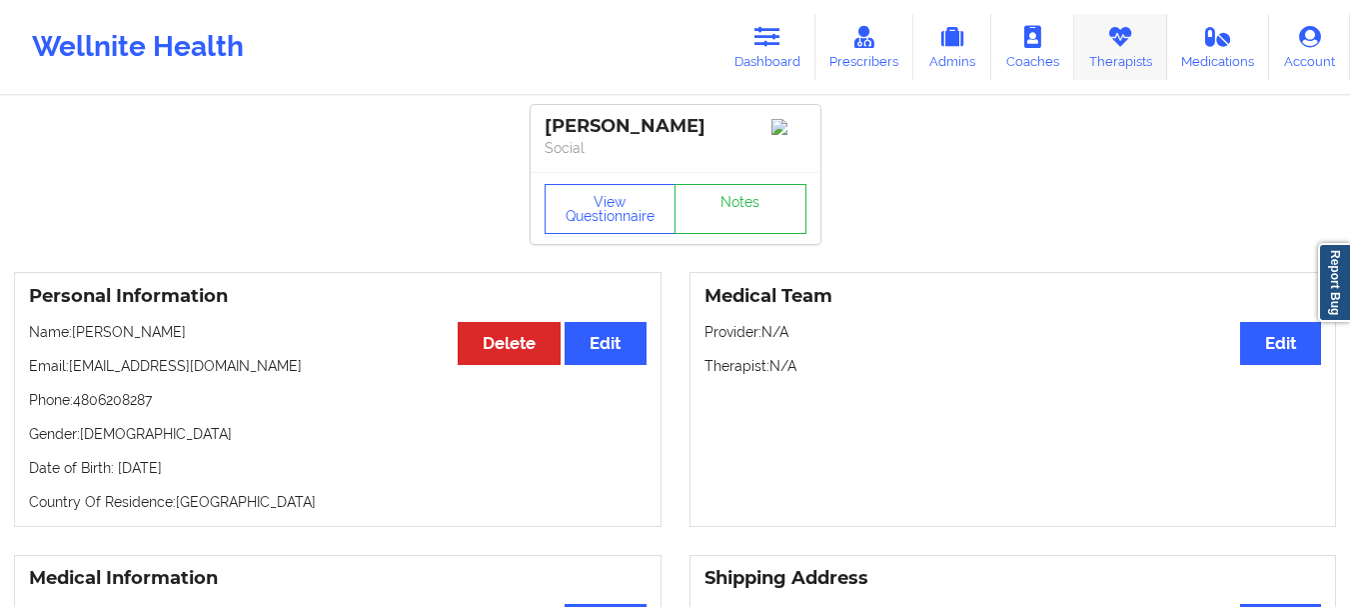
click at [1122, 41] on icon at bounding box center [1120, 37] width 26 height 22
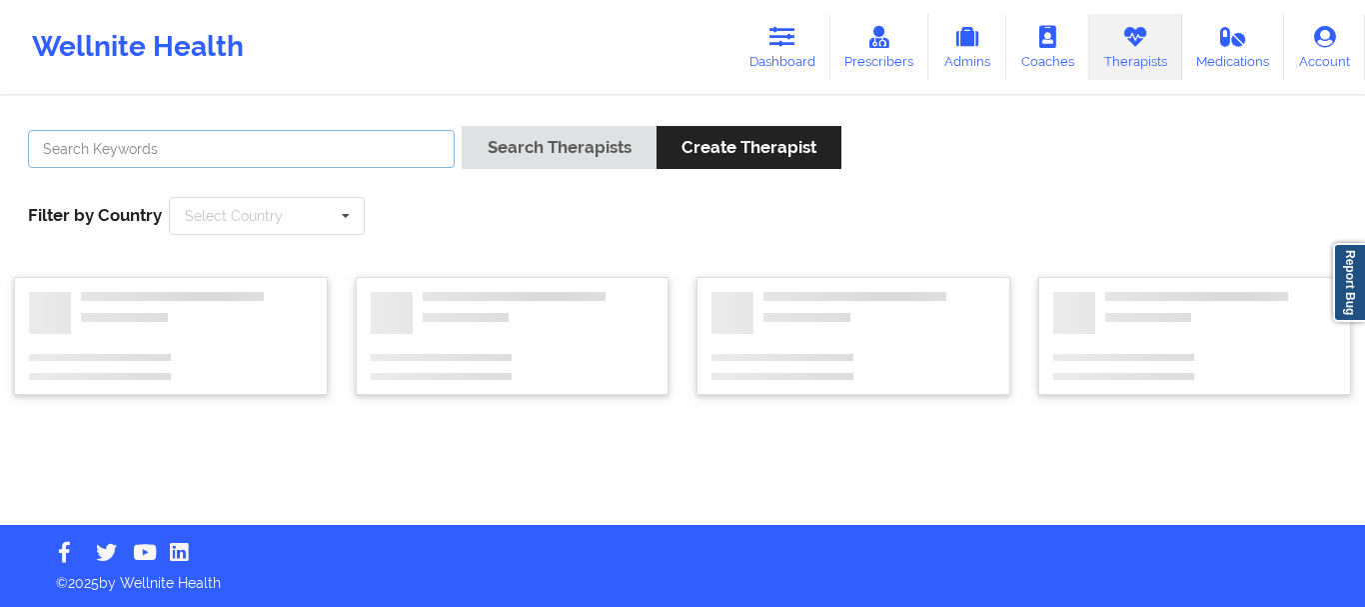
click at [378, 127] on div at bounding box center [241, 154] width 441 height 57
type input "[PERSON_NAME]"
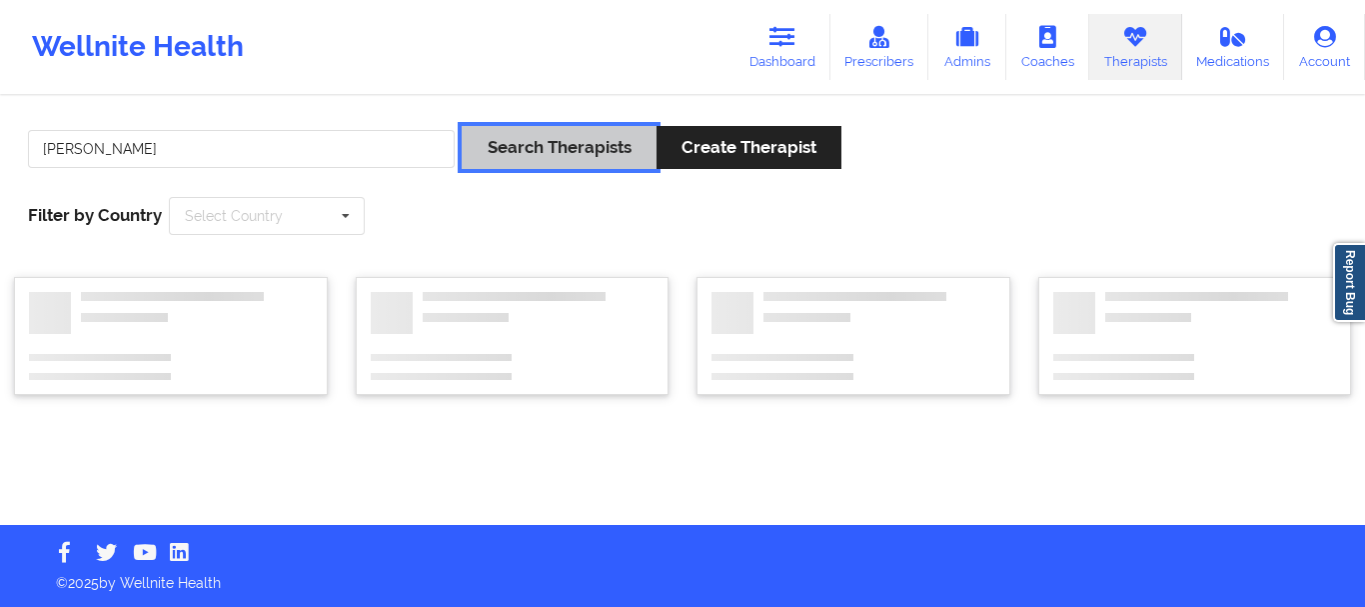
click at [462, 126] on button "Search Therapists" at bounding box center [559, 147] width 194 height 43
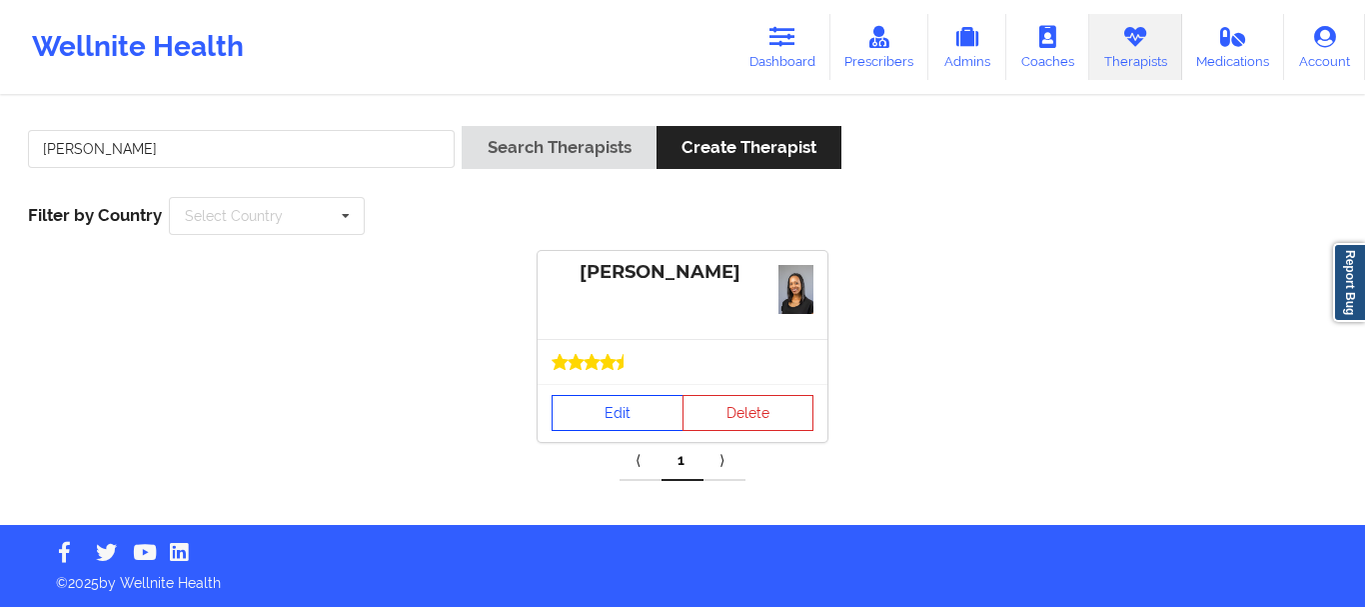
click at [653, 418] on link "Edit" at bounding box center [618, 413] width 132 height 36
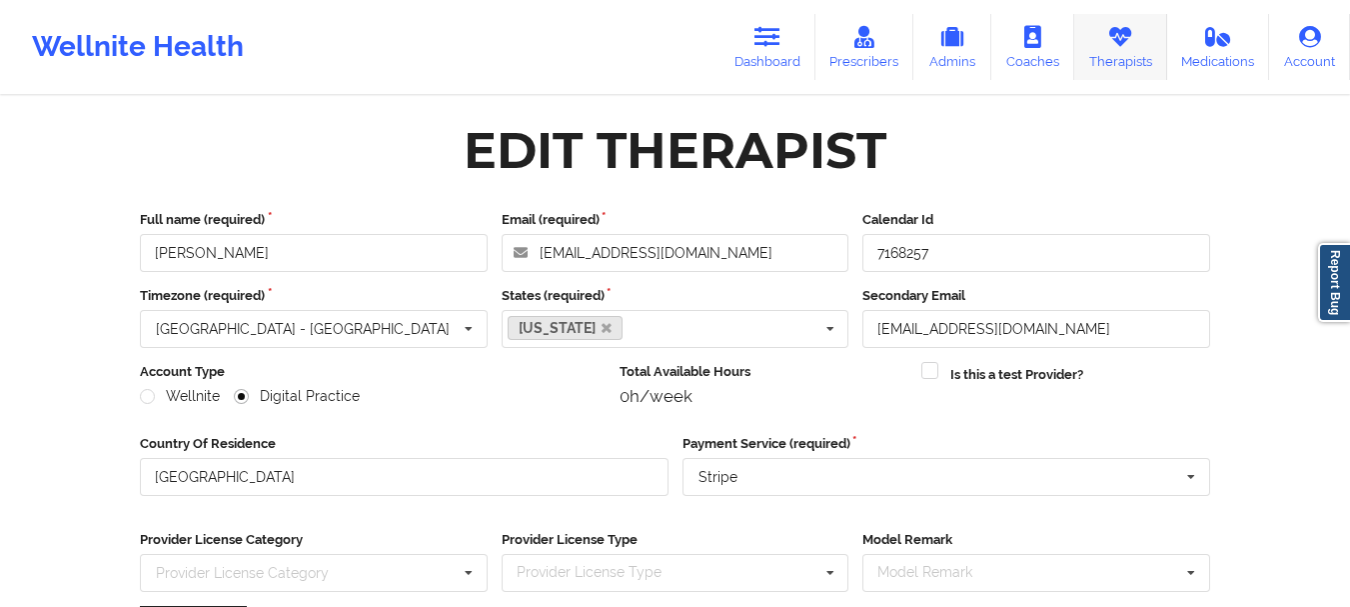
click at [1100, 36] on link "Therapists" at bounding box center [1120, 47] width 93 height 66
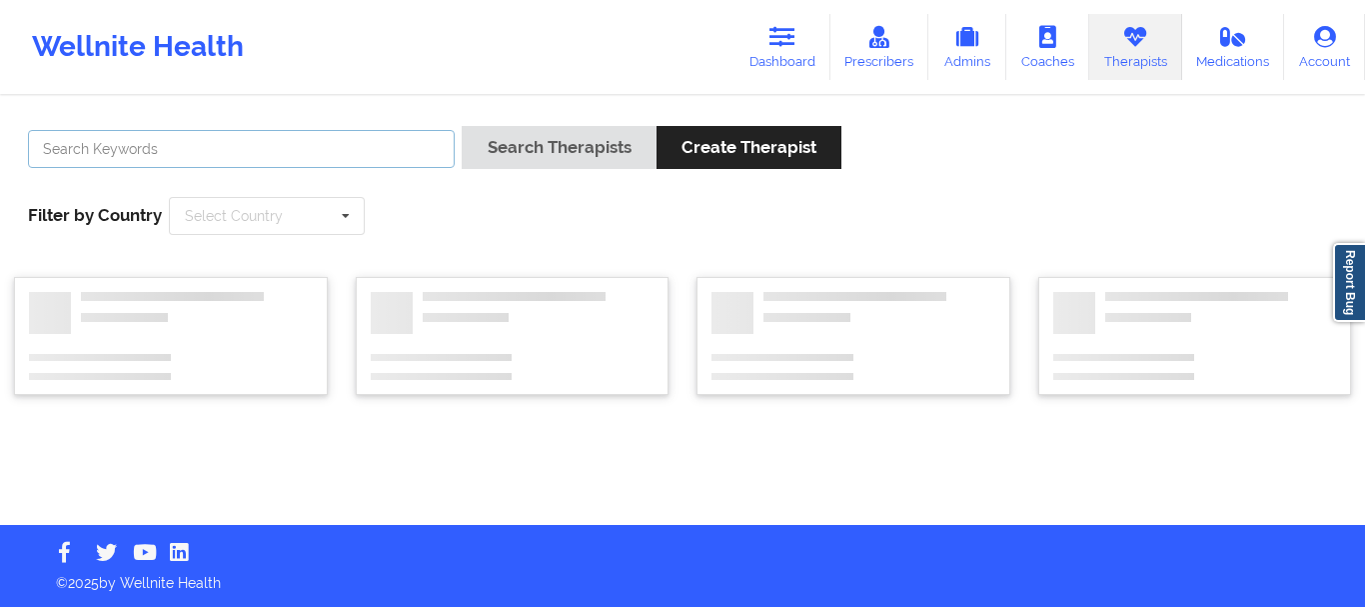
click at [358, 139] on input "text" at bounding box center [241, 149] width 427 height 38
click at [808, 52] on link "Dashboard" at bounding box center [783, 47] width 96 height 66
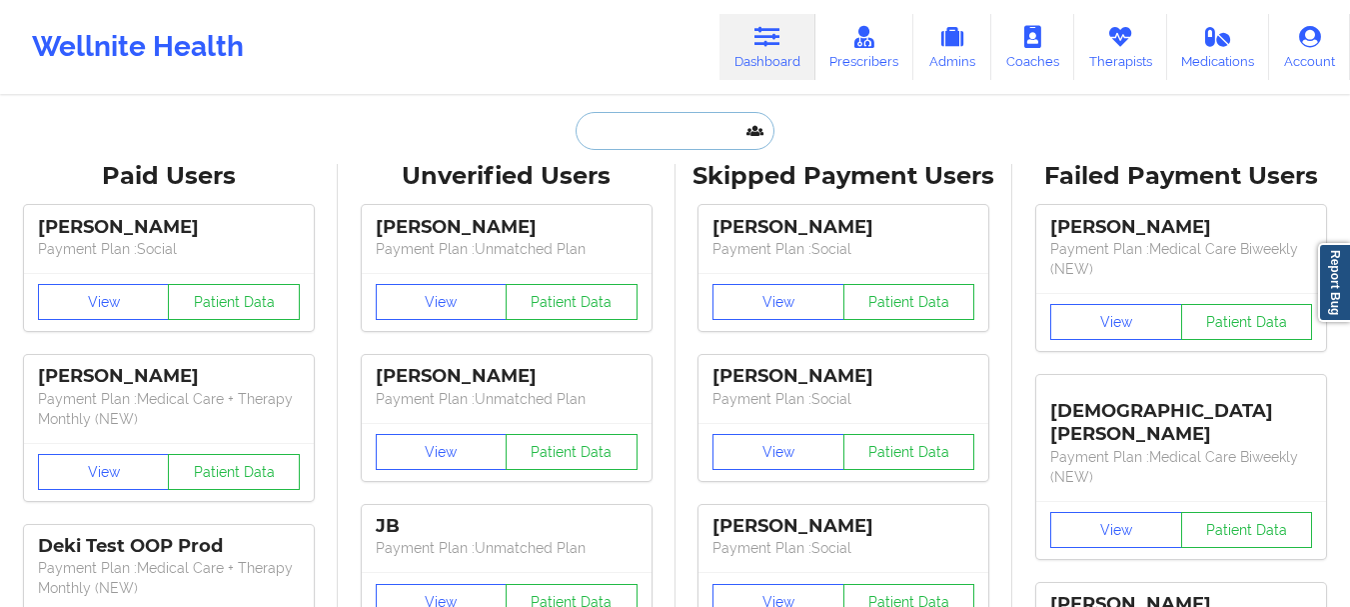
click at [656, 147] on input "text" at bounding box center [675, 131] width 198 height 38
paste input "[EMAIL_ADDRESS][DOMAIN_NAME]"
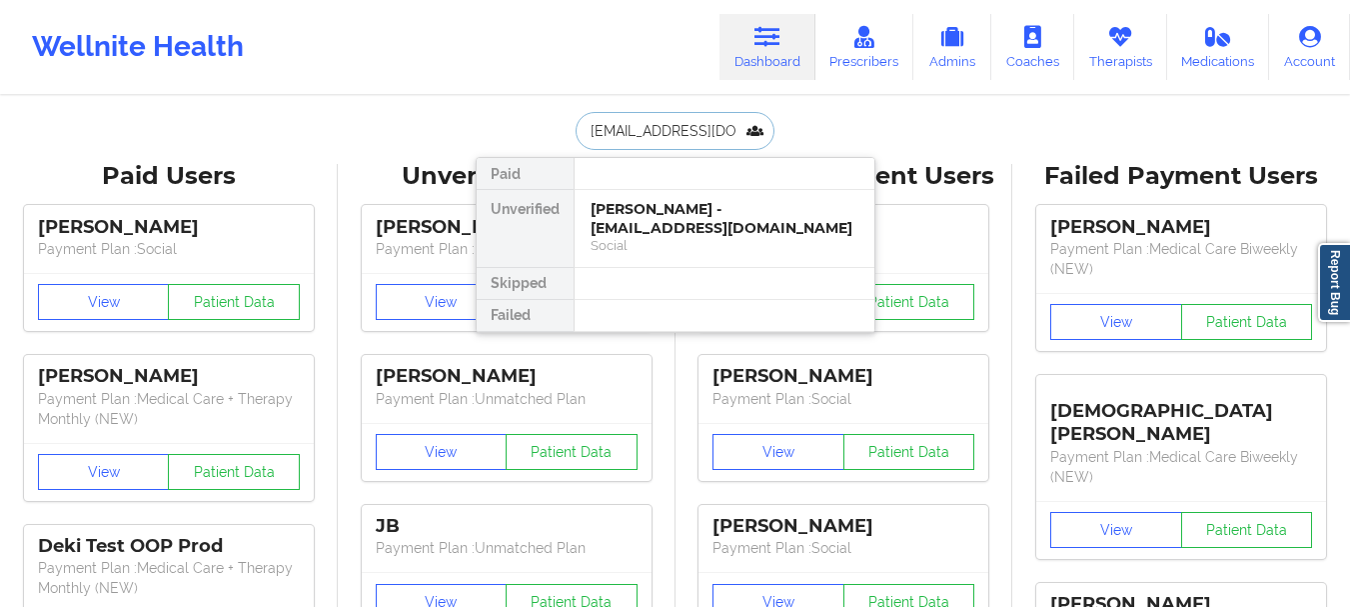
scroll to position [0, 21]
type input "[EMAIL_ADDRESS][DOMAIN_NAME]"
click at [725, 229] on div "[PERSON_NAME] - [EMAIL_ADDRESS][DOMAIN_NAME]" at bounding box center [725, 218] width 268 height 37
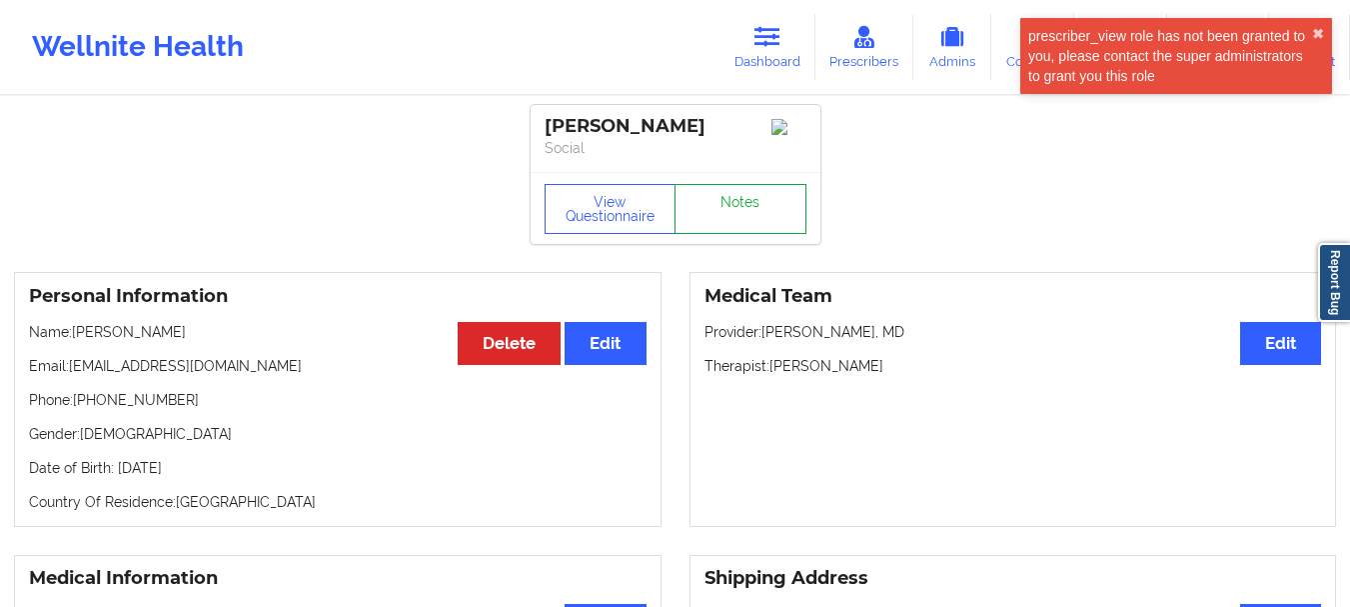
click at [765, 206] on link "Notes" at bounding box center [741, 209] width 132 height 50
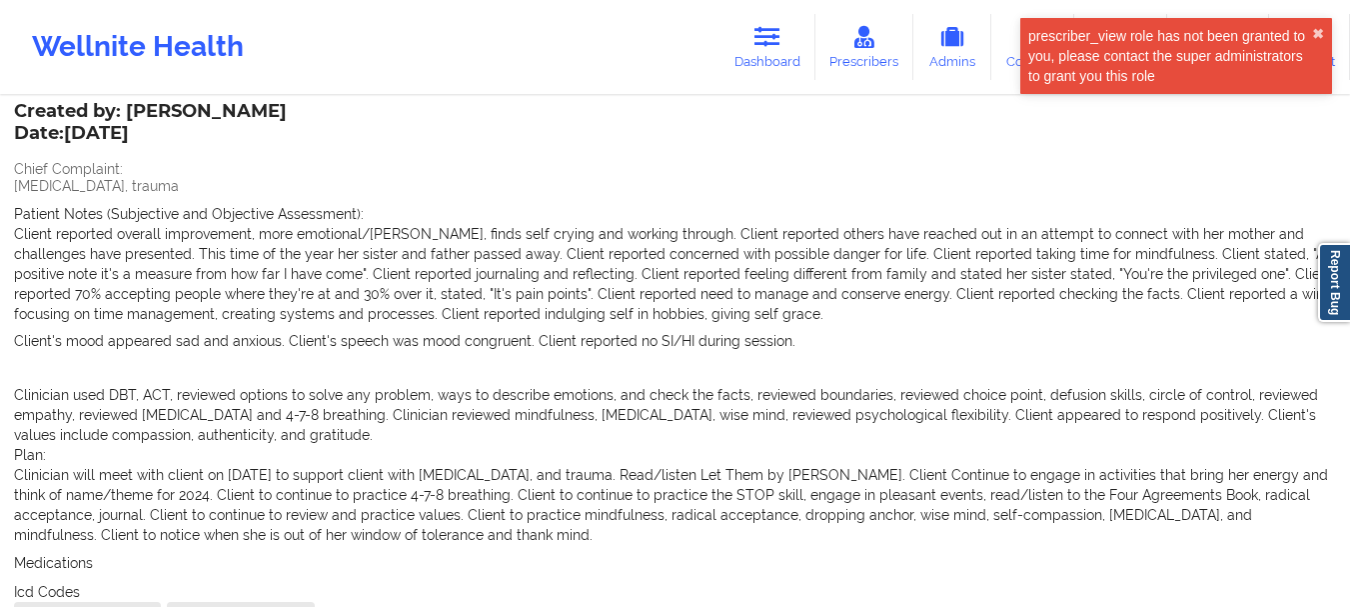
scroll to position [100, 0]
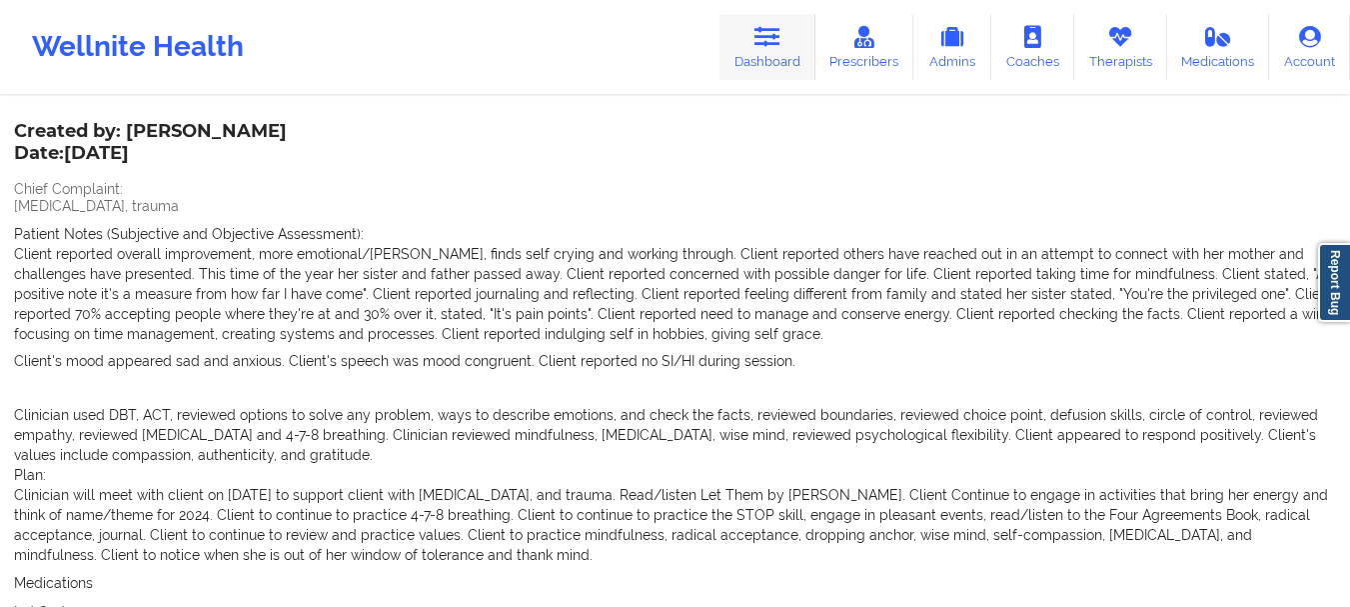
drag, startPoint x: 762, startPoint y: 52, endPoint x: 765, endPoint y: 68, distance: 16.3
click at [761, 52] on link "Dashboard" at bounding box center [768, 47] width 96 height 66
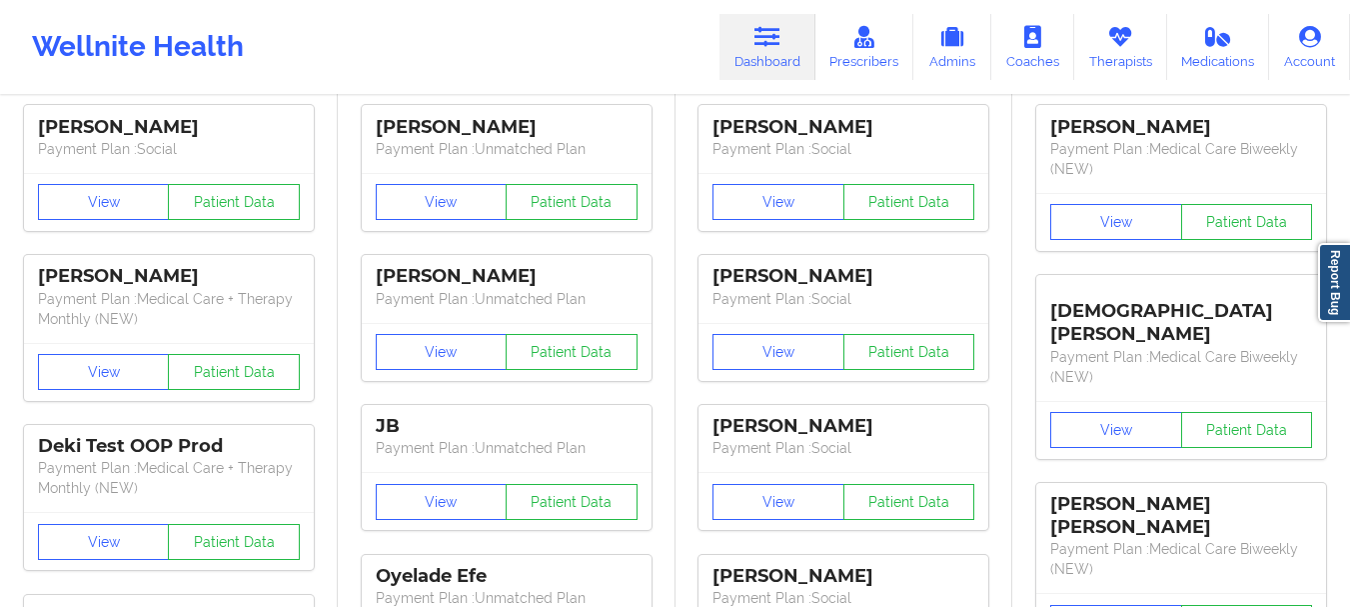
click at [768, 64] on link "Dashboard" at bounding box center [768, 47] width 96 height 66
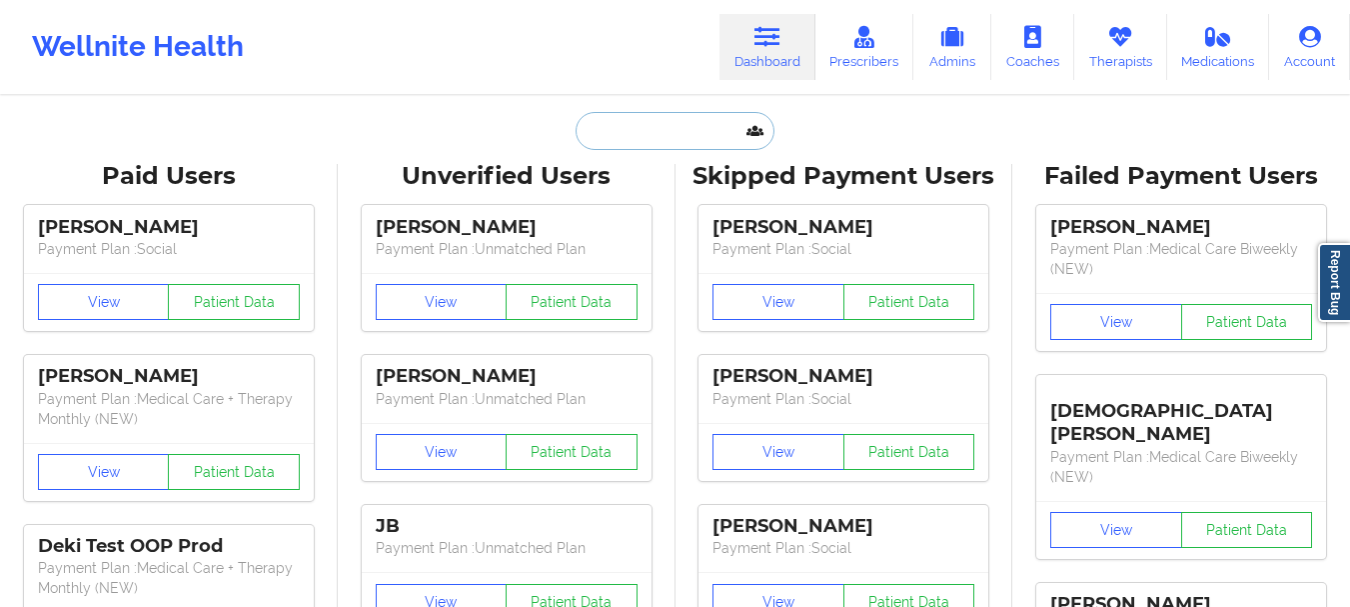
click at [638, 135] on input "text" at bounding box center [675, 131] width 198 height 38
paste input "[EMAIL_ADDRESS][DOMAIN_NAME]"
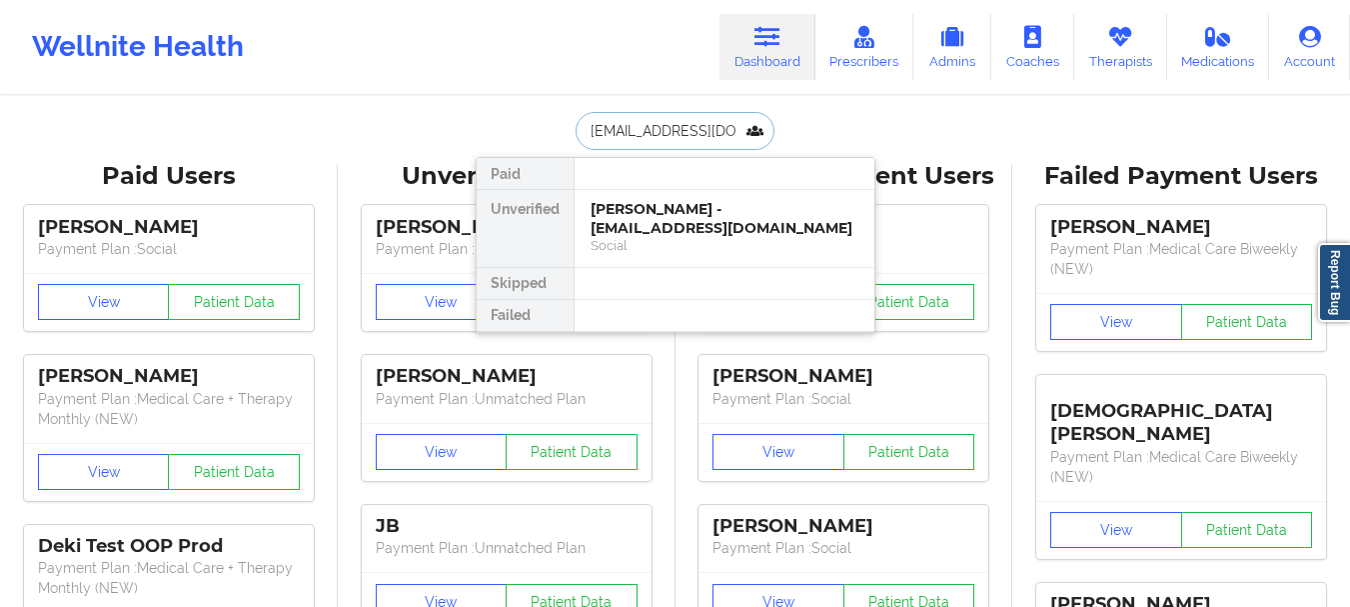
type input "[EMAIL_ADDRESS][DOMAIN_NAME]"
click at [781, 232] on div "[PERSON_NAME] - [EMAIL_ADDRESS][DOMAIN_NAME]" at bounding box center [725, 218] width 268 height 37
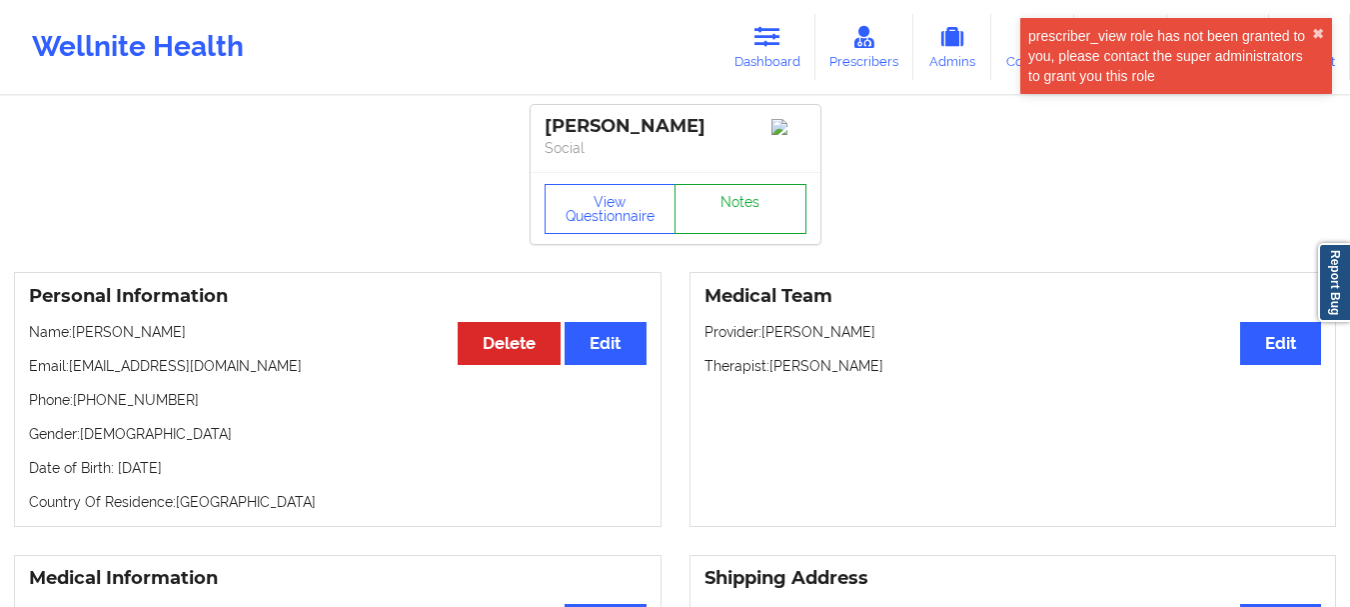
click at [723, 199] on link "Notes" at bounding box center [741, 209] width 132 height 50
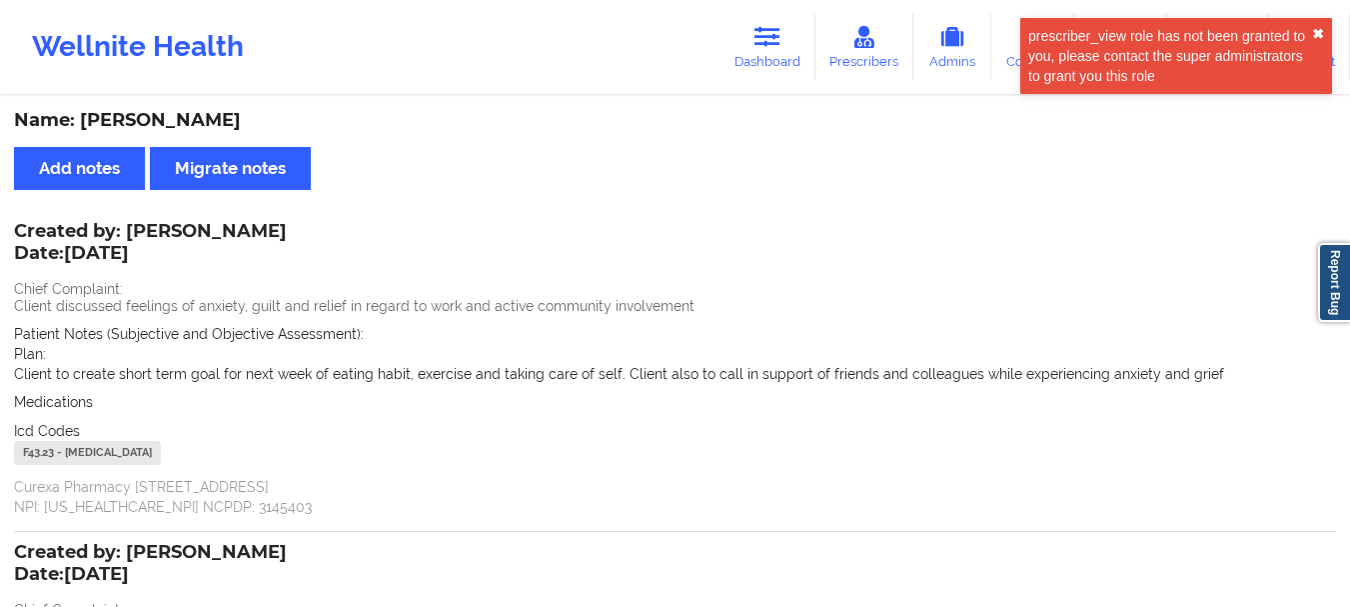
click at [1320, 32] on button "✖︎" at bounding box center [1318, 34] width 12 height 16
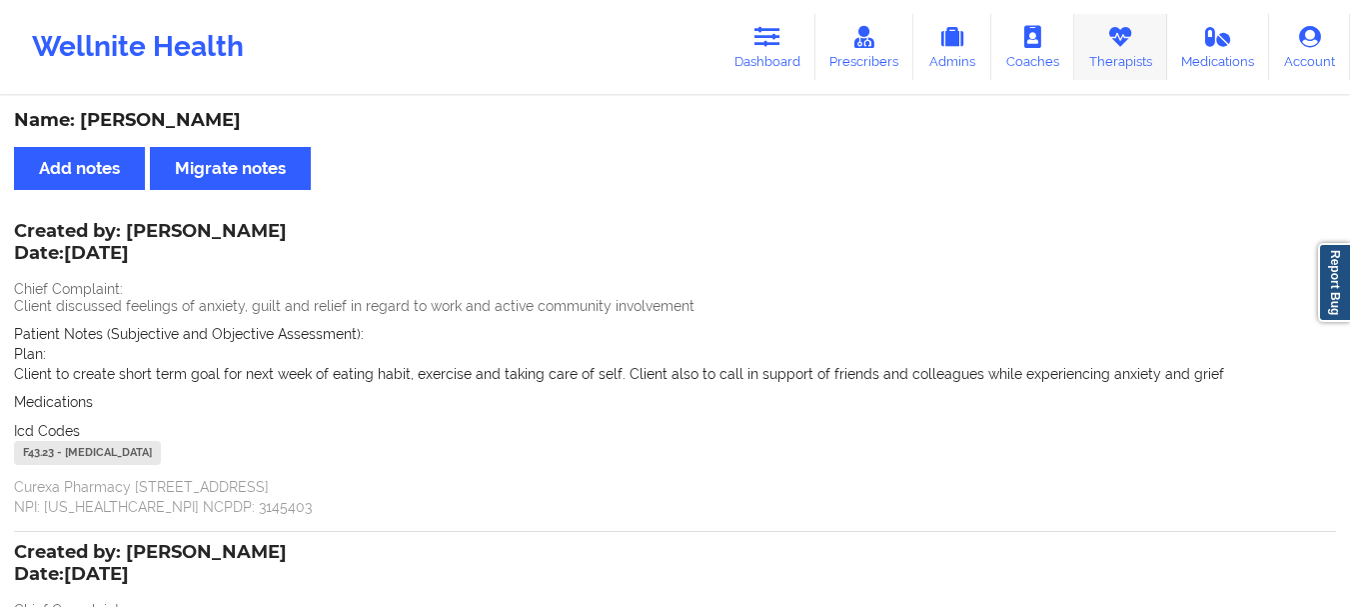
click at [1113, 51] on link "Therapists" at bounding box center [1120, 47] width 93 height 66
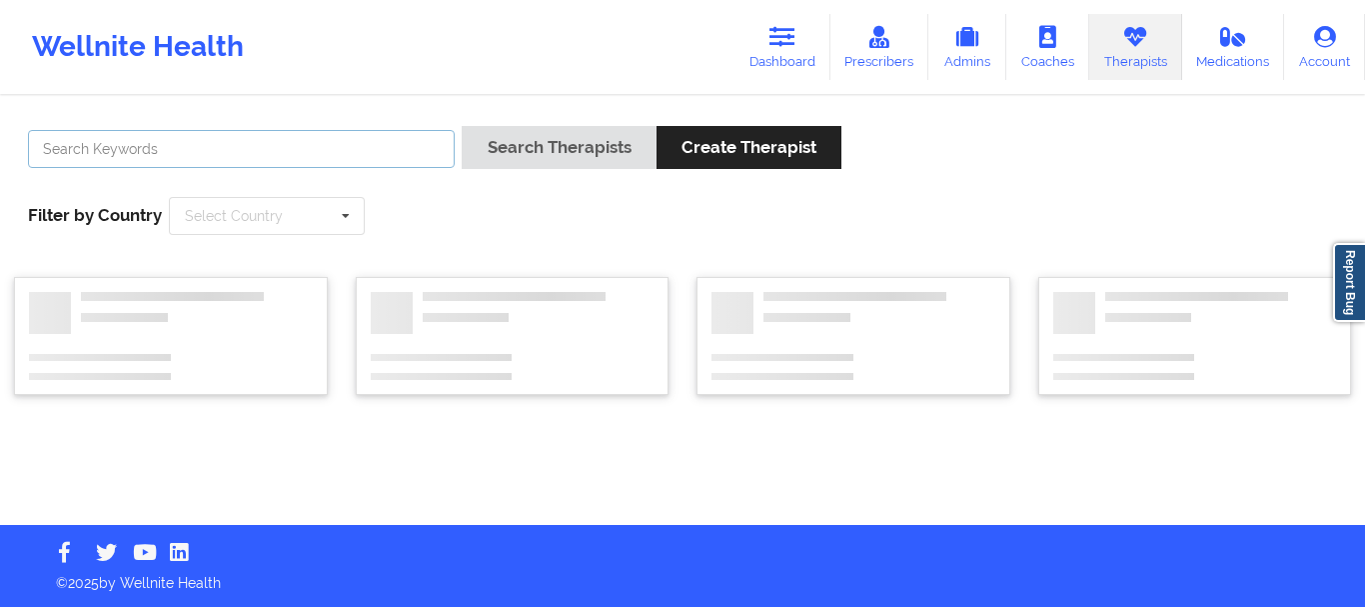
click at [238, 140] on input "text" at bounding box center [241, 149] width 427 height 38
paste input "[PERSON_NAME]"
type input "[PERSON_NAME]"
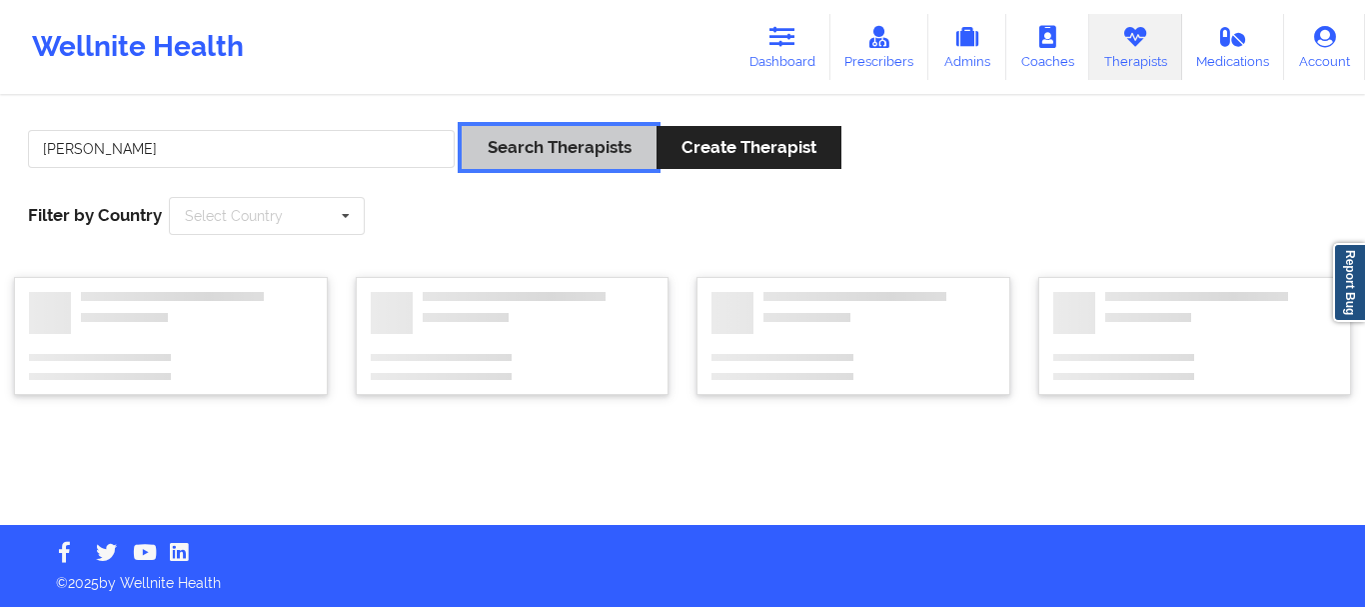
click at [489, 156] on button "Search Therapists" at bounding box center [559, 147] width 194 height 43
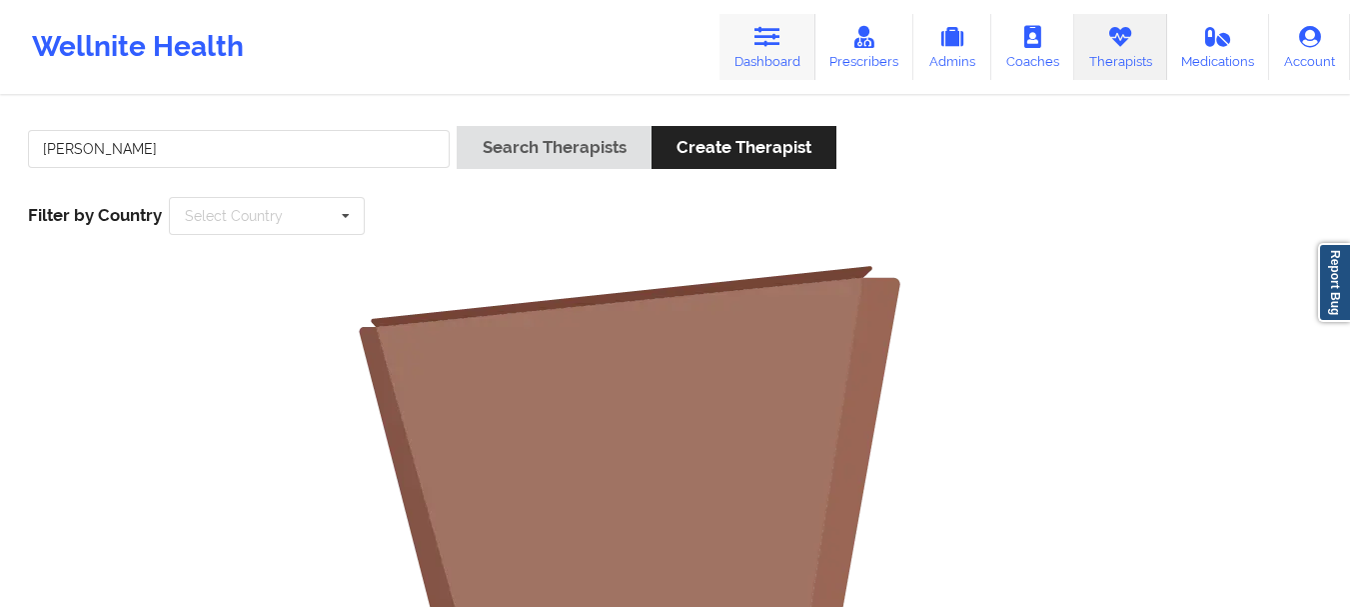
click at [793, 43] on link "Dashboard" at bounding box center [768, 47] width 96 height 66
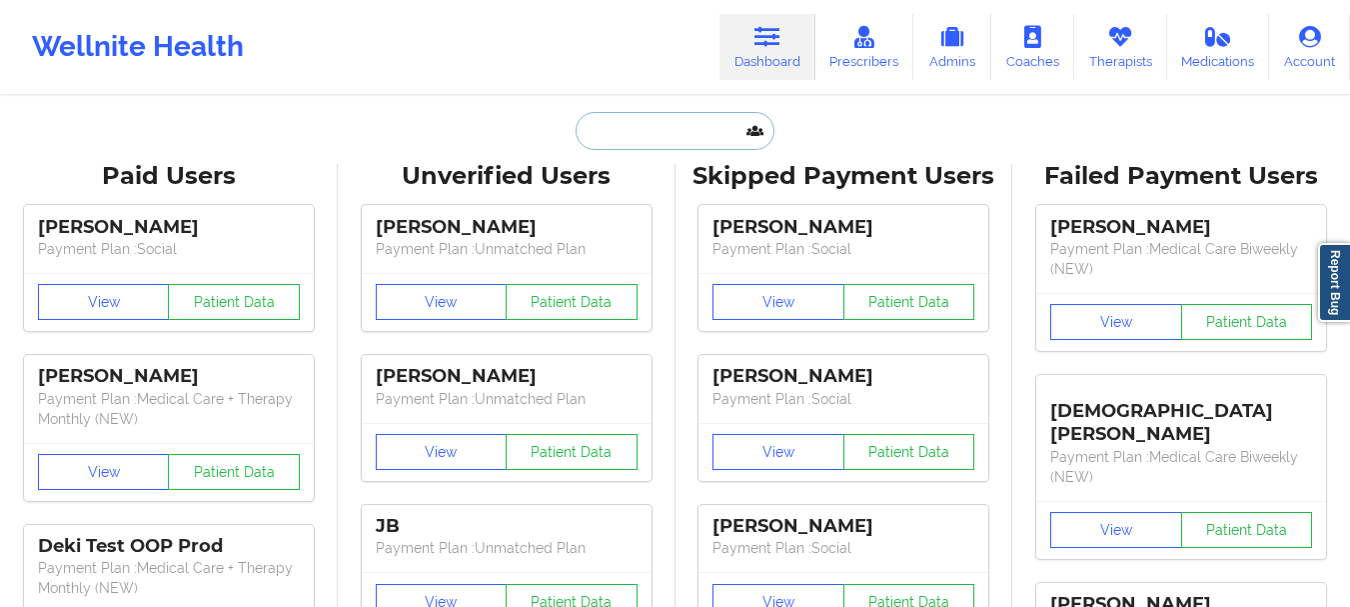
click at [636, 128] on input "text" at bounding box center [675, 131] width 198 height 38
paste input "[EMAIL_ADDRESS][DOMAIN_NAME]"
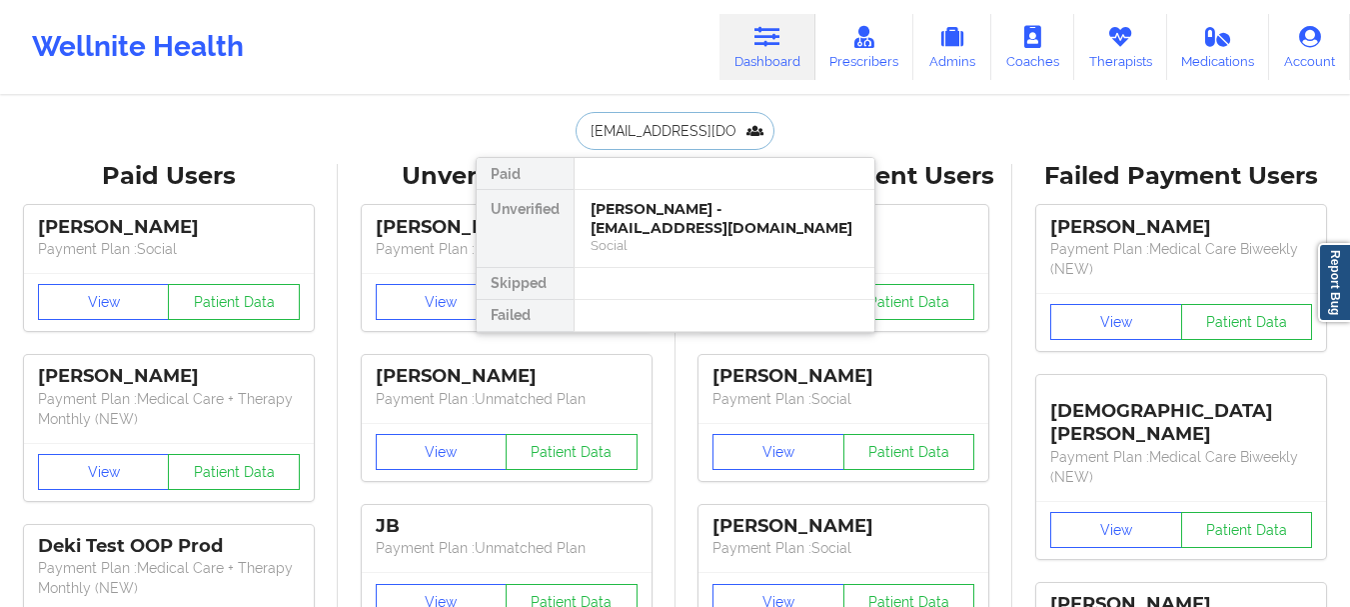
type input "[EMAIL_ADDRESS][DOMAIN_NAME]"
click at [746, 213] on div "[PERSON_NAME] - [EMAIL_ADDRESS][DOMAIN_NAME]" at bounding box center [725, 218] width 268 height 37
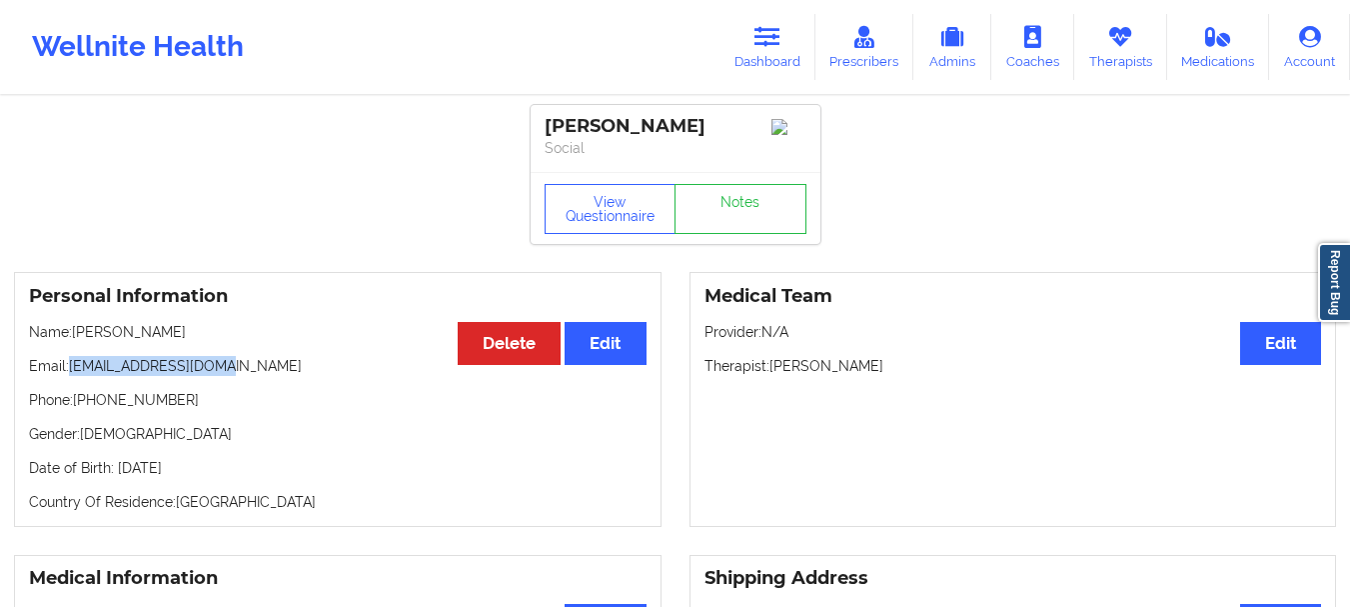
drag, startPoint x: 247, startPoint y: 363, endPoint x: 67, endPoint y: 365, distance: 179.9
click at [67, 365] on p "Email: [EMAIL_ADDRESS][DOMAIN_NAME]" at bounding box center [338, 366] width 618 height 20
copy p "[EMAIL_ADDRESS][DOMAIN_NAME]"
click at [789, 206] on link "Notes" at bounding box center [741, 209] width 132 height 50
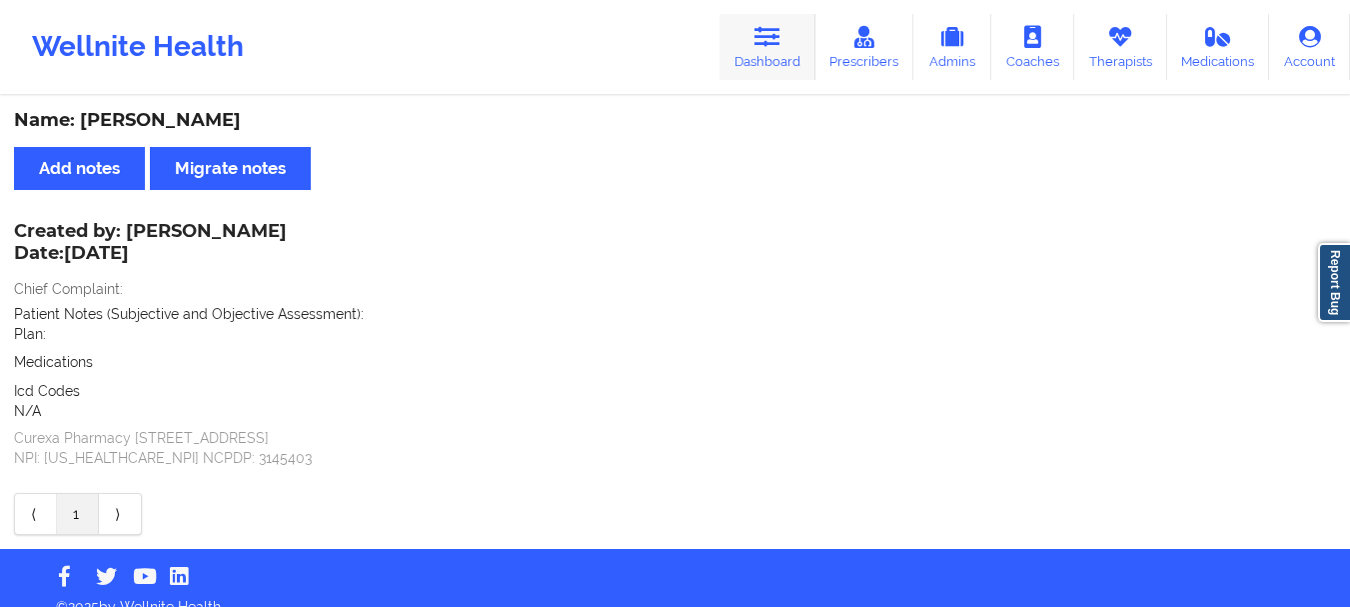
click at [768, 39] on icon at bounding box center [768, 37] width 26 height 22
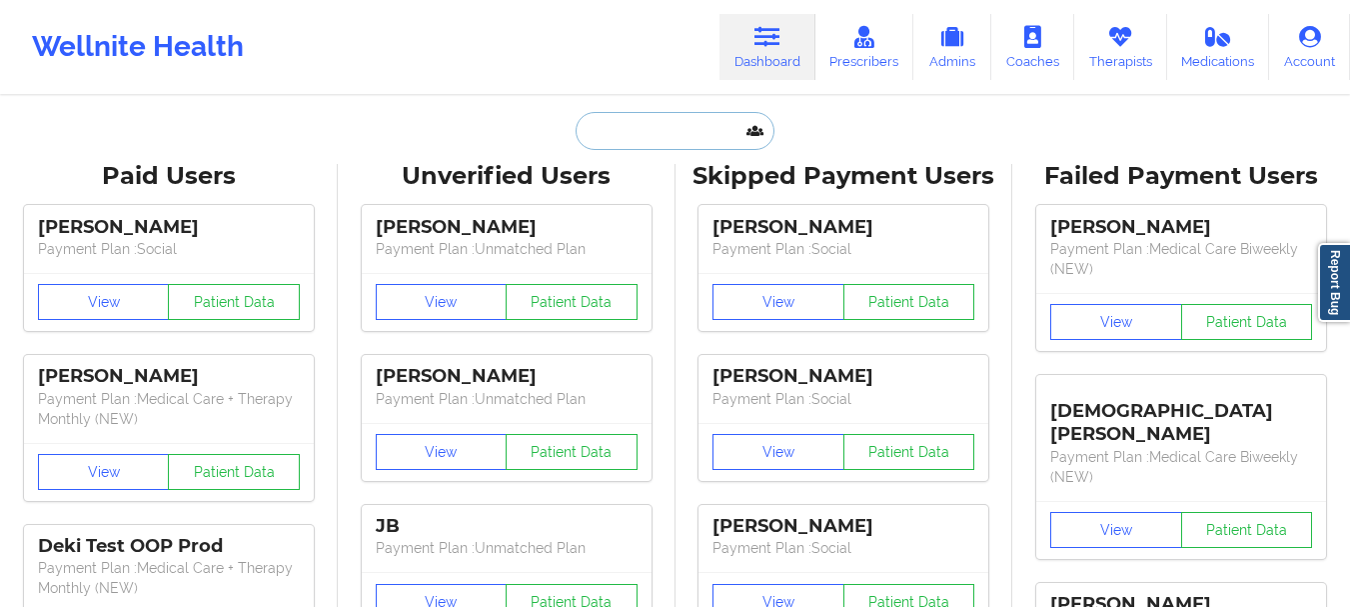
click at [645, 131] on input "text" at bounding box center [675, 131] width 198 height 38
paste input "[EMAIL_ADDRESS][DOMAIN_NAME]"
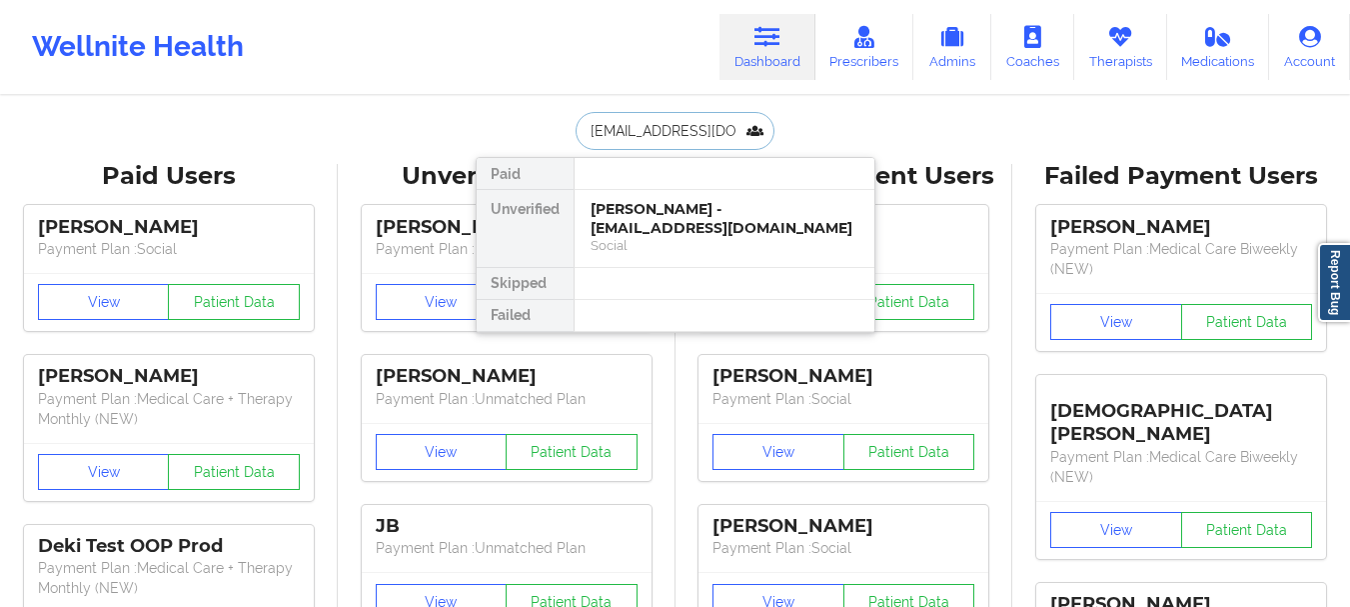
scroll to position [0, 18]
type input "[EMAIL_ADDRESS][DOMAIN_NAME]"
click at [755, 233] on div "[PERSON_NAME] - [EMAIL_ADDRESS][DOMAIN_NAME]" at bounding box center [725, 218] width 268 height 37
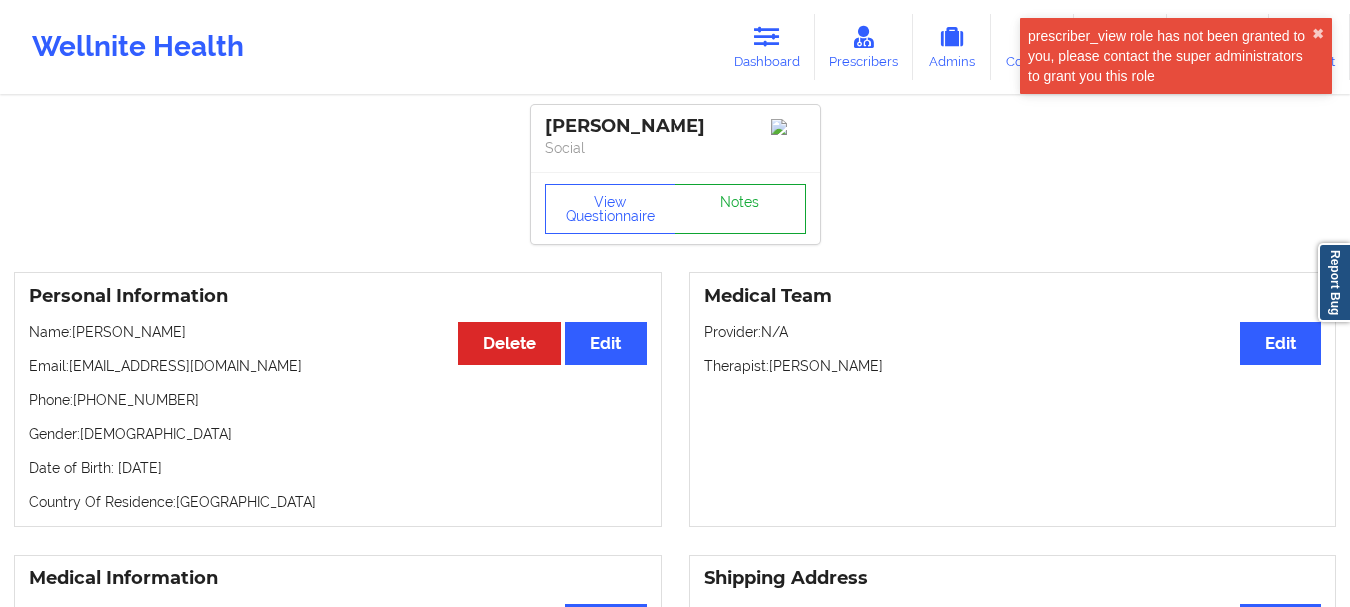
click at [743, 198] on link "Notes" at bounding box center [741, 209] width 132 height 50
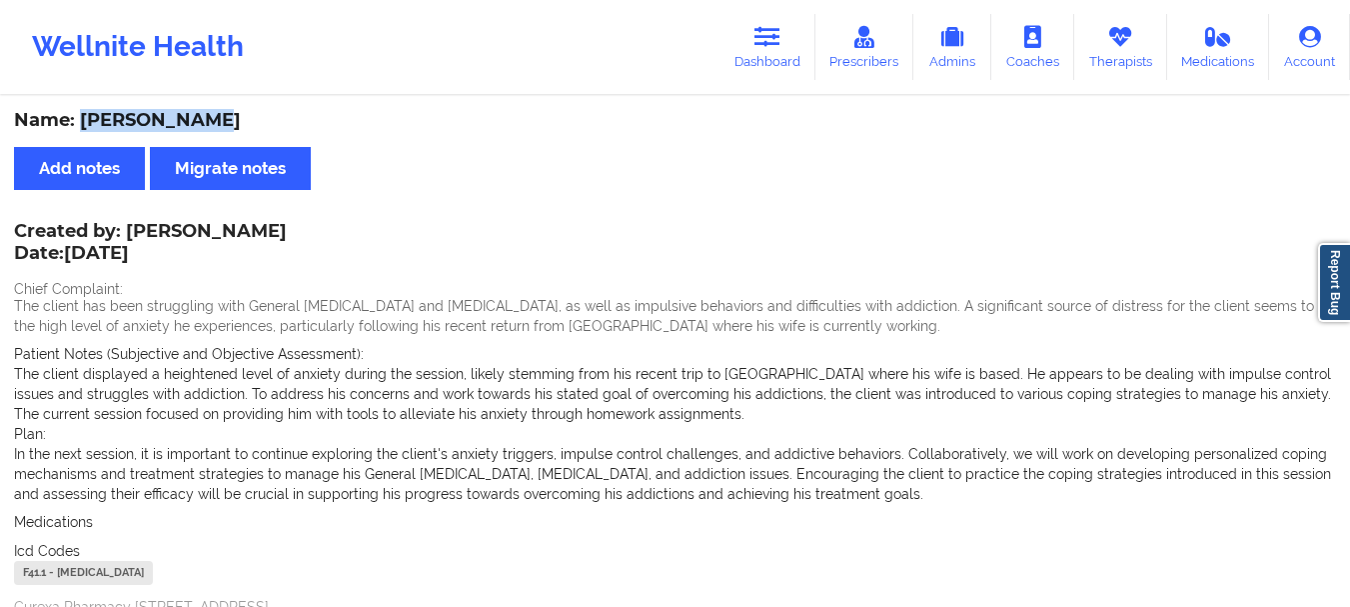
drag, startPoint x: 213, startPoint y: 120, endPoint x: 80, endPoint y: 118, distance: 132.9
click at [80, 118] on div "Name: [PERSON_NAME]" at bounding box center [675, 120] width 1322 height 23
copy div "[PERSON_NAME]"
click at [746, 27] on link "Dashboard" at bounding box center [768, 47] width 96 height 66
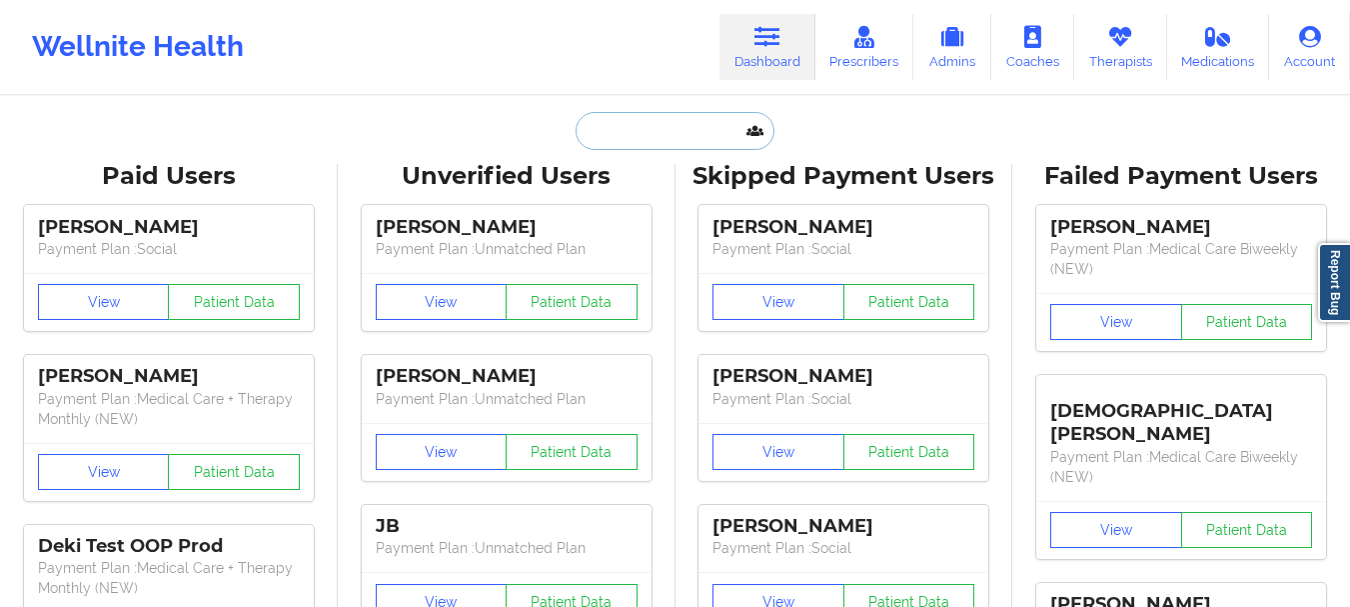
click at [692, 119] on input "text" at bounding box center [675, 131] width 198 height 38
paste input "[PERSON_NAME]"
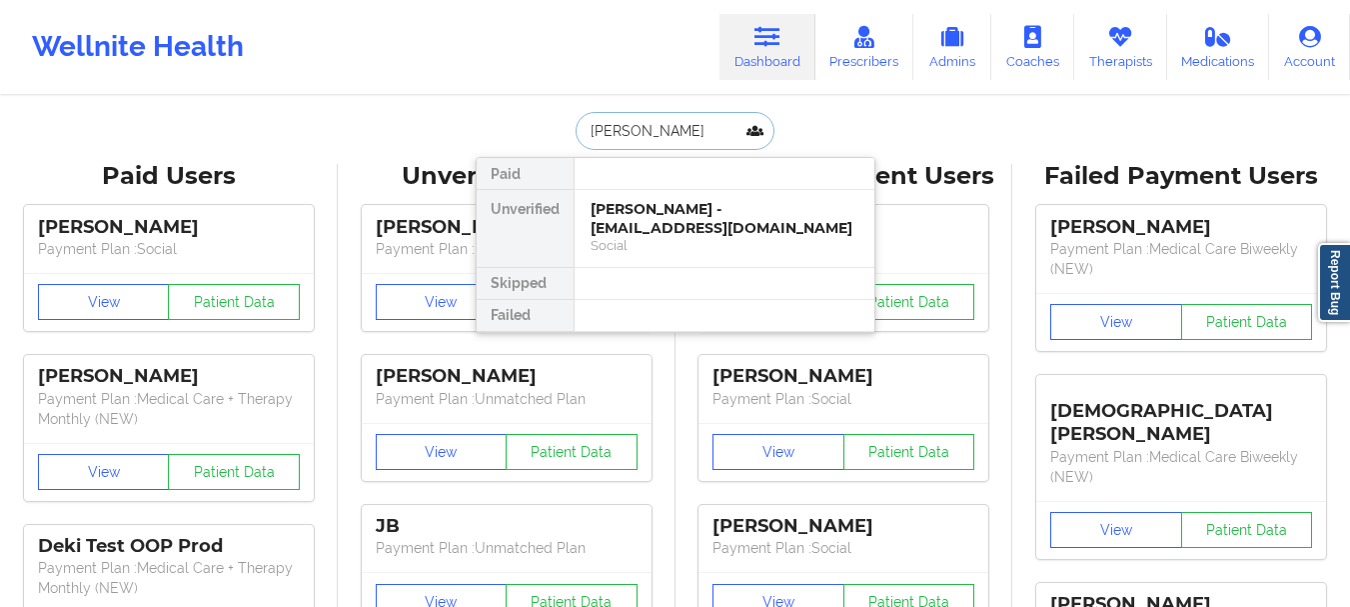
type input "[PERSON_NAME]"
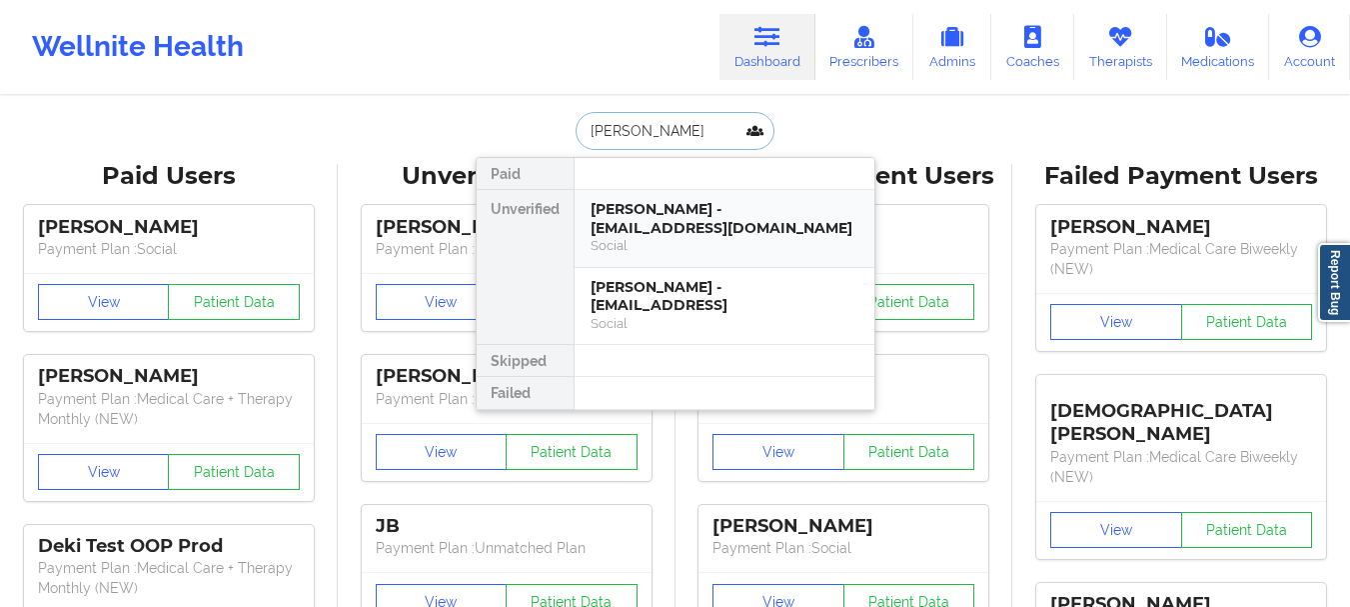
click at [715, 228] on div "[PERSON_NAME] - [EMAIL_ADDRESS][DOMAIN_NAME]" at bounding box center [725, 218] width 268 height 37
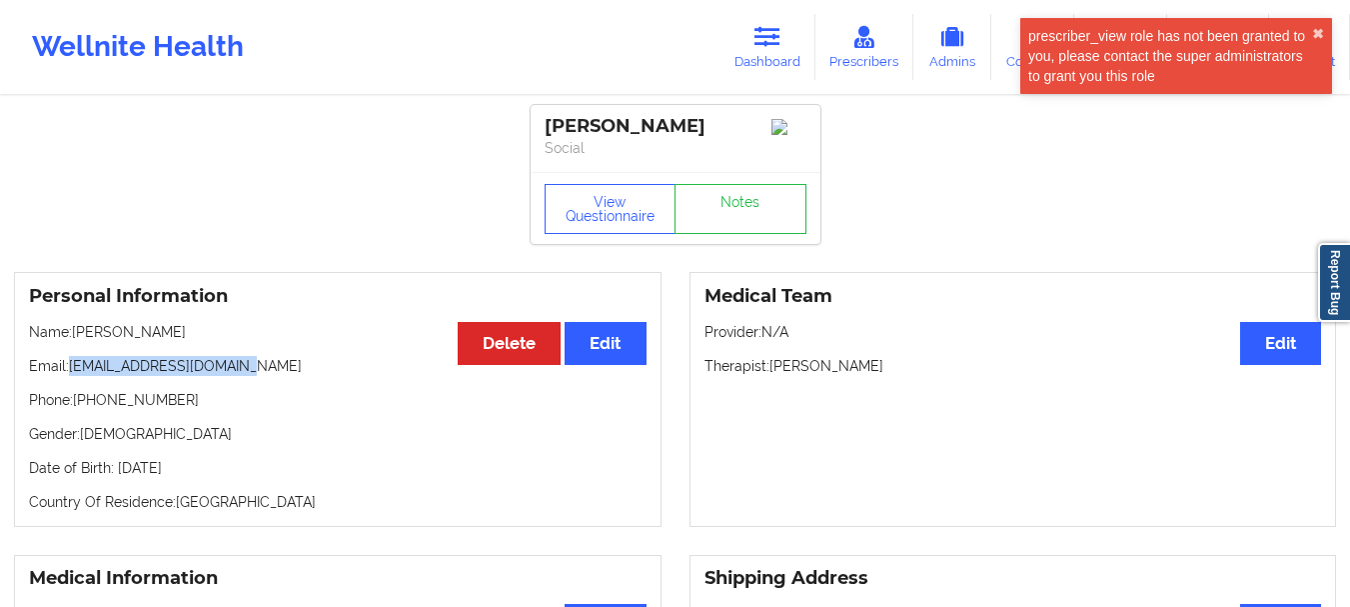
drag, startPoint x: 256, startPoint y: 376, endPoint x: 73, endPoint y: 377, distance: 182.9
click at [73, 376] on p "Email: [EMAIL_ADDRESS][DOMAIN_NAME]" at bounding box center [338, 366] width 618 height 20
copy p "[EMAIL_ADDRESS][DOMAIN_NAME]"
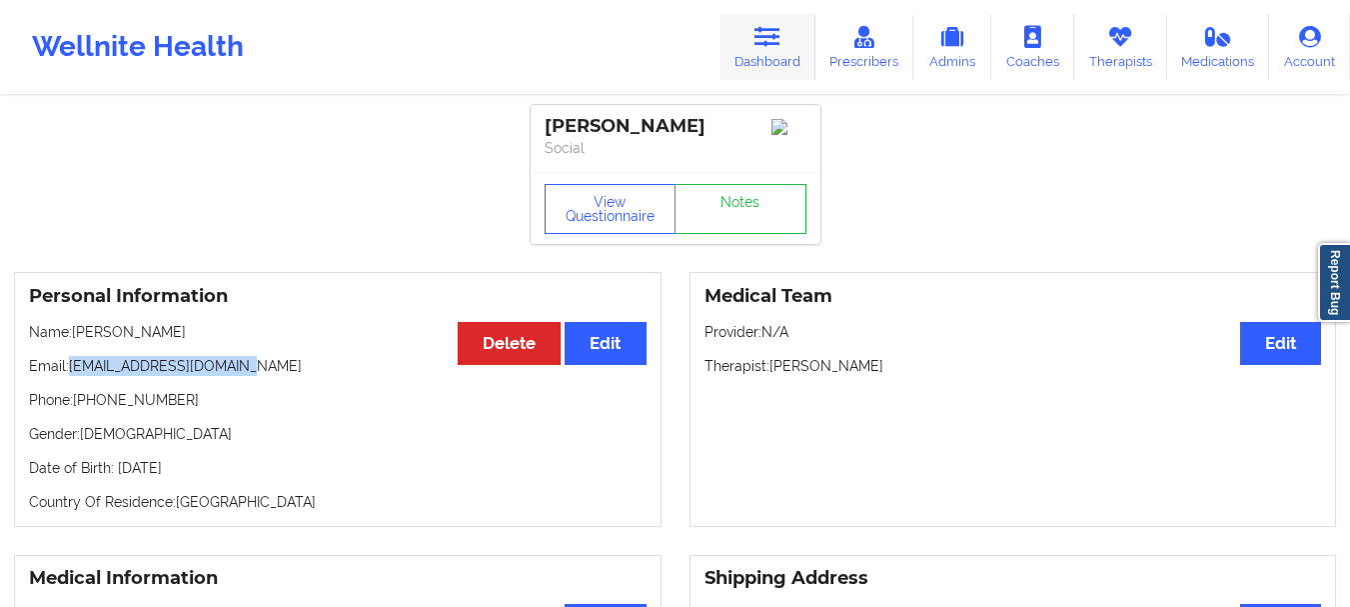
click at [781, 38] on icon at bounding box center [768, 37] width 26 height 22
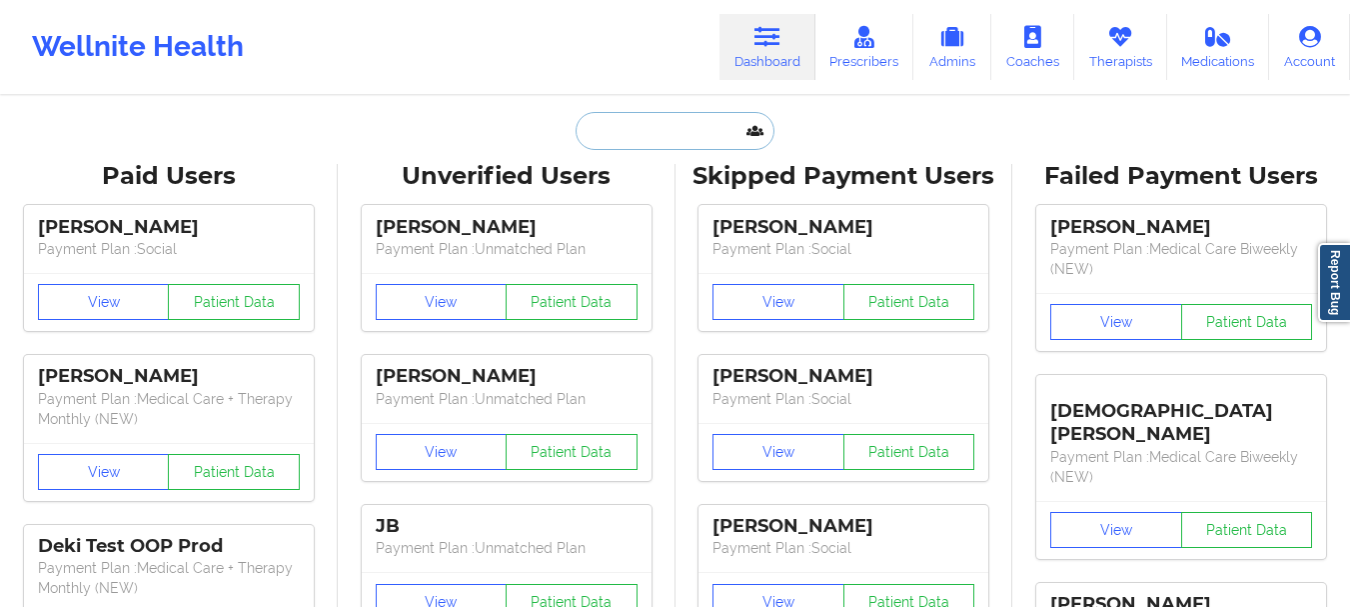
click at [671, 124] on input "text" at bounding box center [675, 131] width 198 height 38
paste input "[PERSON_NAME]"
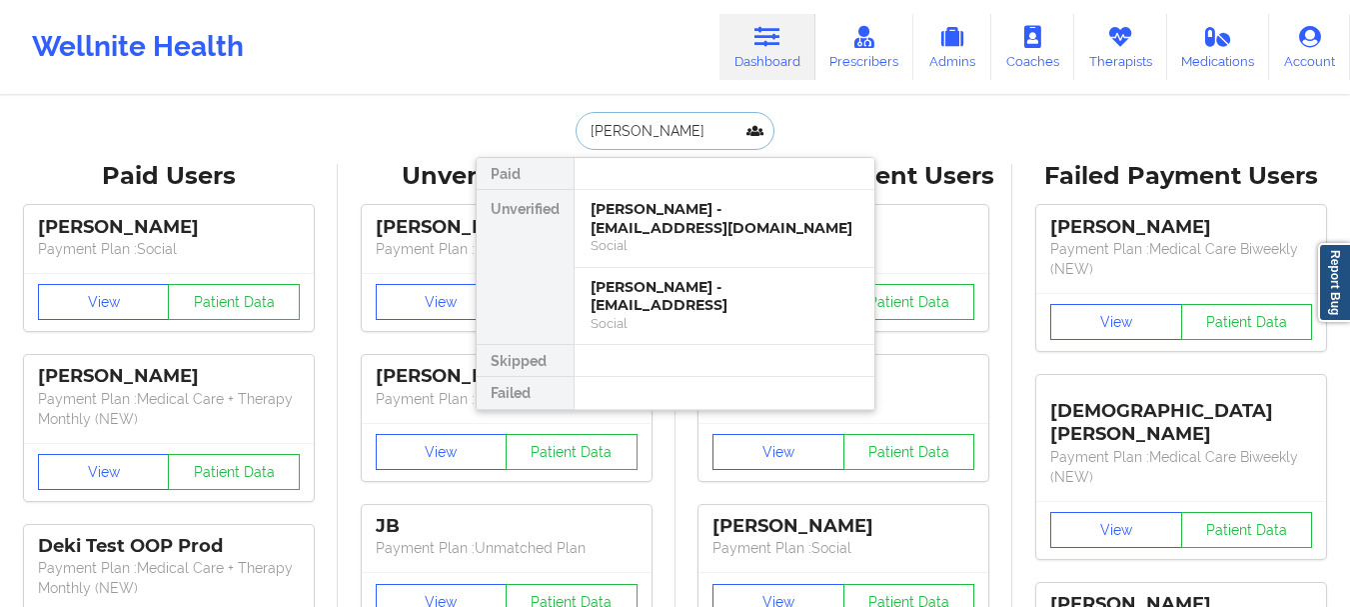
type input "[PERSON_NAME]"
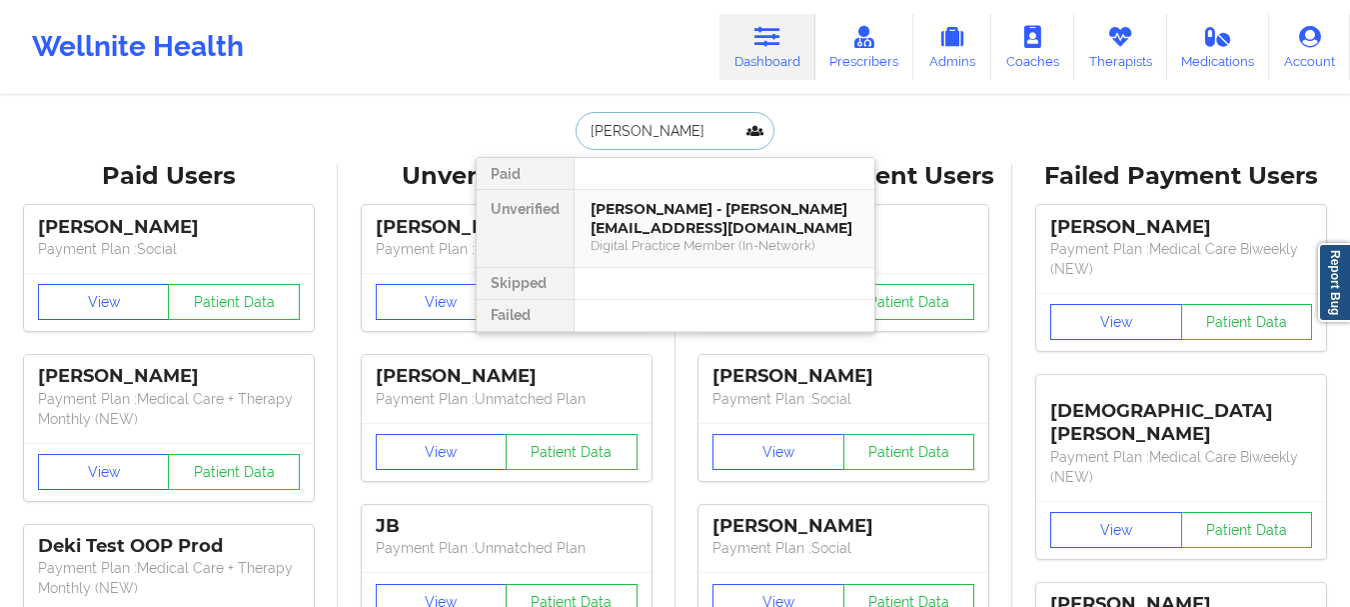
click at [701, 257] on div "[PERSON_NAME] - [PERSON_NAME][EMAIL_ADDRESS][DOMAIN_NAME] Digital Practice Memb…" at bounding box center [725, 228] width 300 height 77
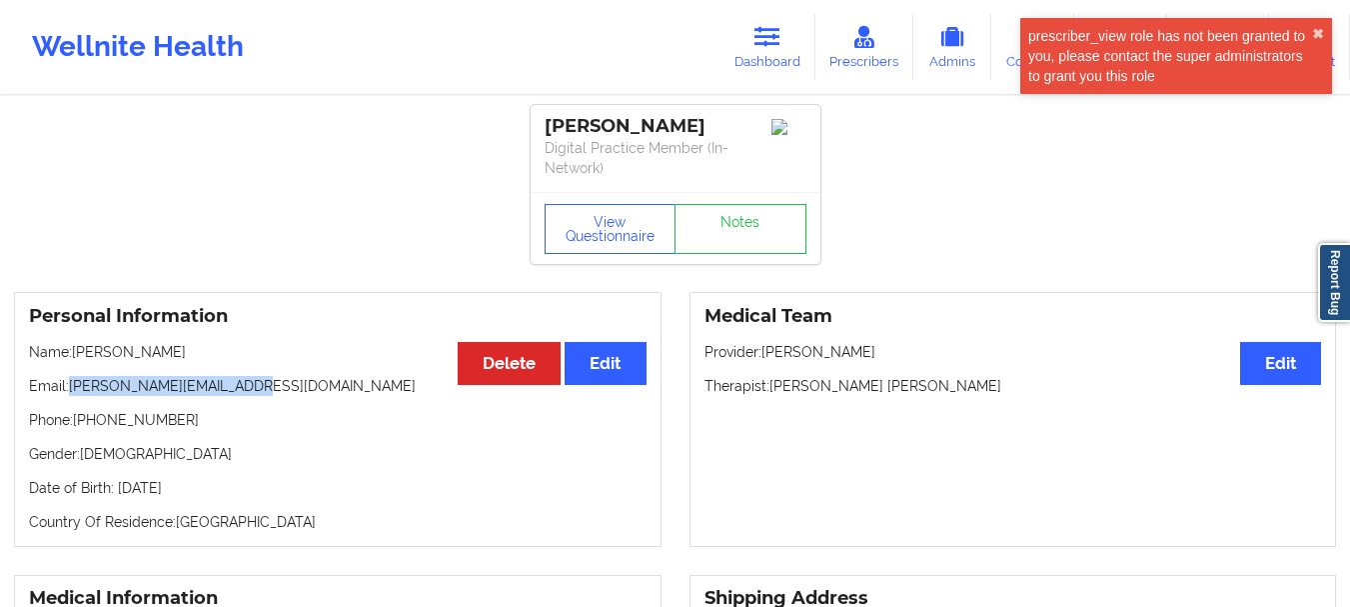
drag, startPoint x: 260, startPoint y: 382, endPoint x: 72, endPoint y: 383, distance: 187.9
click at [72, 383] on p "Email: [PERSON_NAME][EMAIL_ADDRESS][DOMAIN_NAME]" at bounding box center [338, 386] width 618 height 20
copy p "[PERSON_NAME][EMAIL_ADDRESS][DOMAIN_NAME]"
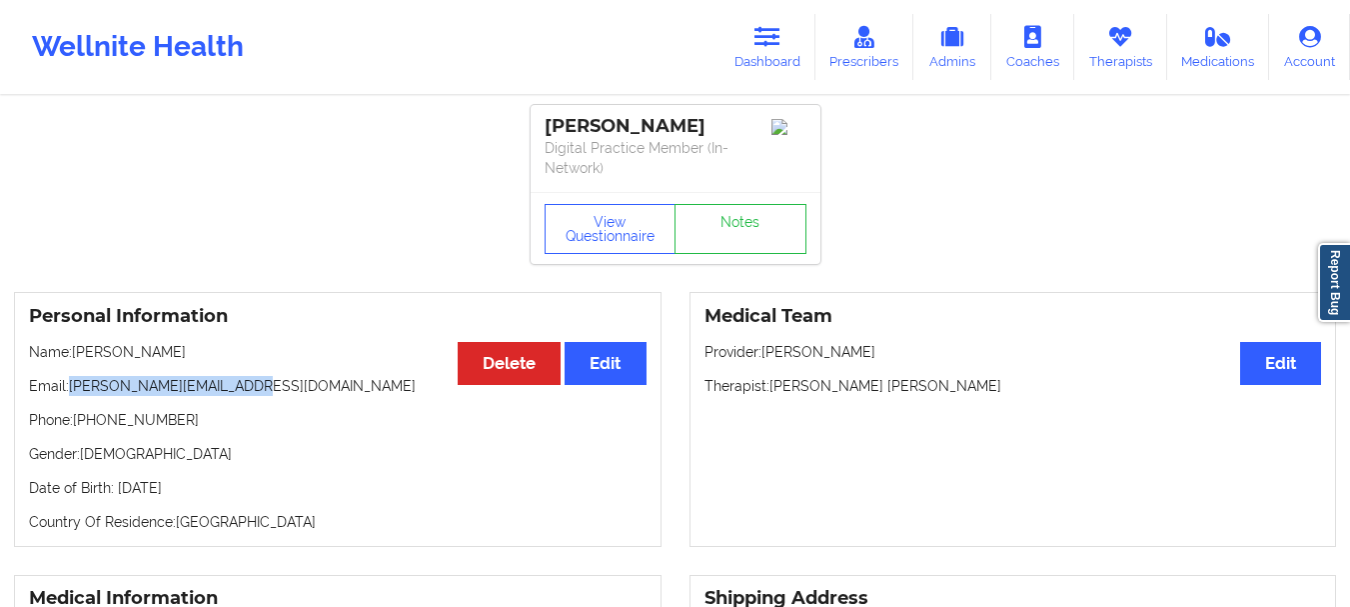
copy p "[PERSON_NAME][EMAIL_ADDRESS][DOMAIN_NAME]"
click at [788, 53] on link "Dashboard" at bounding box center [768, 47] width 96 height 66
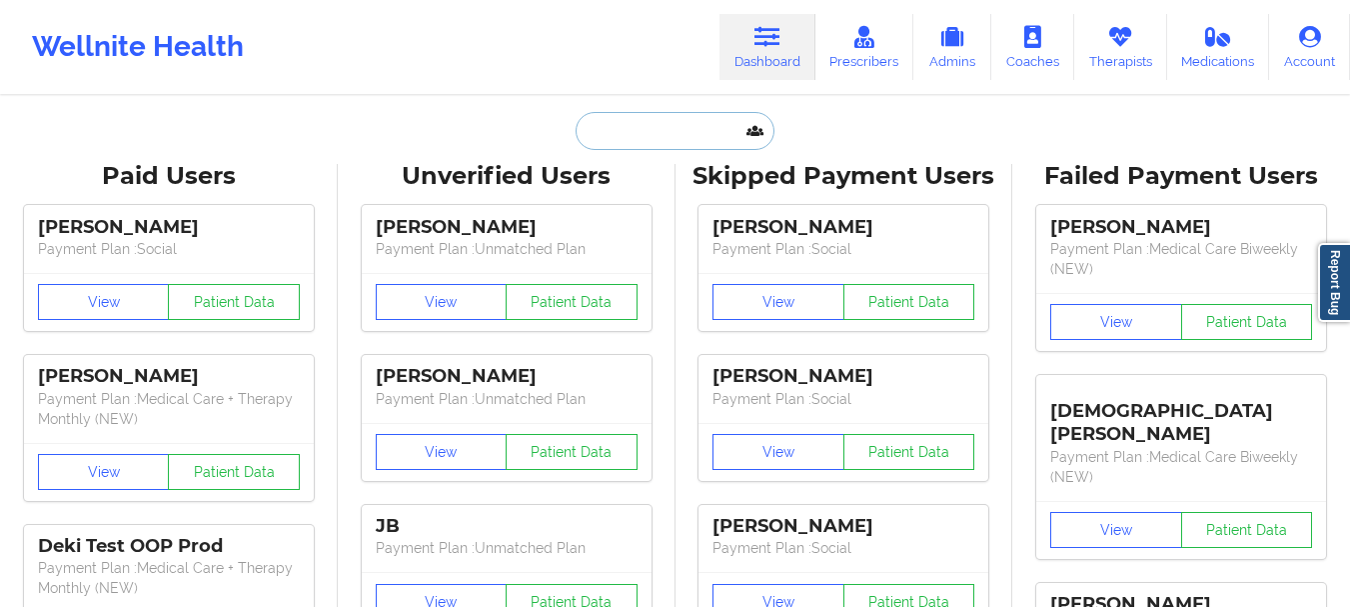
click at [661, 146] on input "text" at bounding box center [675, 131] width 198 height 38
paste input "[EMAIL_ADDRESS][DOMAIN_NAME]"
type input "[EMAIL_ADDRESS][DOMAIN_NAME]"
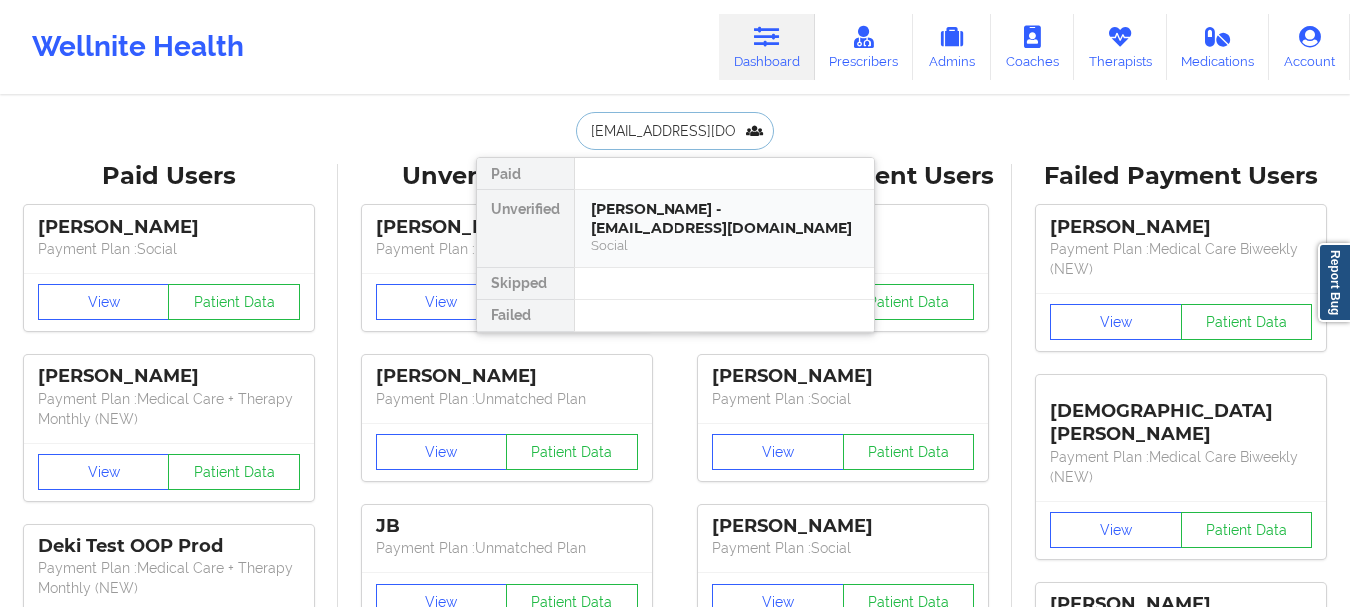
click at [697, 239] on div "Social" at bounding box center [725, 245] width 268 height 17
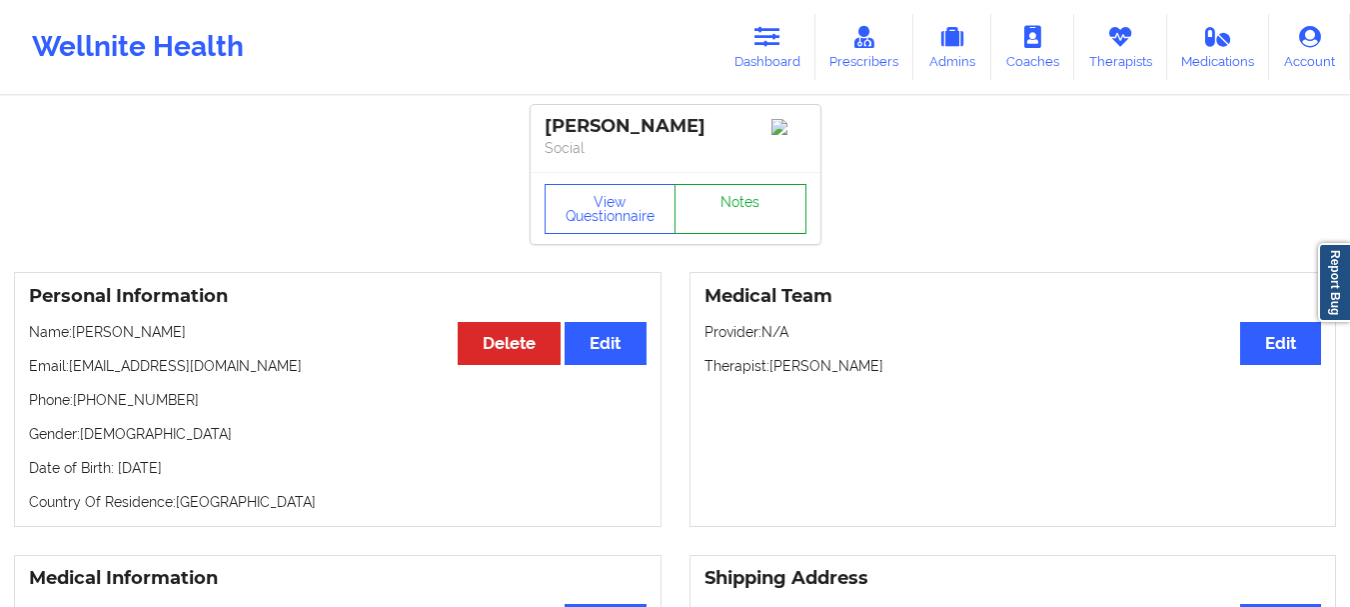
click at [771, 232] on link "Notes" at bounding box center [741, 209] width 132 height 50
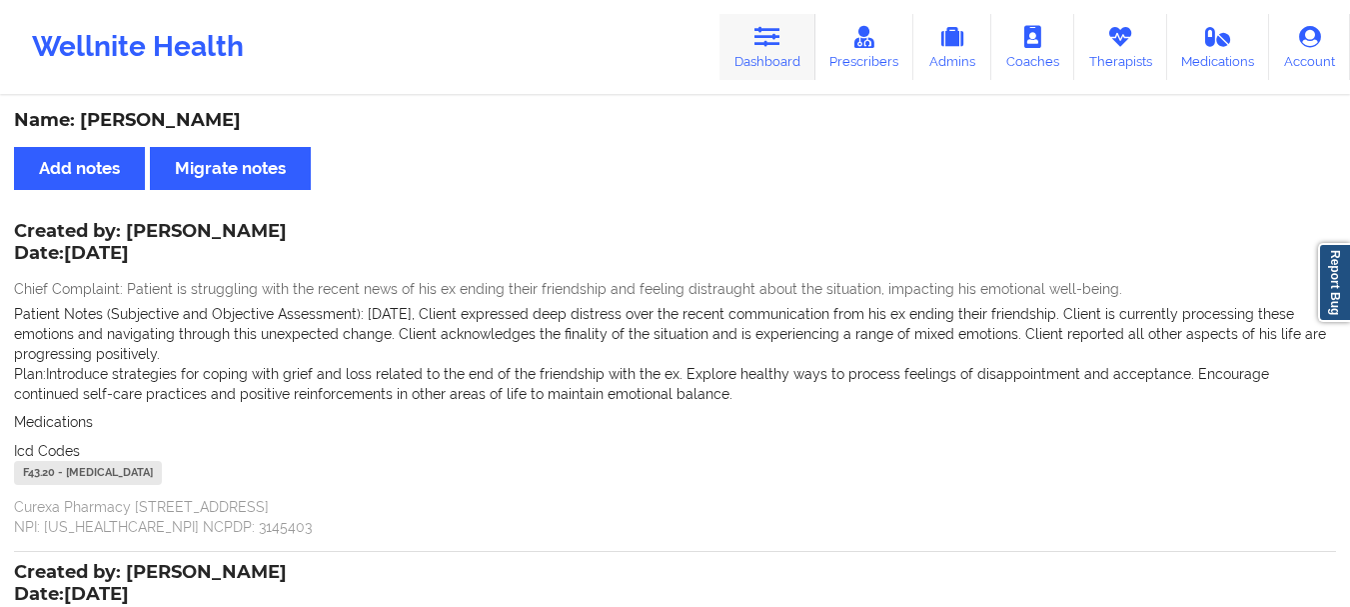
click at [772, 33] on icon at bounding box center [768, 37] width 26 height 22
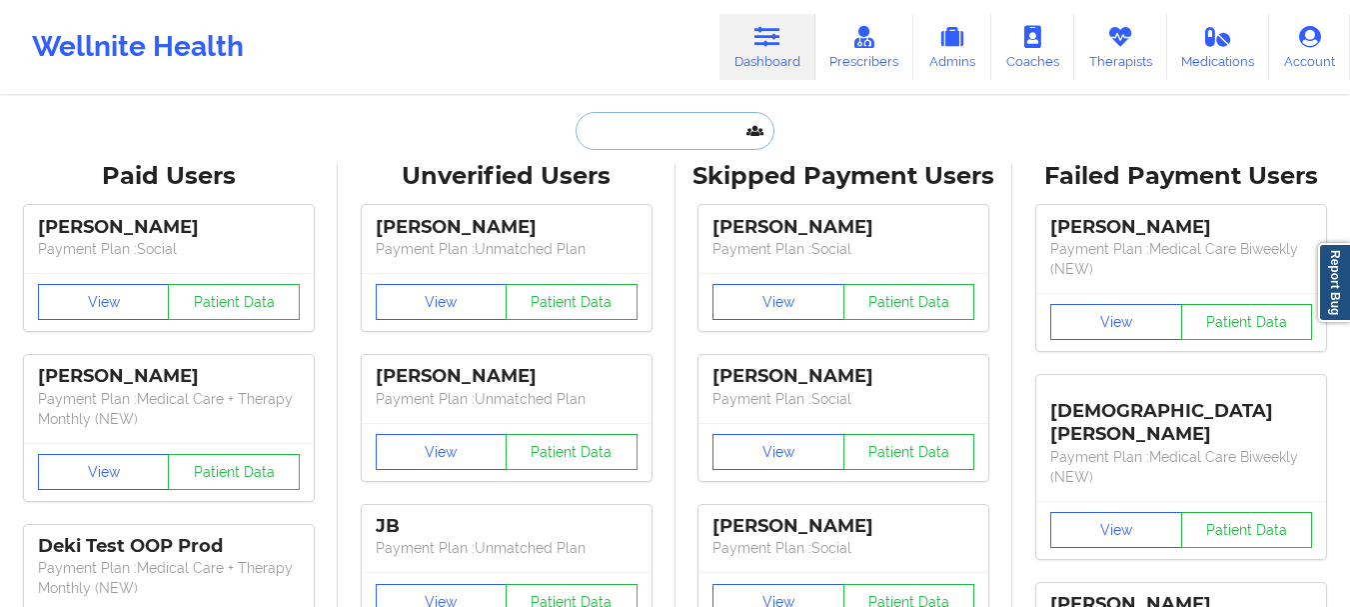
click at [641, 127] on input "text" at bounding box center [675, 131] width 198 height 38
paste input "[EMAIL_ADDRESS][DOMAIN_NAME]"
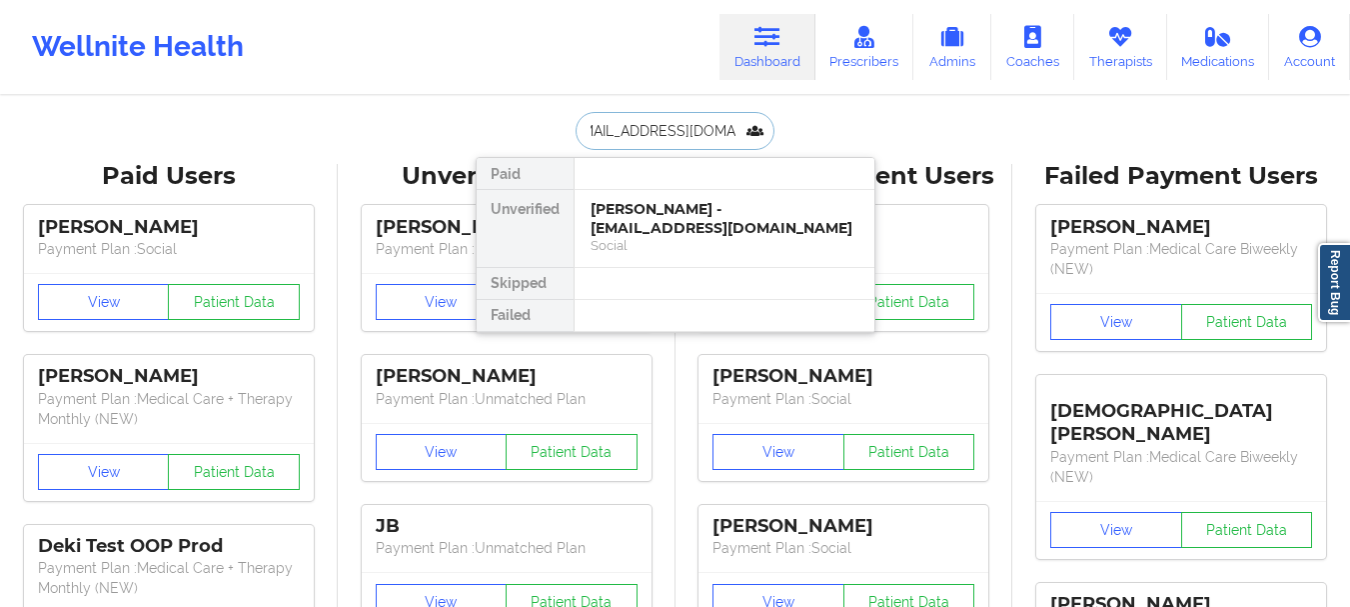
type input "[EMAIL_ADDRESS][DOMAIN_NAME]"
click at [696, 213] on div "[PERSON_NAME] - [EMAIL_ADDRESS][DOMAIN_NAME]" at bounding box center [725, 218] width 268 height 37
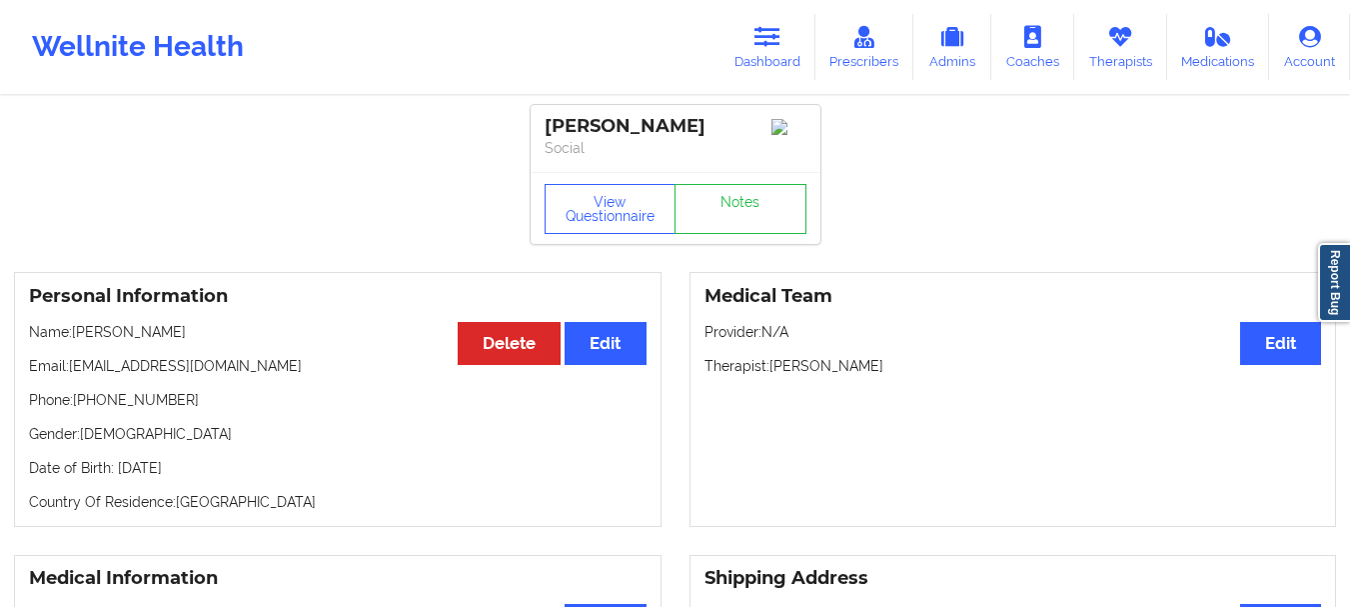
click at [747, 171] on div "[PERSON_NAME] Social" at bounding box center [676, 138] width 290 height 67
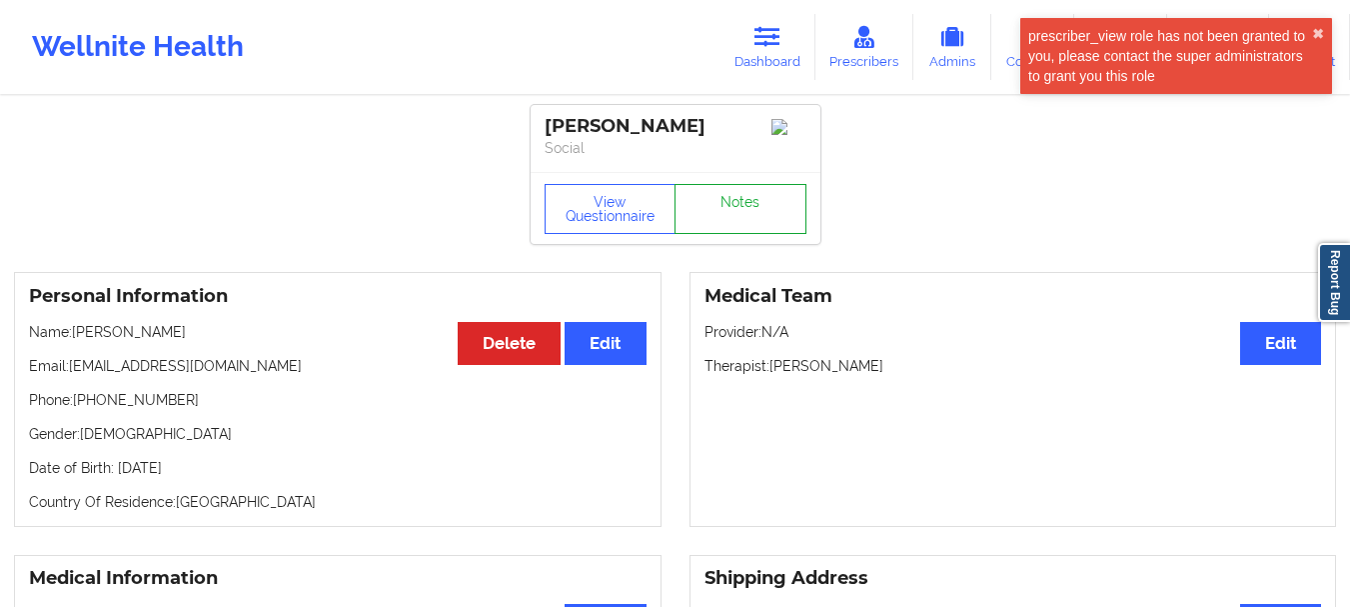
click at [745, 222] on link "Notes" at bounding box center [741, 209] width 132 height 50
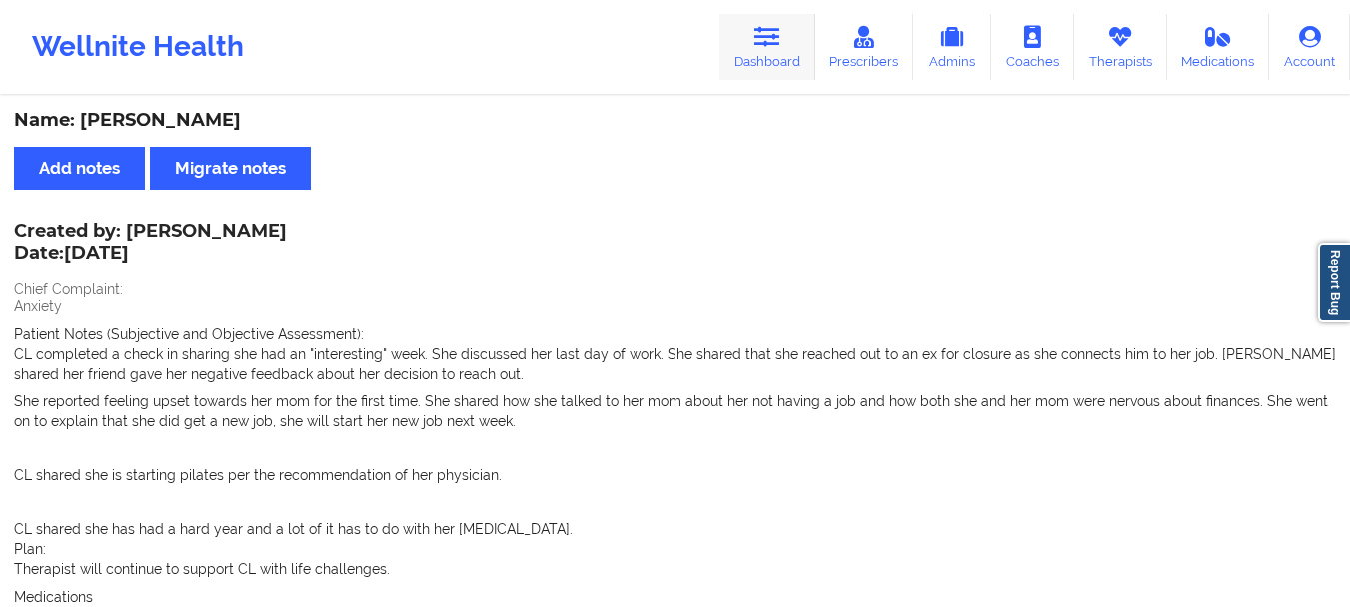
click at [754, 48] on link "Dashboard" at bounding box center [768, 47] width 96 height 66
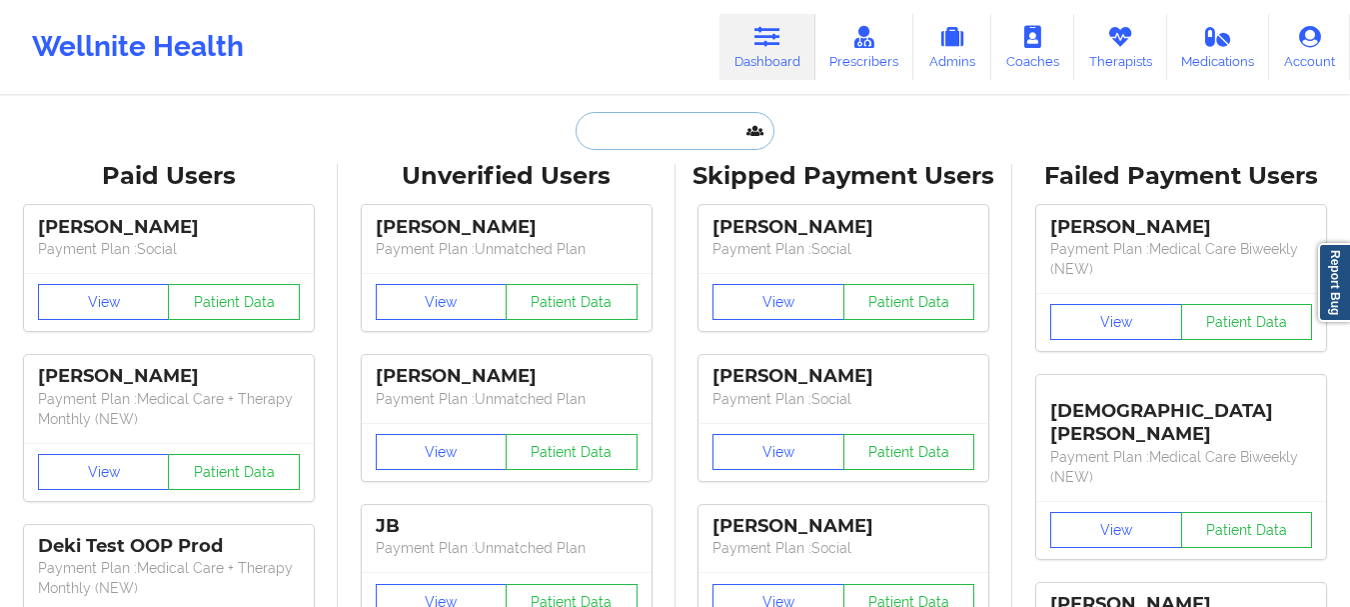
click at [686, 117] on input "text" at bounding box center [675, 131] width 198 height 38
paste input "[PERSON_NAME][EMAIL_ADDRESS][PERSON_NAME][DOMAIN_NAME]"
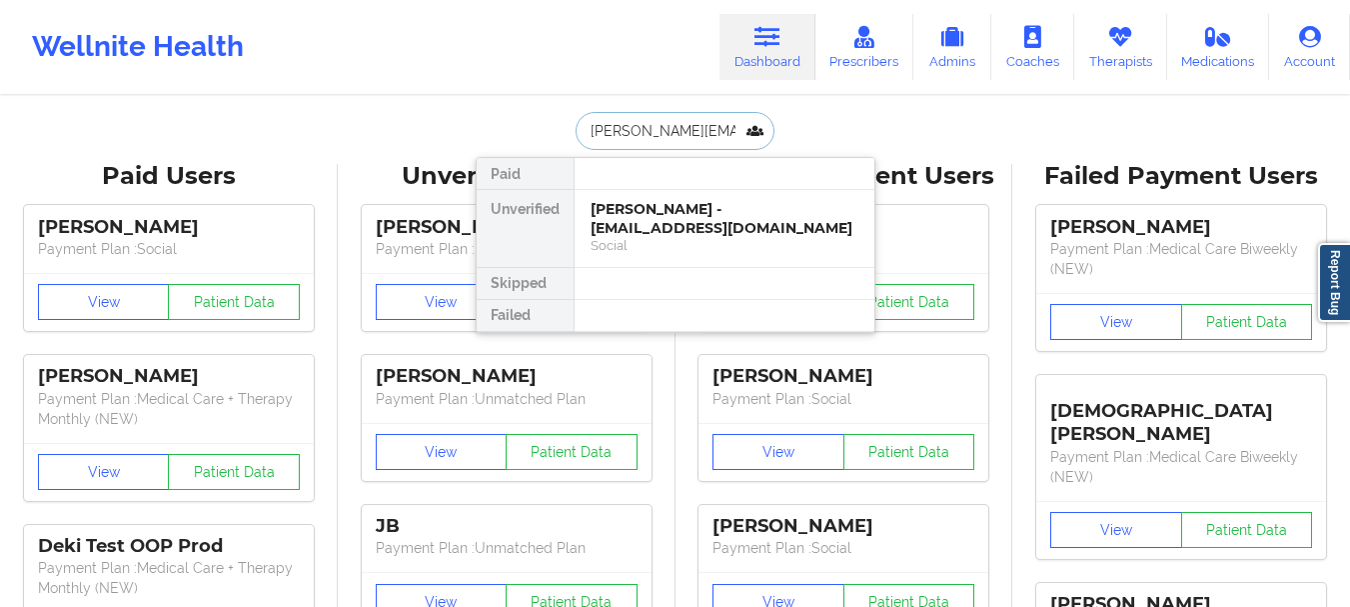
type input "[PERSON_NAME][EMAIL_ADDRESS][PERSON_NAME][DOMAIN_NAME]"
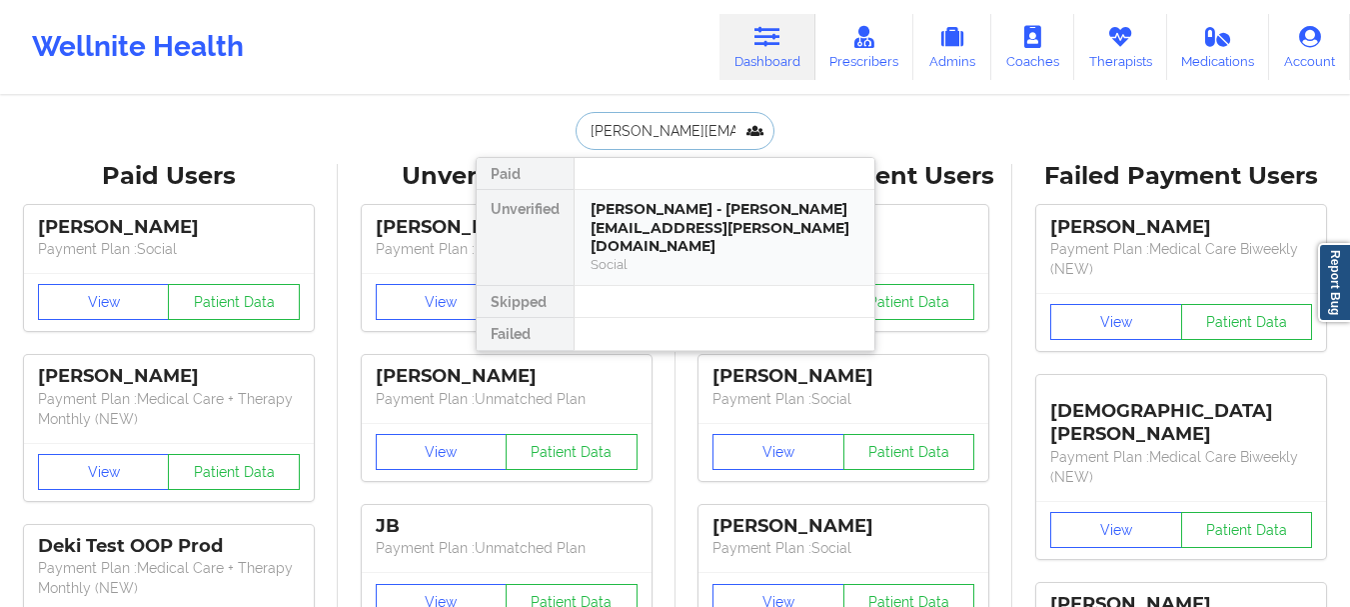
click at [744, 256] on div "Social" at bounding box center [725, 264] width 268 height 17
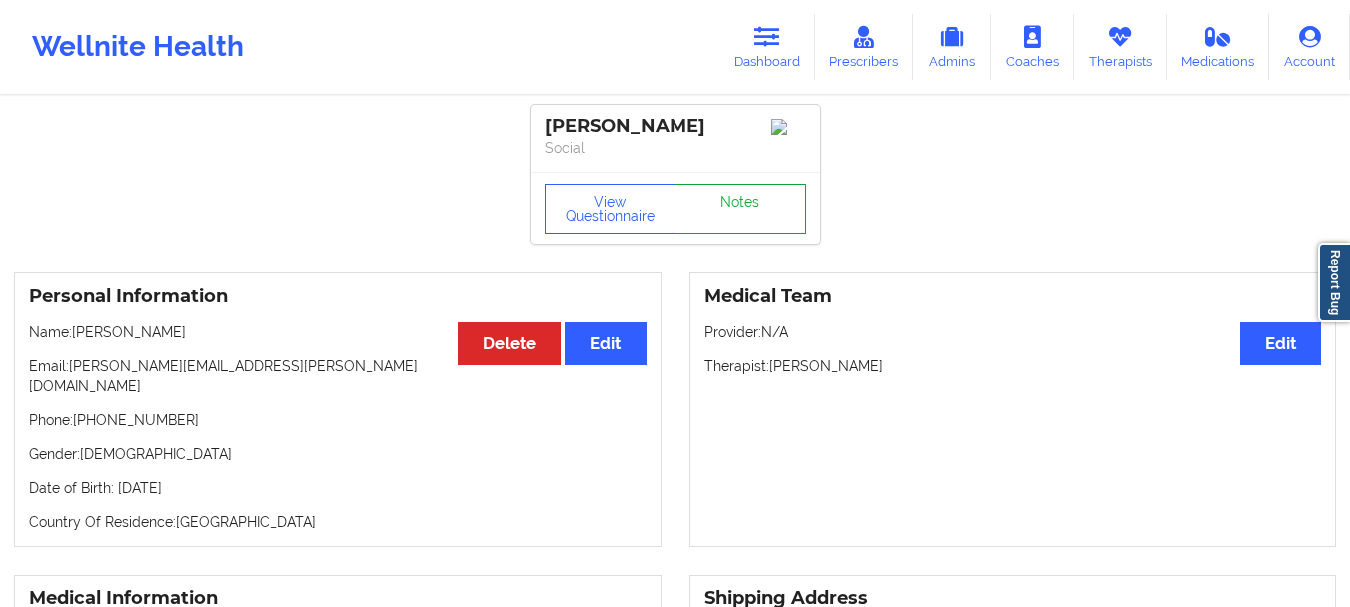
click at [744, 189] on div "View Questionnaire Notes" at bounding box center [676, 208] width 290 height 72
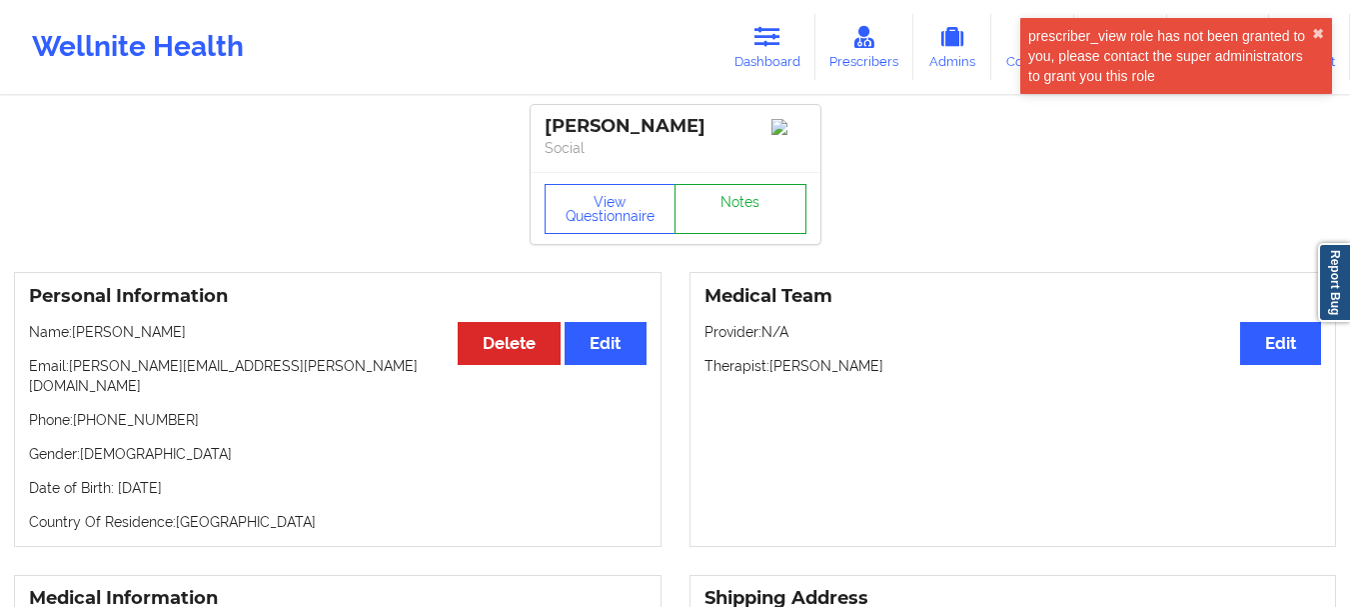
click at [745, 200] on link "Notes" at bounding box center [741, 209] width 132 height 50
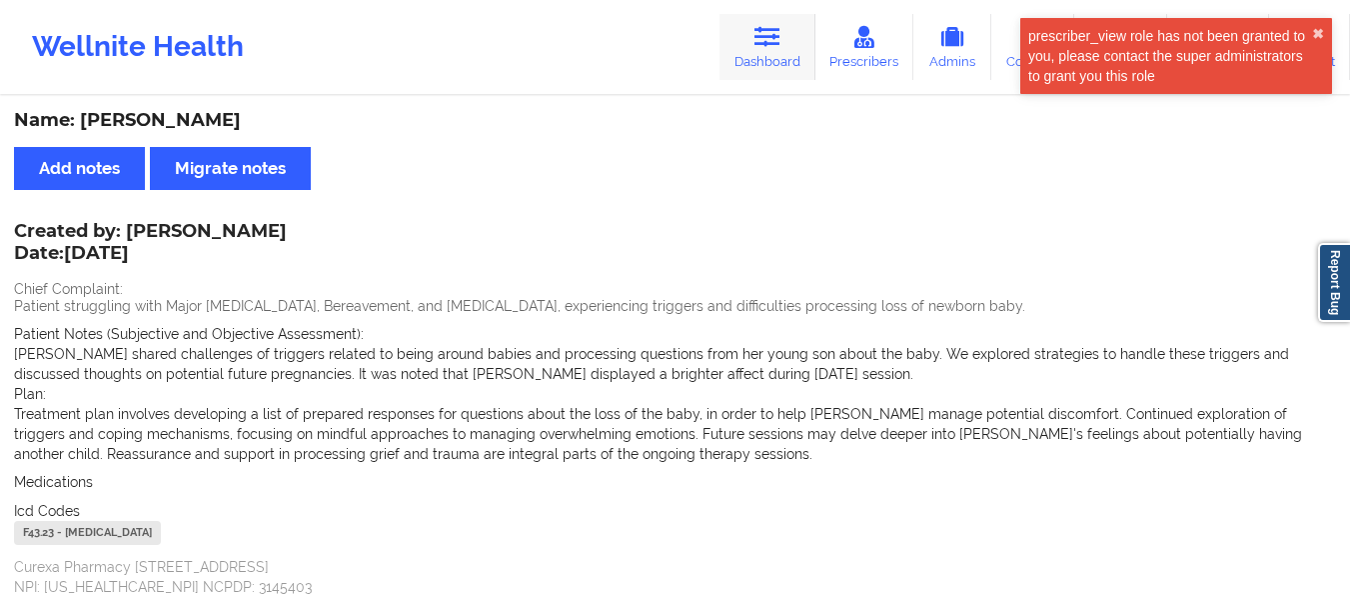
click at [804, 36] on link "Dashboard" at bounding box center [768, 47] width 96 height 66
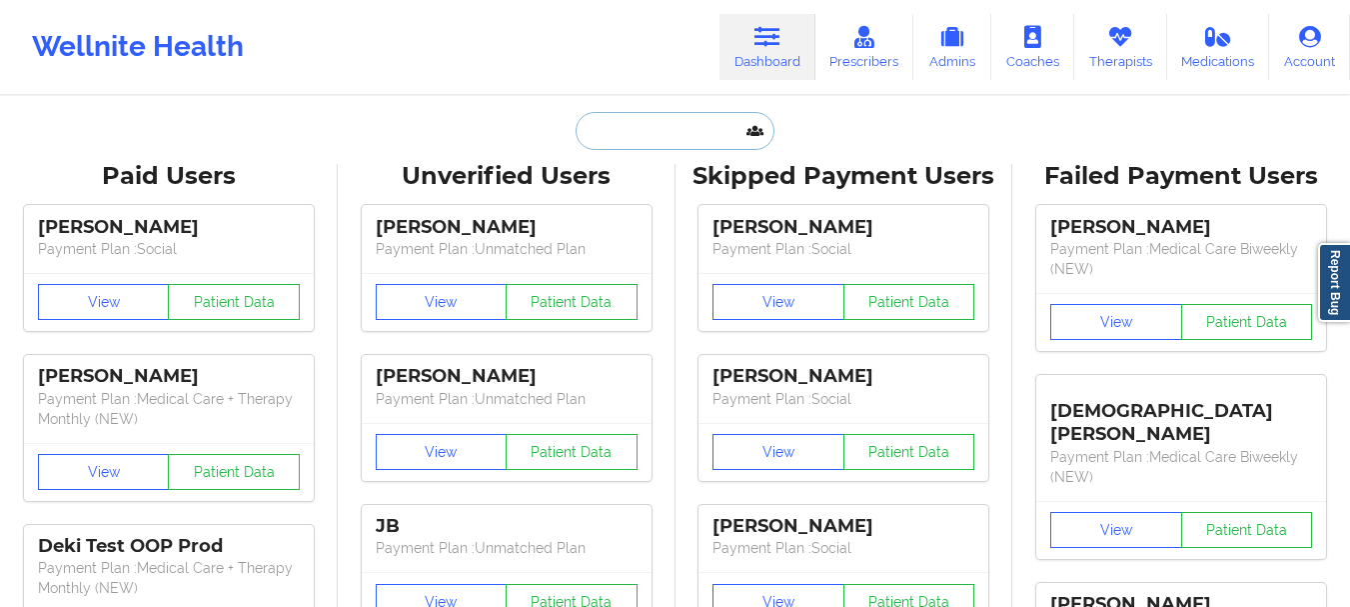
click at [690, 125] on input "text" at bounding box center [675, 131] width 198 height 38
paste input "[EMAIL_ADDRESS][DOMAIN_NAME]"
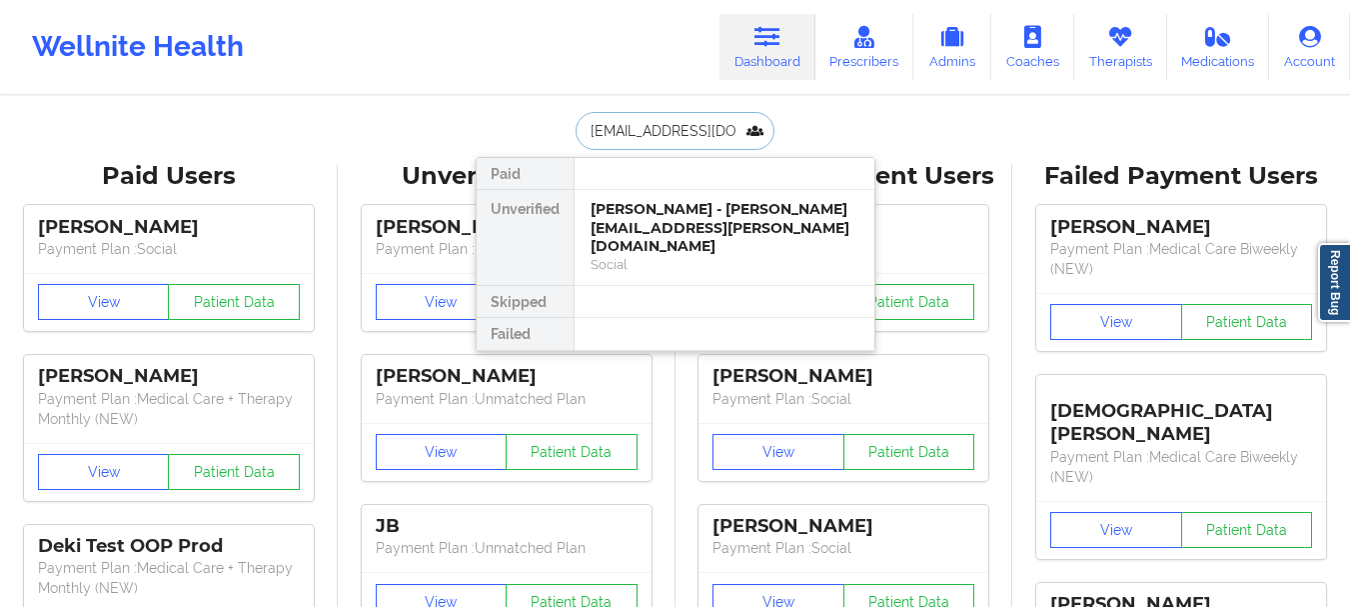
type input "[EMAIL_ADDRESS][DOMAIN_NAME]"
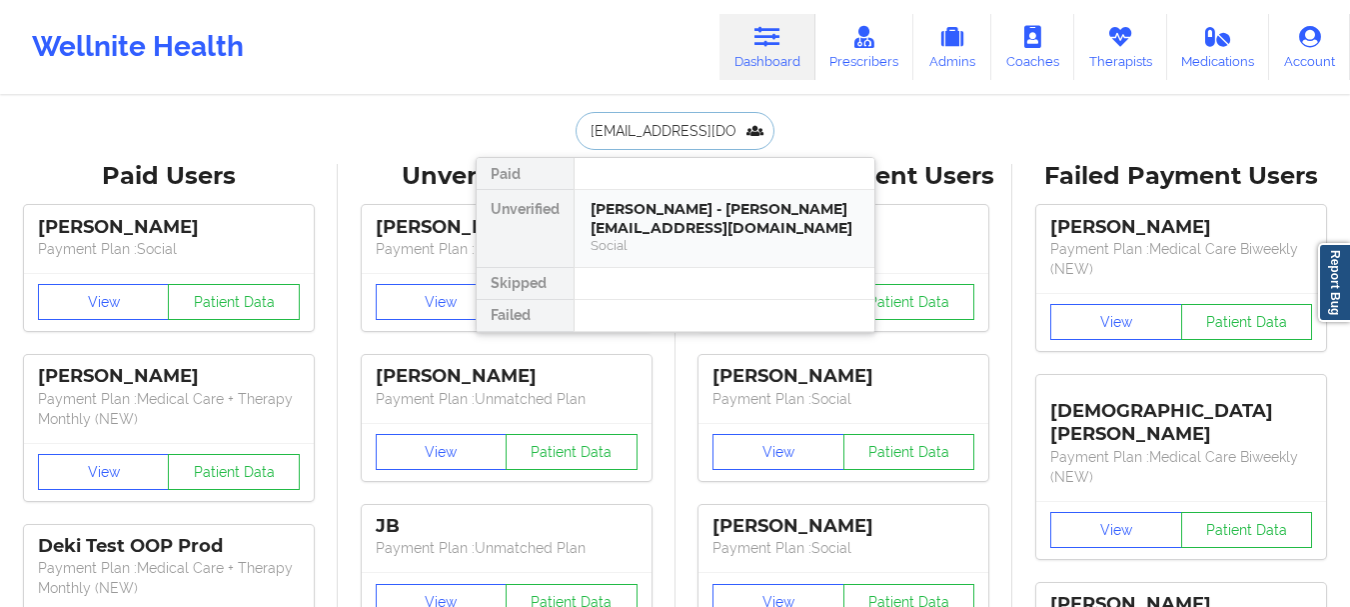
click at [684, 208] on div "[PERSON_NAME] - [PERSON_NAME][EMAIL_ADDRESS][DOMAIN_NAME]" at bounding box center [725, 218] width 268 height 37
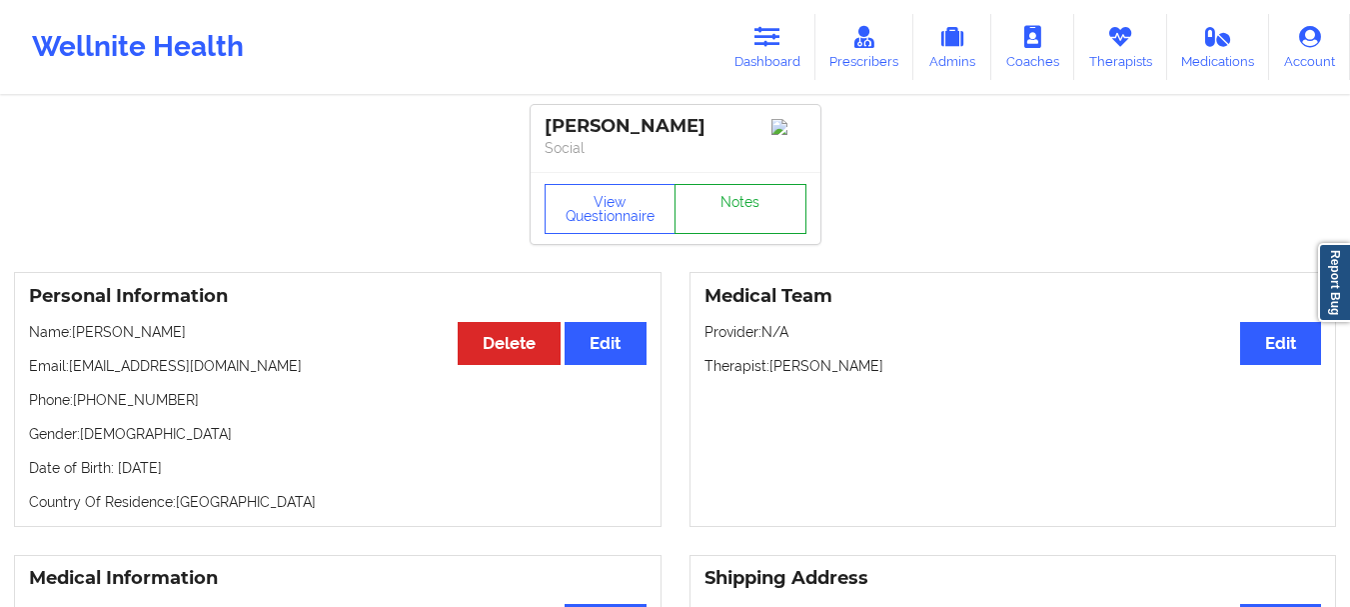
click at [748, 197] on link "Notes" at bounding box center [741, 209] width 132 height 50
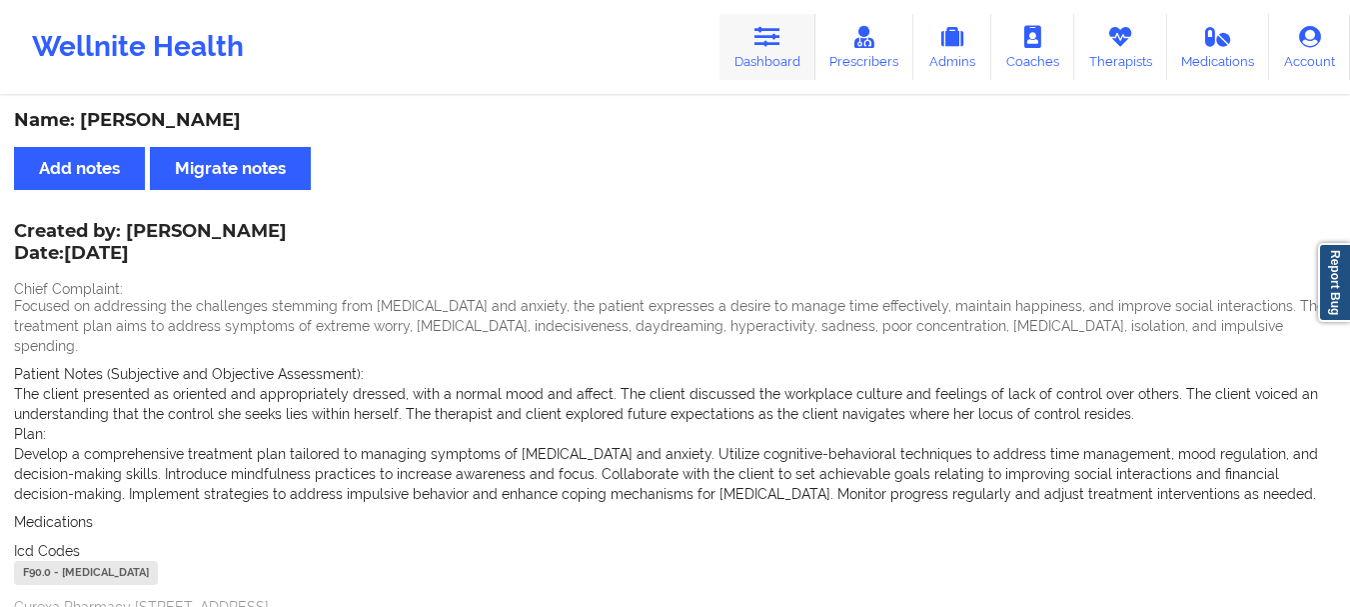
click at [774, 38] on icon at bounding box center [768, 37] width 26 height 22
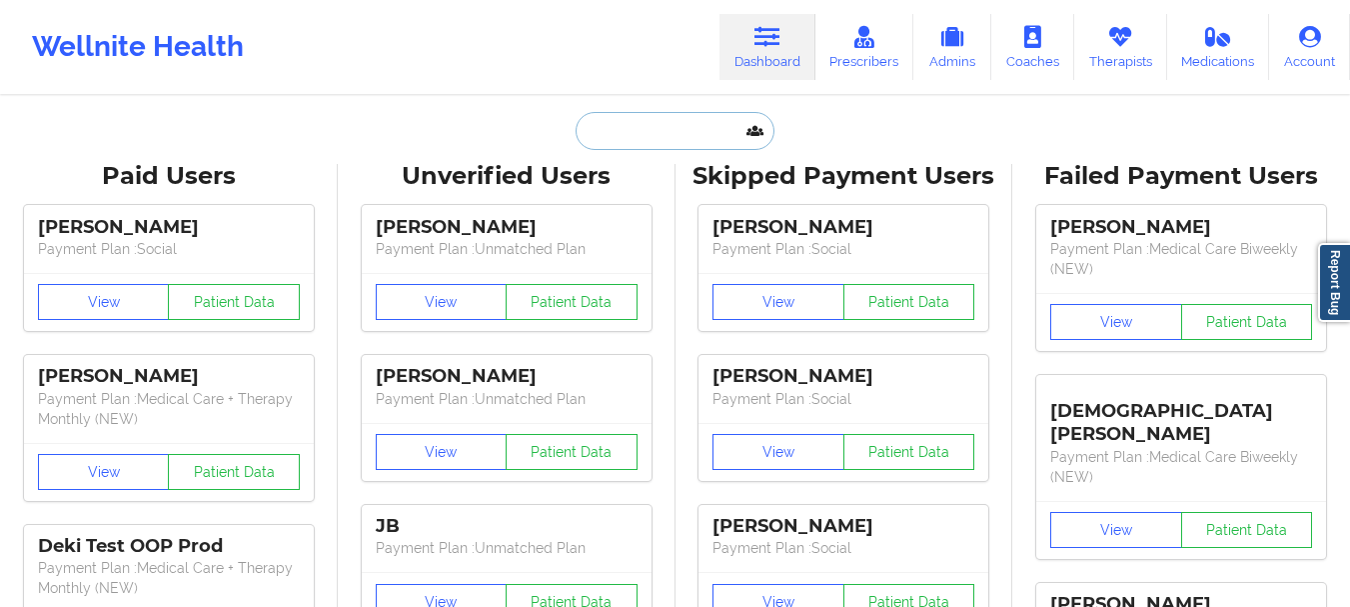
click at [682, 123] on input "text" at bounding box center [675, 131] width 198 height 38
paste input "[EMAIL_ADDRESS][DOMAIN_NAME]"
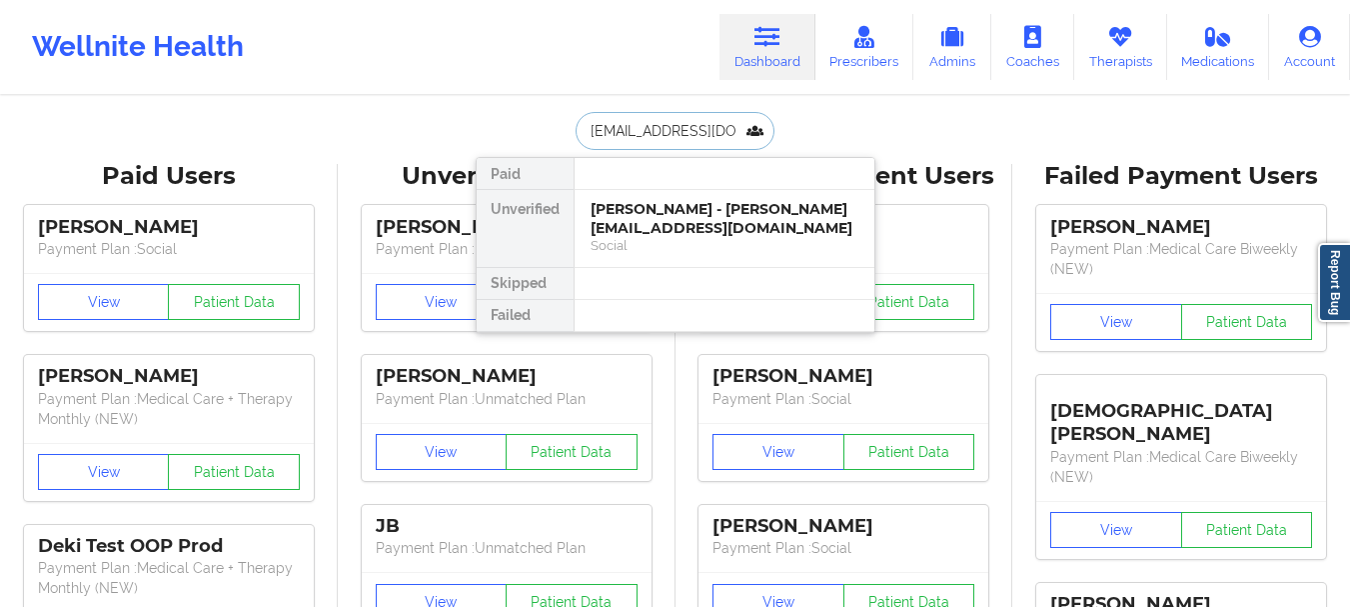
scroll to position [0, 2]
type input "[EMAIL_ADDRESS][DOMAIN_NAME]"
drag, startPoint x: 686, startPoint y: 206, endPoint x: 693, endPoint y: 216, distance: 12.2
click at [693, 216] on div "[PERSON_NAME] - [EMAIL_ADDRESS][DOMAIN_NAME]" at bounding box center [725, 218] width 268 height 37
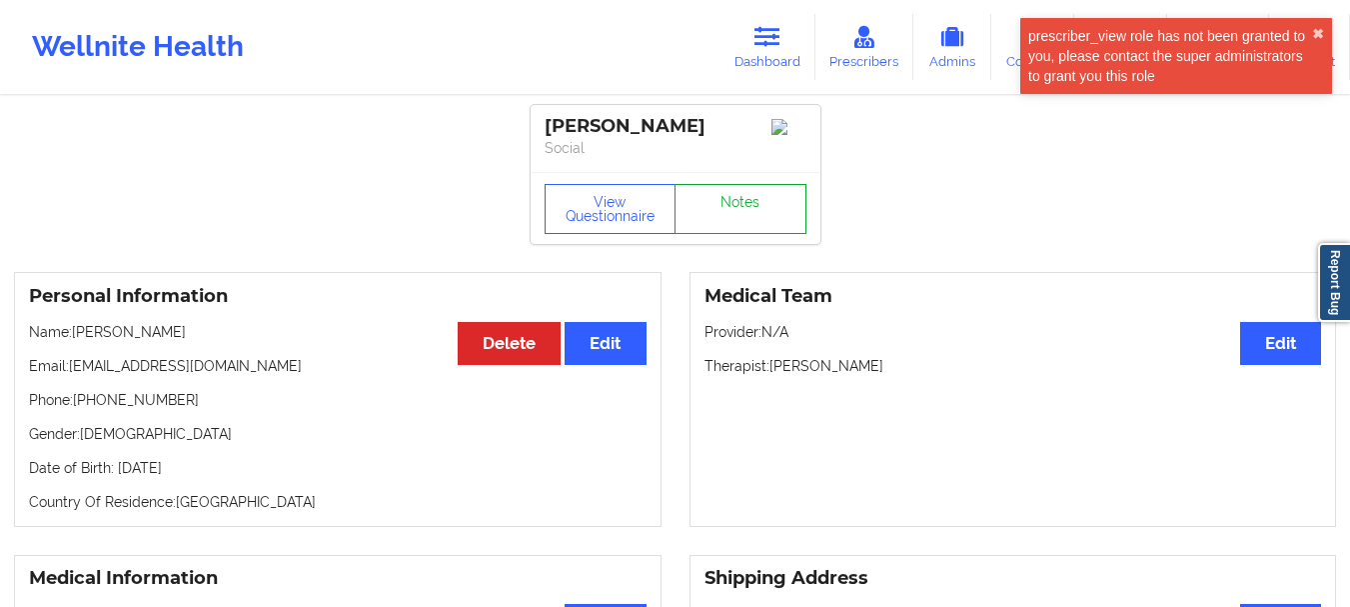
click at [722, 196] on link "Notes" at bounding box center [741, 209] width 132 height 50
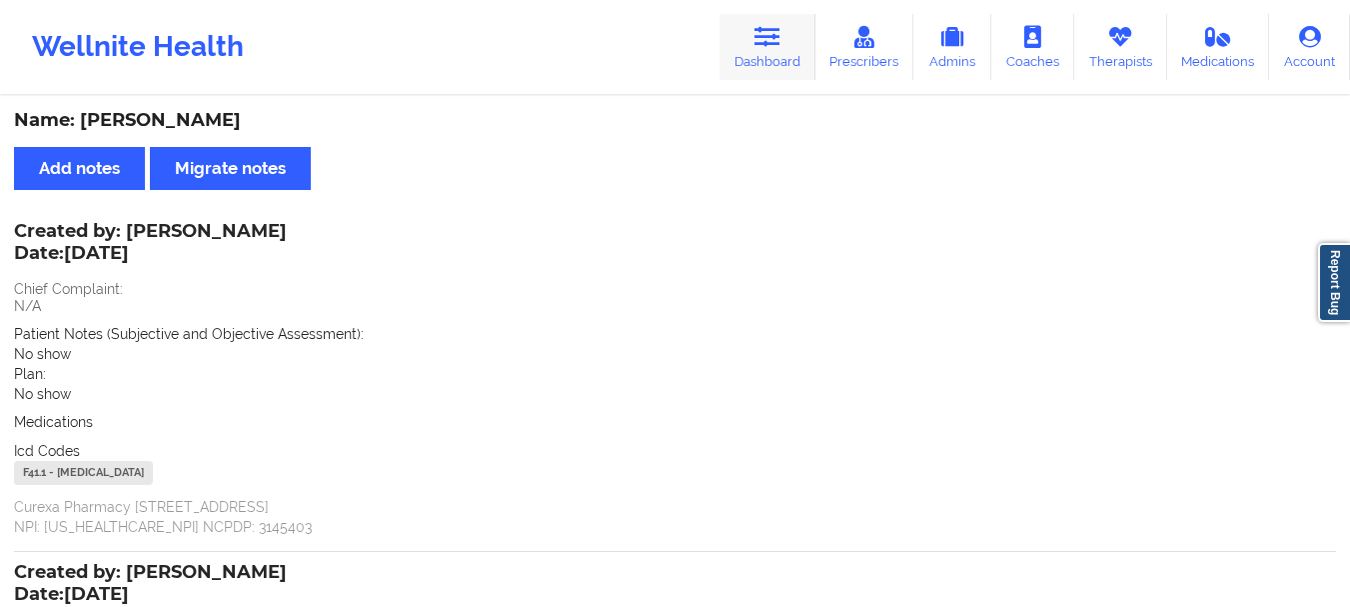
click at [776, 41] on icon at bounding box center [768, 37] width 26 height 22
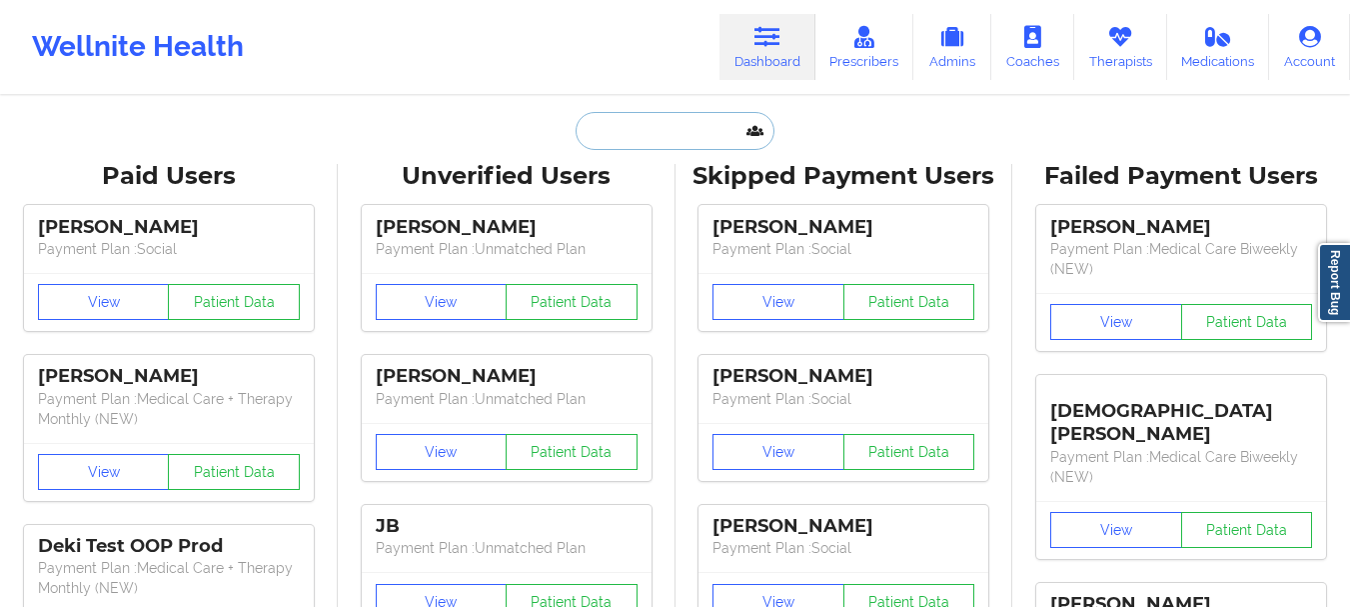
click at [698, 126] on input "text" at bounding box center [675, 131] width 198 height 38
paste input "[EMAIL_ADDRESS][DOMAIN_NAME]"
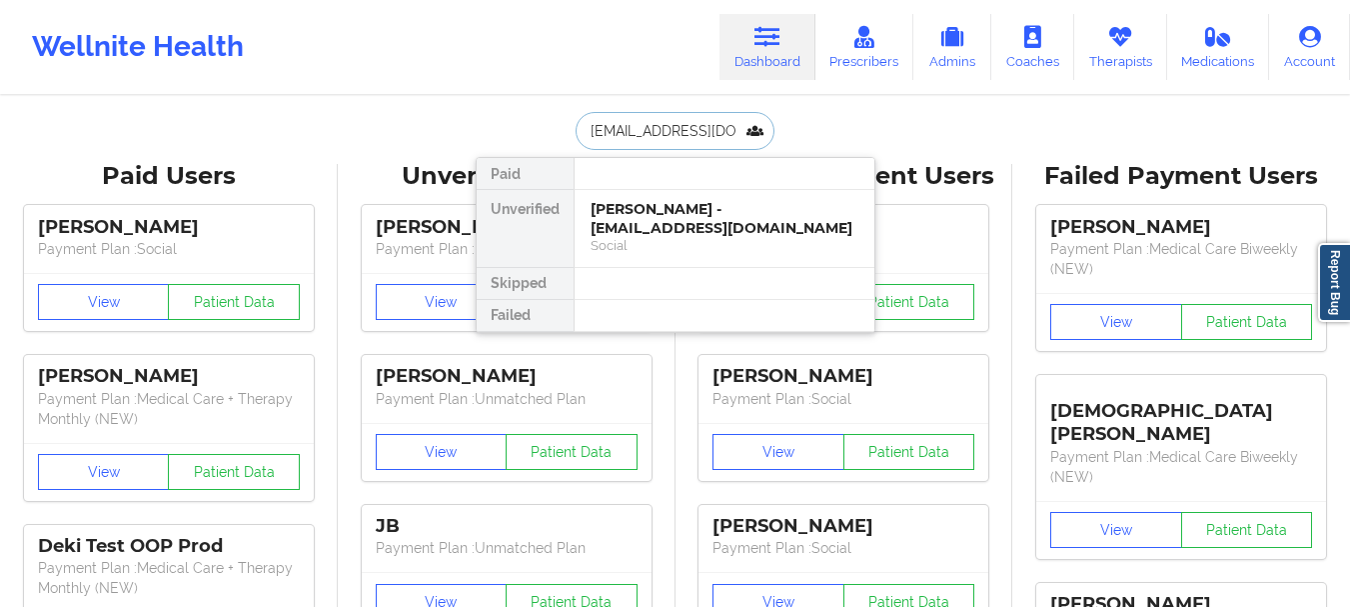
type input "[EMAIL_ADDRESS][DOMAIN_NAME]"
click at [746, 217] on div "Tmasia [PERSON_NAME] - [EMAIL_ADDRESS][DOMAIN_NAME]" at bounding box center [725, 218] width 268 height 37
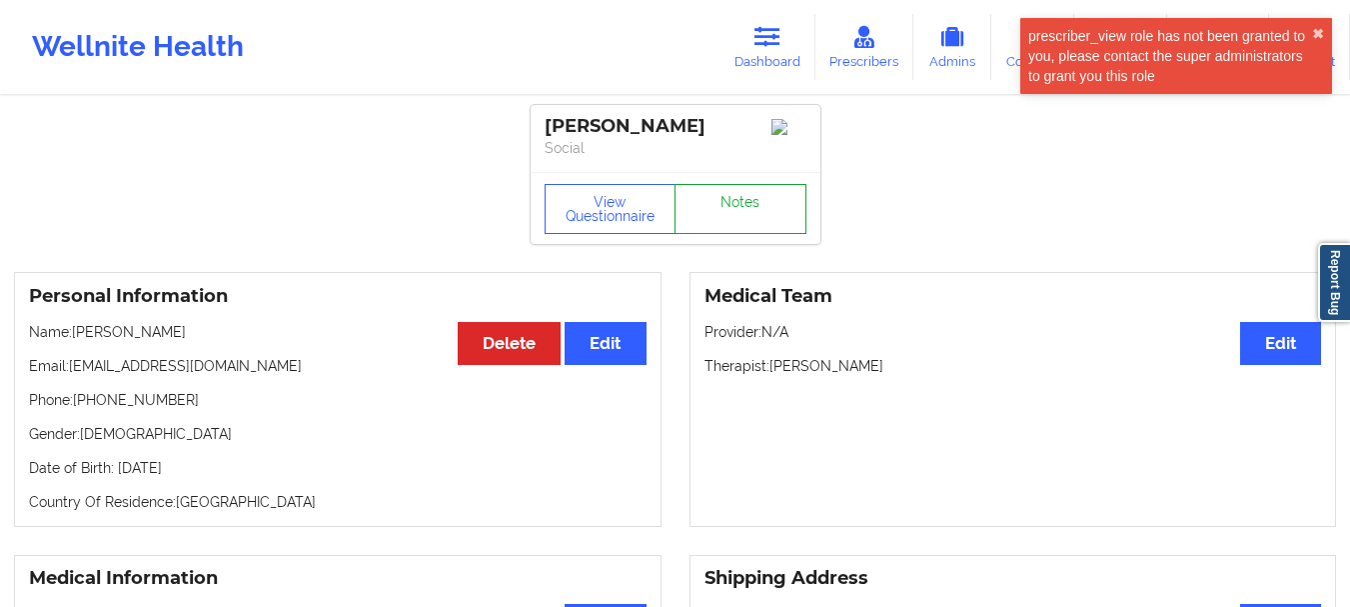
click at [730, 218] on link "Notes" at bounding box center [741, 209] width 132 height 50
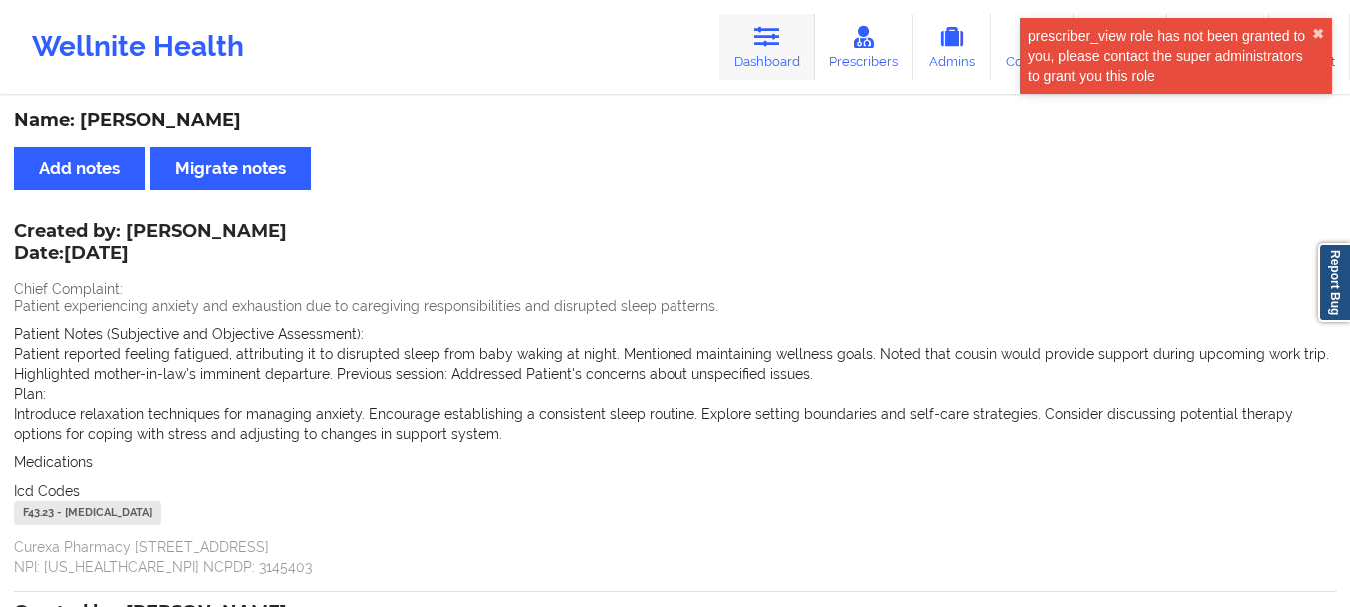
click at [783, 52] on link "Dashboard" at bounding box center [768, 47] width 96 height 66
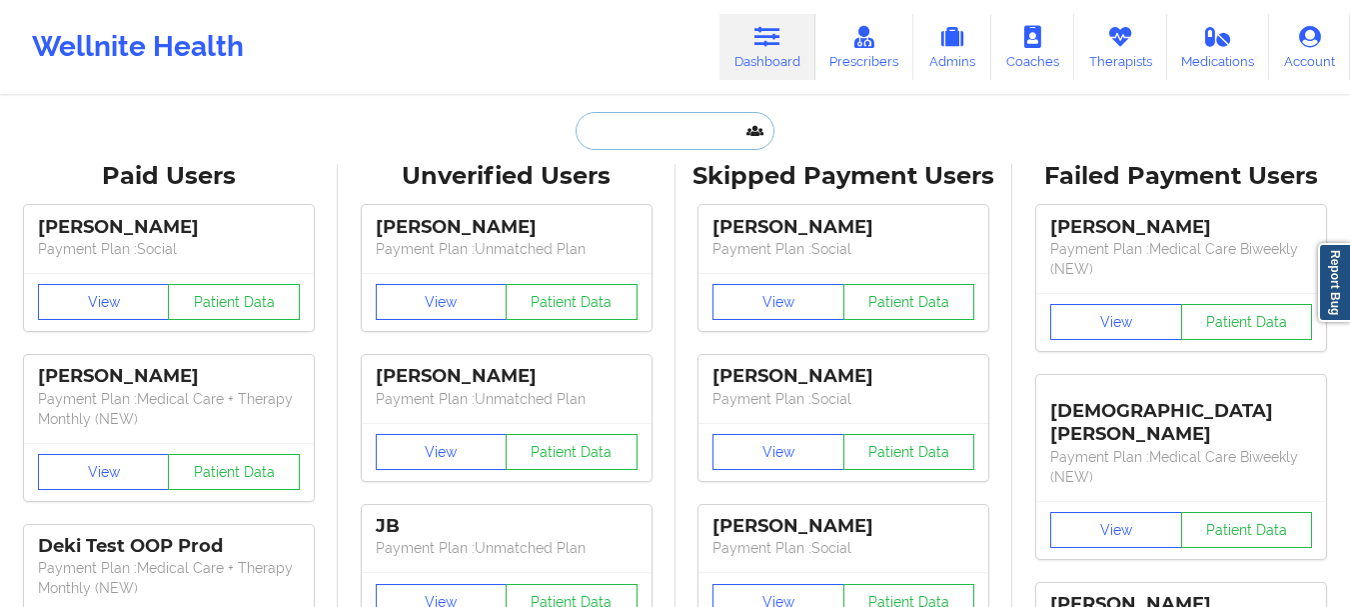
click at [729, 136] on input "text" at bounding box center [675, 131] width 198 height 38
paste input "[PERSON_NAME][EMAIL_ADDRESS][PERSON_NAME][DOMAIN_NAME]"
type input "[PERSON_NAME][EMAIL_ADDRESS][PERSON_NAME][DOMAIN_NAME]"
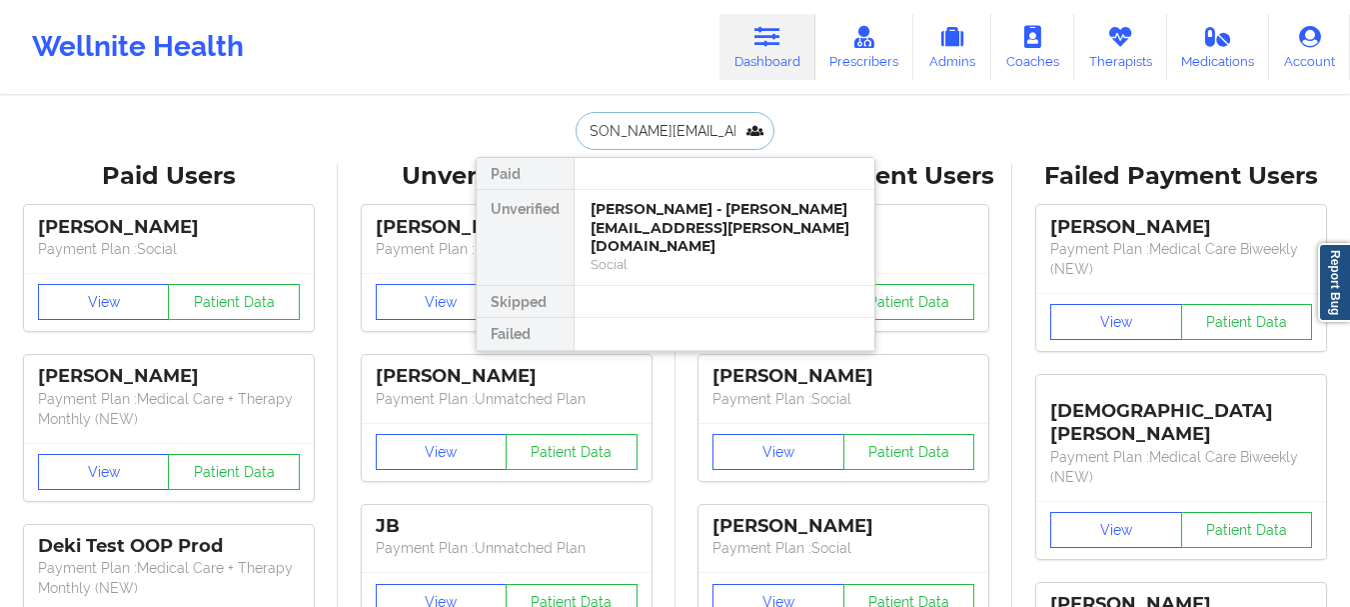
click at [751, 223] on div "[PERSON_NAME] - [PERSON_NAME][EMAIL_ADDRESS][PERSON_NAME][DOMAIN_NAME]" at bounding box center [725, 228] width 268 height 56
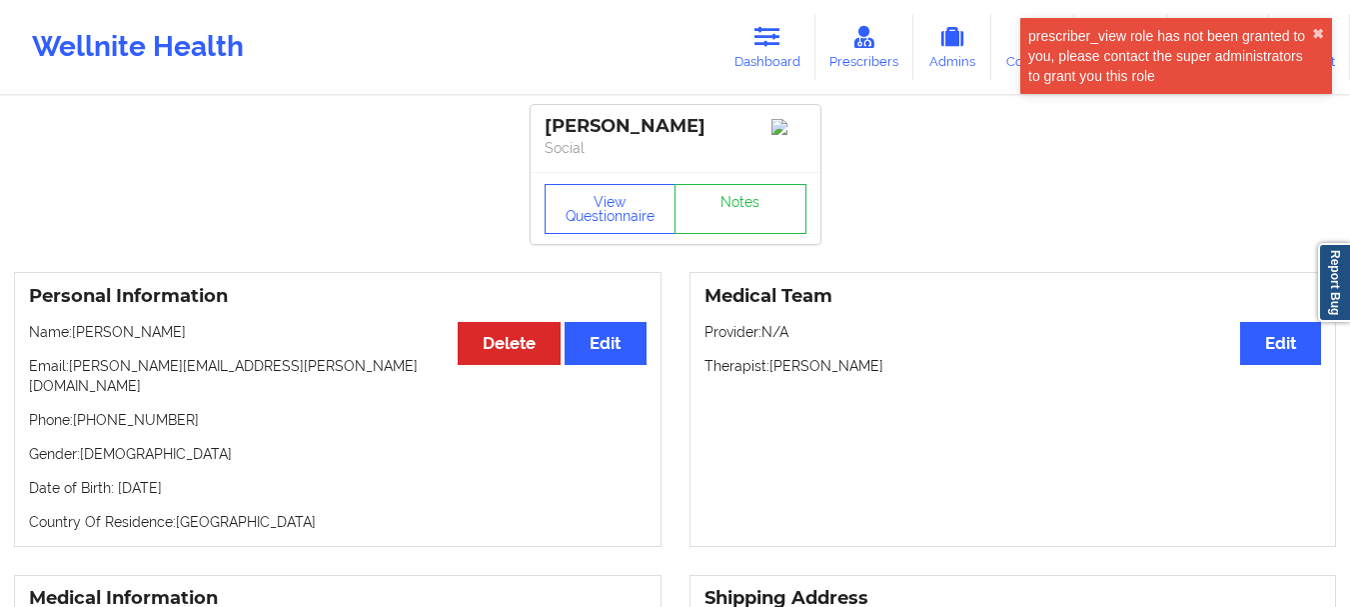
click at [746, 205] on div "View Questionnaire Notes" at bounding box center [676, 208] width 290 height 72
click at [751, 219] on link "Notes" at bounding box center [741, 209] width 132 height 50
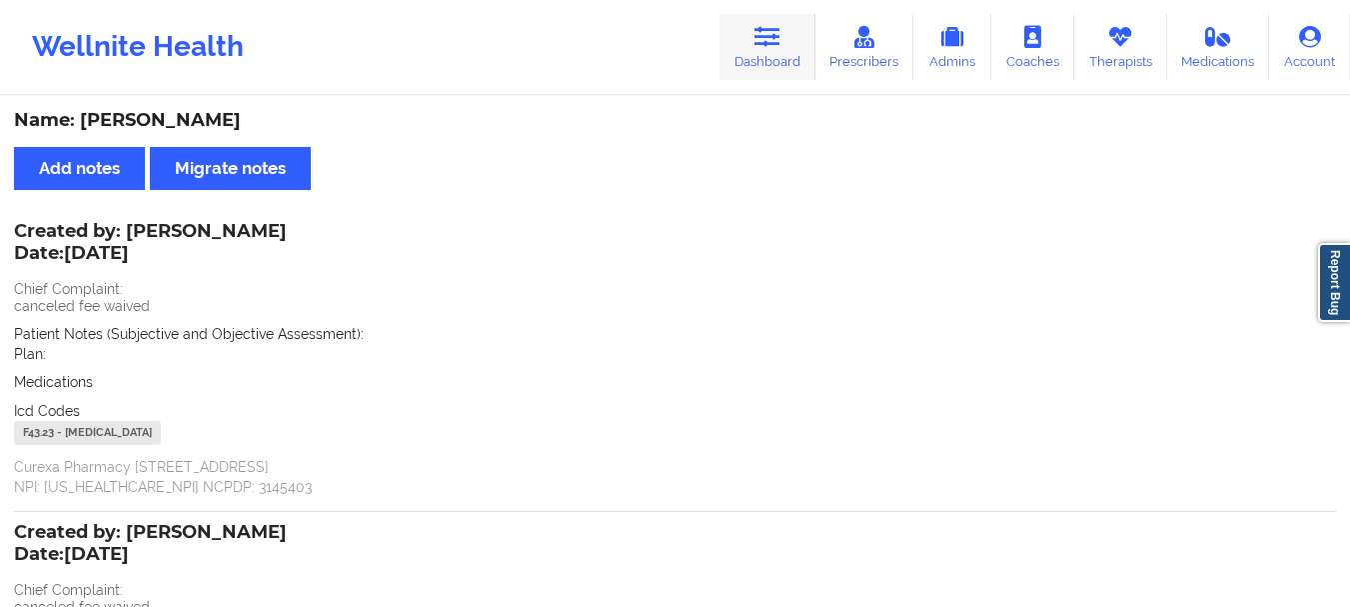
click at [745, 51] on link "Dashboard" at bounding box center [768, 47] width 96 height 66
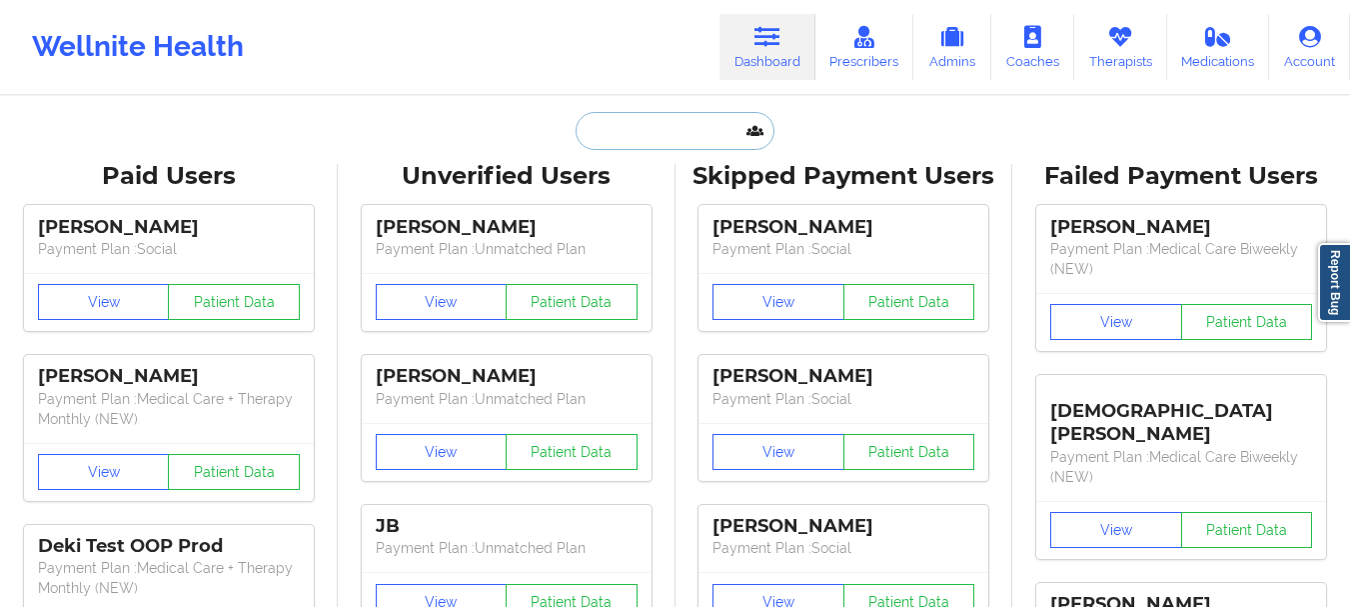
click at [702, 116] on input "text" at bounding box center [675, 131] width 198 height 38
paste input "[EMAIL_ADDRESS][DOMAIN_NAME]"
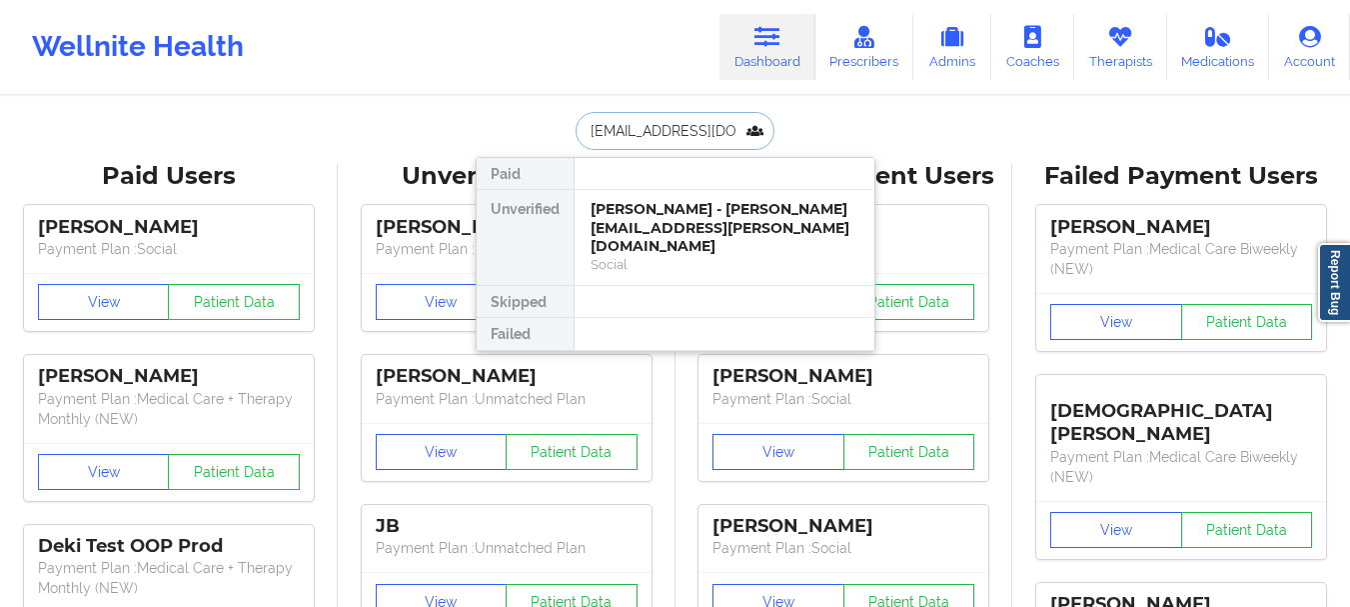
scroll to position [0, 5]
type input "[EMAIL_ADDRESS][DOMAIN_NAME]"
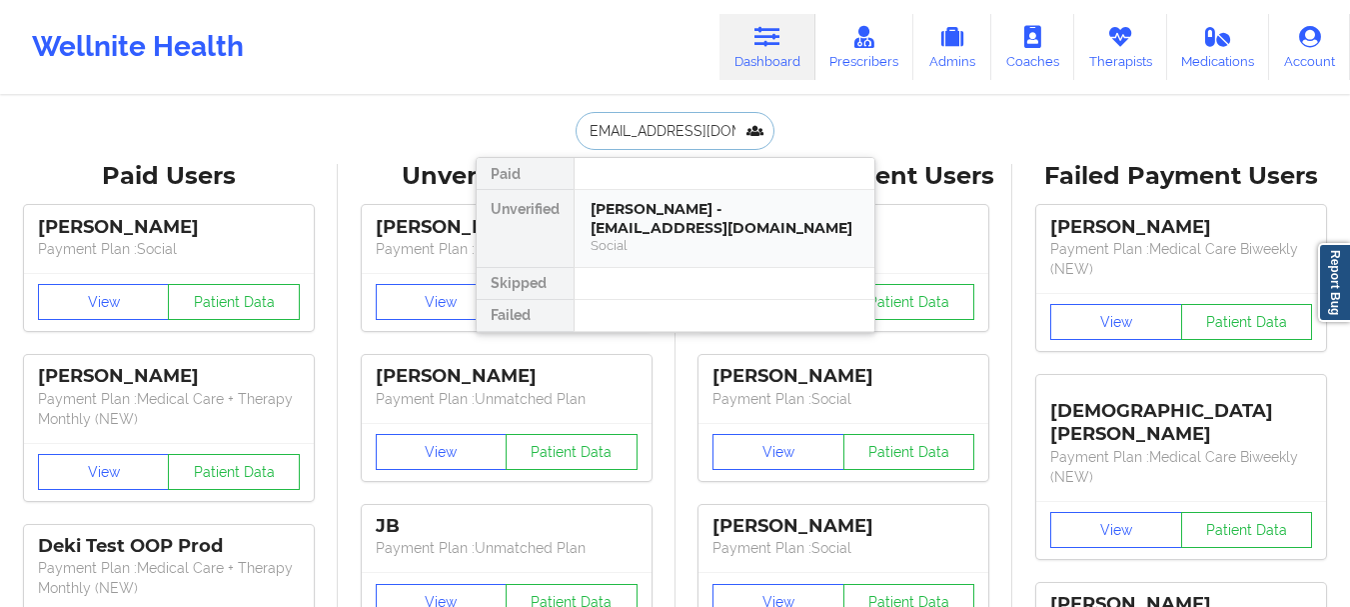
click at [711, 212] on div "[PERSON_NAME] - [EMAIL_ADDRESS][DOMAIN_NAME]" at bounding box center [725, 218] width 268 height 37
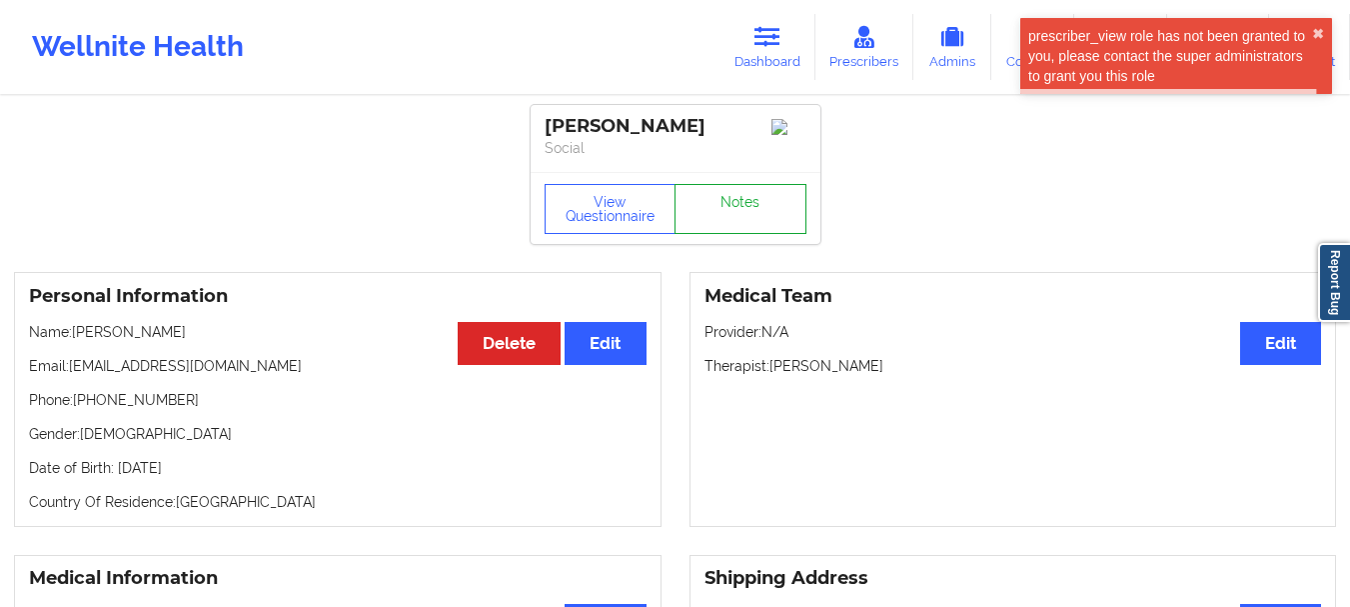
click at [734, 224] on link "Notes" at bounding box center [741, 209] width 132 height 50
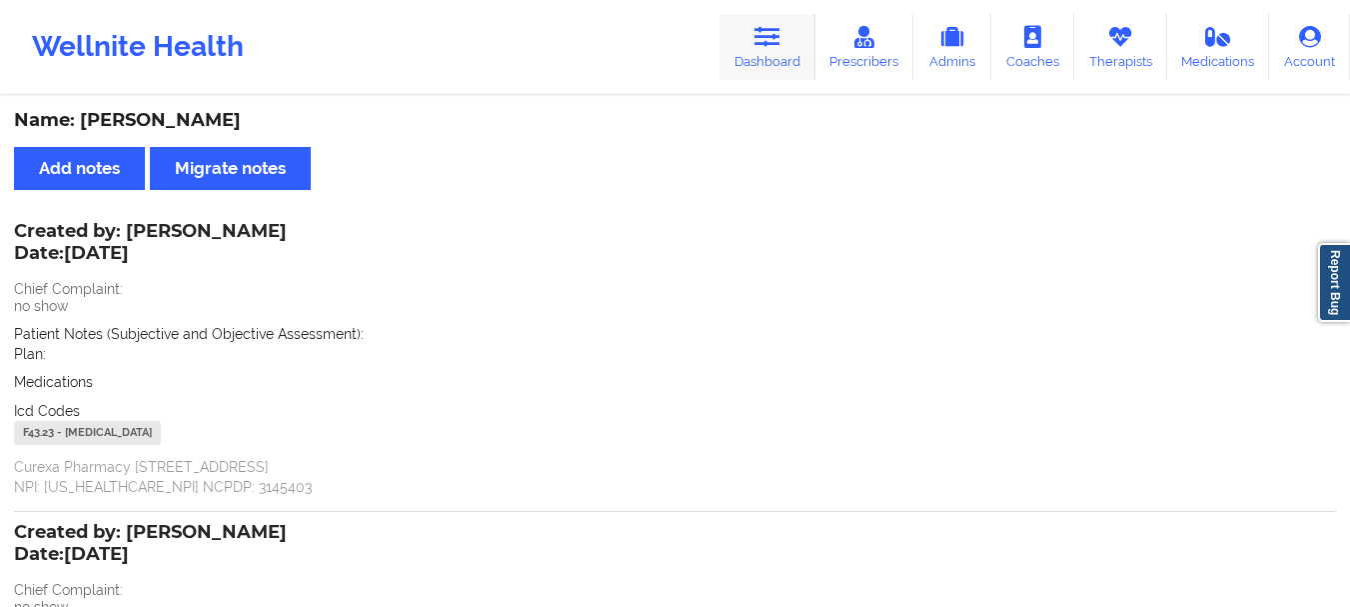
click at [790, 40] on link "Dashboard" at bounding box center [768, 47] width 96 height 66
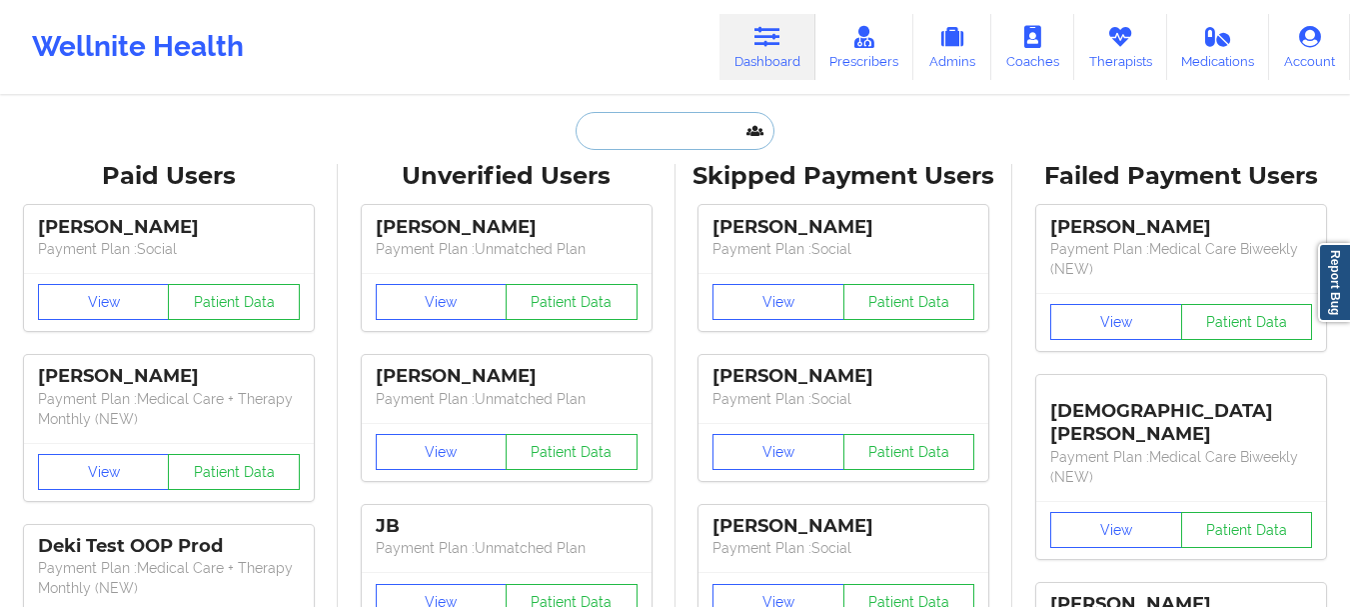
click at [636, 127] on input "text" at bounding box center [675, 131] width 198 height 38
paste input "[EMAIL_ADDRESS][DOMAIN_NAME]"
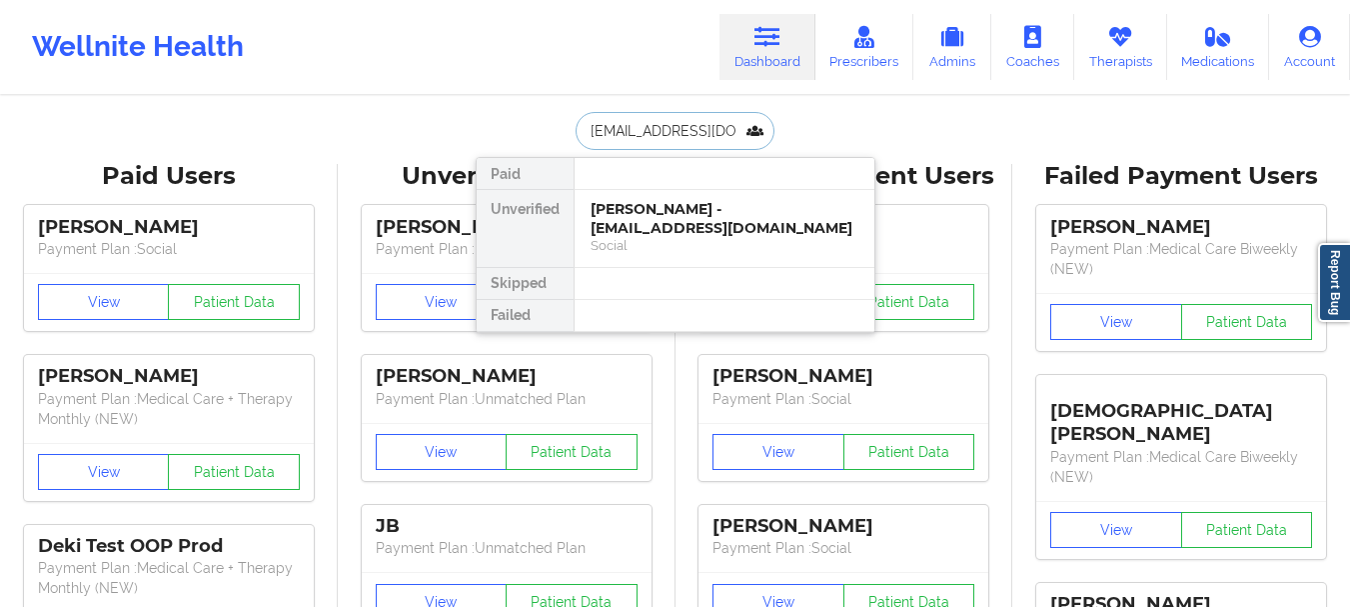
scroll to position [0, 5]
type input "[EMAIL_ADDRESS][DOMAIN_NAME]"
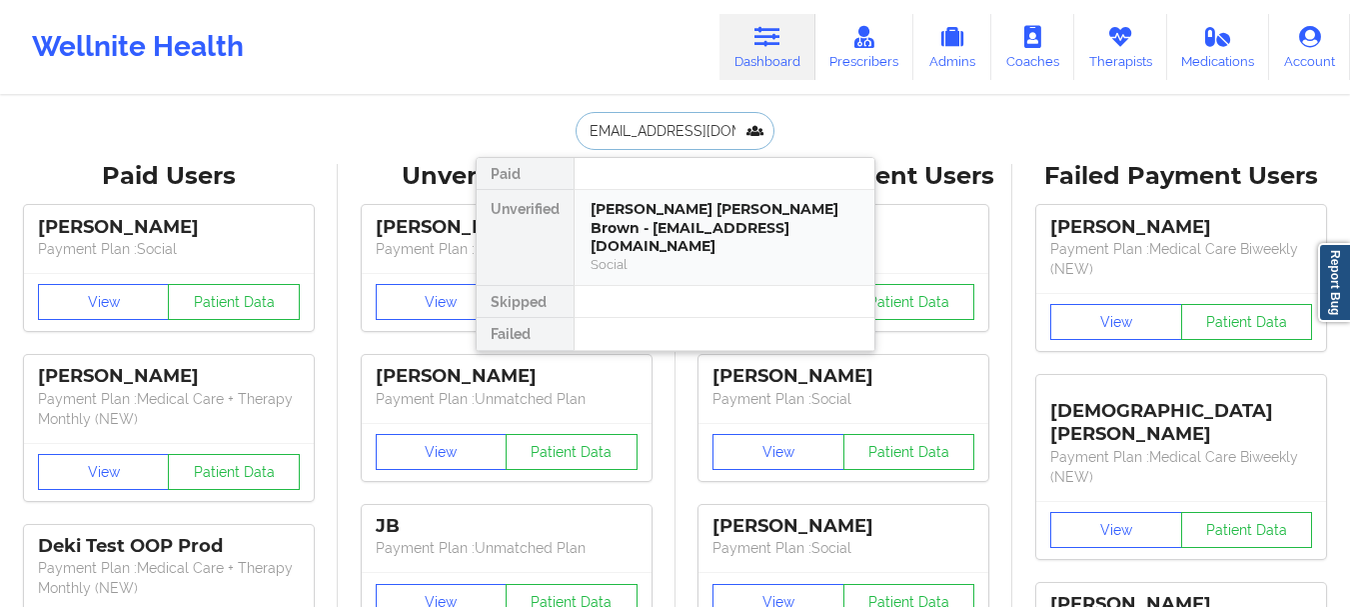
click at [690, 236] on div "[PERSON_NAME] [PERSON_NAME] Brown - [EMAIL_ADDRESS][DOMAIN_NAME]" at bounding box center [725, 228] width 268 height 56
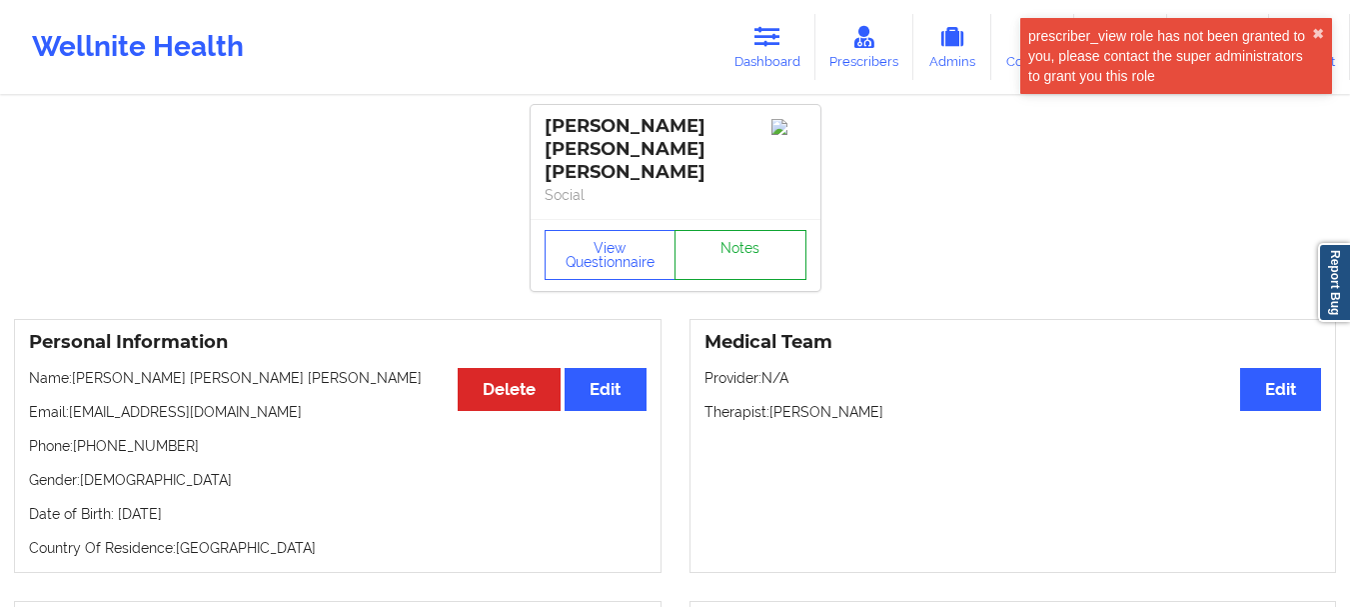
click at [750, 230] on link "Notes" at bounding box center [741, 255] width 132 height 50
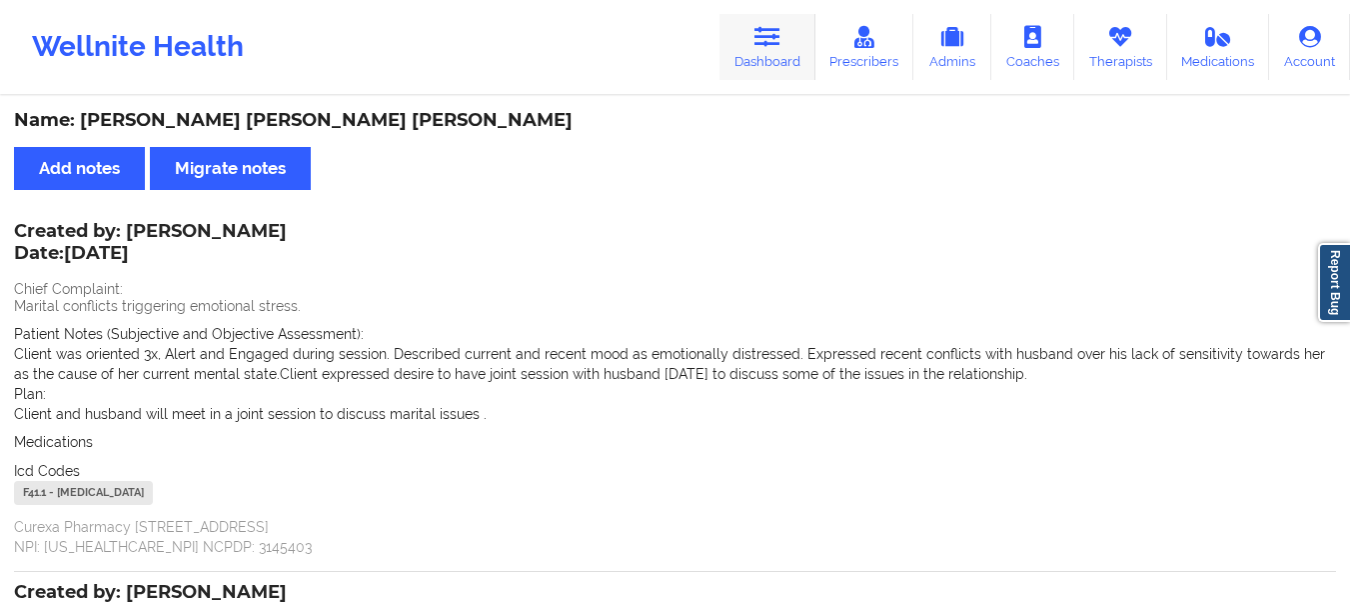
click at [793, 49] on link "Dashboard" at bounding box center [768, 47] width 96 height 66
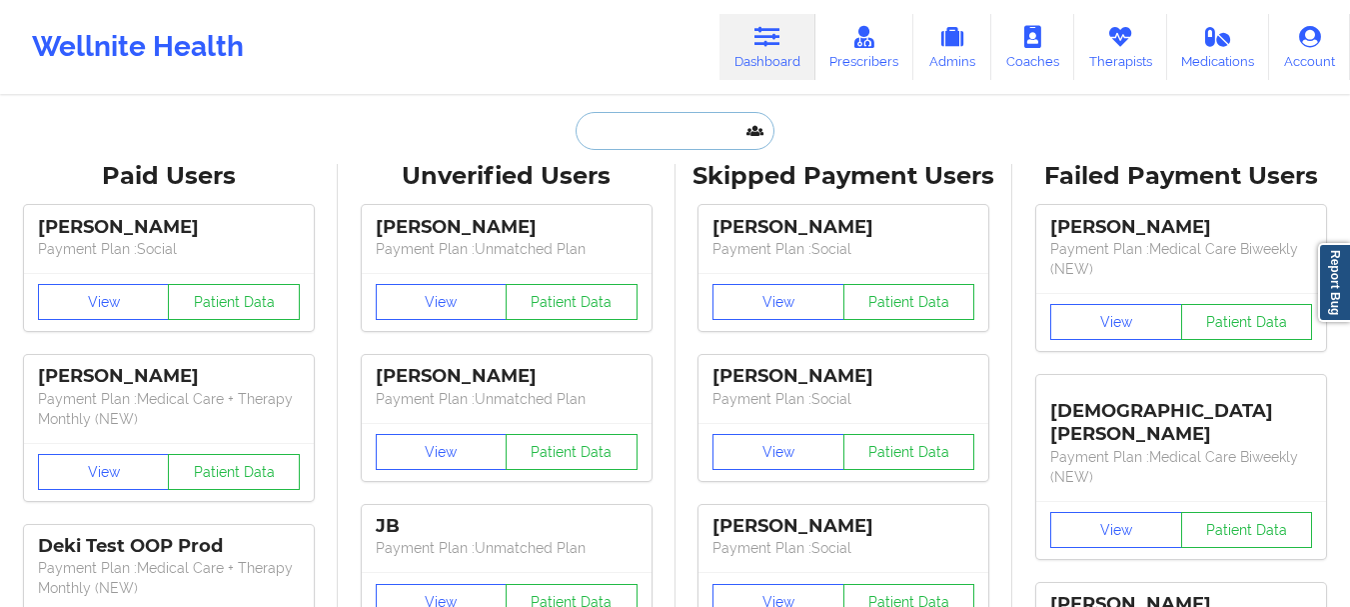
drag, startPoint x: 698, startPoint y: 126, endPoint x: 724, endPoint y: 134, distance: 27.2
click at [698, 126] on input "text" at bounding box center [675, 131] width 198 height 38
paste input "[EMAIL_ADDRESS][DOMAIN_NAME]"
type input "[EMAIL_ADDRESS][DOMAIN_NAME]"
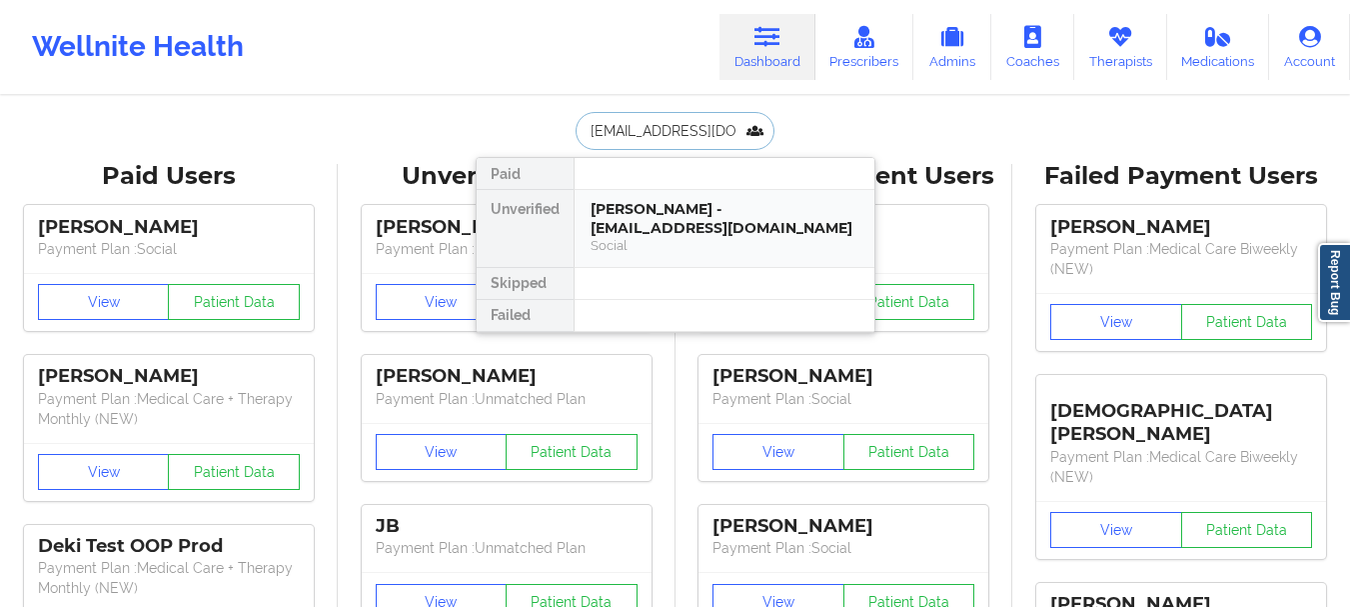
click at [787, 214] on div "[PERSON_NAME] - [EMAIL_ADDRESS][DOMAIN_NAME]" at bounding box center [725, 218] width 268 height 37
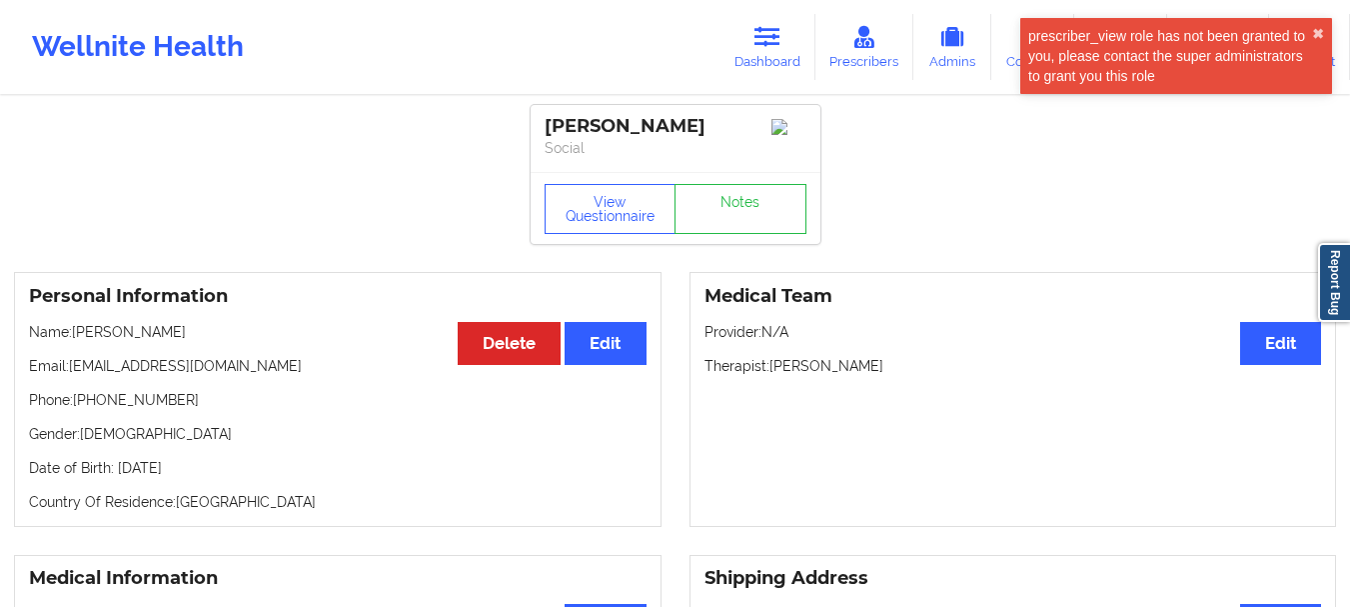
click at [723, 172] on div "[PERSON_NAME] Social" at bounding box center [676, 138] width 290 height 67
click at [718, 200] on link "Notes" at bounding box center [741, 209] width 132 height 50
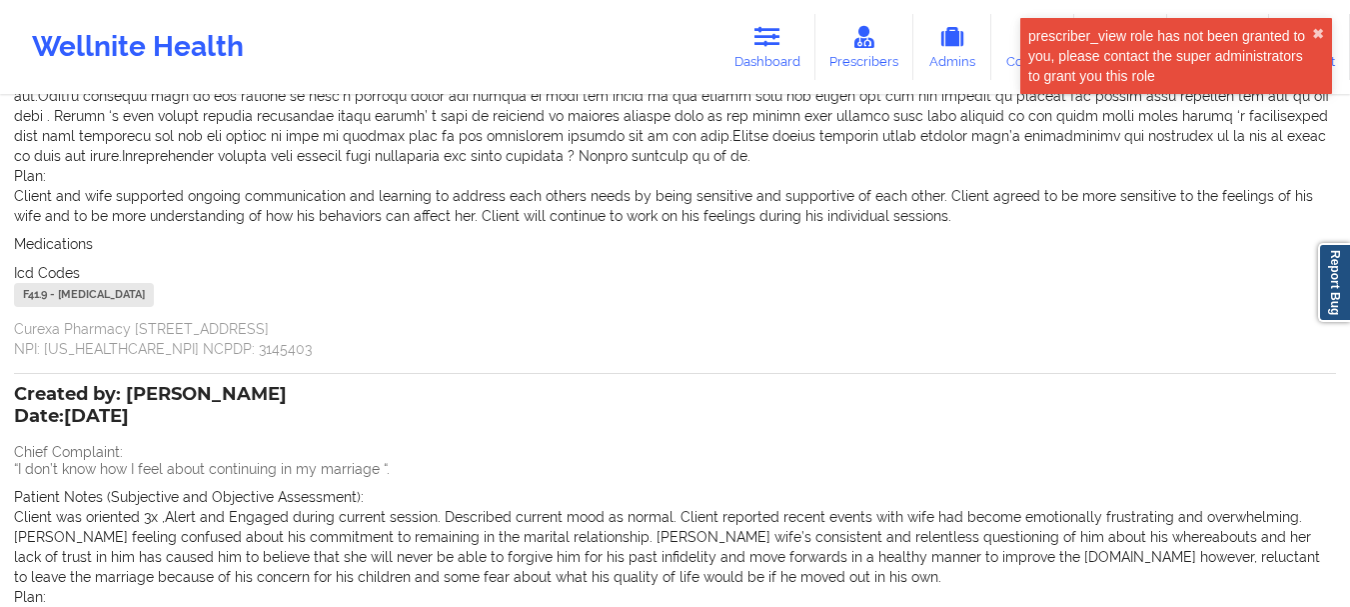
scroll to position [300, 0]
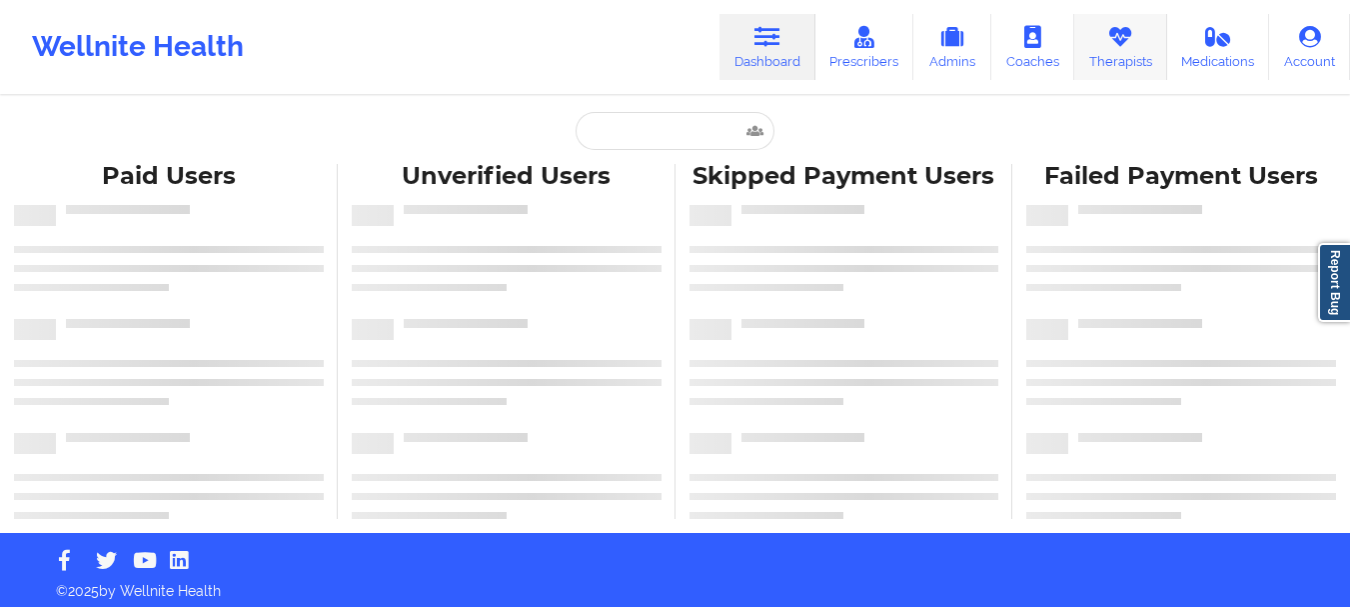
click at [1104, 37] on link "Therapists" at bounding box center [1120, 47] width 93 height 66
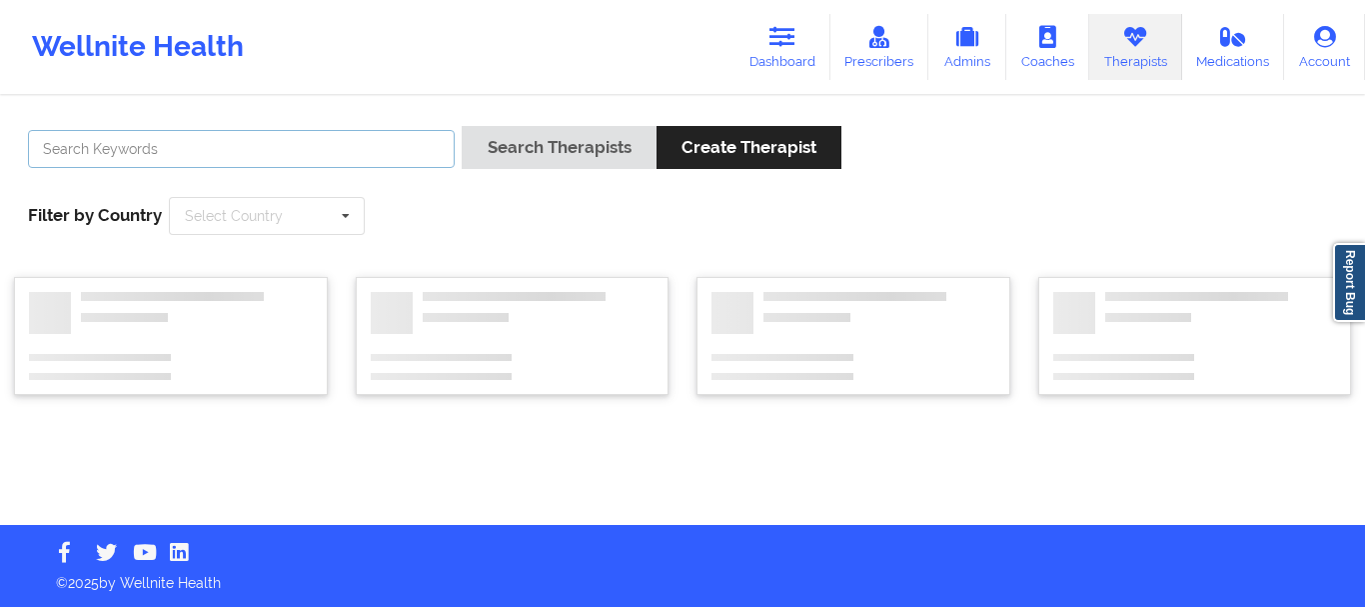
click at [392, 145] on input "text" at bounding box center [241, 149] width 427 height 38
paste input "Margaret Fields"
type input "Margaret Fields"
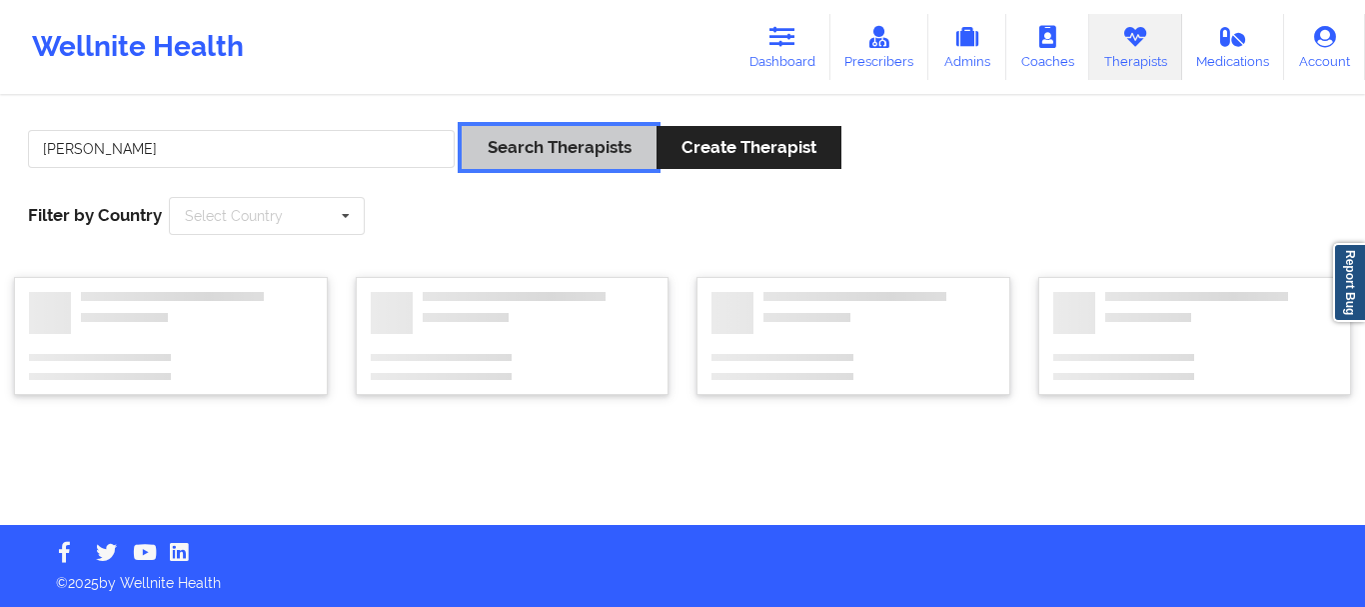
click at [519, 147] on button "Search Therapists" at bounding box center [559, 147] width 194 height 43
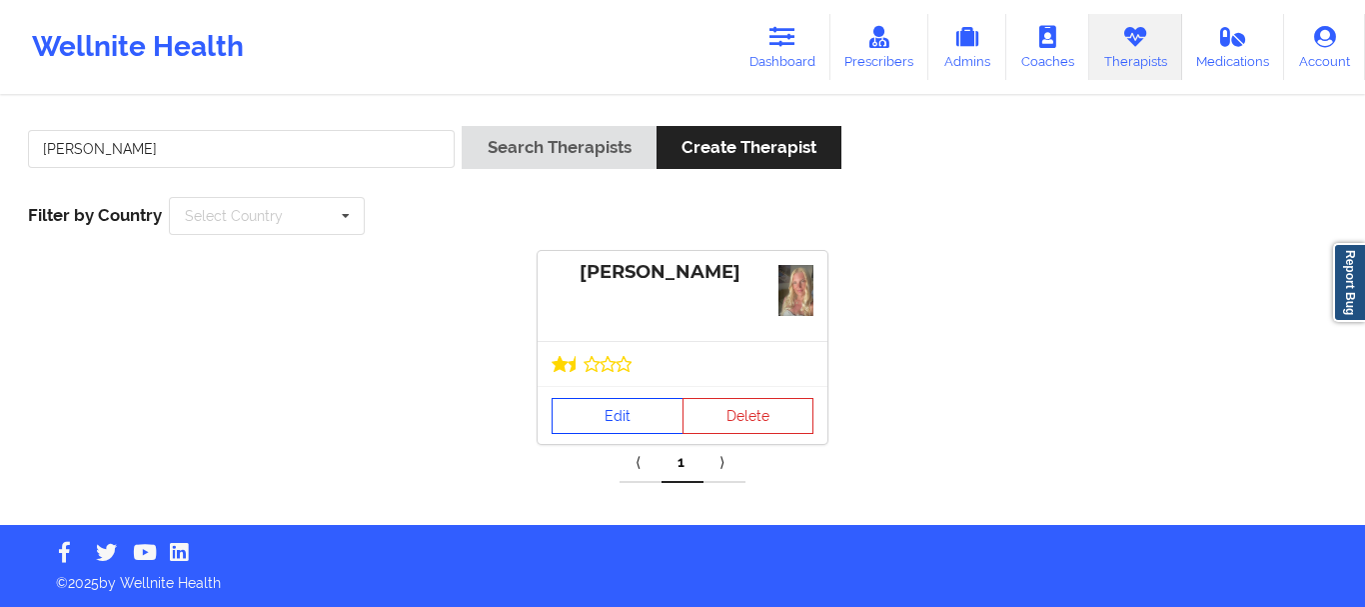
click at [610, 426] on link "Edit" at bounding box center [618, 416] width 132 height 36
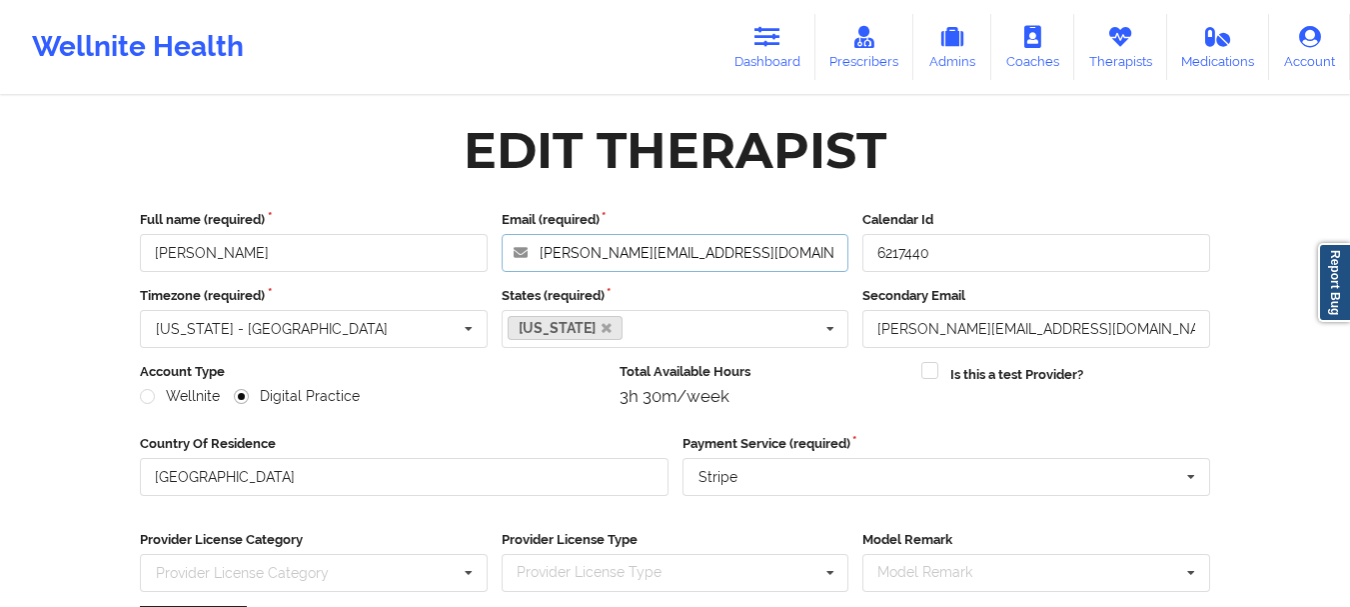
drag, startPoint x: 742, startPoint y: 249, endPoint x: 418, endPoint y: 219, distance: 325.2
click at [419, 219] on div "Full name (required) Margaret Fields Email (required) margaretlmsw@outlook.com …" at bounding box center [675, 241] width 1084 height 62
click at [1114, 177] on div "Edit Therapist" at bounding box center [675, 150] width 1098 height 63
